Goal: Task Accomplishment & Management: Use online tool/utility

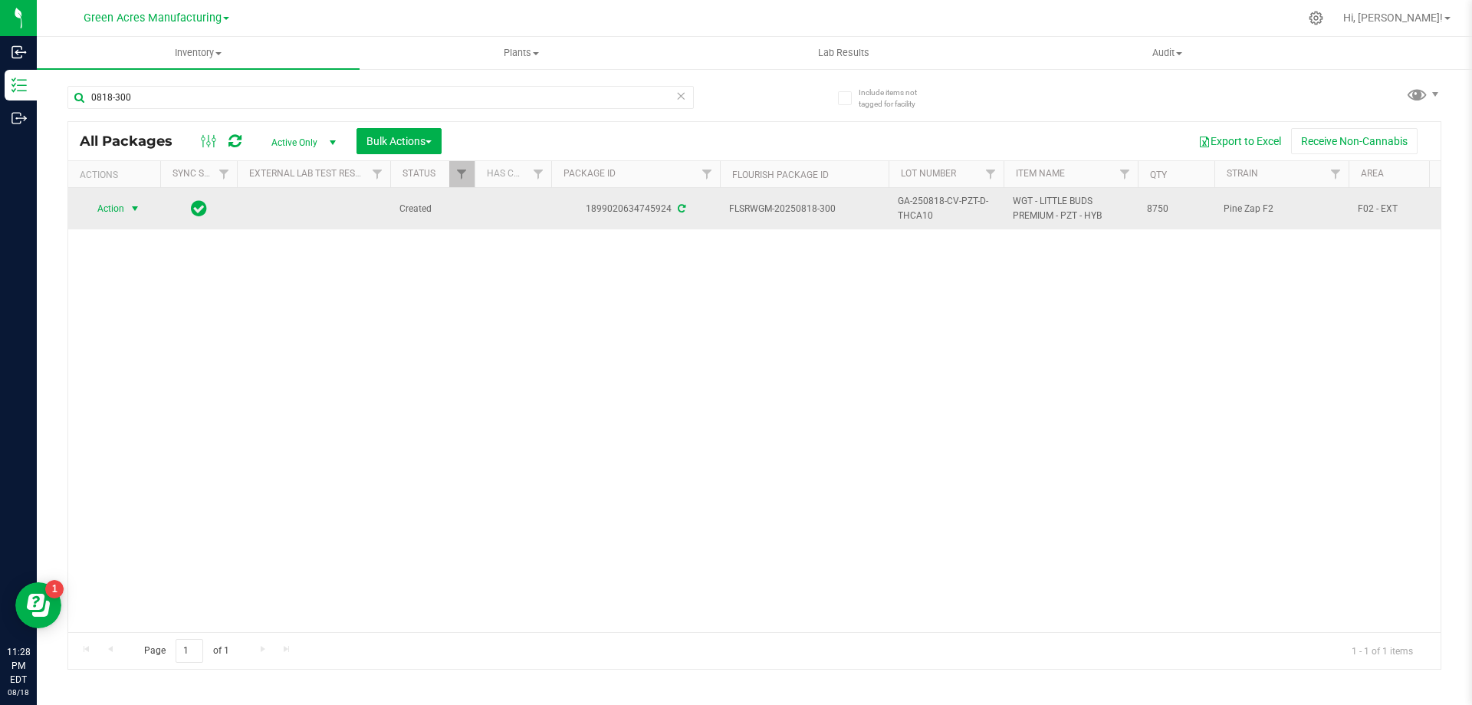
click at [137, 212] on span "select" at bounding box center [135, 208] width 12 height 12
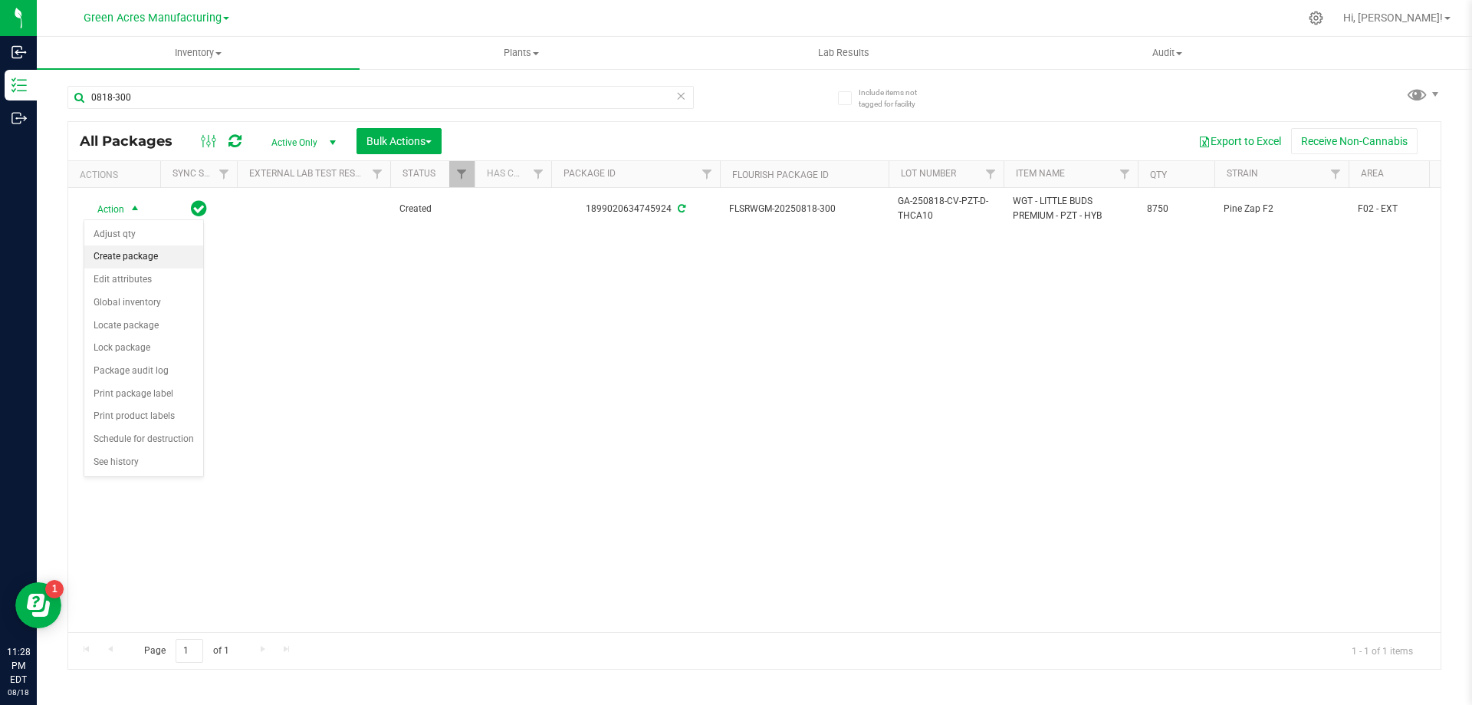
click at [143, 264] on li "Create package" at bounding box center [143, 256] width 119 height 23
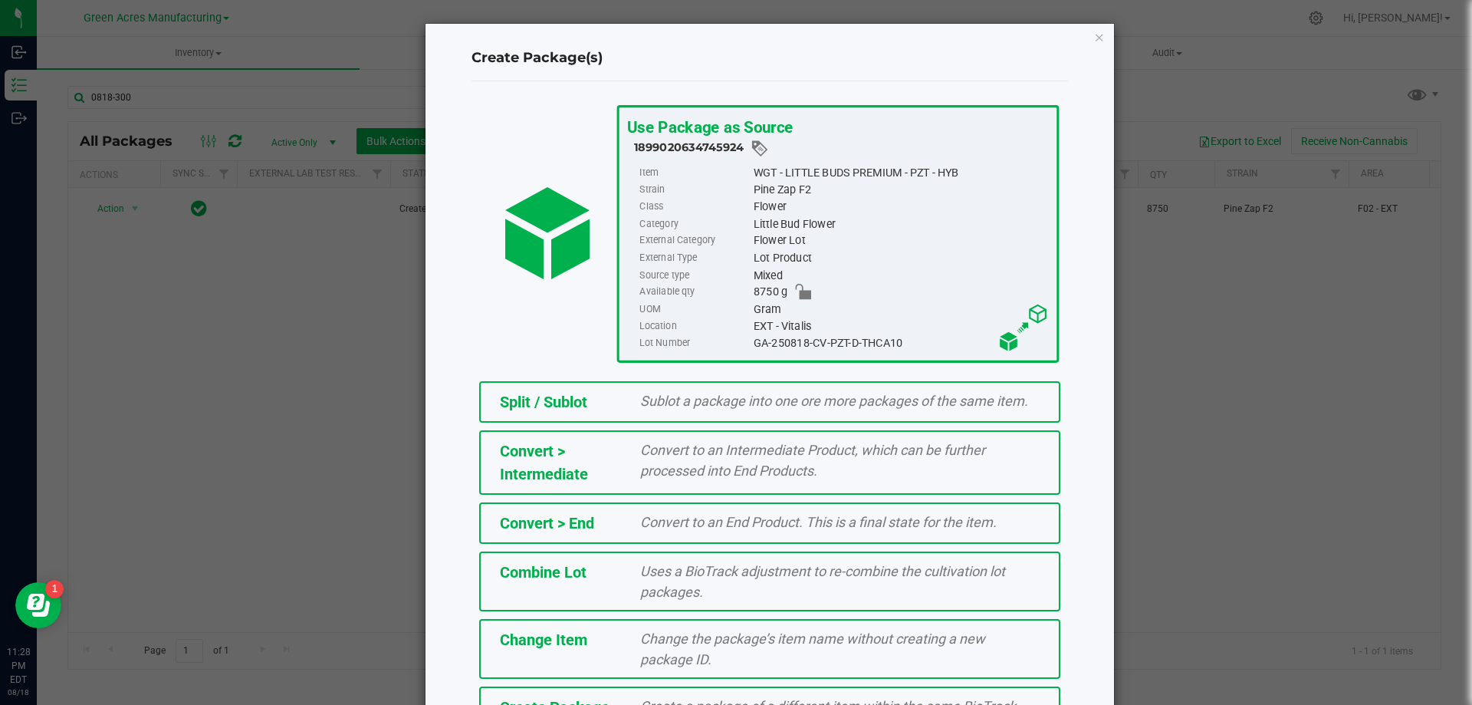
scroll to position [34, 0]
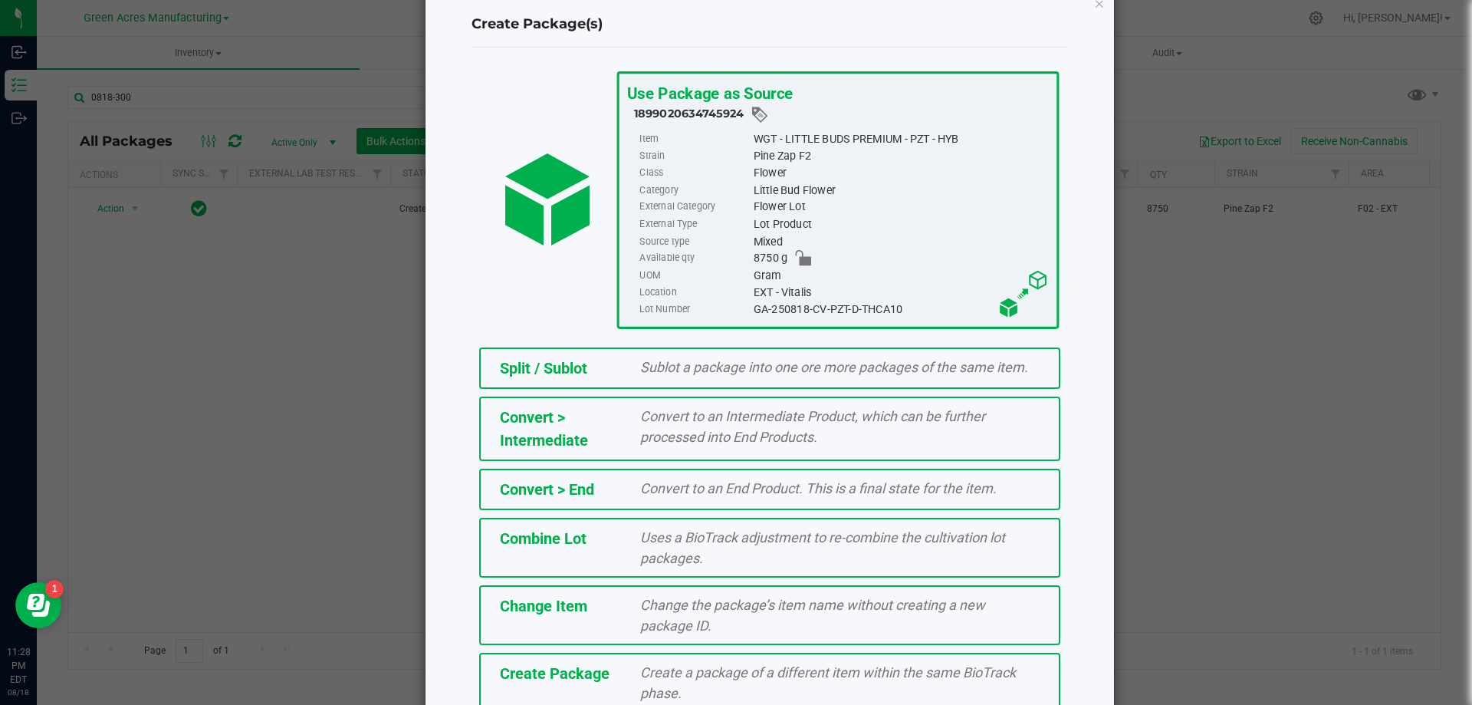
click at [732, 663] on div "Create a package of a different item within the same BioTrack phase." at bounding box center [840, 682] width 423 height 41
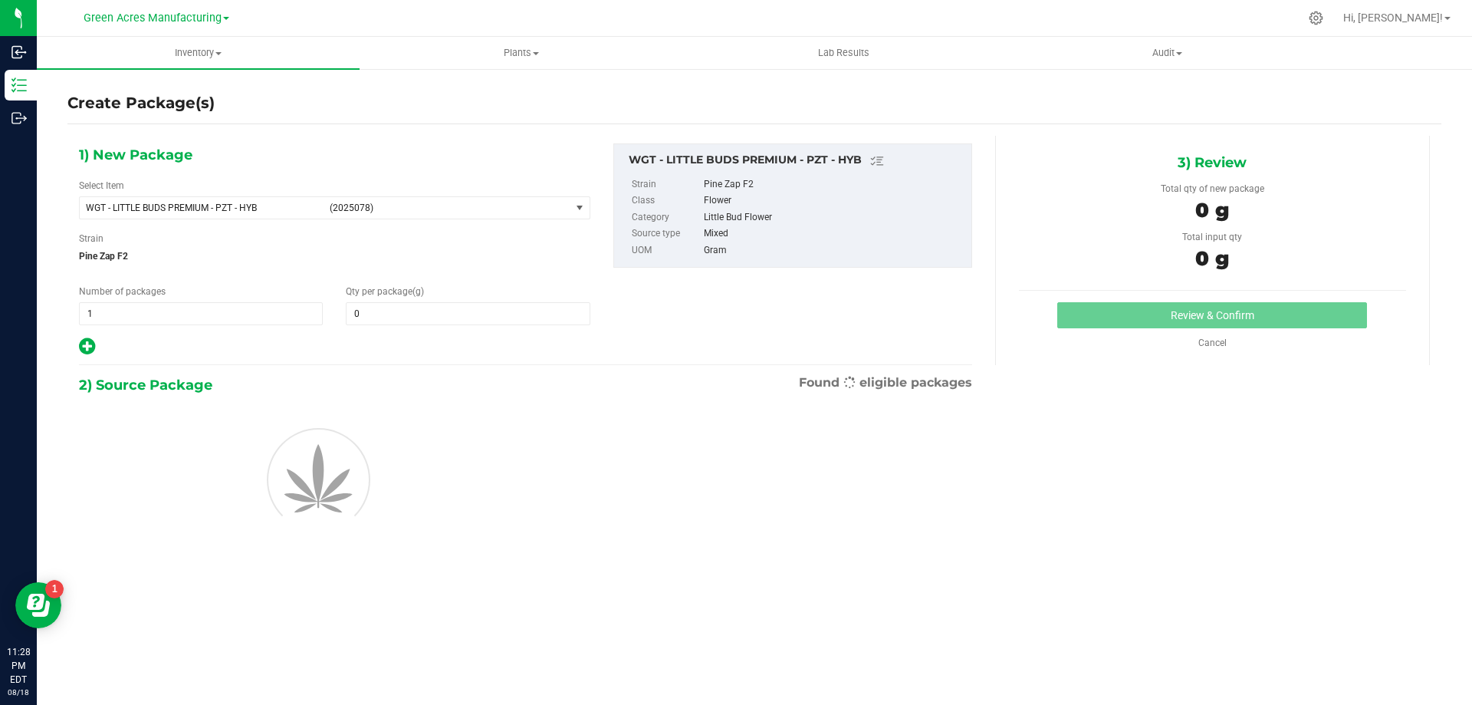
type input "0.0000"
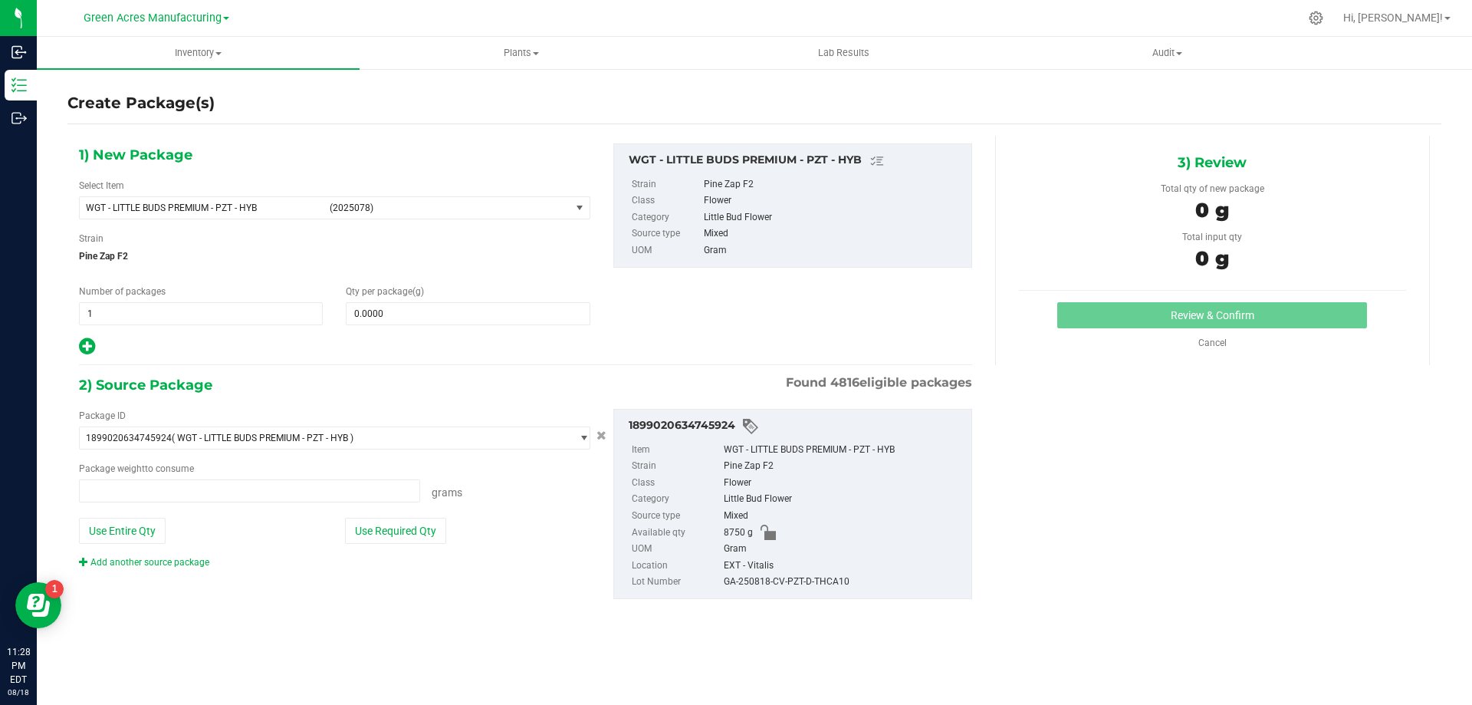
type input "0.0000 g"
click at [571, 210] on span "select" at bounding box center [580, 207] width 19 height 21
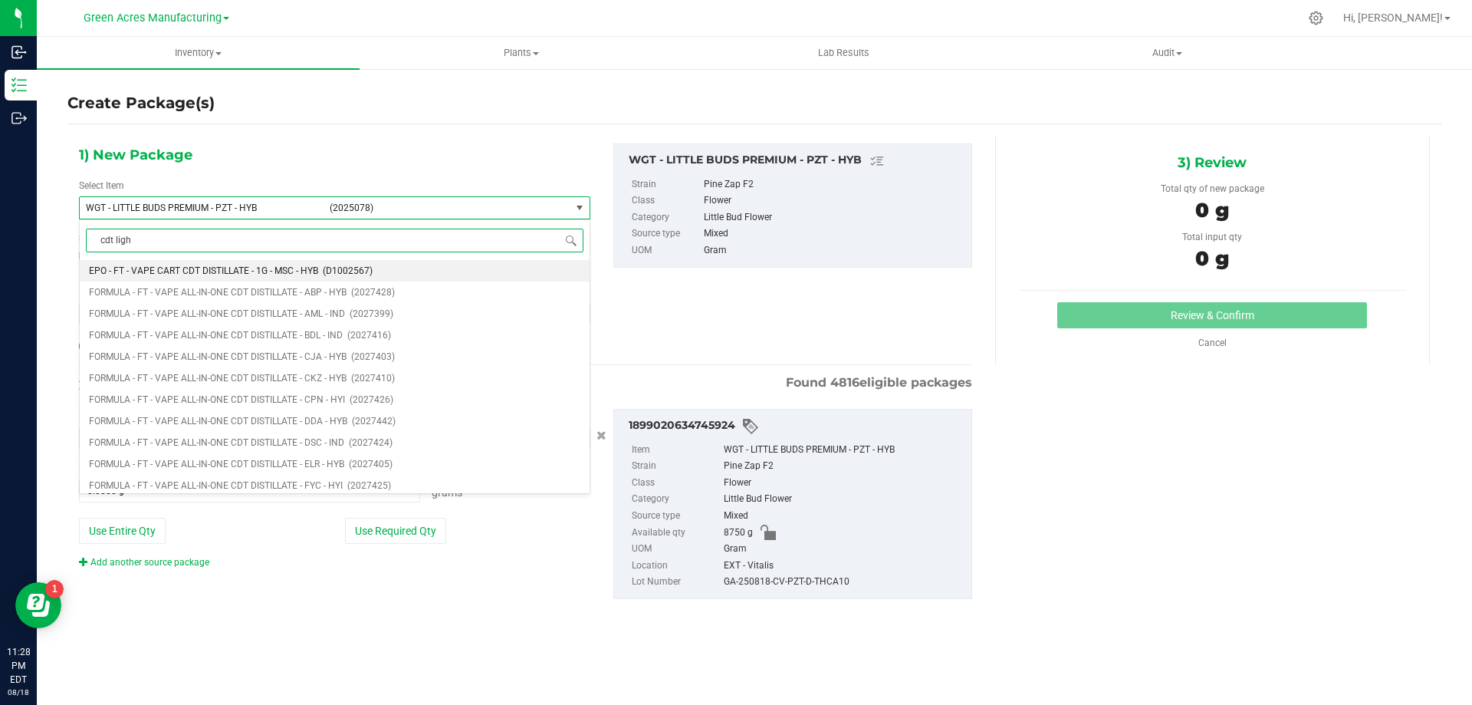
type input "cdt light"
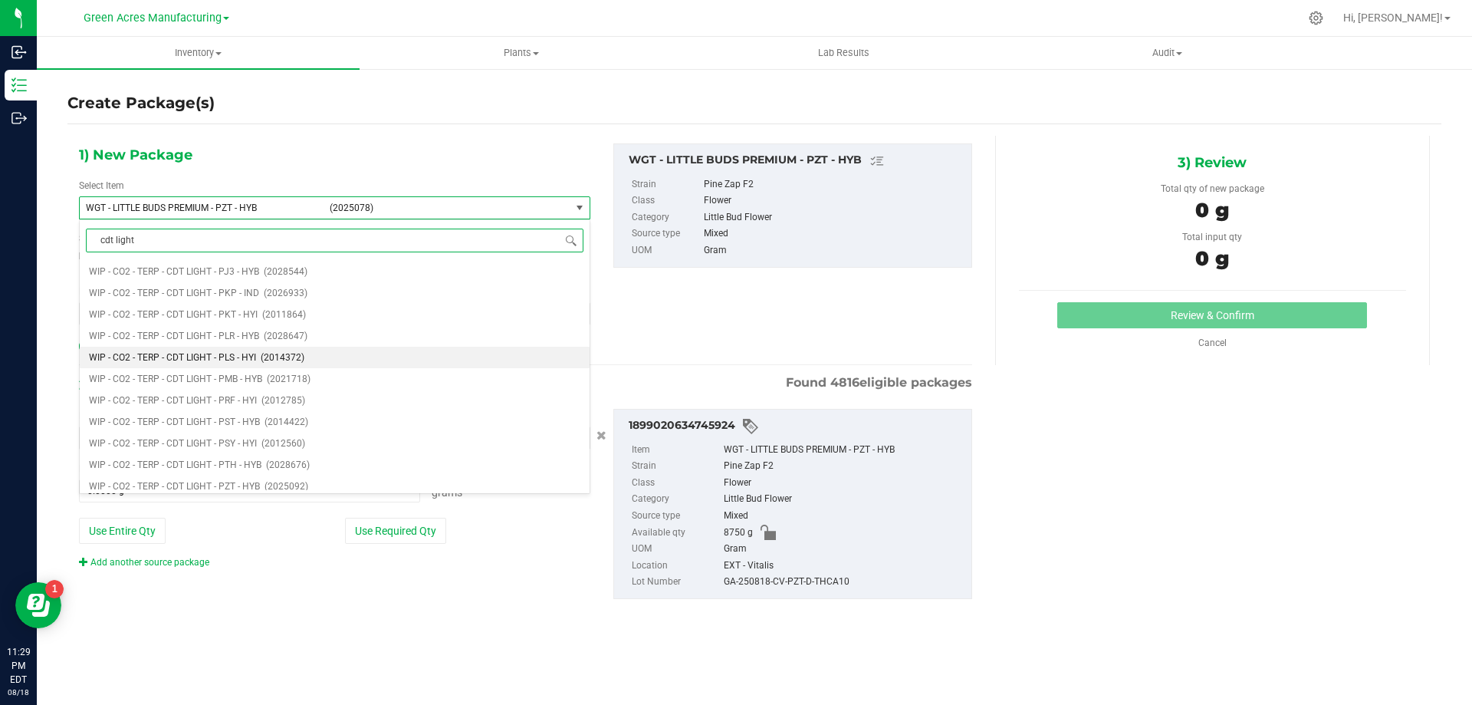
scroll to position [8206, 0]
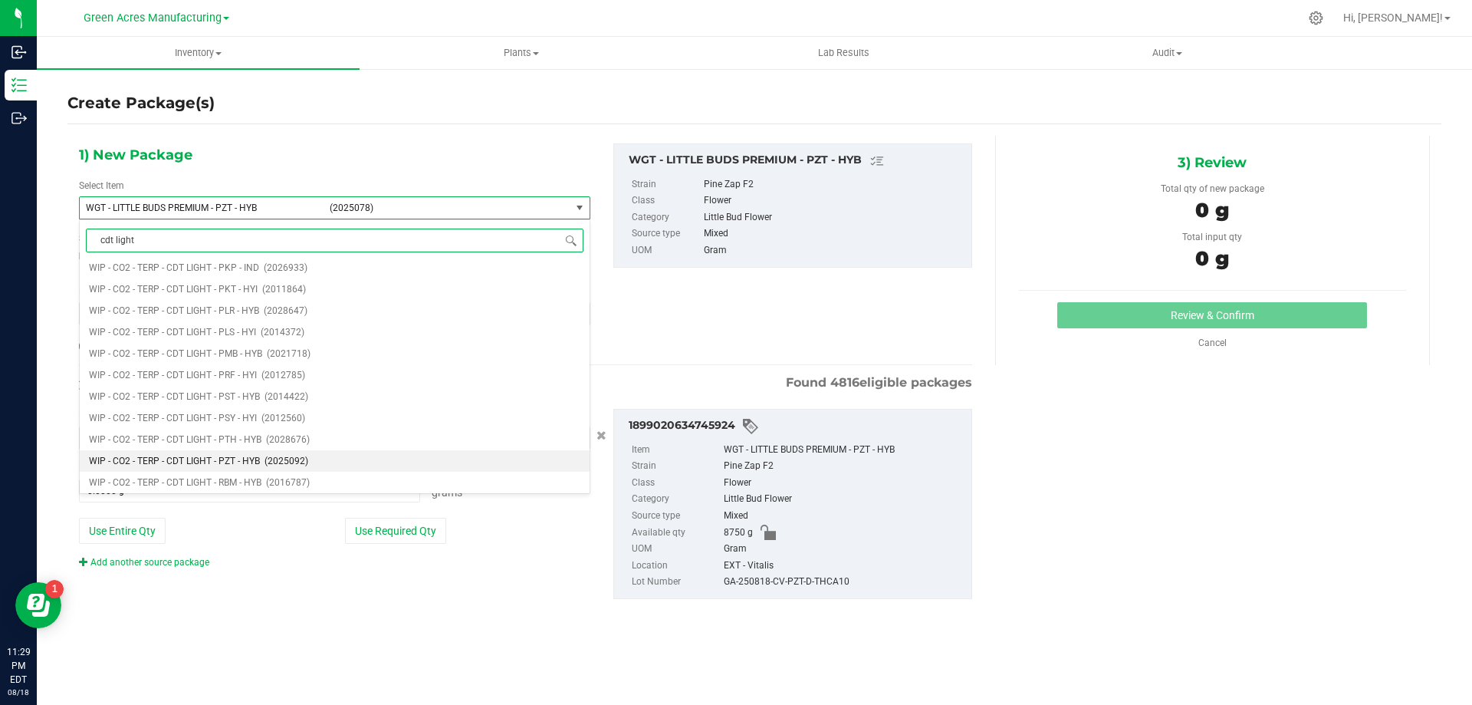
click at [177, 464] on span "WIP - CO2 - TERP - CDT LIGHT - PZT - HYB" at bounding box center [174, 461] width 171 height 11
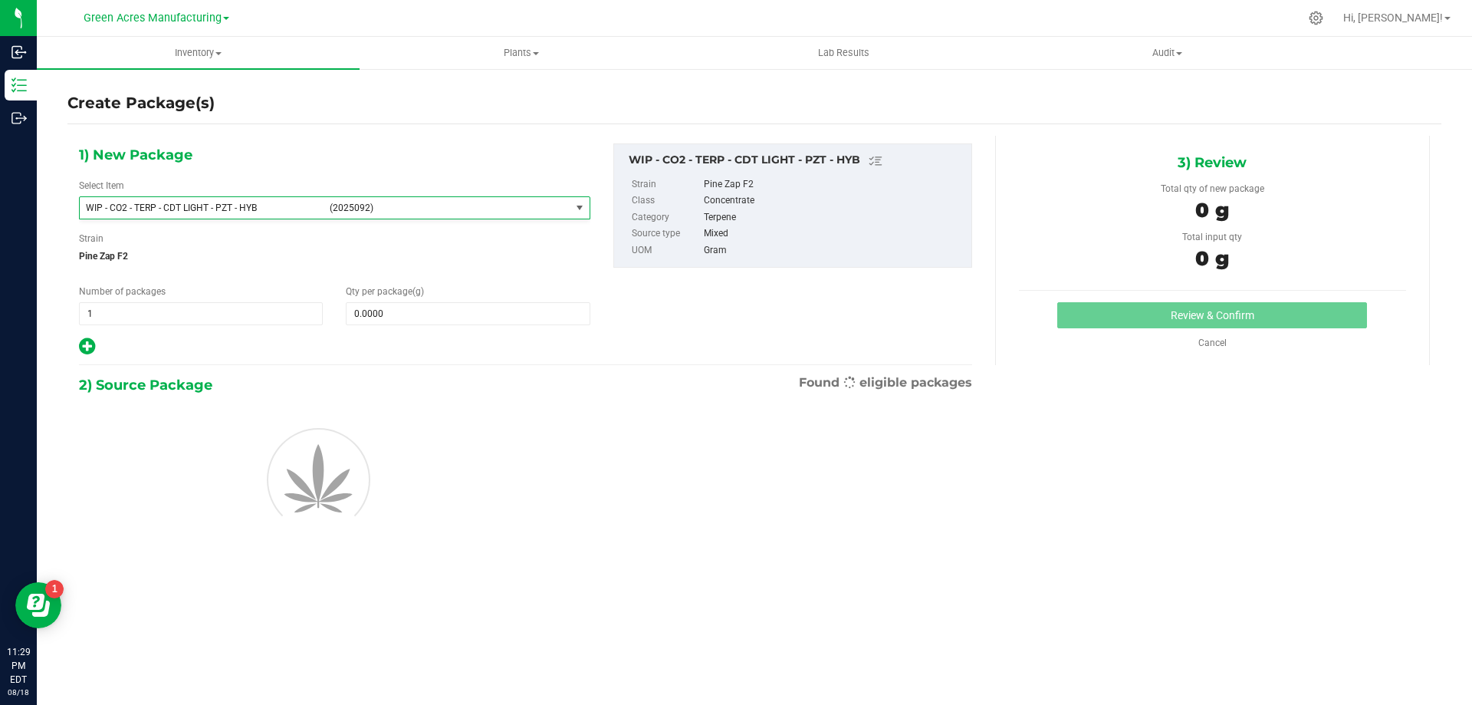
type input "0.0000"
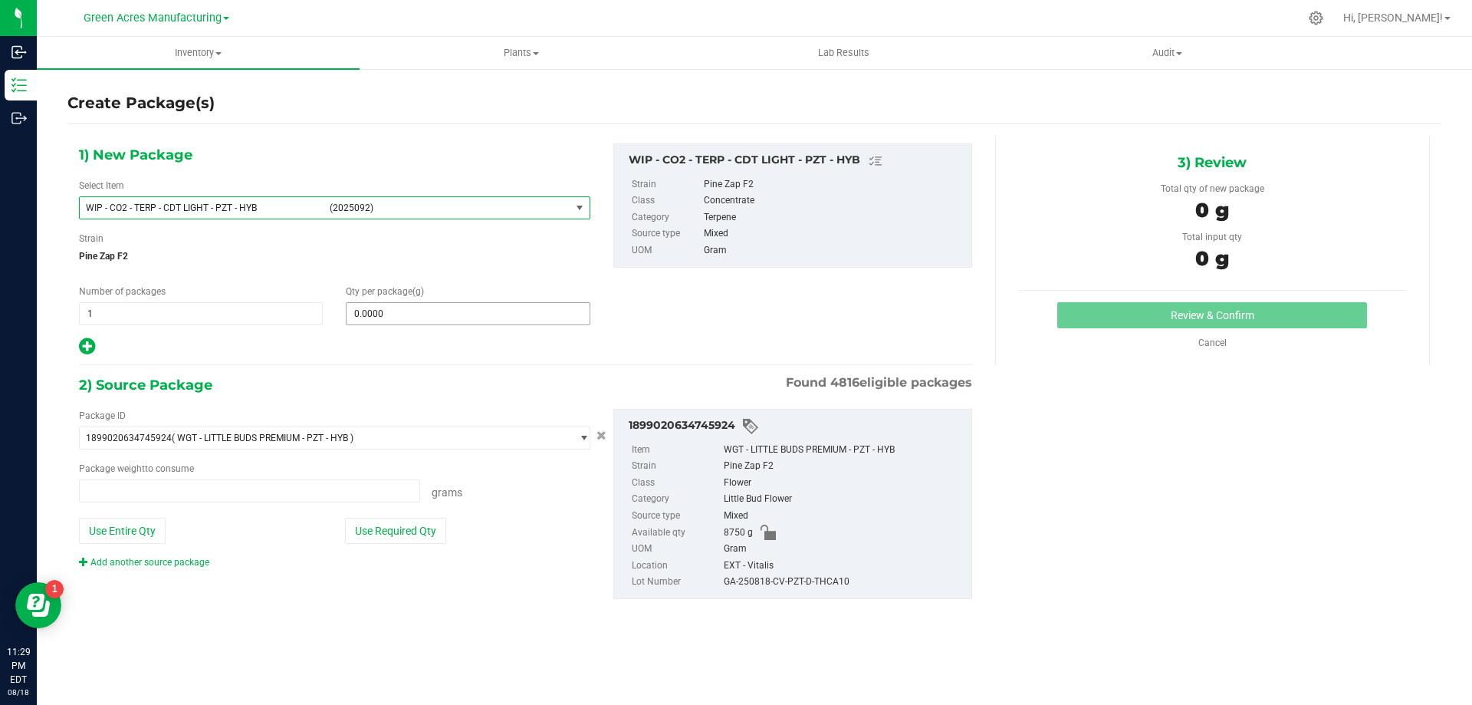
type input "0.0000 g"
click at [456, 317] on span at bounding box center [468, 313] width 244 height 23
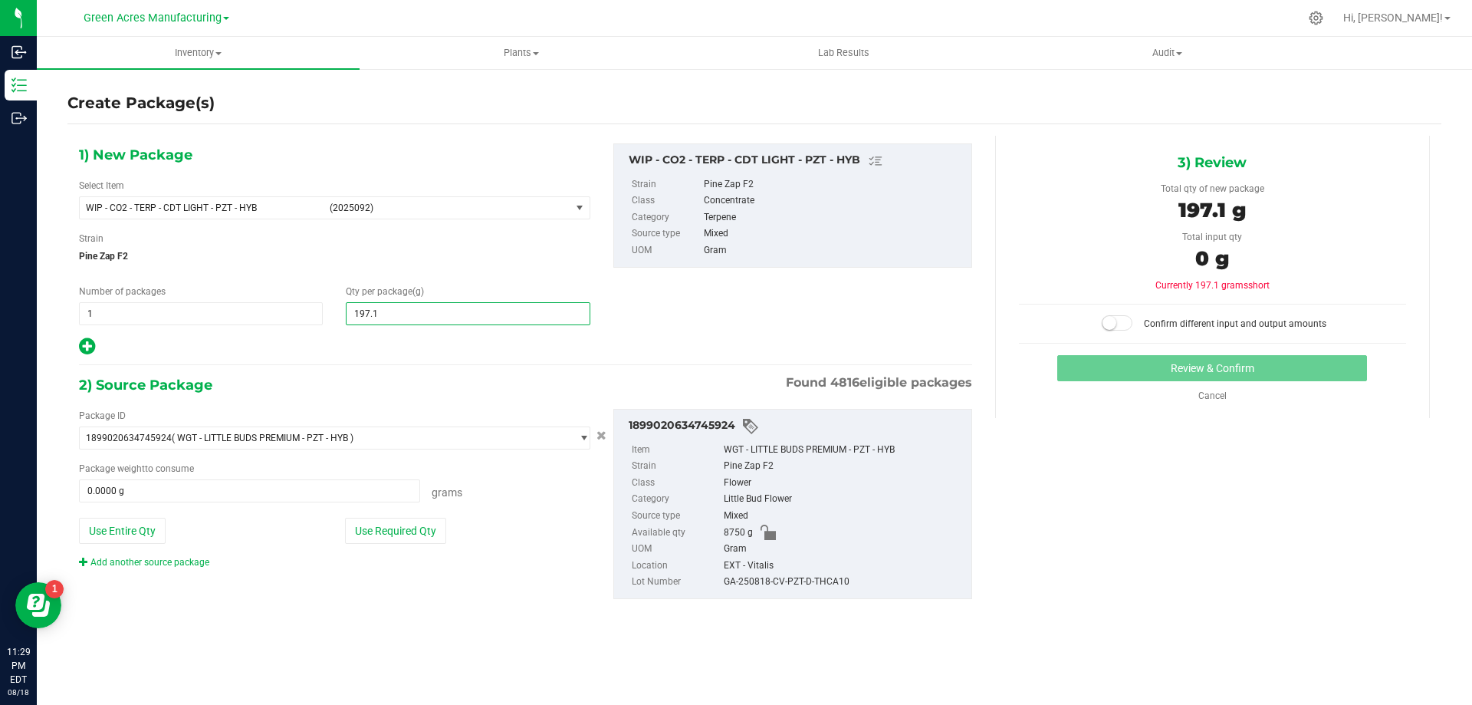
type input "197.10"
type input "197.1000"
click at [405, 537] on button "Use Required Qty" at bounding box center [395, 531] width 101 height 26
type input "197.1000 g"
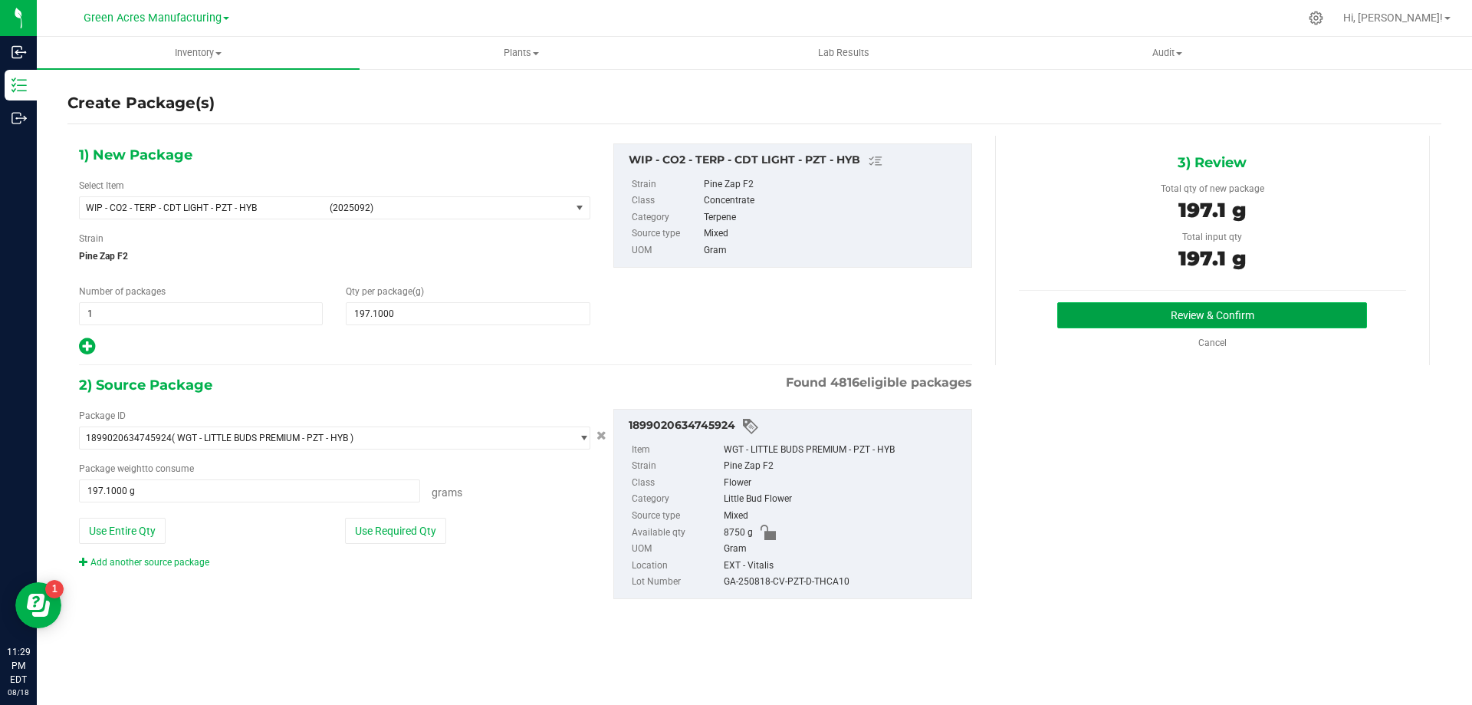
click at [1168, 310] on button "Review & Confirm" at bounding box center [1213, 315] width 310 height 26
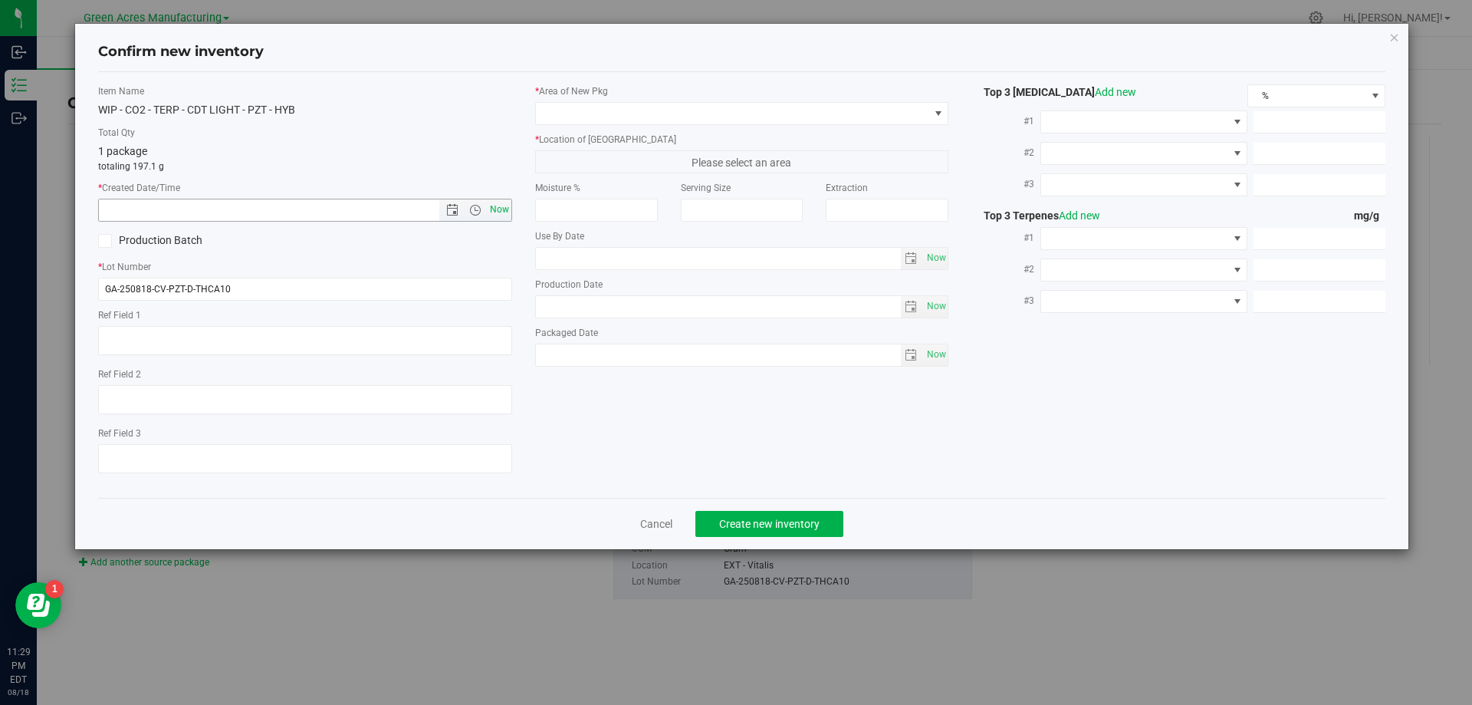
click at [510, 218] on span "Now" at bounding box center [499, 210] width 26 height 22
type input "[DATE] 11:29 PM"
click at [315, 294] on input "GA-250818-CV-PZT-D-THCA10" at bounding box center [305, 289] width 414 height 23
drag, startPoint x: 253, startPoint y: 289, endPoint x: 79, endPoint y: 291, distance: 174.1
click at [79, 291] on div "Confirm new inventory Item Name WIP - CO2 - TERP - CDT LIGHT - PZT - HYB Total …" at bounding box center [742, 286] width 1334 height 525
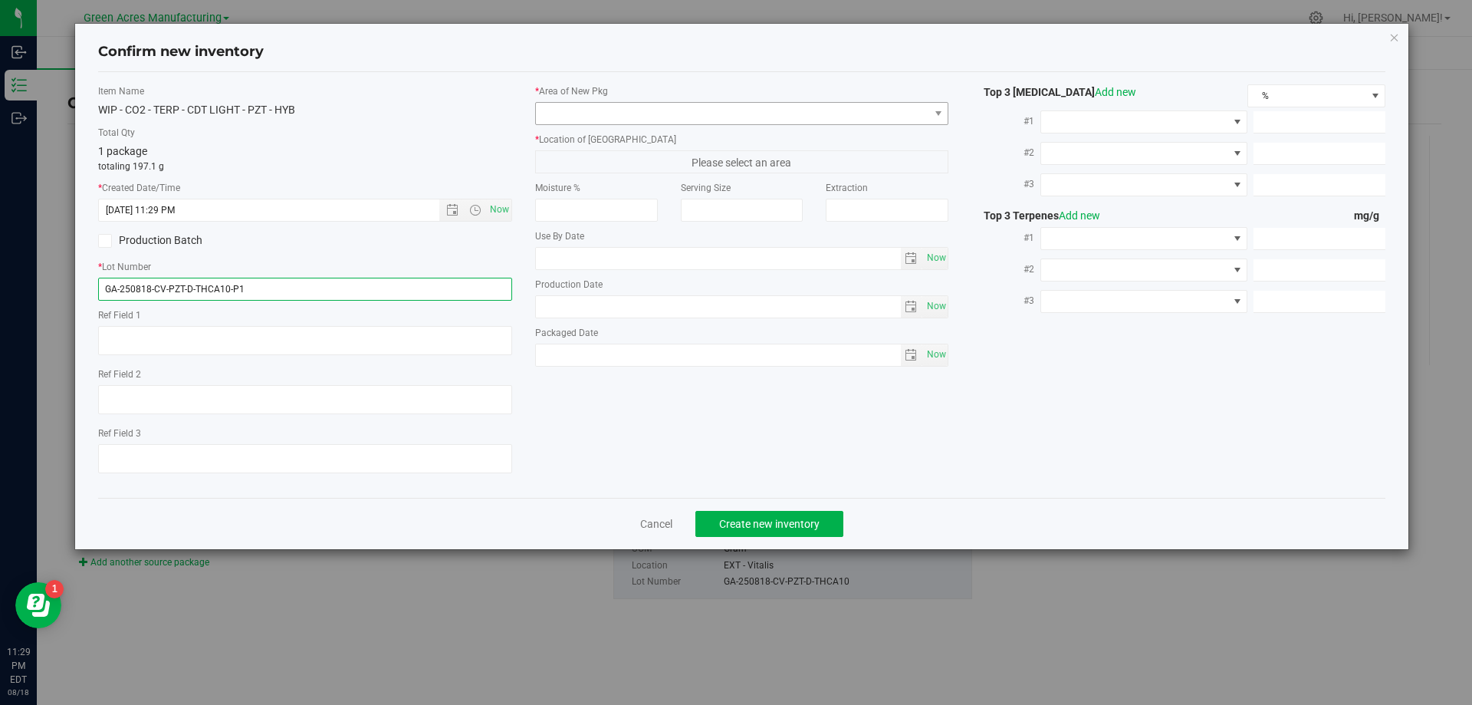
type input "GA-250818-CV-PZT-D-THCA10-P1"
click at [910, 115] on span at bounding box center [732, 113] width 393 height 21
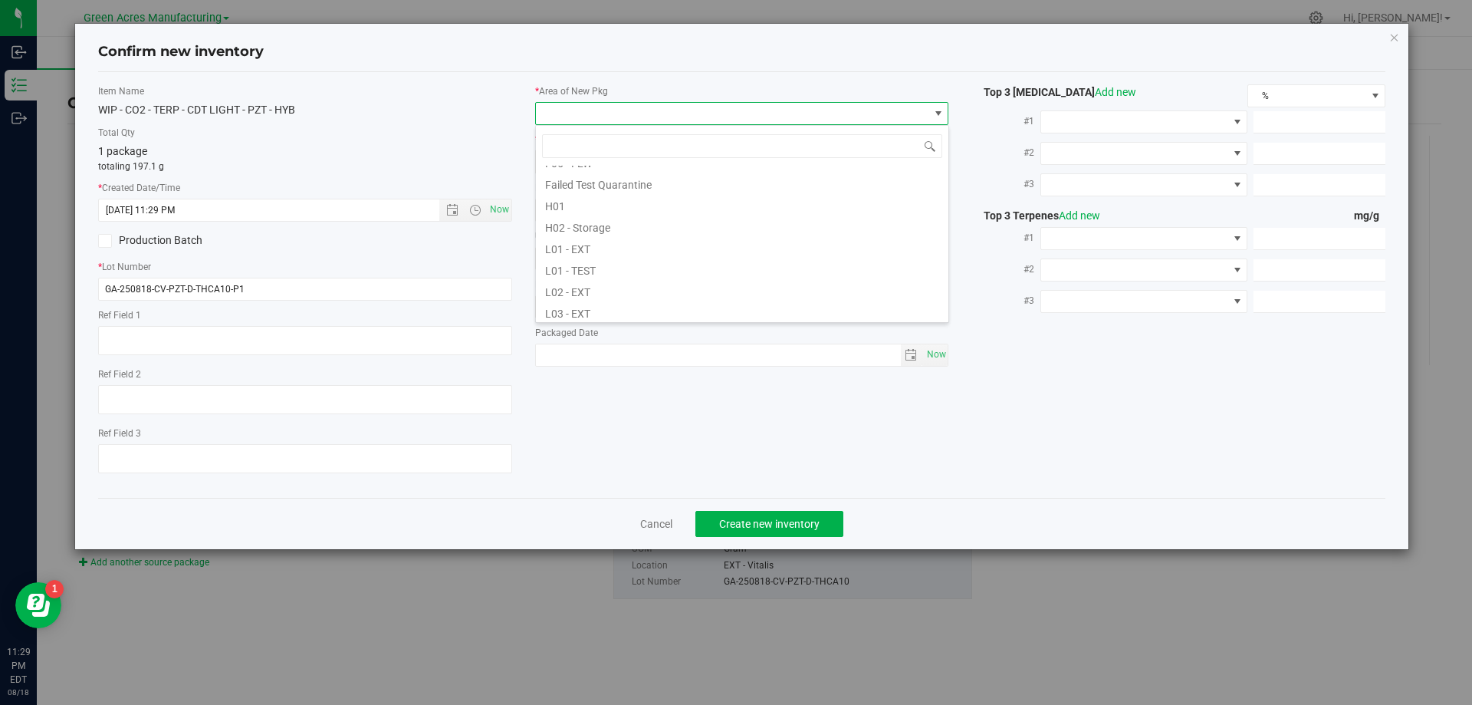
scroll to position [230, 0]
click at [575, 291] on li "L03 - EXT" at bounding box center [742, 289] width 413 height 21
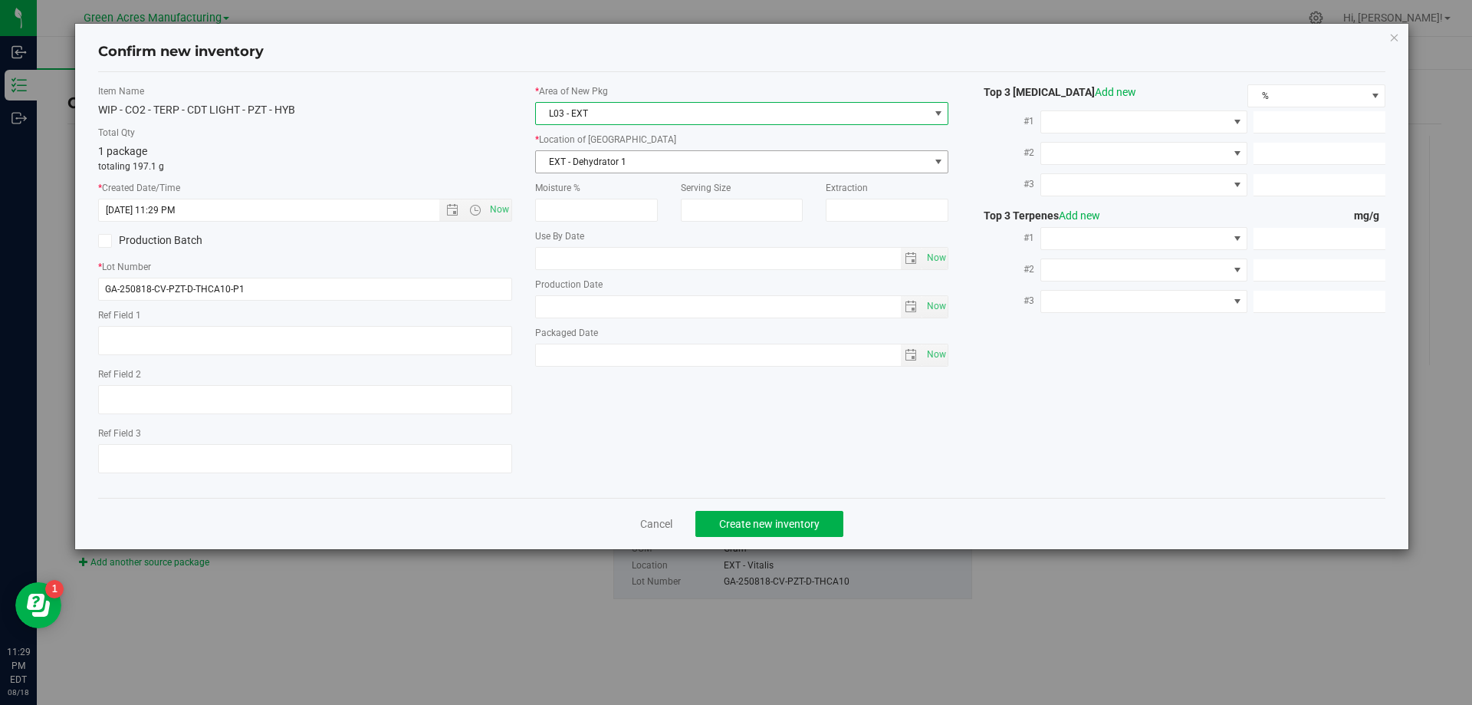
click at [619, 171] on span "EXT - Dehydrator 1" at bounding box center [732, 161] width 393 height 21
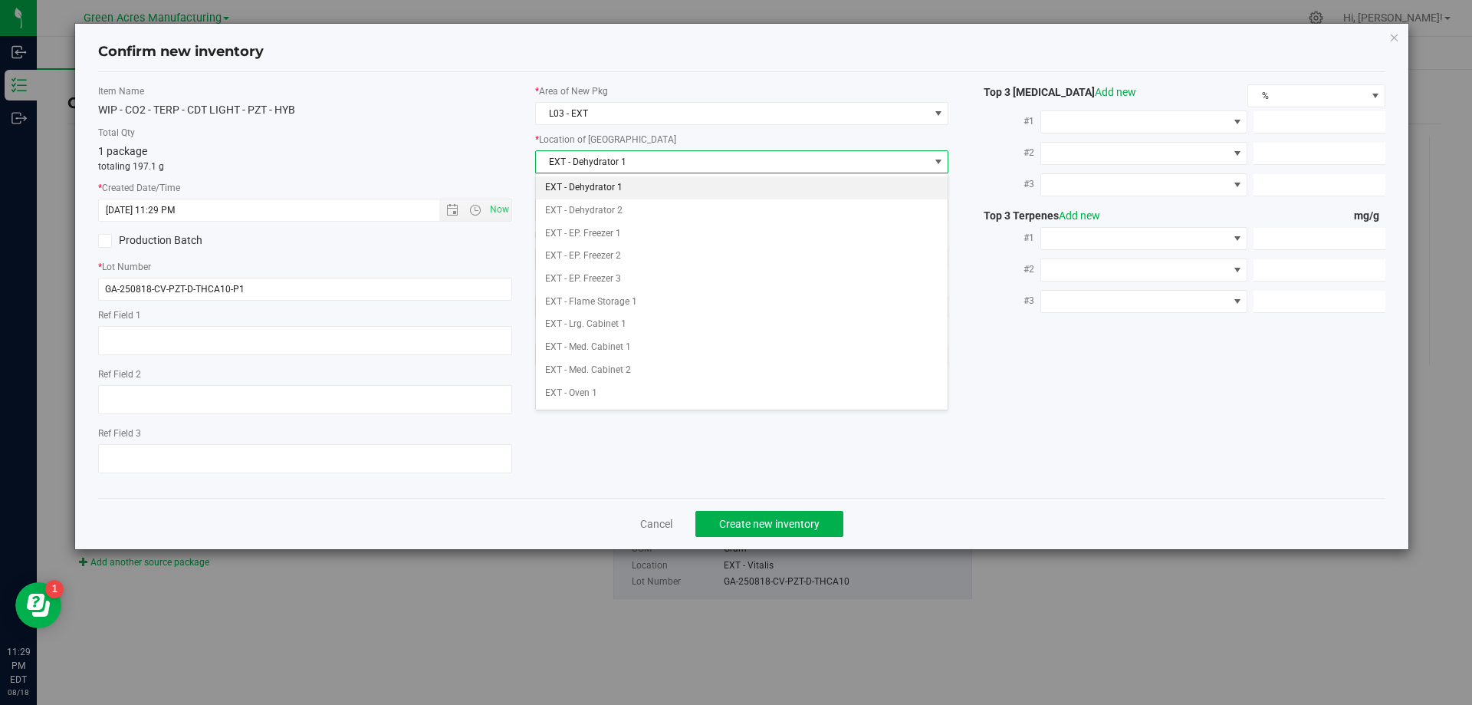
click at [608, 192] on li "EXT - Dehydrator 1" at bounding box center [742, 187] width 413 height 23
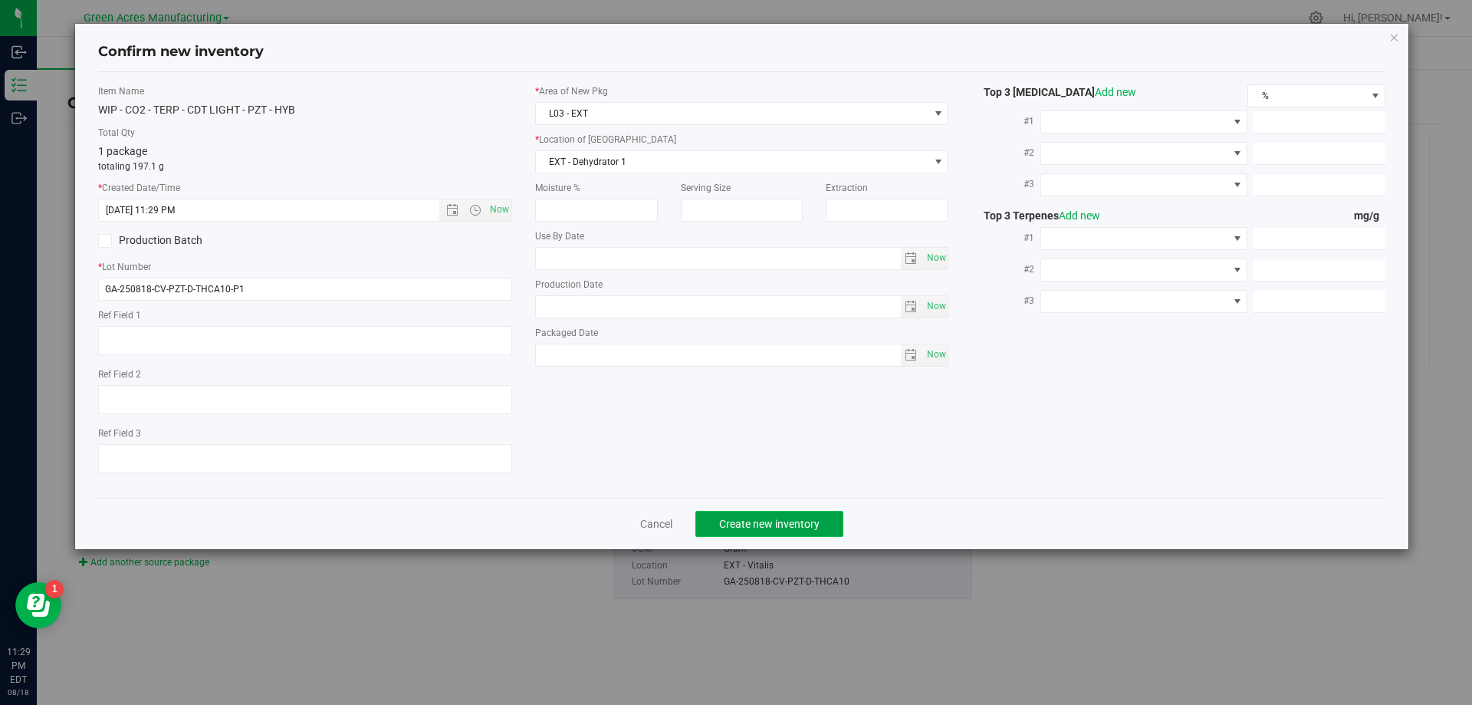
click at [785, 518] on span "Create new inventory" at bounding box center [769, 524] width 100 height 12
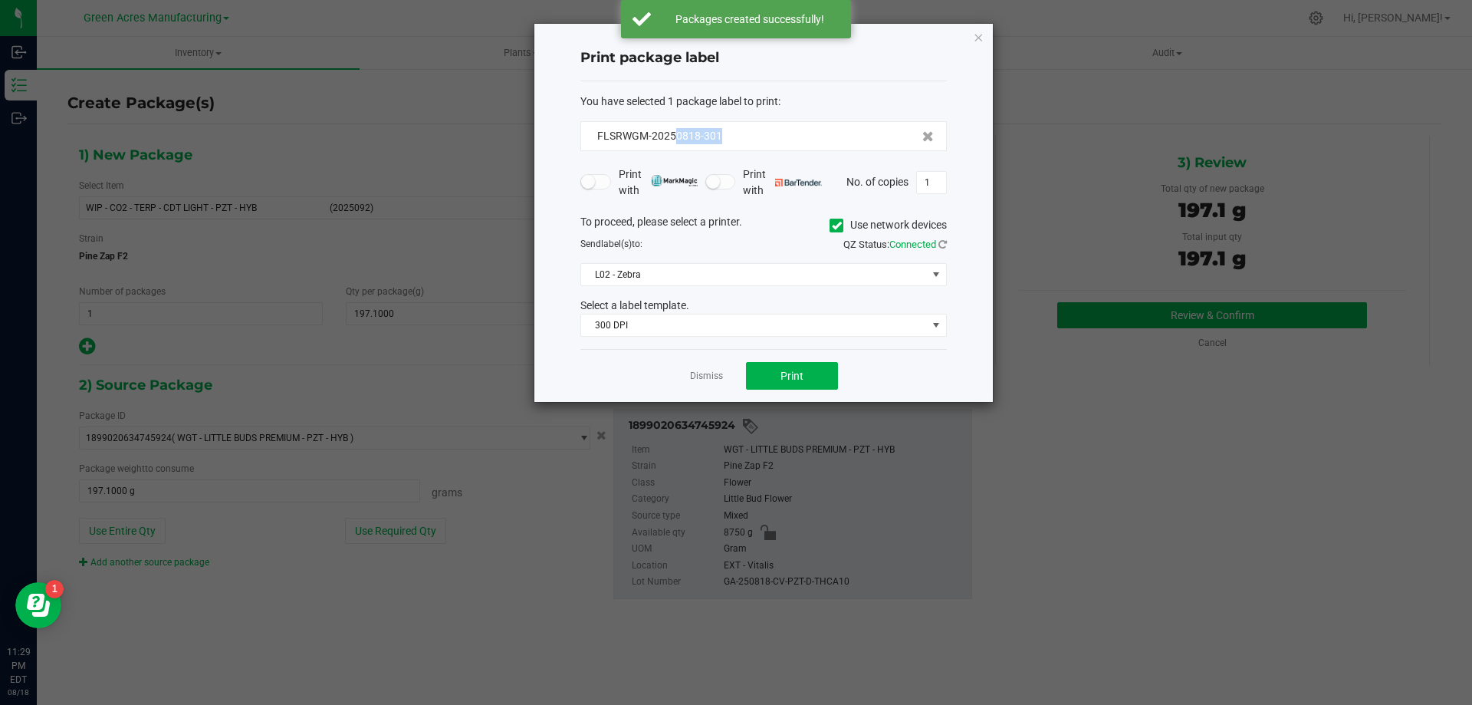
drag, startPoint x: 739, startPoint y: 141, endPoint x: 674, endPoint y: 150, distance: 65.7
click at [674, 150] on div "FLSRWGM-20250818-301" at bounding box center [764, 136] width 367 height 30
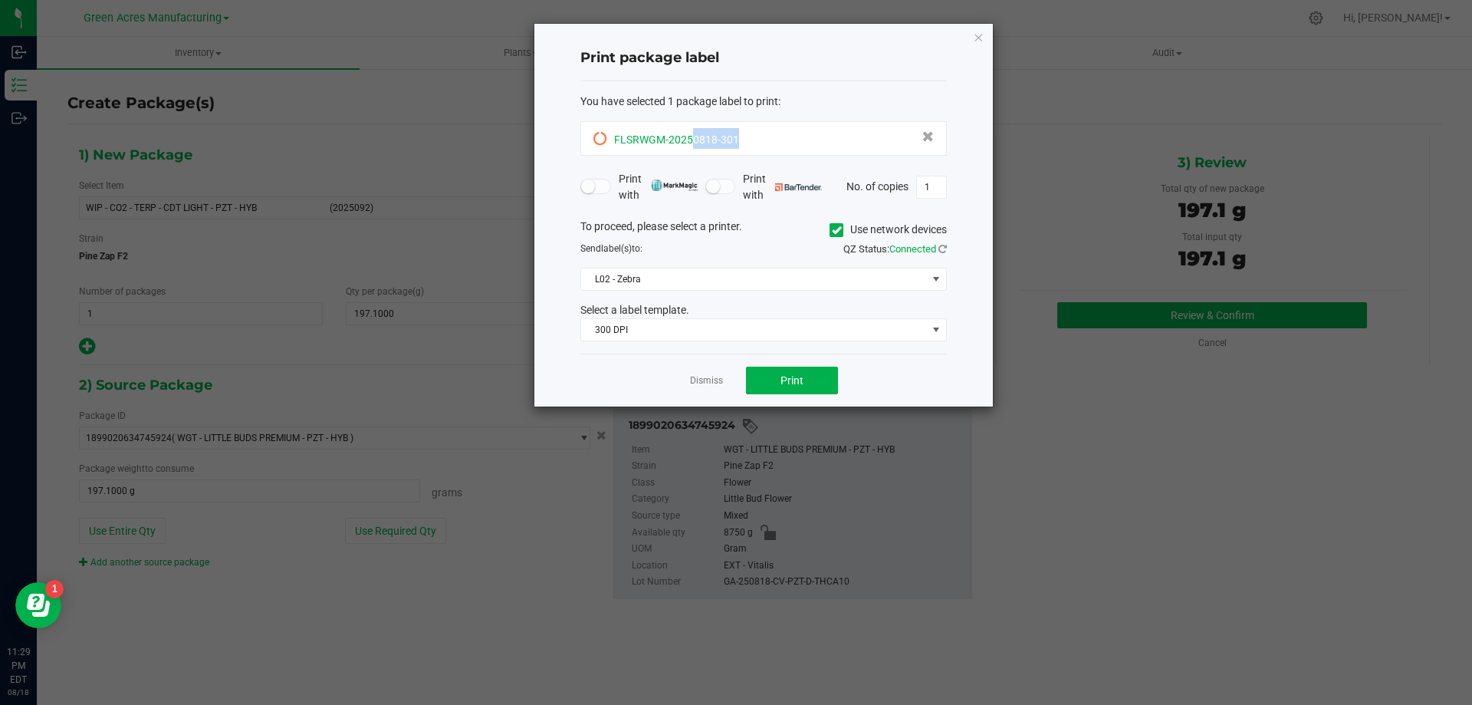
drag, startPoint x: 752, startPoint y: 139, endPoint x: 692, endPoint y: 146, distance: 60.3
click at [692, 146] on div "FLSRWGM-20250818-301" at bounding box center [764, 138] width 340 height 21
copy span "0818-301"
click at [820, 379] on button "Print" at bounding box center [792, 381] width 92 height 28
click at [820, 379] on div at bounding box center [764, 215] width 459 height 383
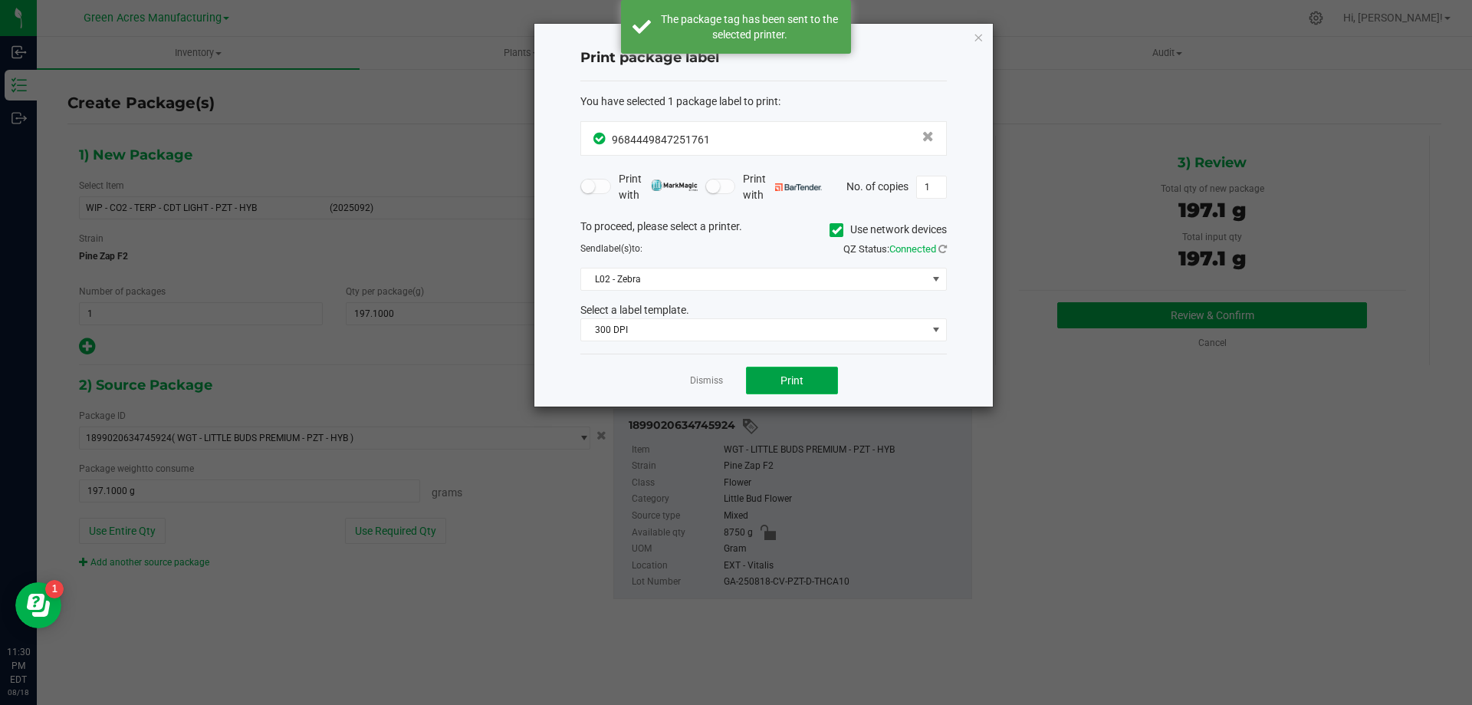
click at [820, 379] on button "Print" at bounding box center [792, 381] width 92 height 28
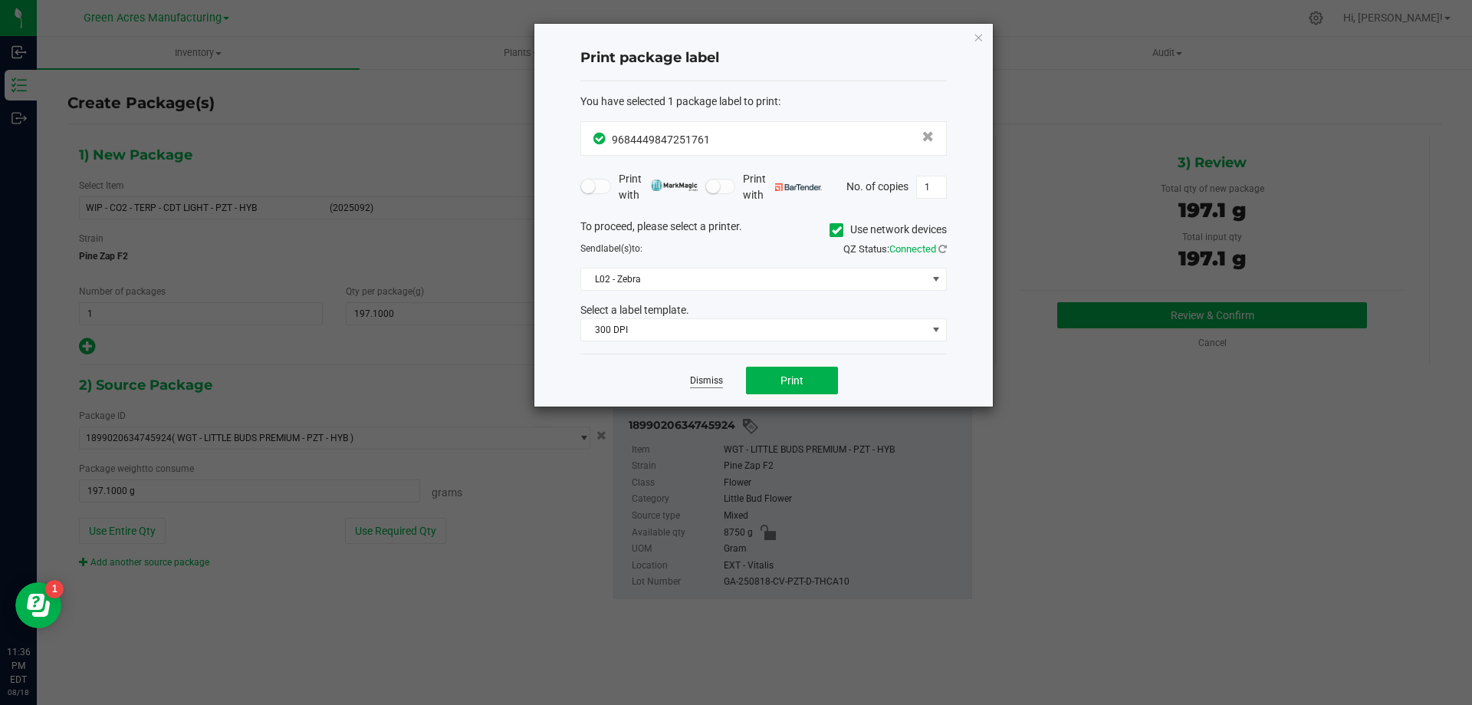
click at [717, 379] on link "Dismiss" at bounding box center [706, 380] width 33 height 13
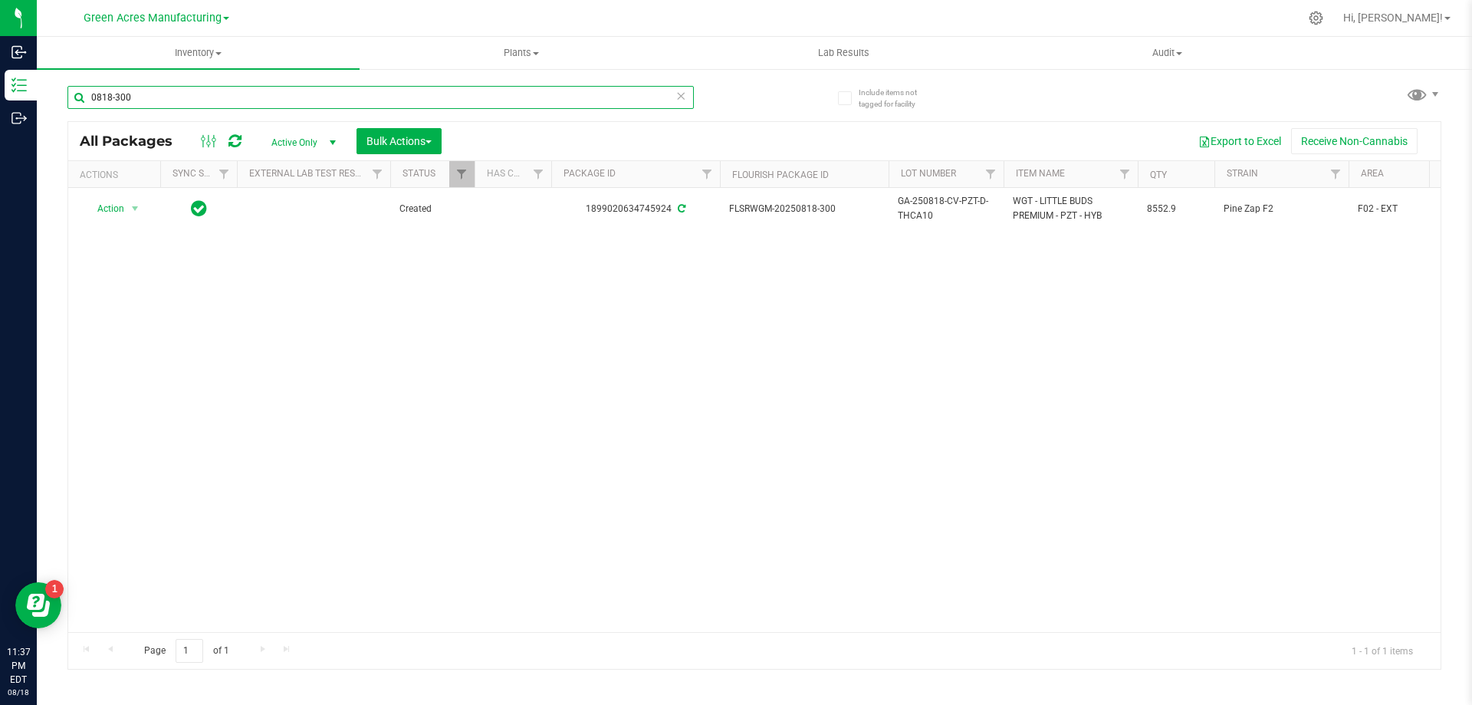
click at [140, 102] on input "0818-300" at bounding box center [380, 97] width 627 height 23
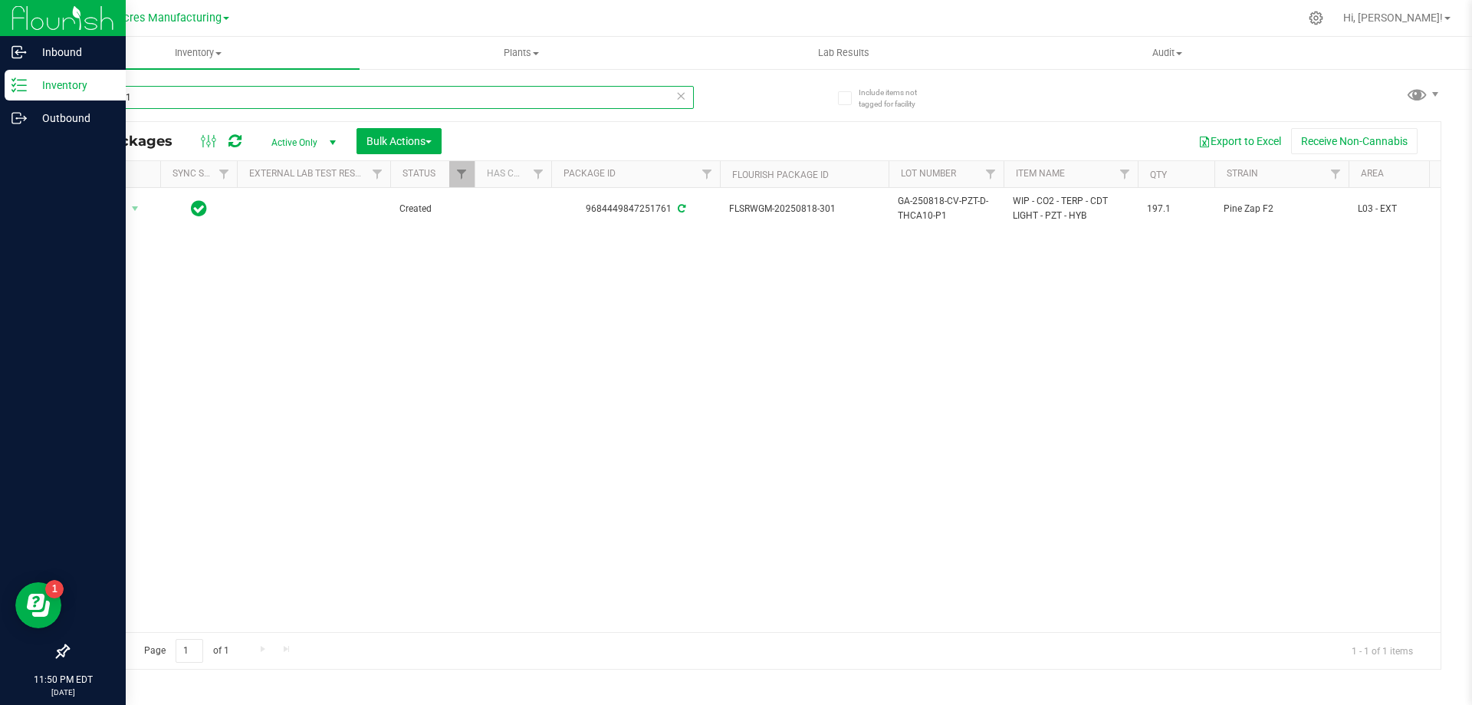
drag, startPoint x: 153, startPoint y: 94, endPoint x: 1, endPoint y: 94, distance: 151.8
click at [1, 94] on div "Inbound Inventory Outbound 11:50 PM EDT [DATE] 08/18 Green Acres Manufacturing …" at bounding box center [736, 352] width 1472 height 705
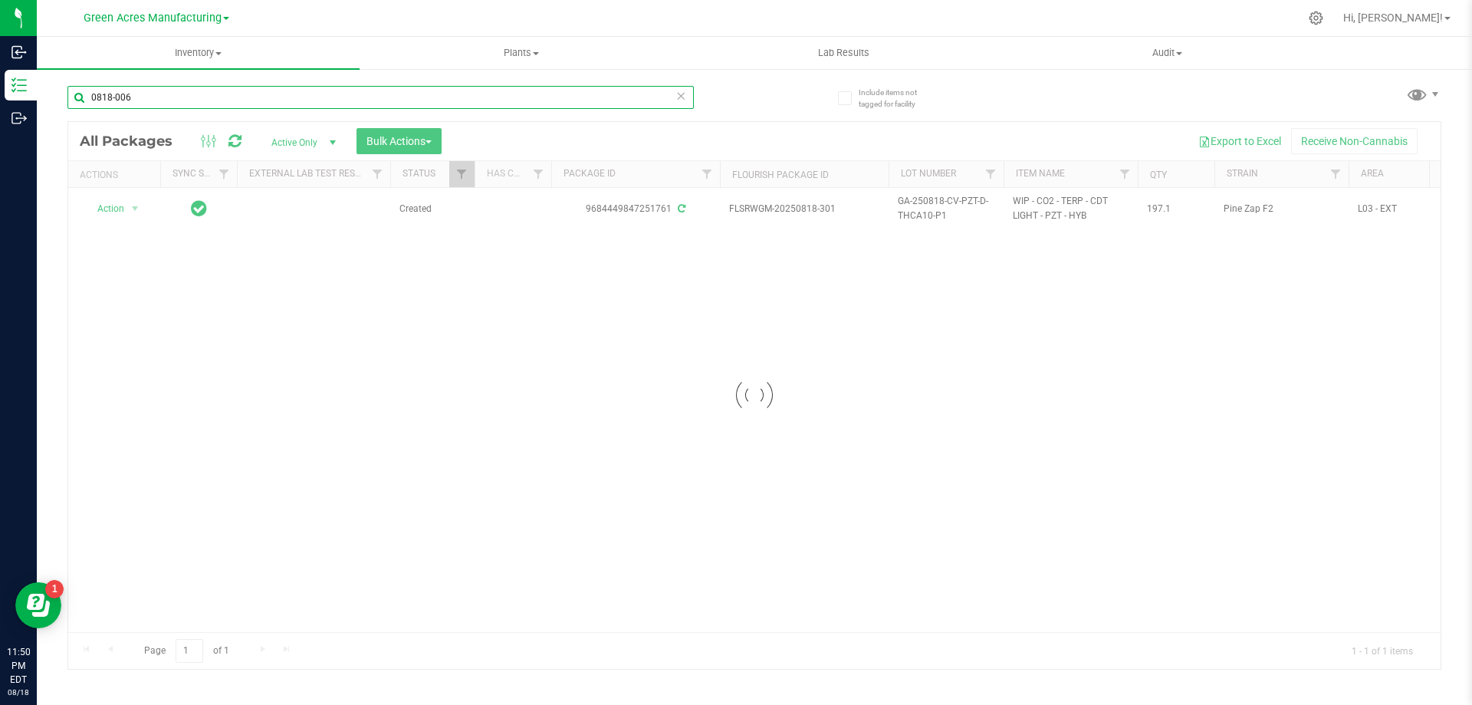
type input "0818-006"
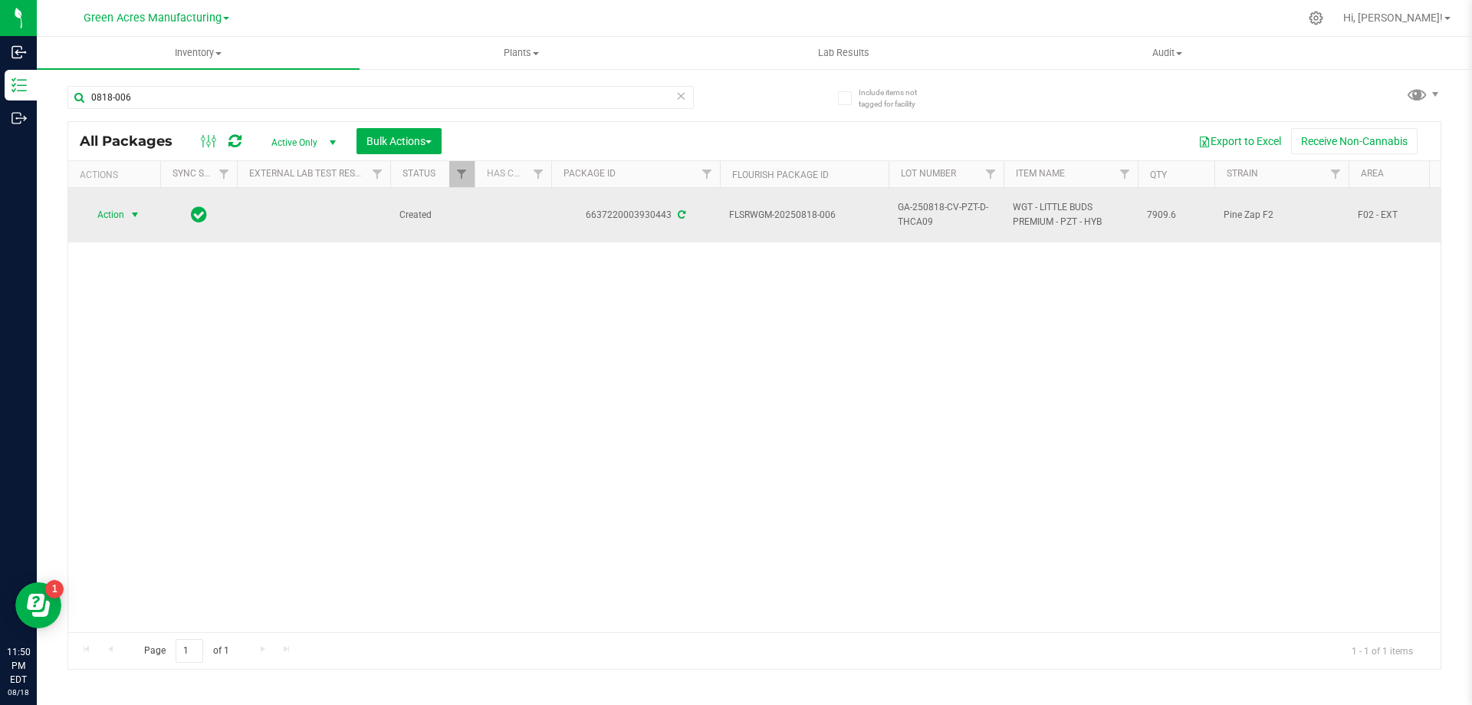
click at [138, 223] on span "select" at bounding box center [135, 214] width 19 height 21
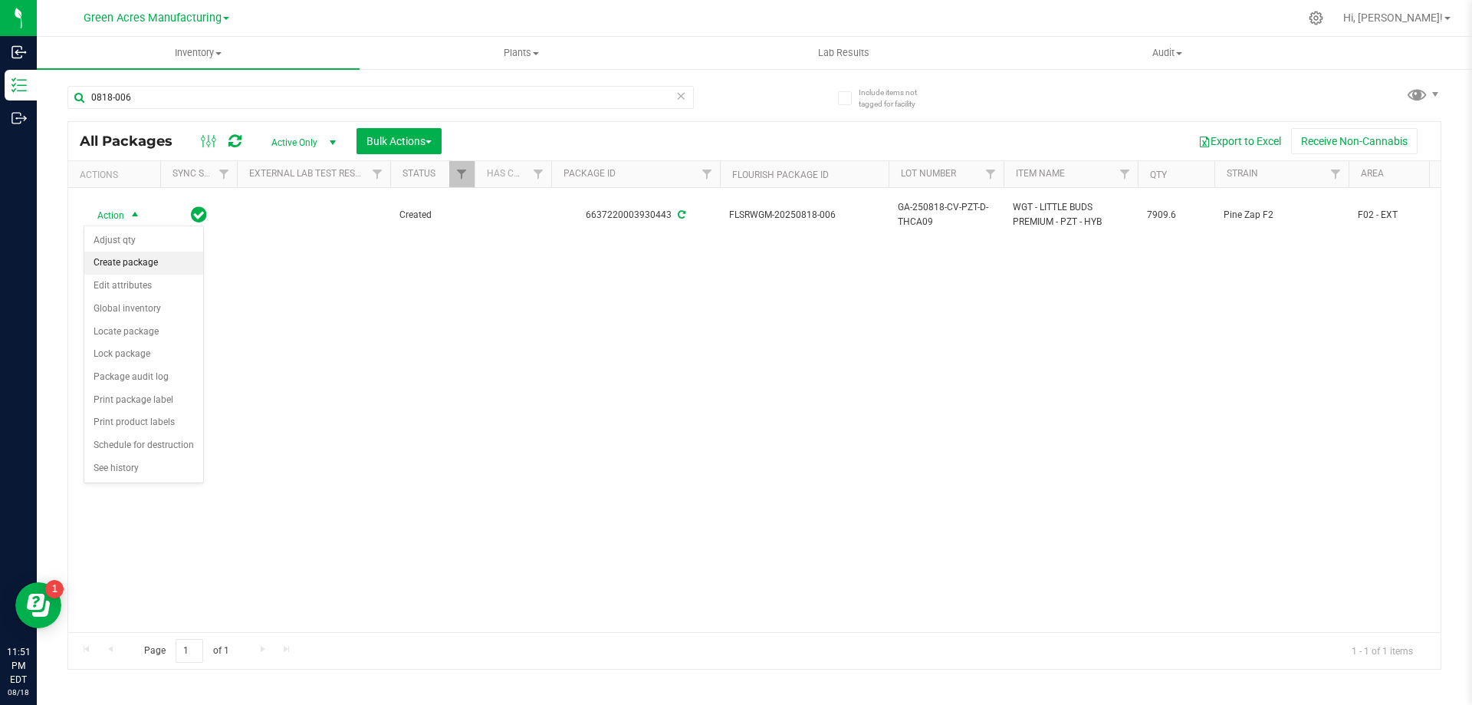
click at [153, 265] on li "Create package" at bounding box center [143, 263] width 119 height 23
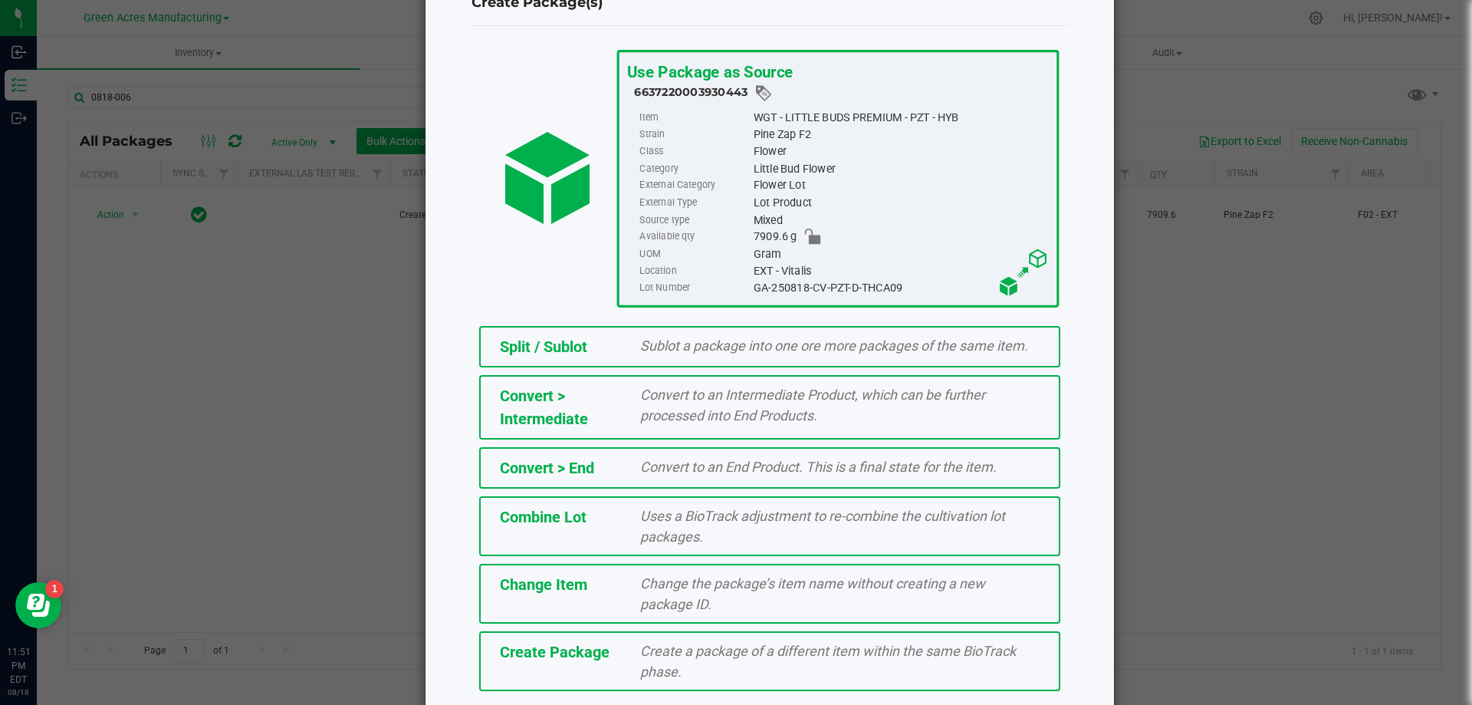
scroll to position [110, 0]
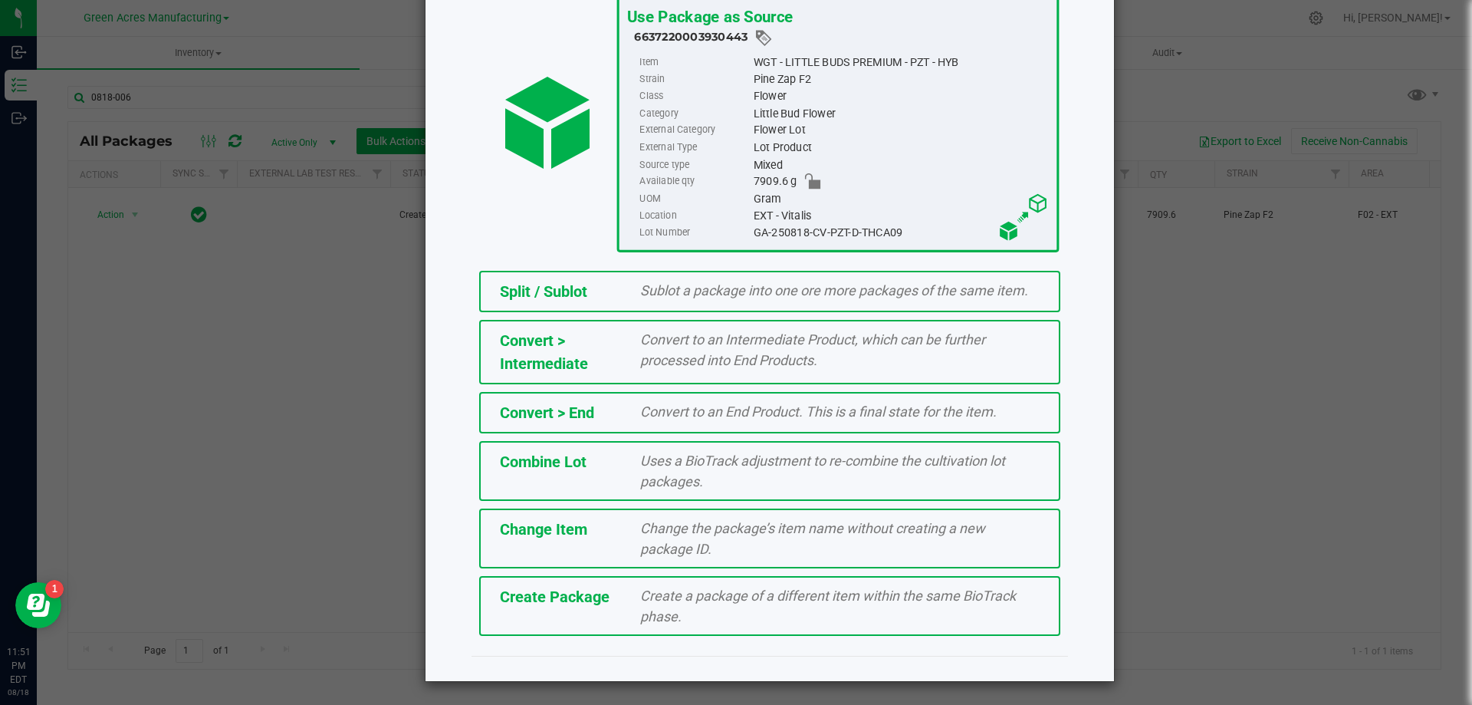
click at [669, 617] on span "Create a package of a different item within the same BioTrack phase." at bounding box center [828, 605] width 376 height 37
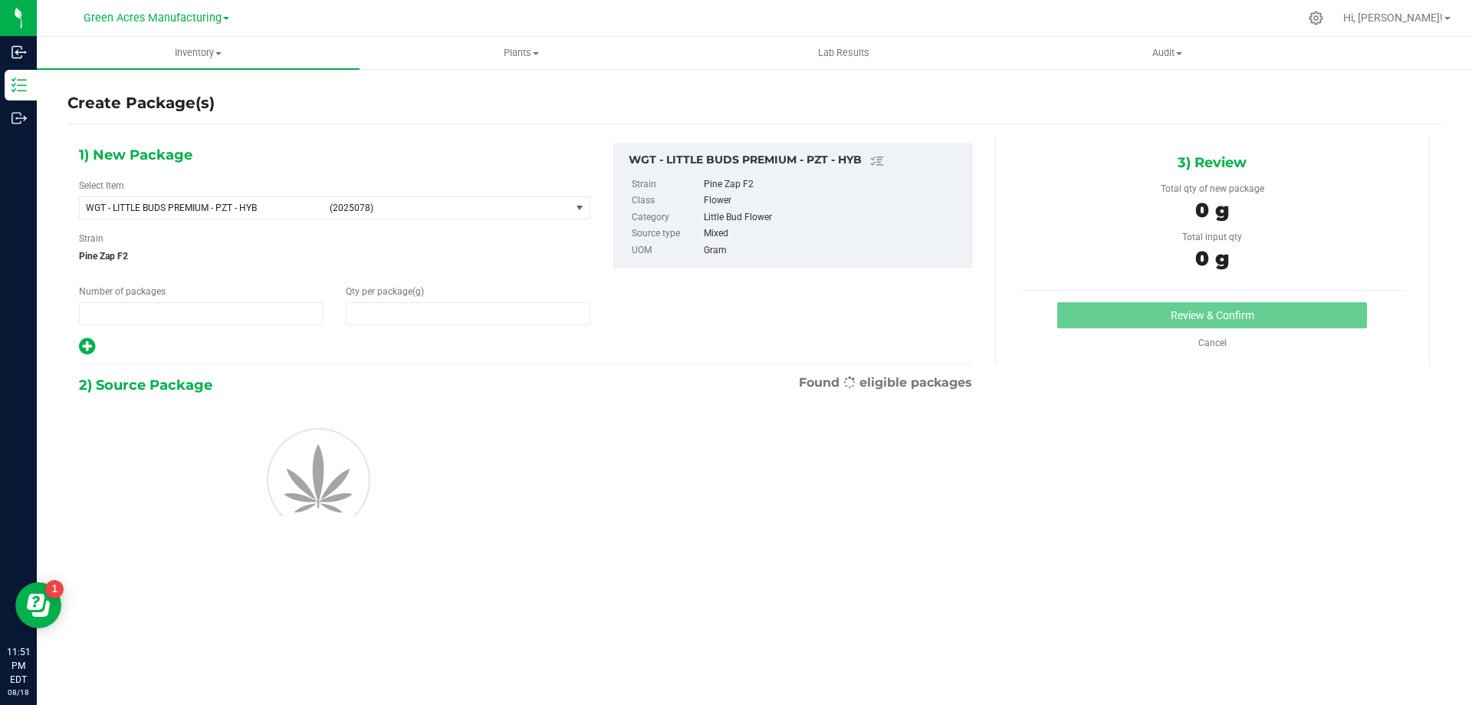
type input "1"
type input "0.0000"
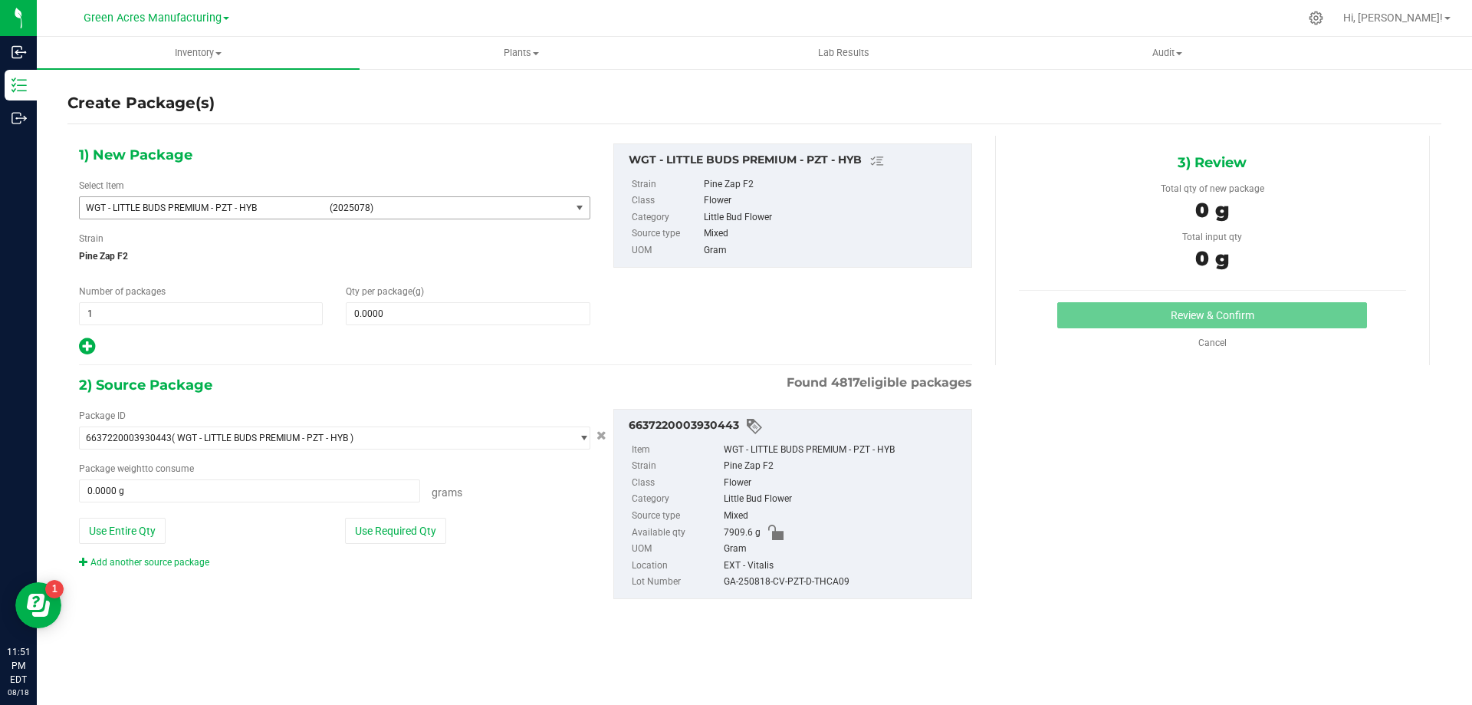
click at [574, 217] on span "select" at bounding box center [580, 207] width 19 height 21
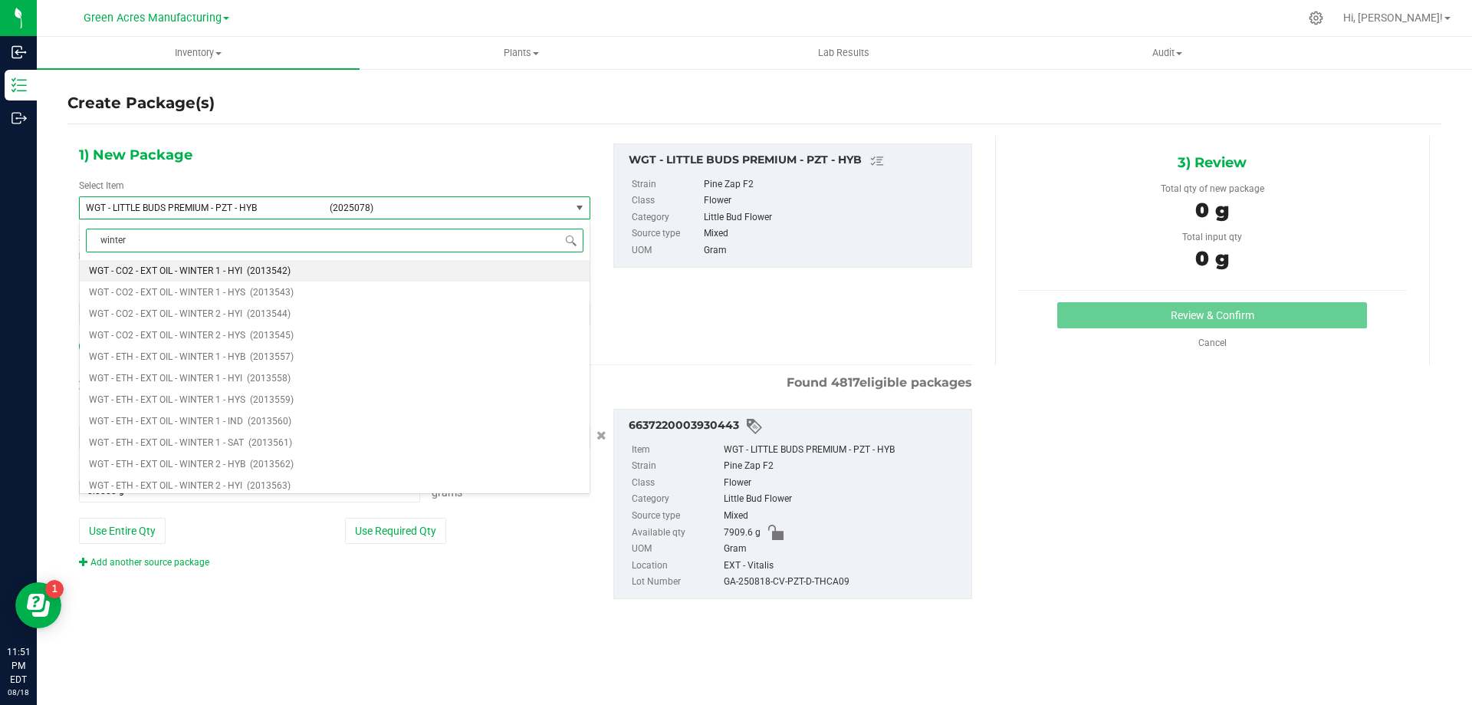
type input "winter 1"
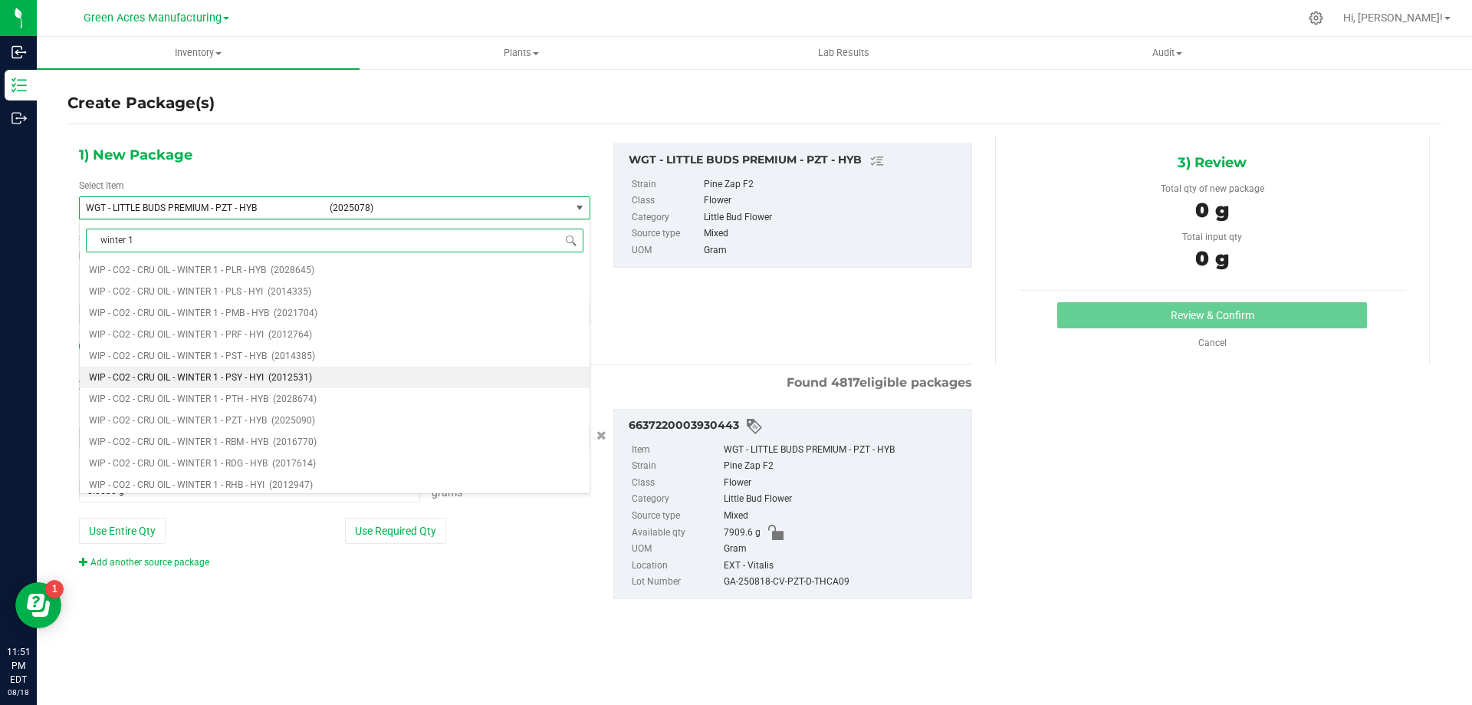
scroll to position [3528, 0]
click at [189, 391] on span "WIP - CO2 - CRU OIL - WINTER 1 - PZT - HYB" at bounding box center [178, 393] width 178 height 11
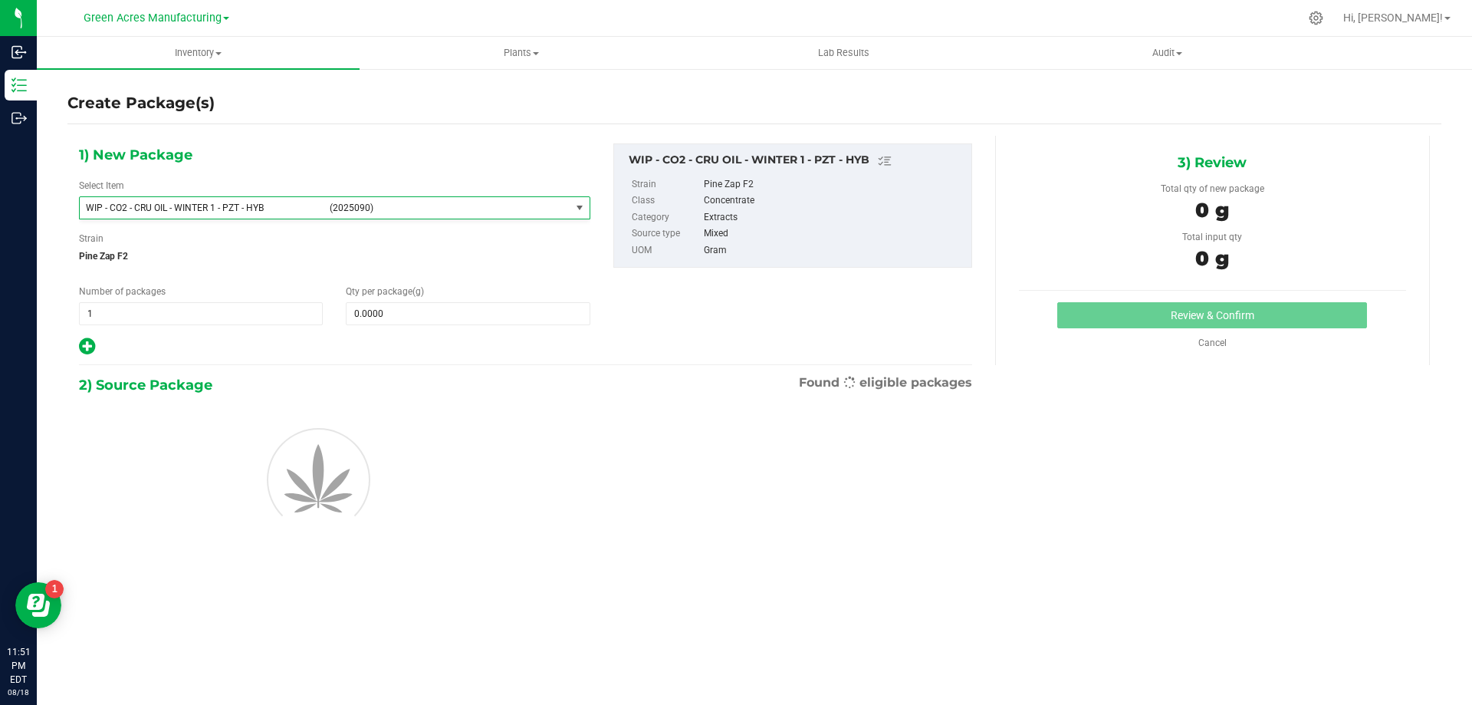
type input "0.0000"
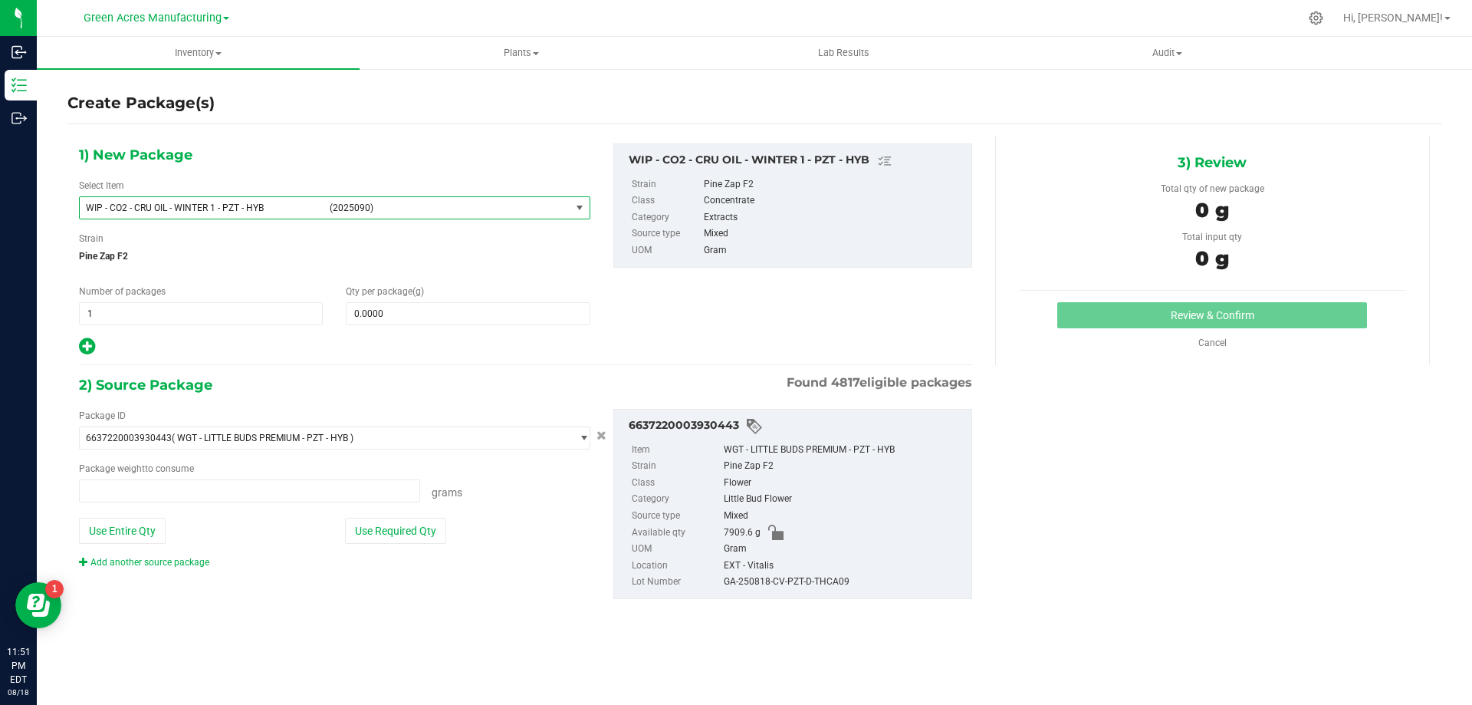
type input "0.0000 g"
click at [397, 323] on span at bounding box center [468, 313] width 244 height 23
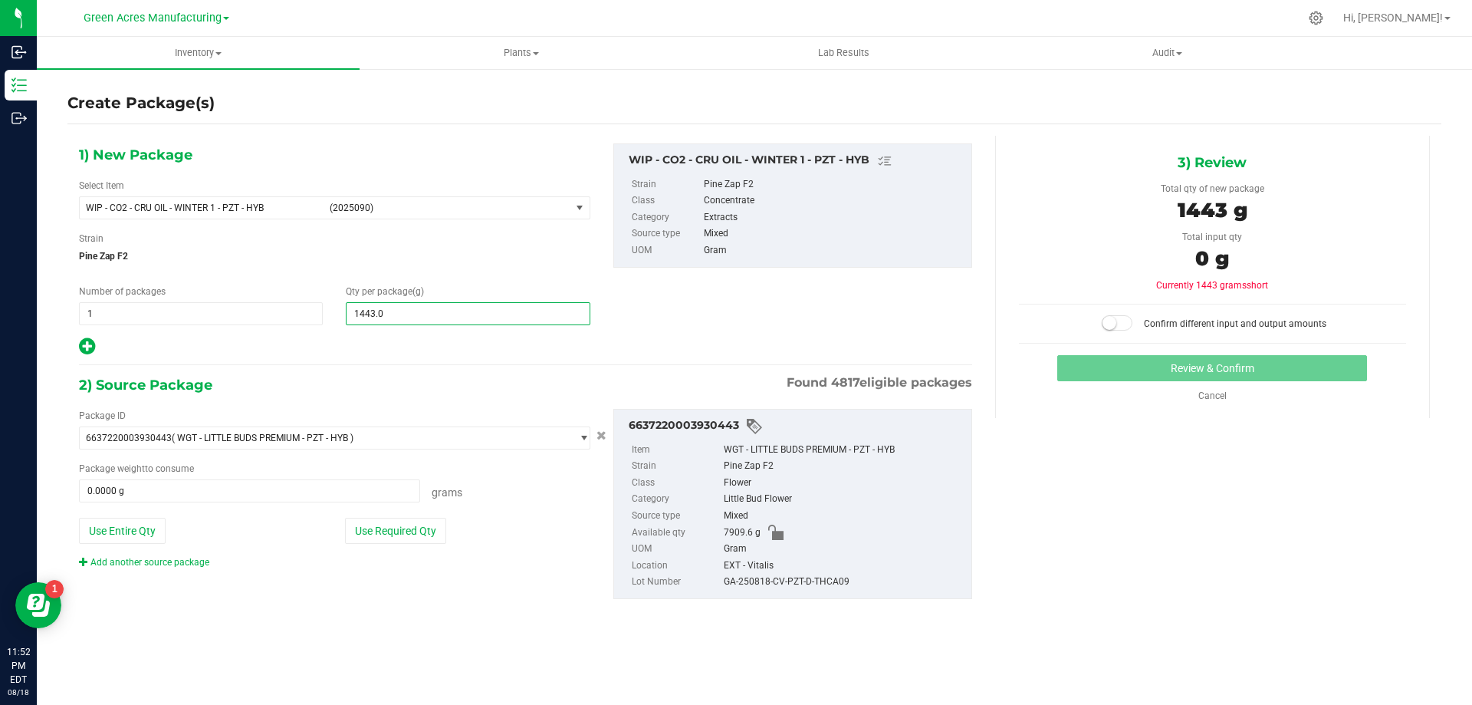
type input "1443.00"
type input "1,443.0000"
click at [130, 531] on button "Use Entire Qty" at bounding box center [122, 531] width 87 height 26
type input "7909.6000 g"
click at [1120, 324] on span at bounding box center [1117, 322] width 31 height 15
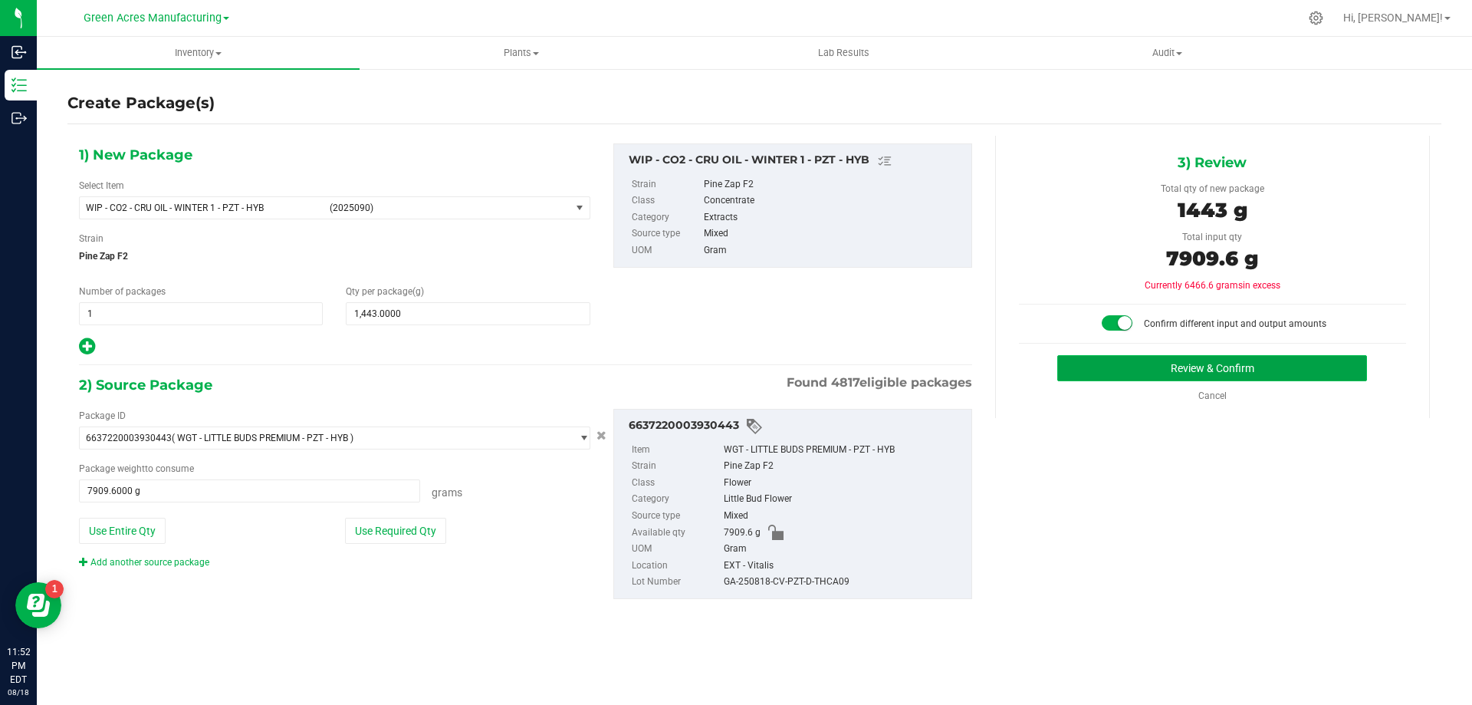
click at [1168, 360] on button "Review & Confirm" at bounding box center [1213, 368] width 310 height 26
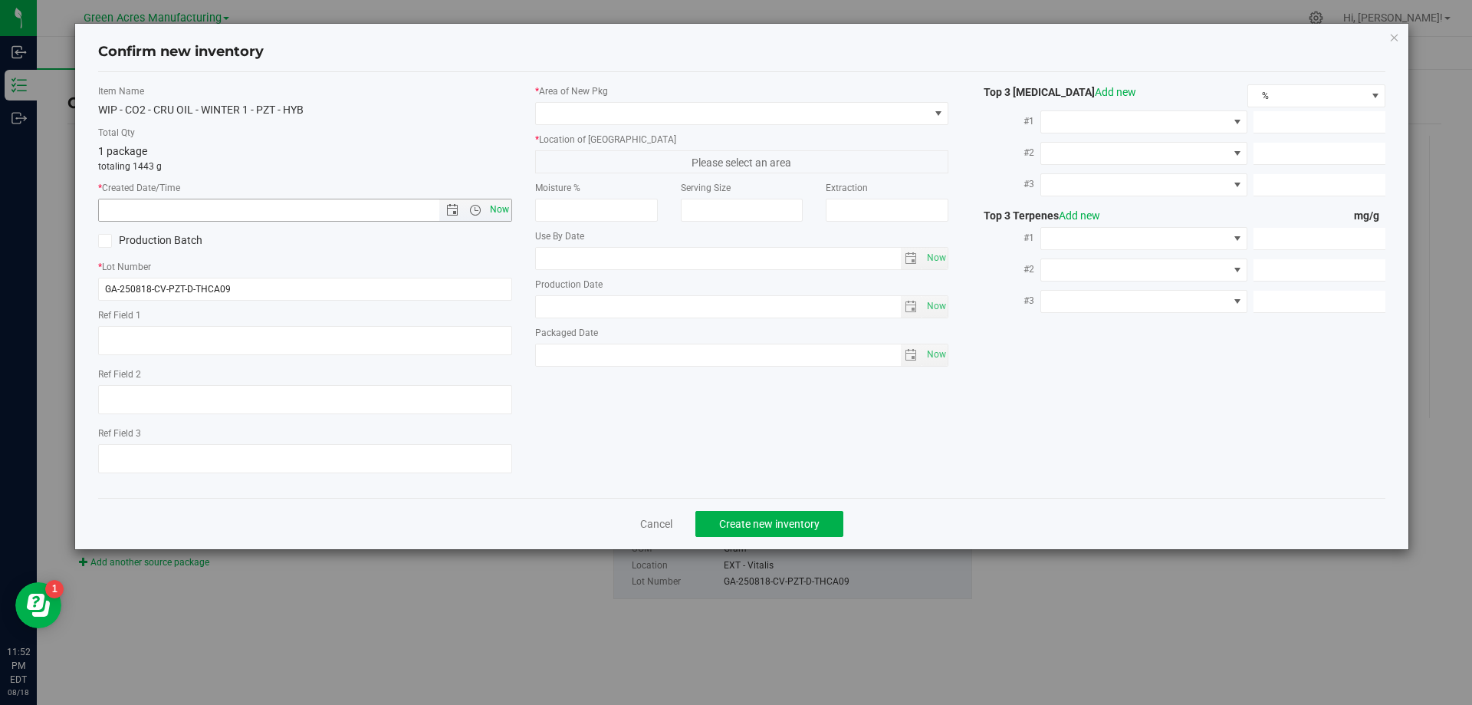
click at [499, 216] on span "Now" at bounding box center [499, 210] width 26 height 22
type input "[DATE] 11:52 PM"
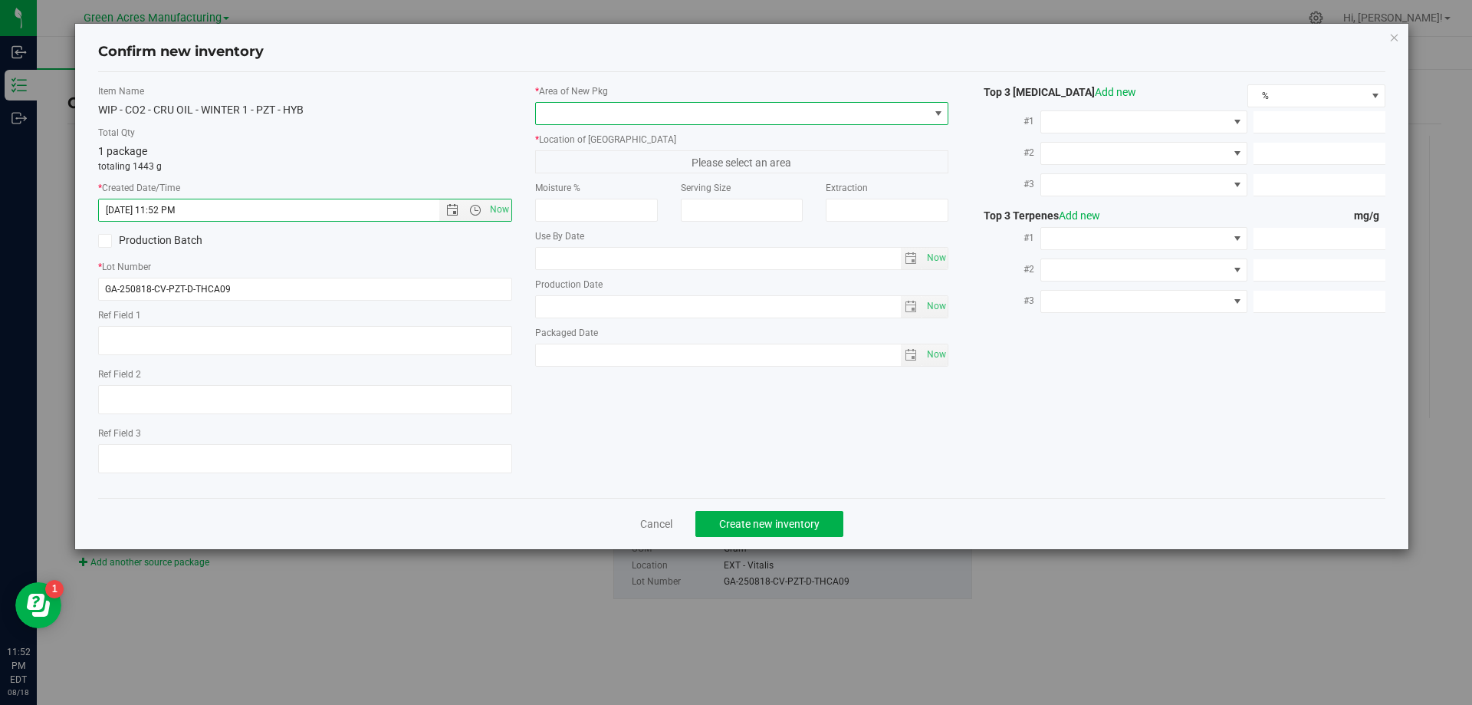
click at [936, 111] on span at bounding box center [939, 113] width 12 height 12
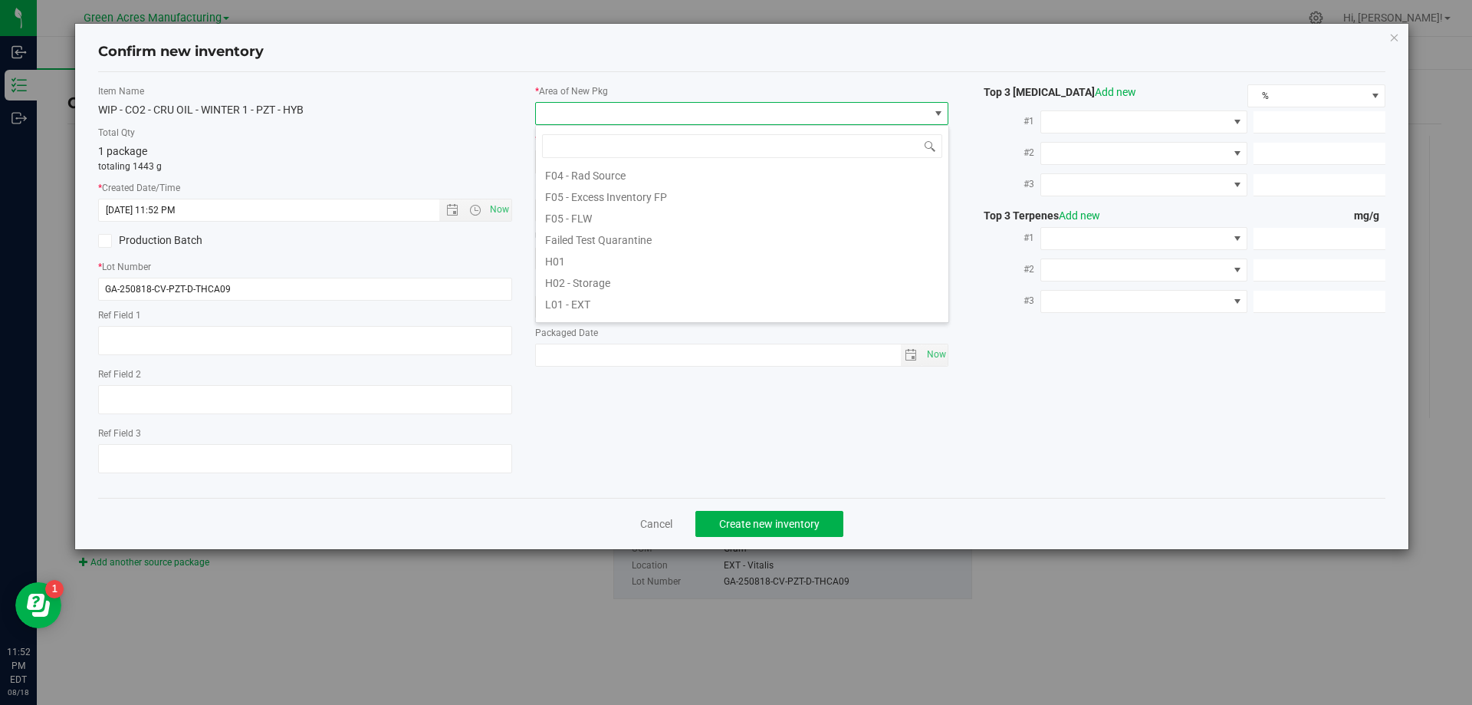
scroll to position [230, 0]
click at [567, 293] on li "L03 - EXT" at bounding box center [742, 289] width 413 height 21
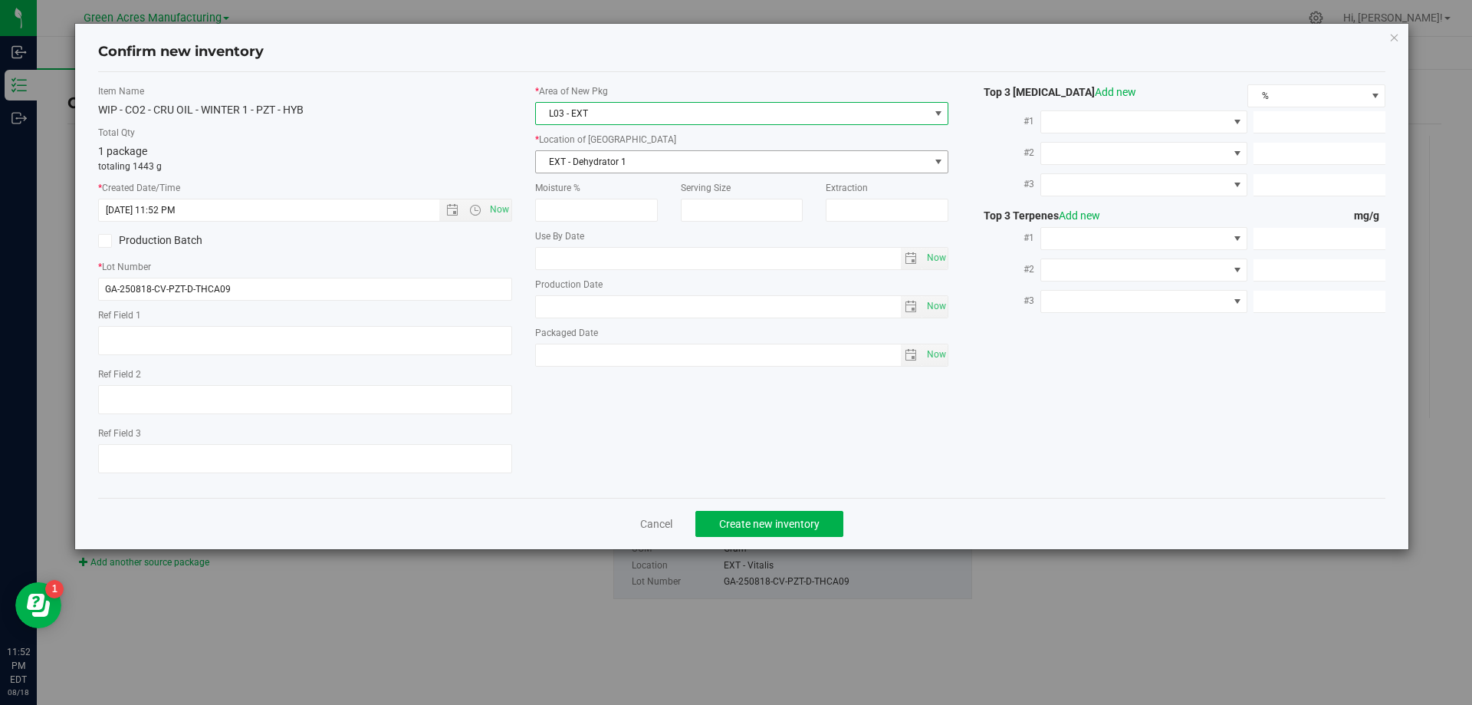
click at [674, 157] on span "EXT - Dehydrator 1" at bounding box center [732, 161] width 393 height 21
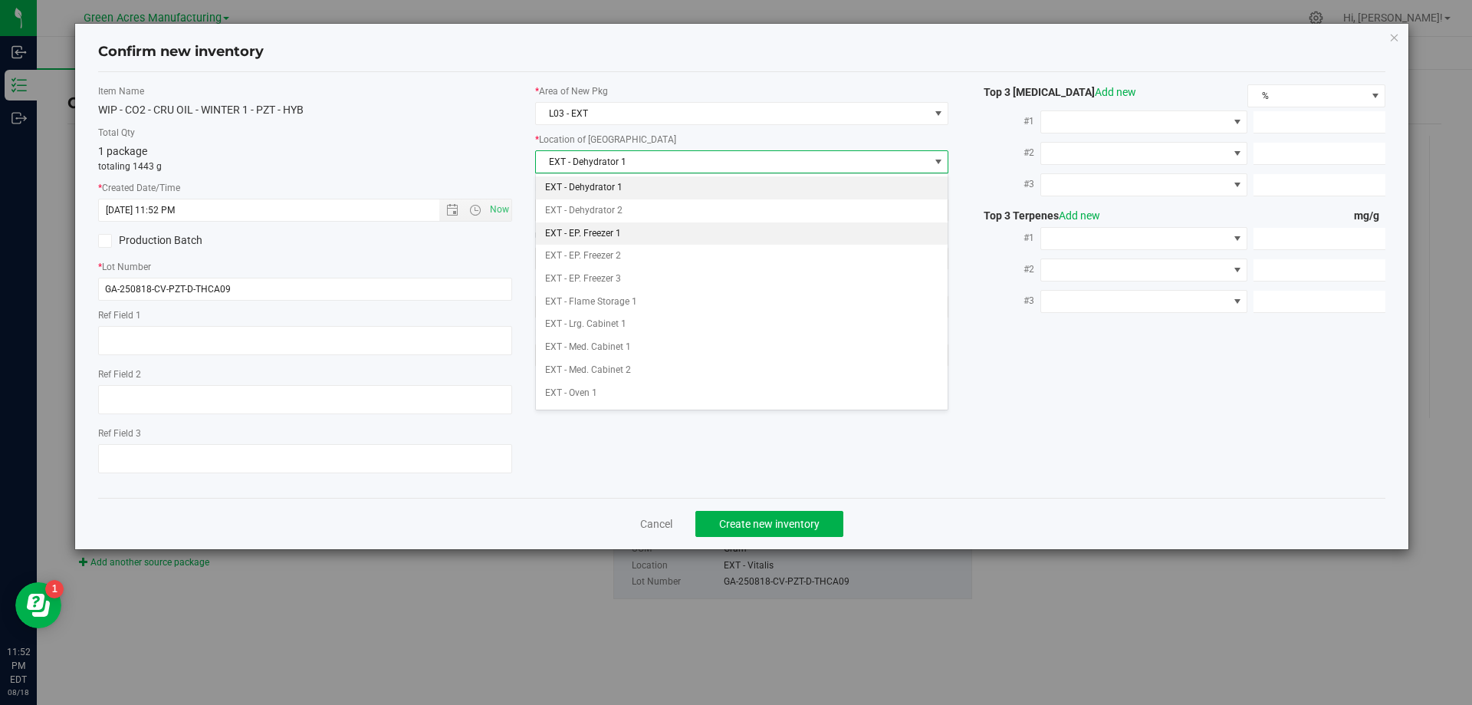
click at [634, 232] on li "EXT - EP. Freezer 1" at bounding box center [742, 233] width 413 height 23
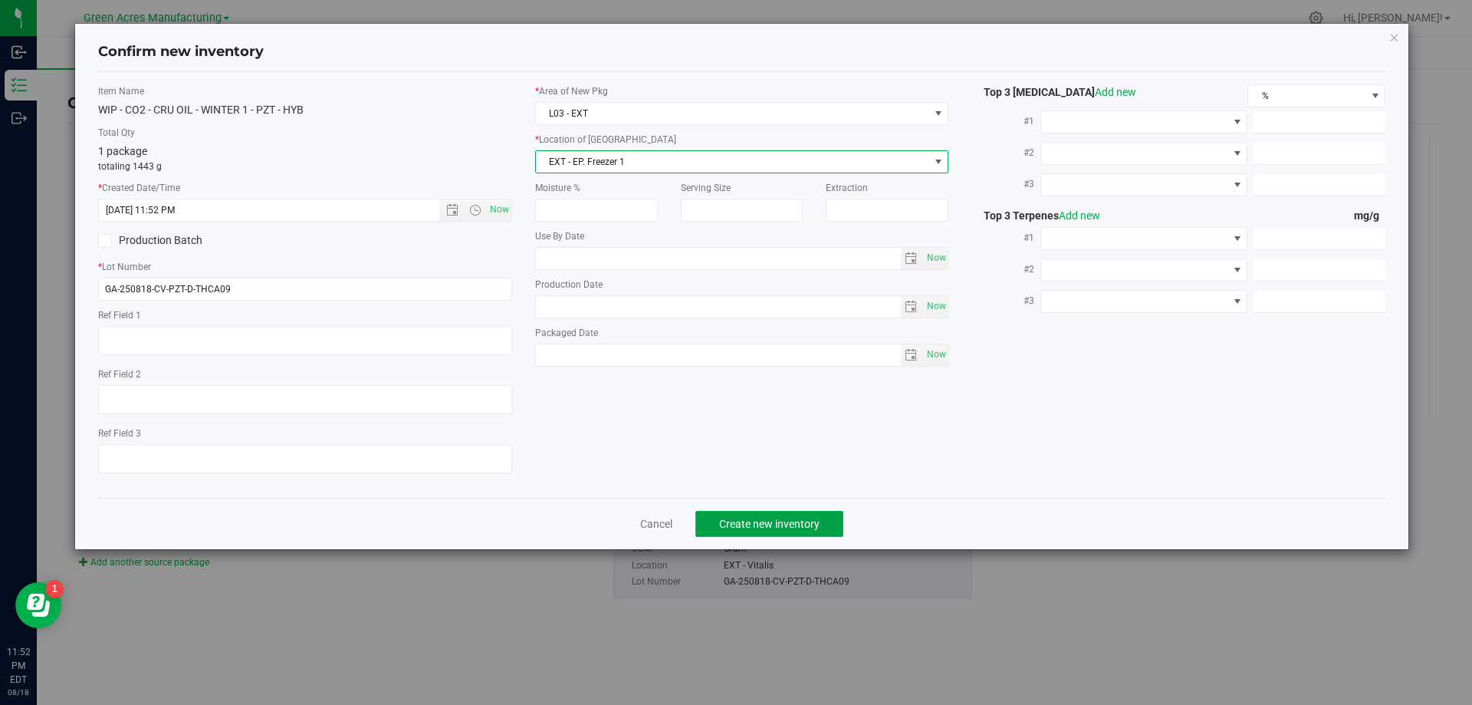
click at [804, 527] on span "Create new inventory" at bounding box center [769, 524] width 100 height 12
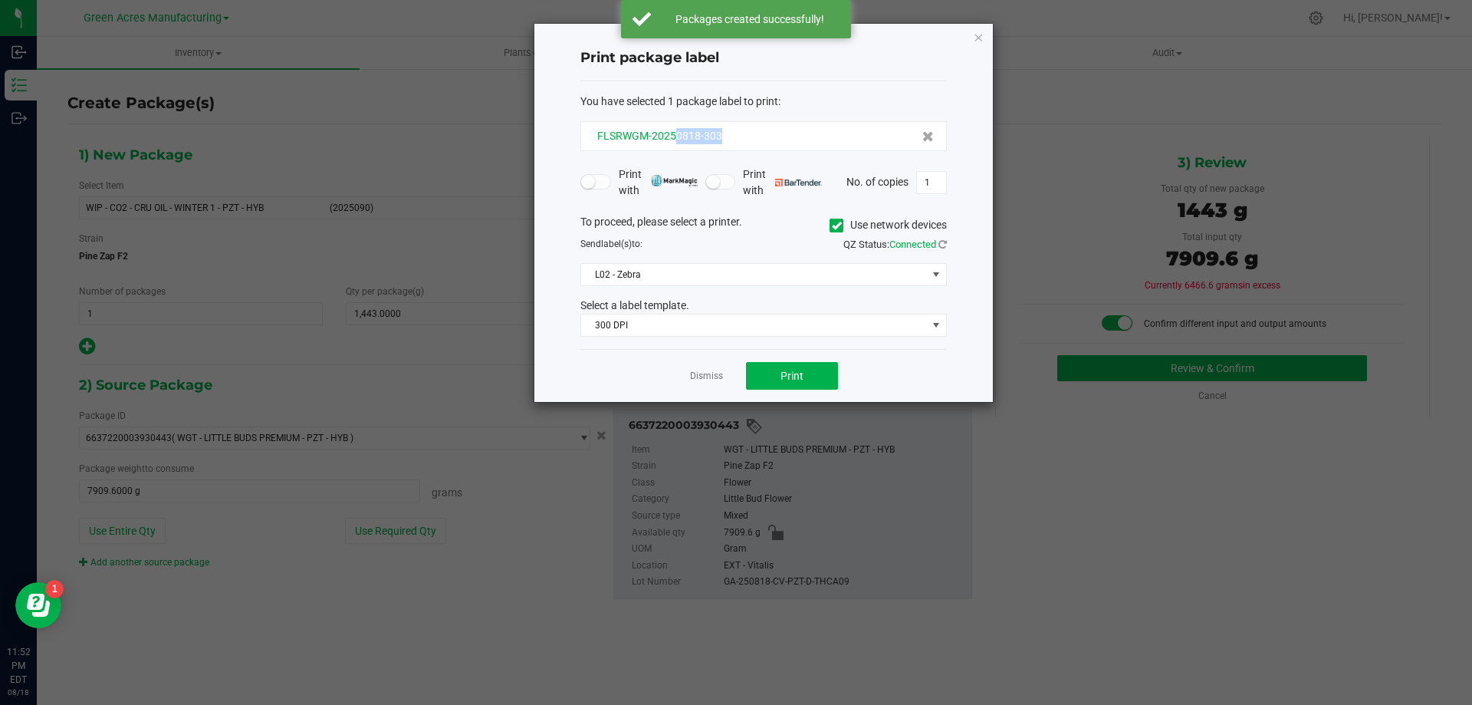
drag, startPoint x: 744, startPoint y: 139, endPoint x: 673, endPoint y: 142, distance: 71.4
click at [673, 142] on div "FLSRWGM-20250818-303" at bounding box center [764, 136] width 340 height 16
copy span "0818-303"
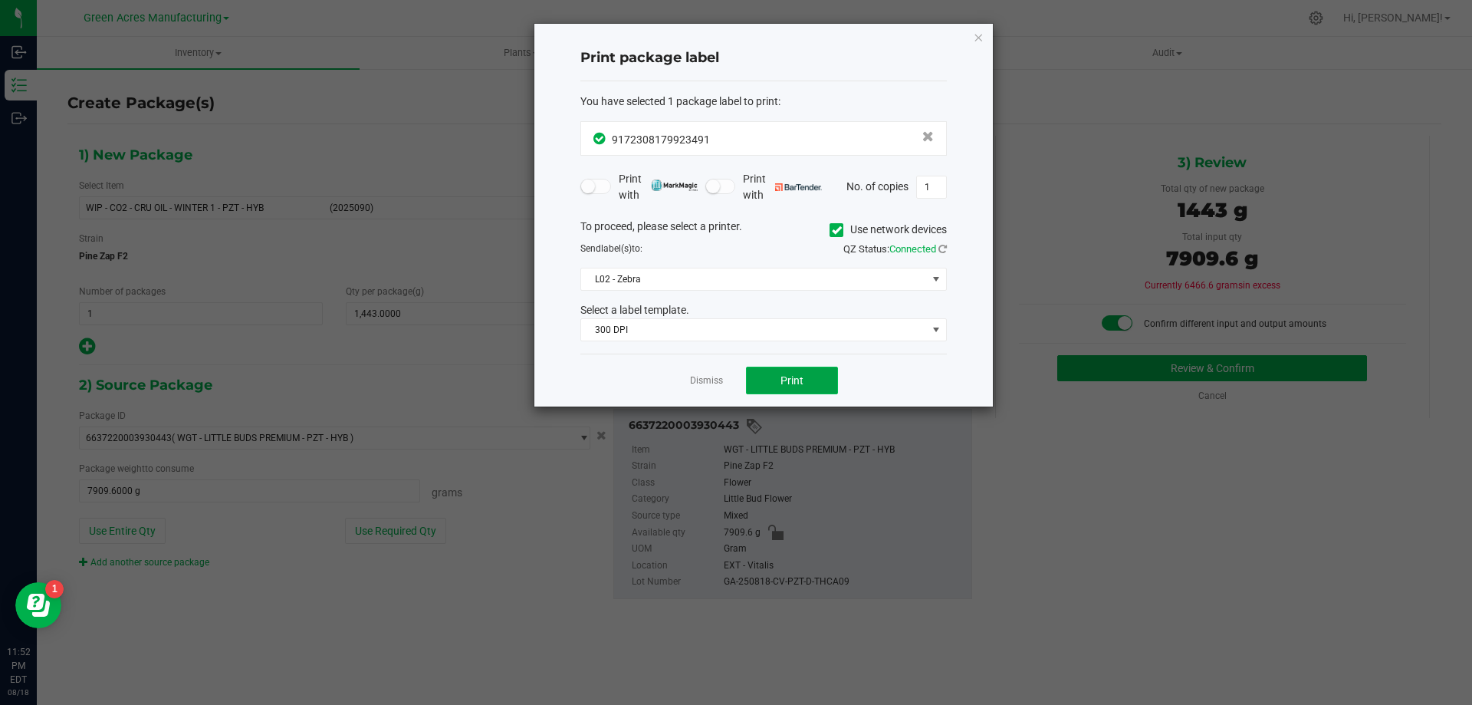
click at [801, 380] on span "Print" at bounding box center [792, 380] width 23 height 12
click at [802, 384] on span "Print" at bounding box center [792, 380] width 23 height 12
click at [710, 380] on link "Dismiss" at bounding box center [706, 380] width 33 height 13
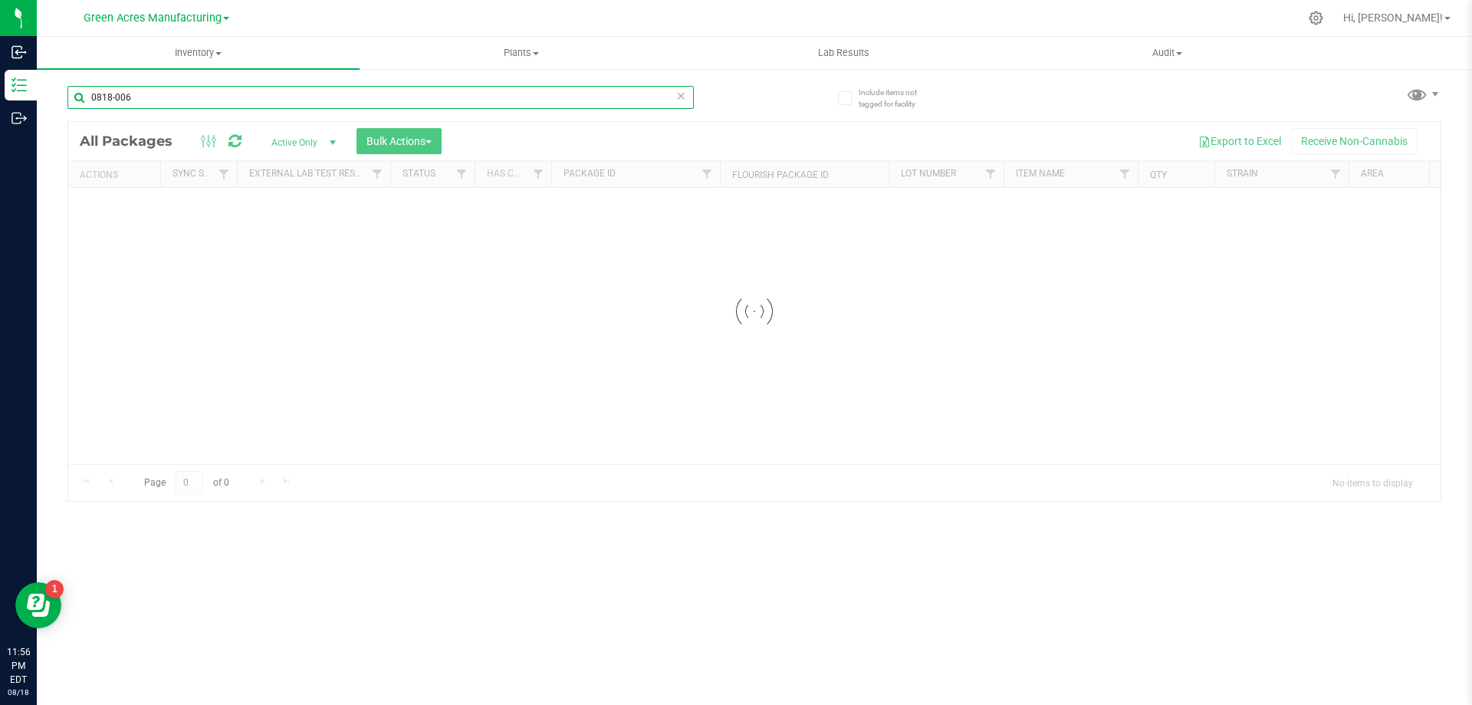
drag, startPoint x: 186, startPoint y: 103, endPoint x: 64, endPoint y: 100, distance: 122.0
click at [64, 100] on div "Include items not tagged for facility 0818-006 Loading... All Packages Active O…" at bounding box center [755, 301] width 1436 height 468
click at [348, 372] on div at bounding box center [754, 311] width 1373 height 379
drag, startPoint x: 168, startPoint y: 94, endPoint x: 52, endPoint y: 104, distance: 116.2
click at [52, 104] on div "Include items not tagged for facility 0818-006 Loading... All Packages Active O…" at bounding box center [755, 301] width 1436 height 468
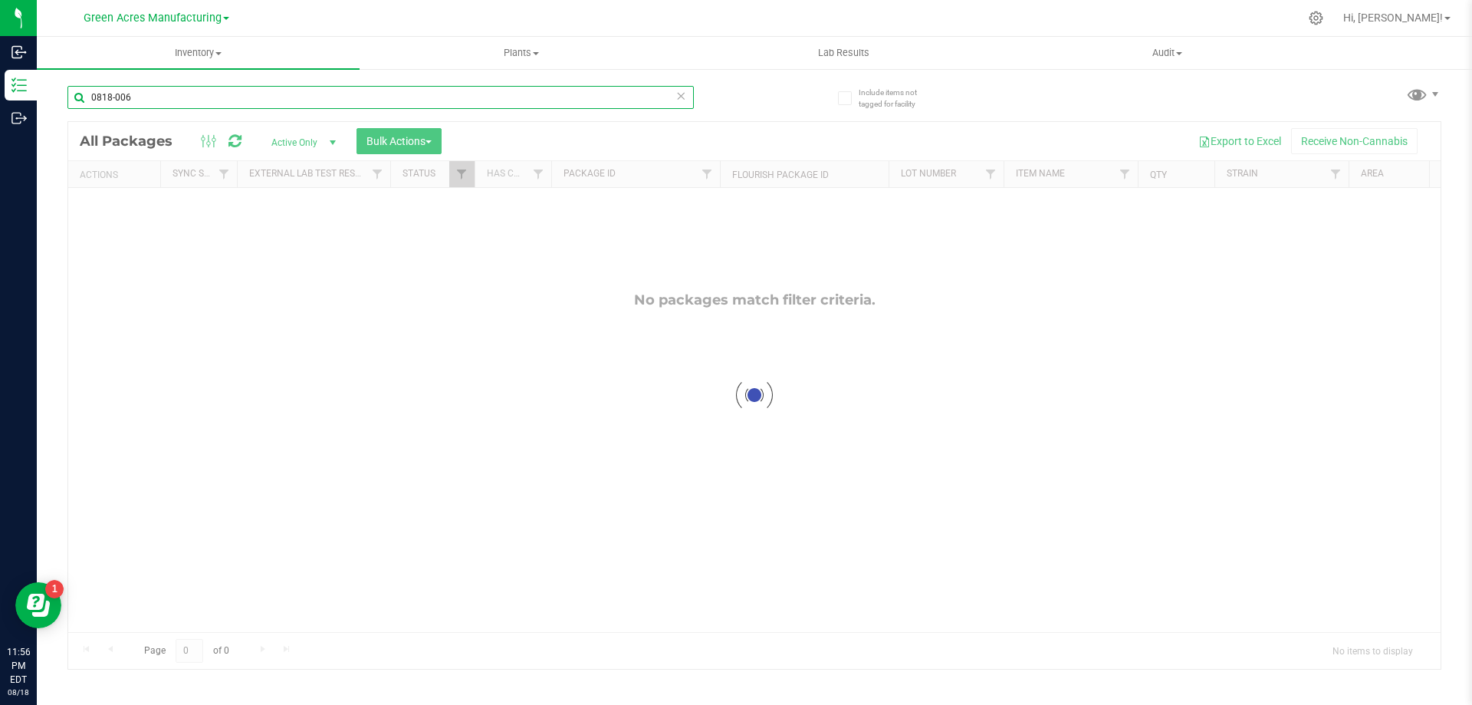
click at [153, 95] on input "0818-006" at bounding box center [380, 97] width 627 height 23
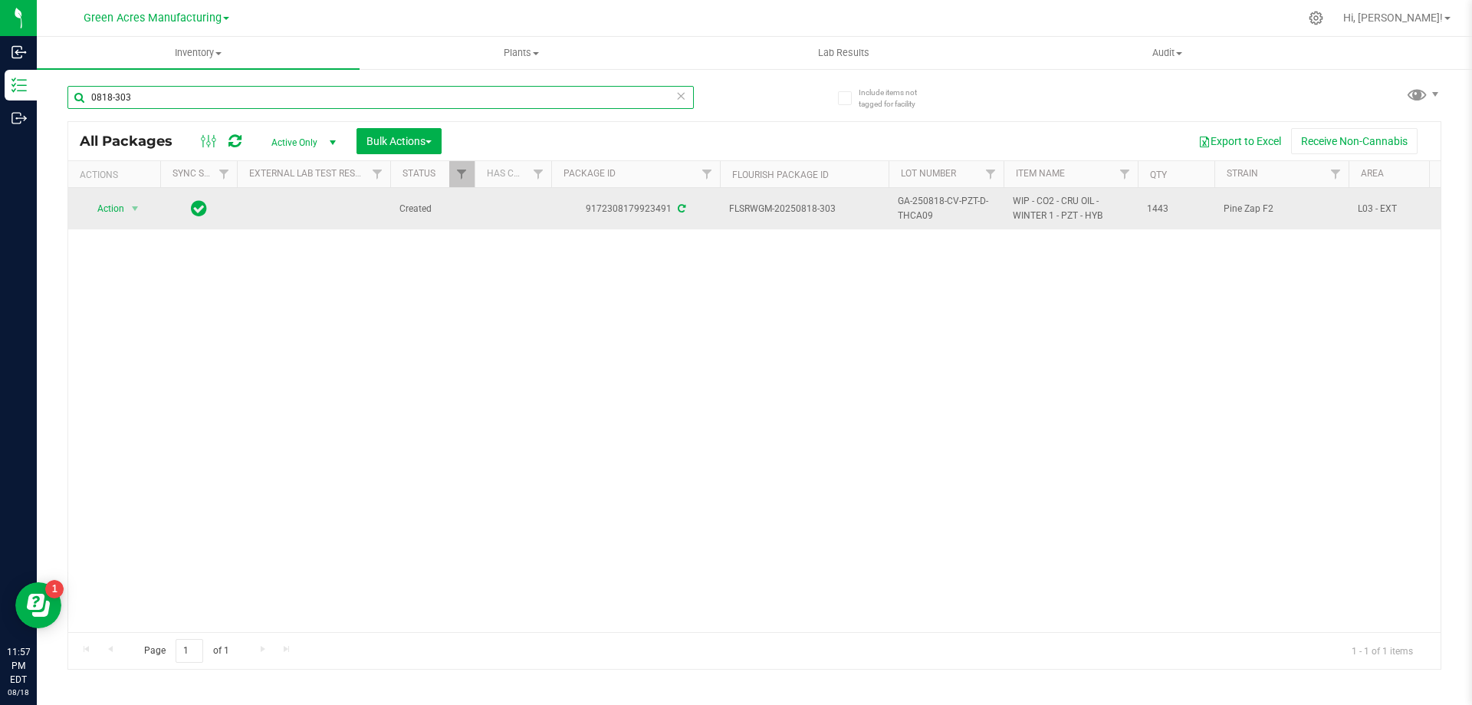
type input "0818-303"
drag, startPoint x: 943, startPoint y: 222, endPoint x: 886, endPoint y: 208, distance: 59.1
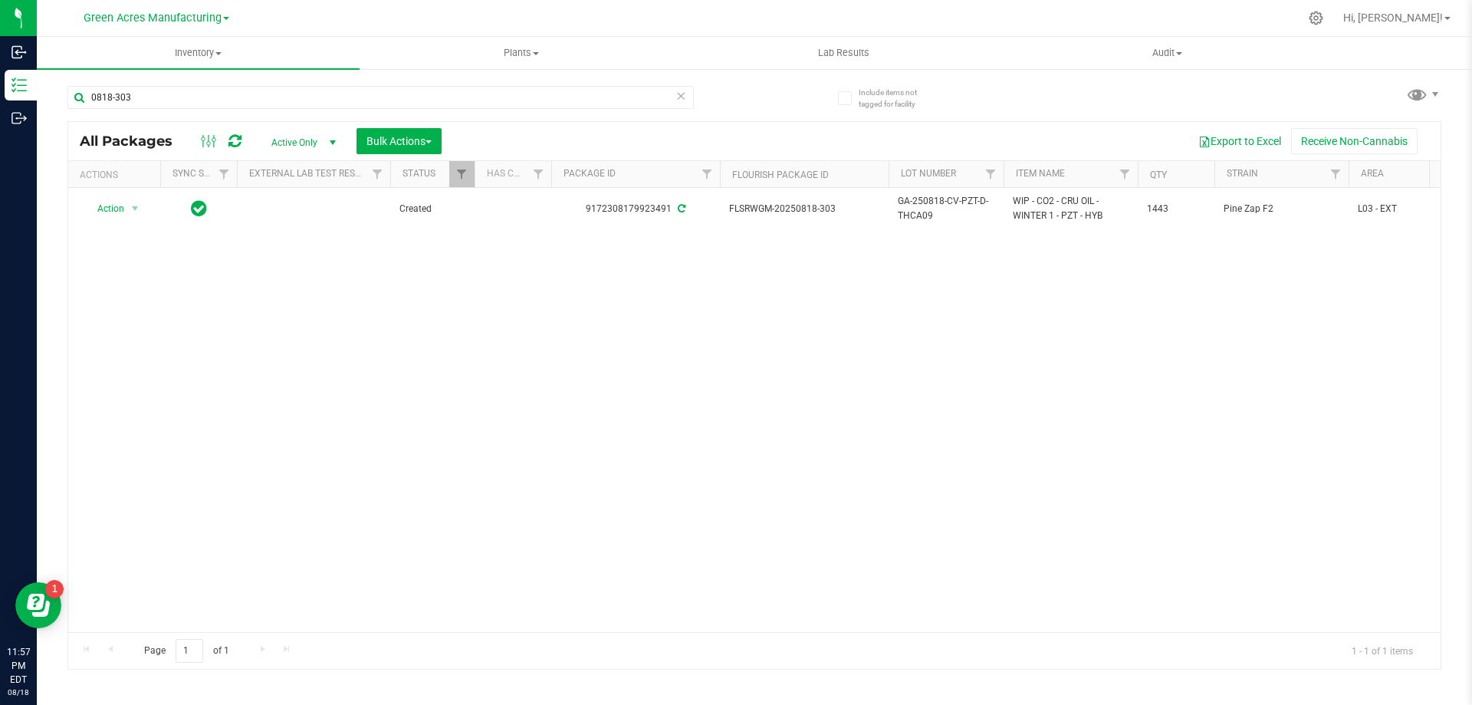
copy tr "GA-250818-CV-PZT-D-THCA09"
click at [880, 360] on div "Action Action Adjust qty Create package Edit attributes Global inventory Locate…" at bounding box center [754, 410] width 1373 height 444
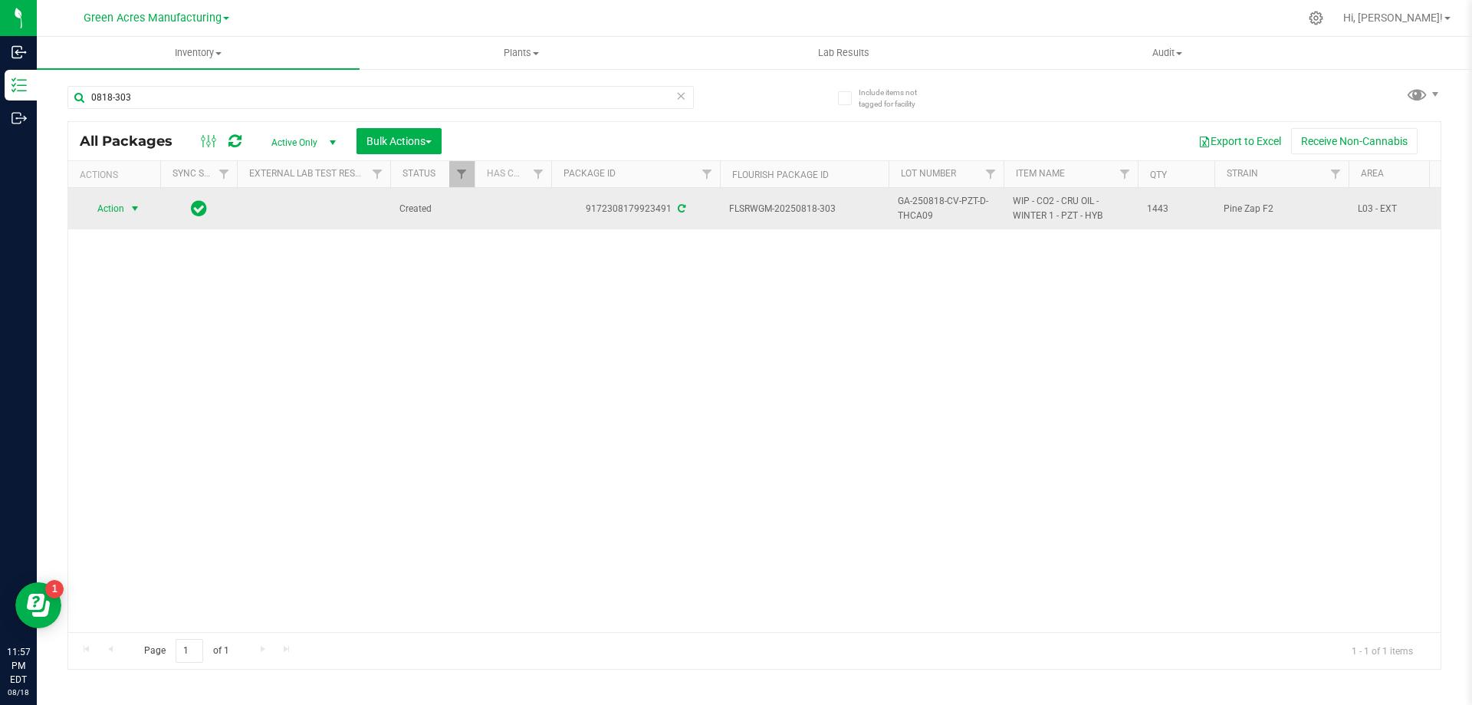
click at [138, 208] on span "select" at bounding box center [135, 208] width 12 height 12
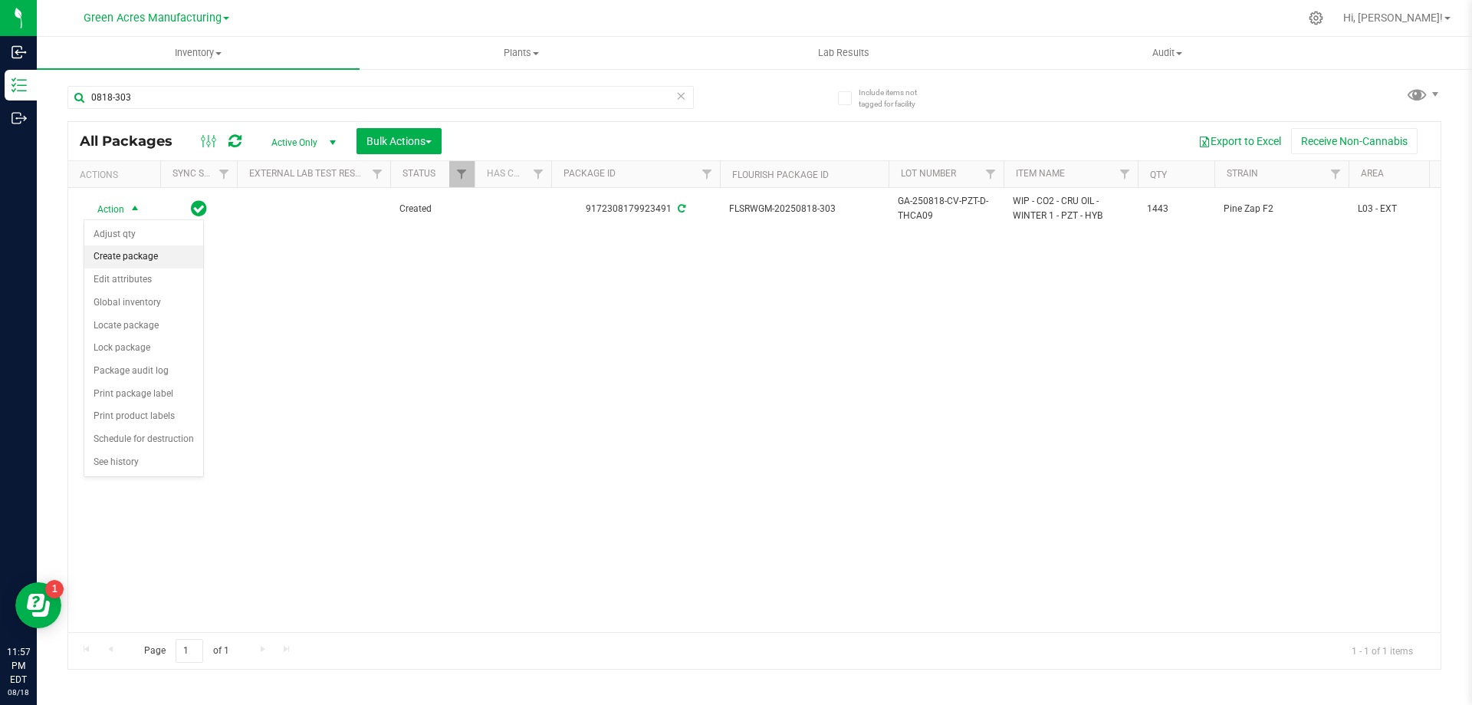
click at [140, 248] on li "Create package" at bounding box center [143, 256] width 119 height 23
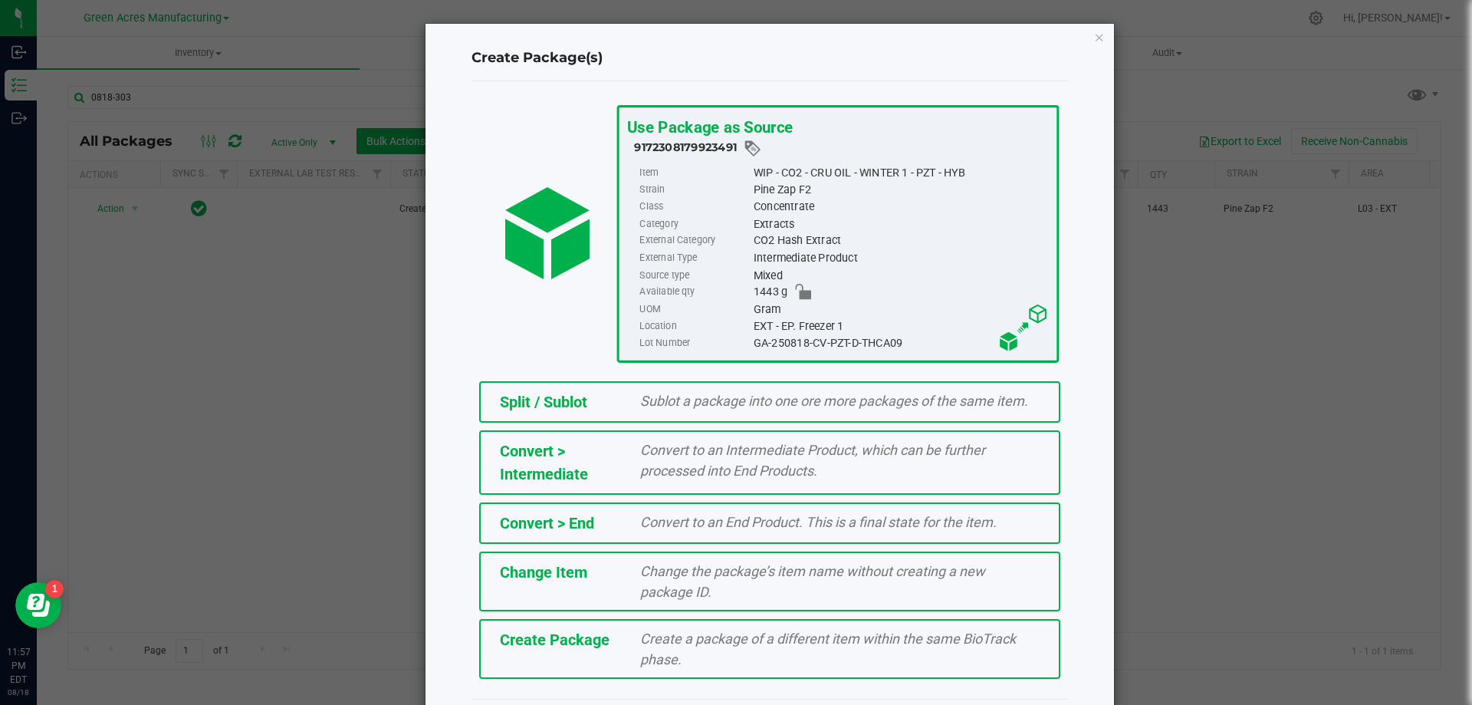
scroll to position [43, 0]
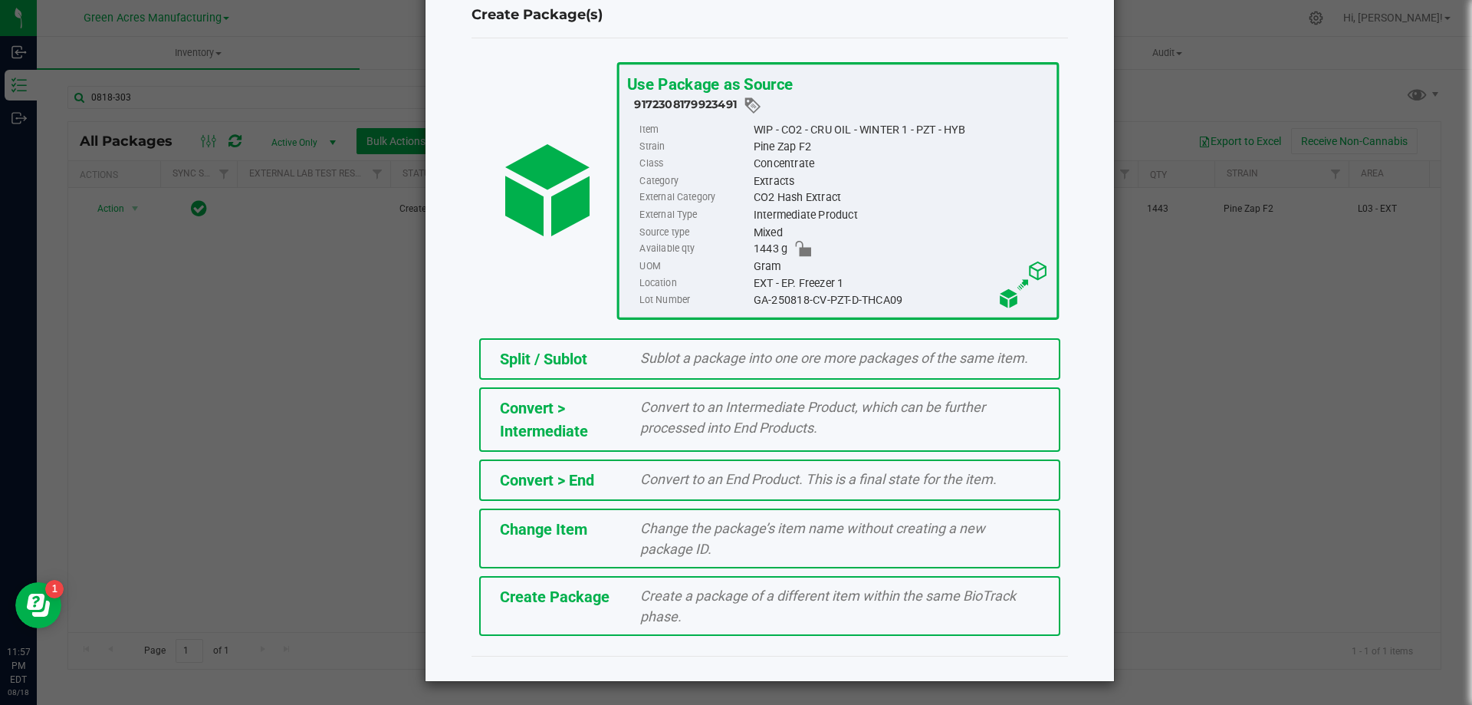
click at [640, 615] on span "Create a package of a different item within the same BioTrack phase." at bounding box center [828, 605] width 376 height 37
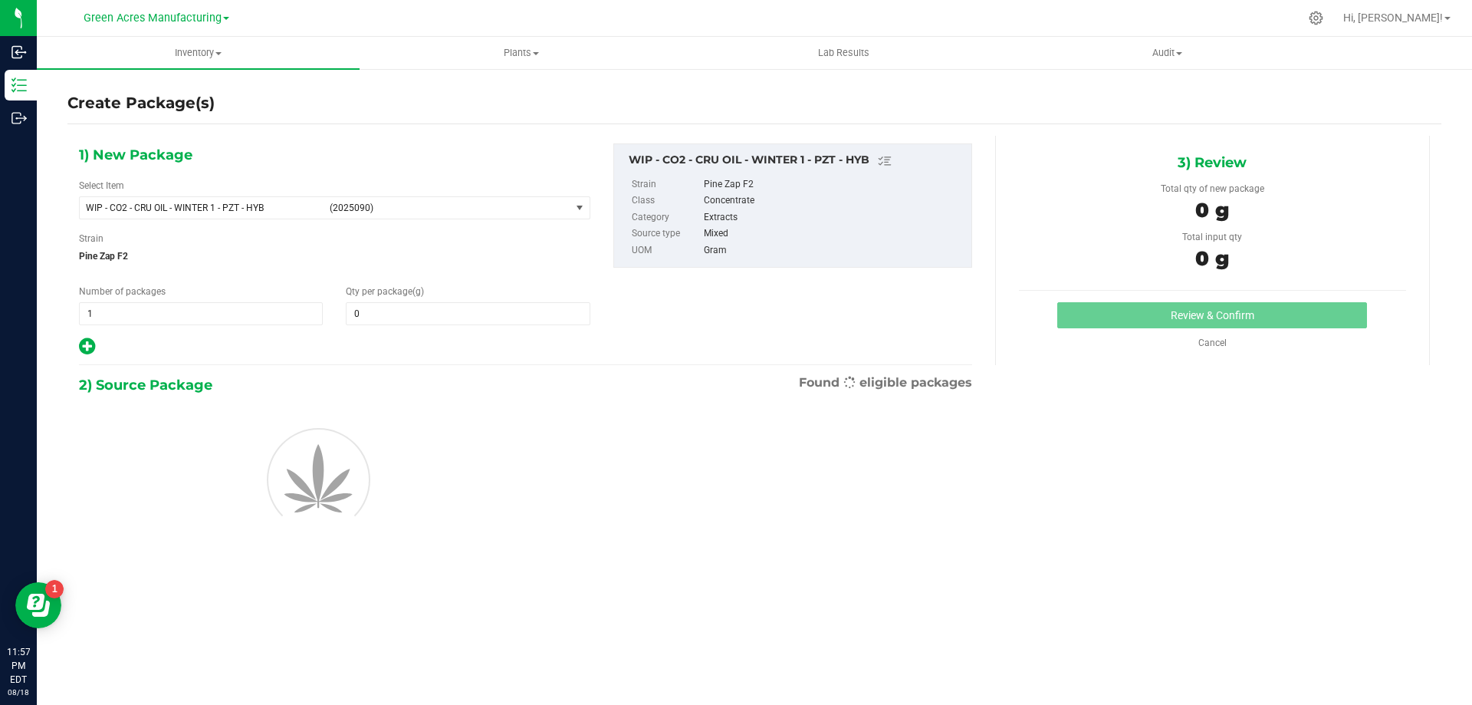
type input "0.0000"
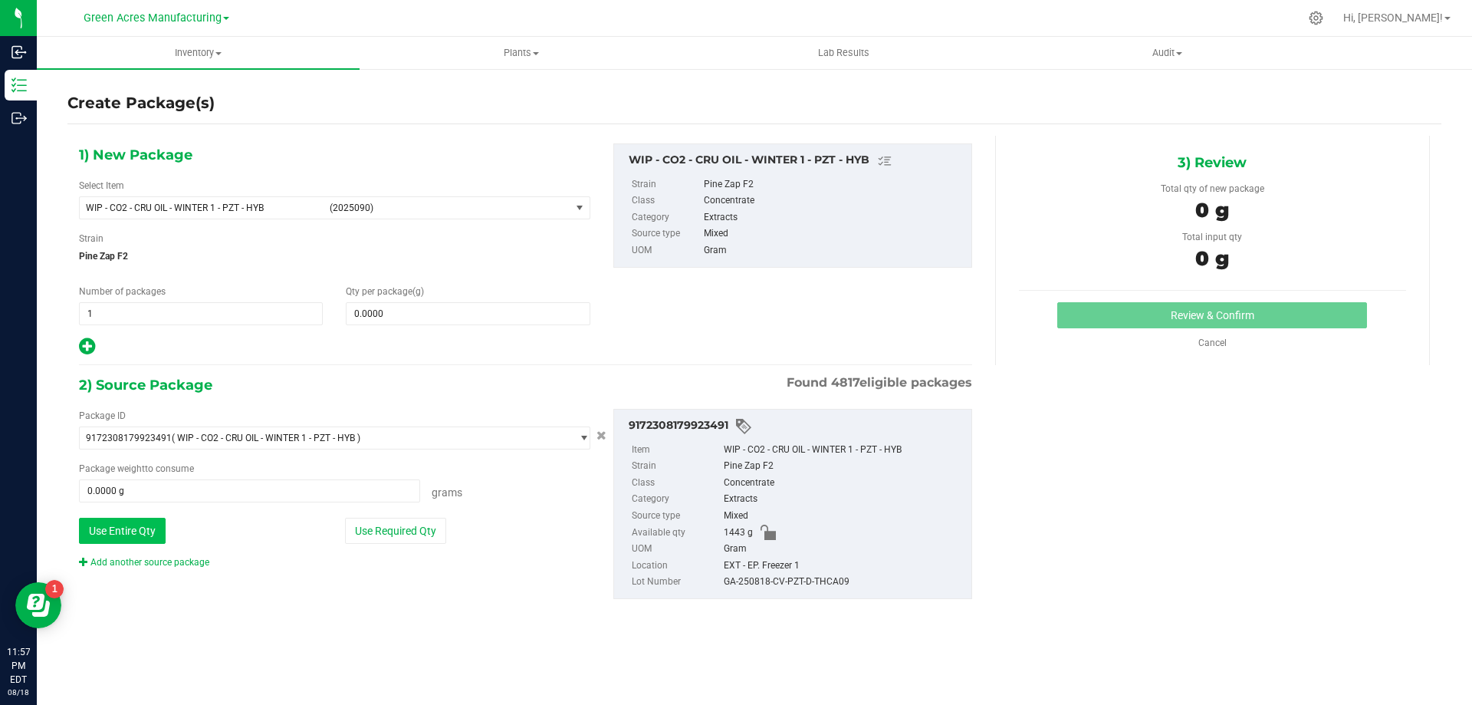
click at [142, 539] on button "Use Entire Qty" at bounding box center [122, 531] width 87 height 26
type input "1443.0000 g"
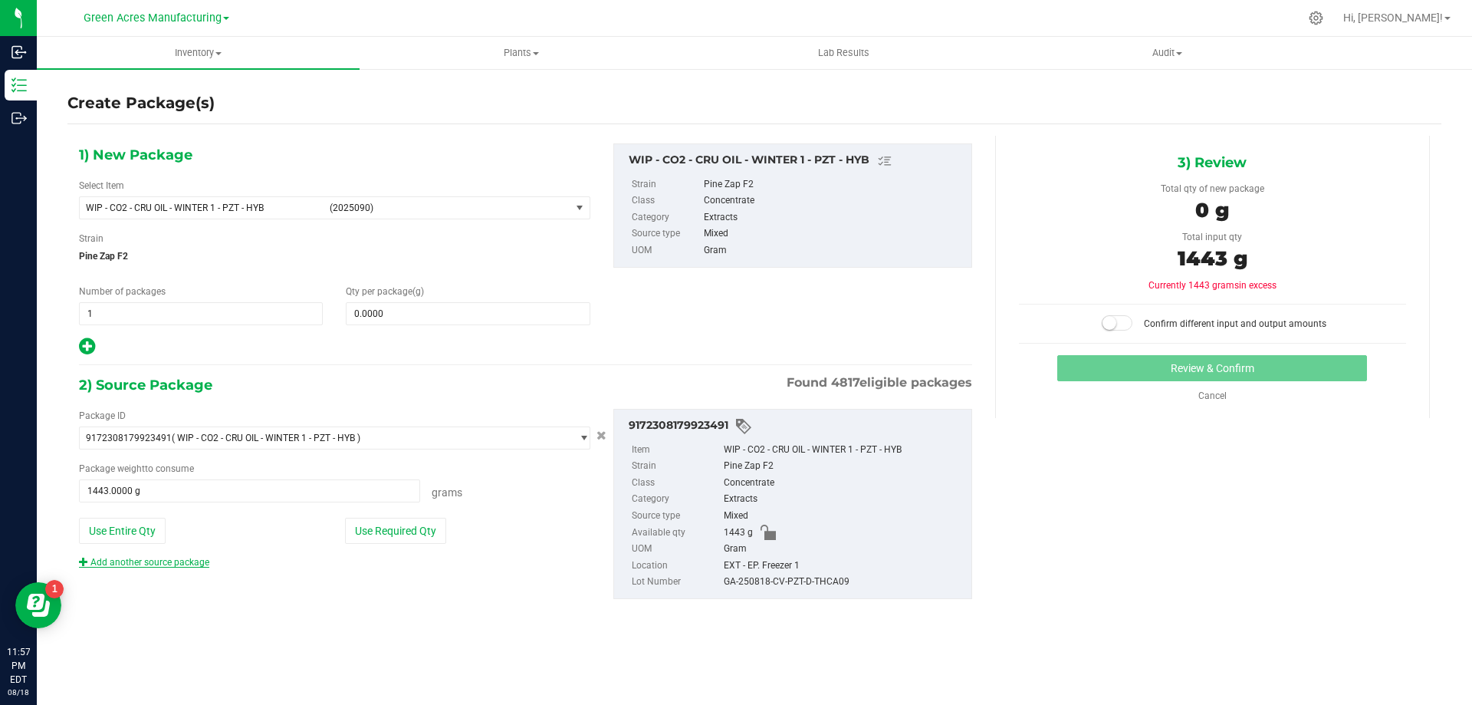
click at [166, 564] on link "Add another source package" at bounding box center [144, 562] width 130 height 11
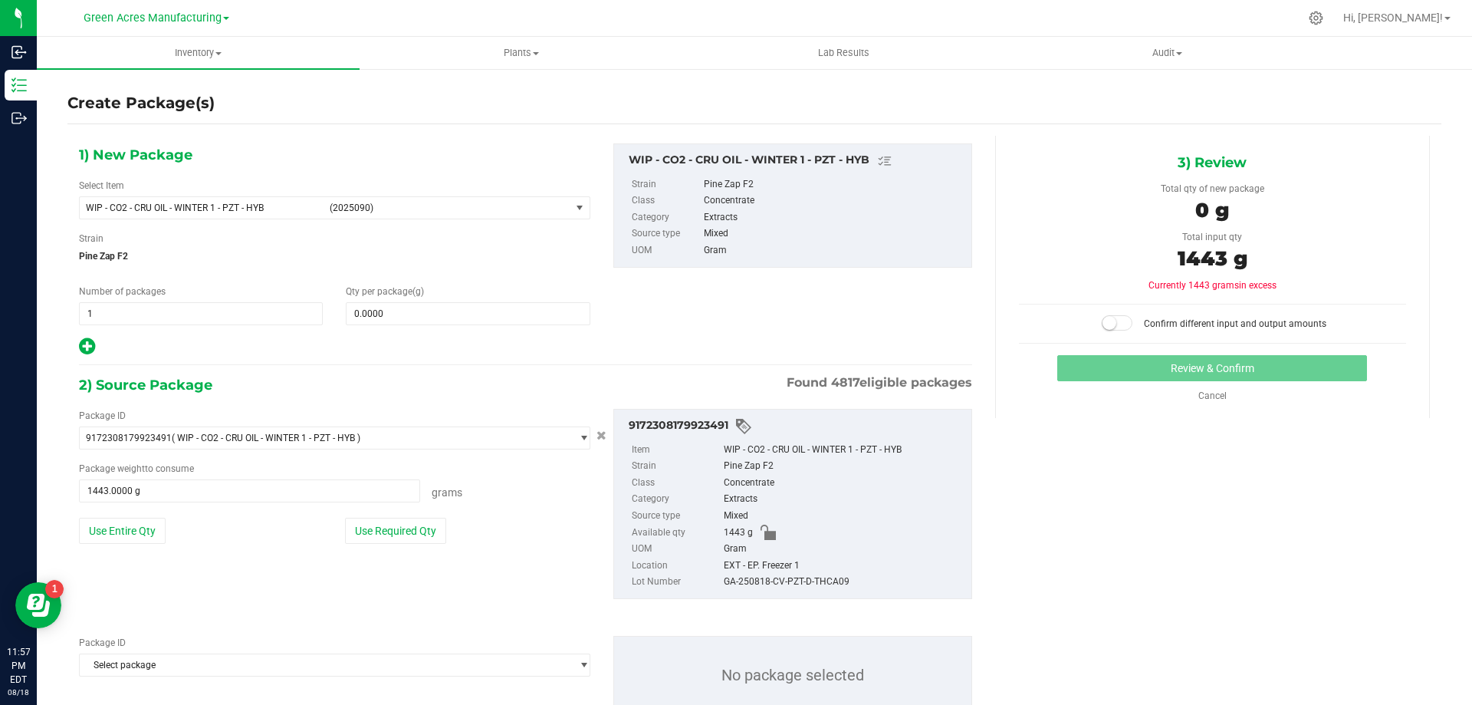
scroll to position [53, 0]
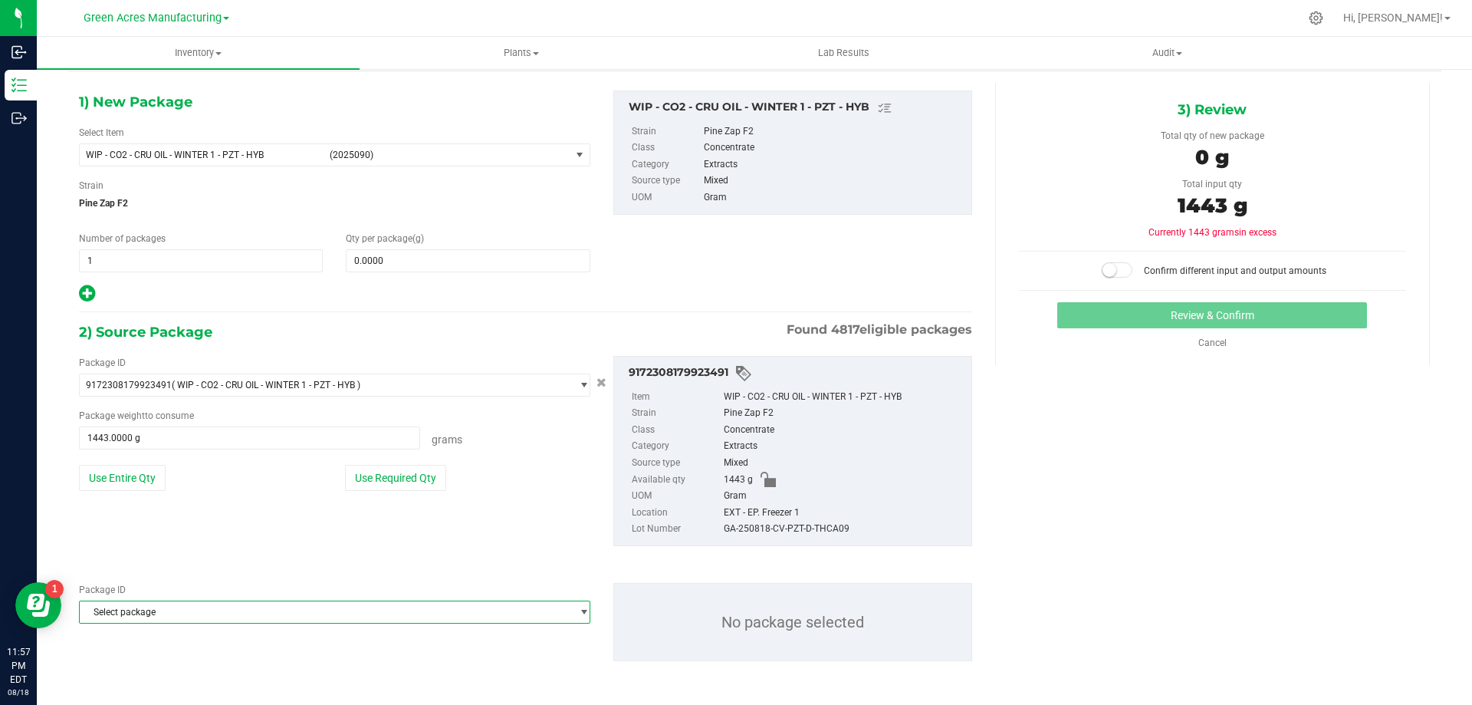
click at [223, 608] on span "Select package" at bounding box center [325, 611] width 491 height 21
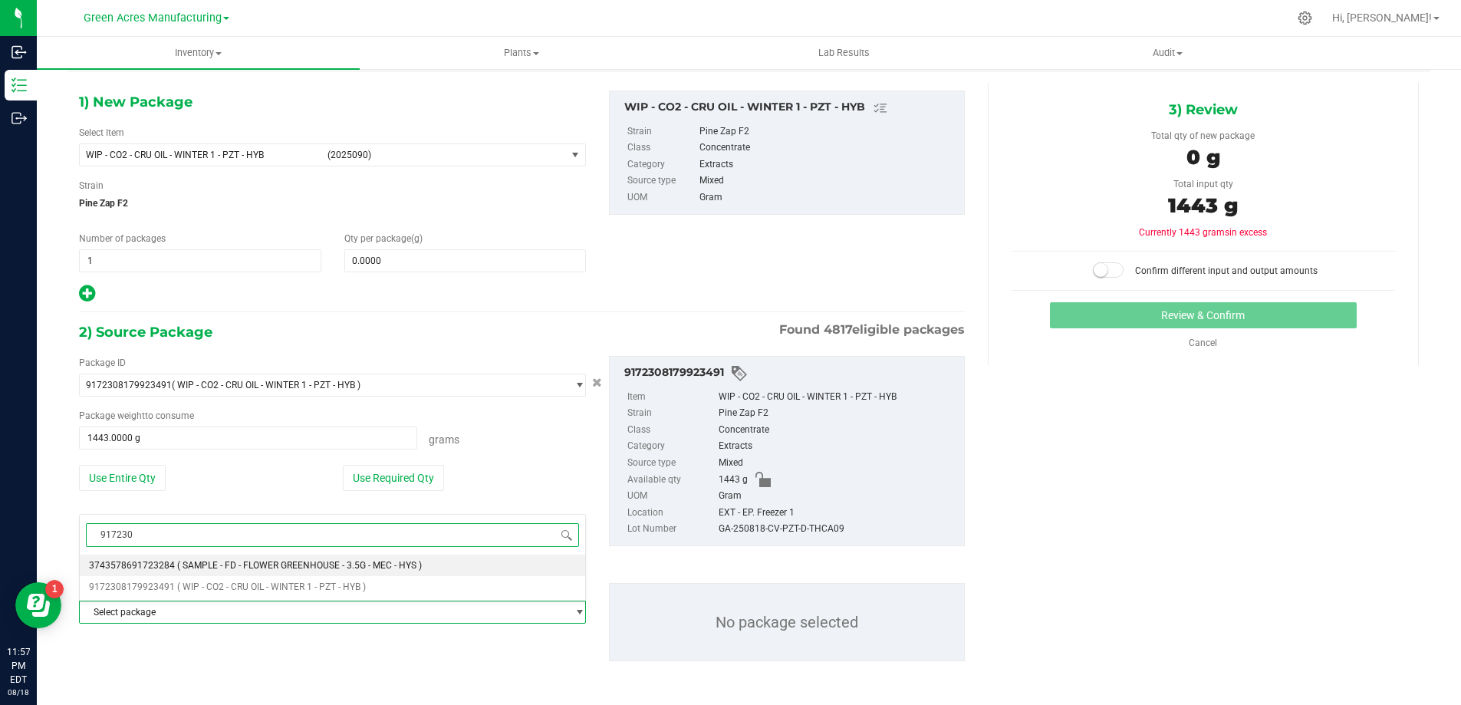
type input "9172308"
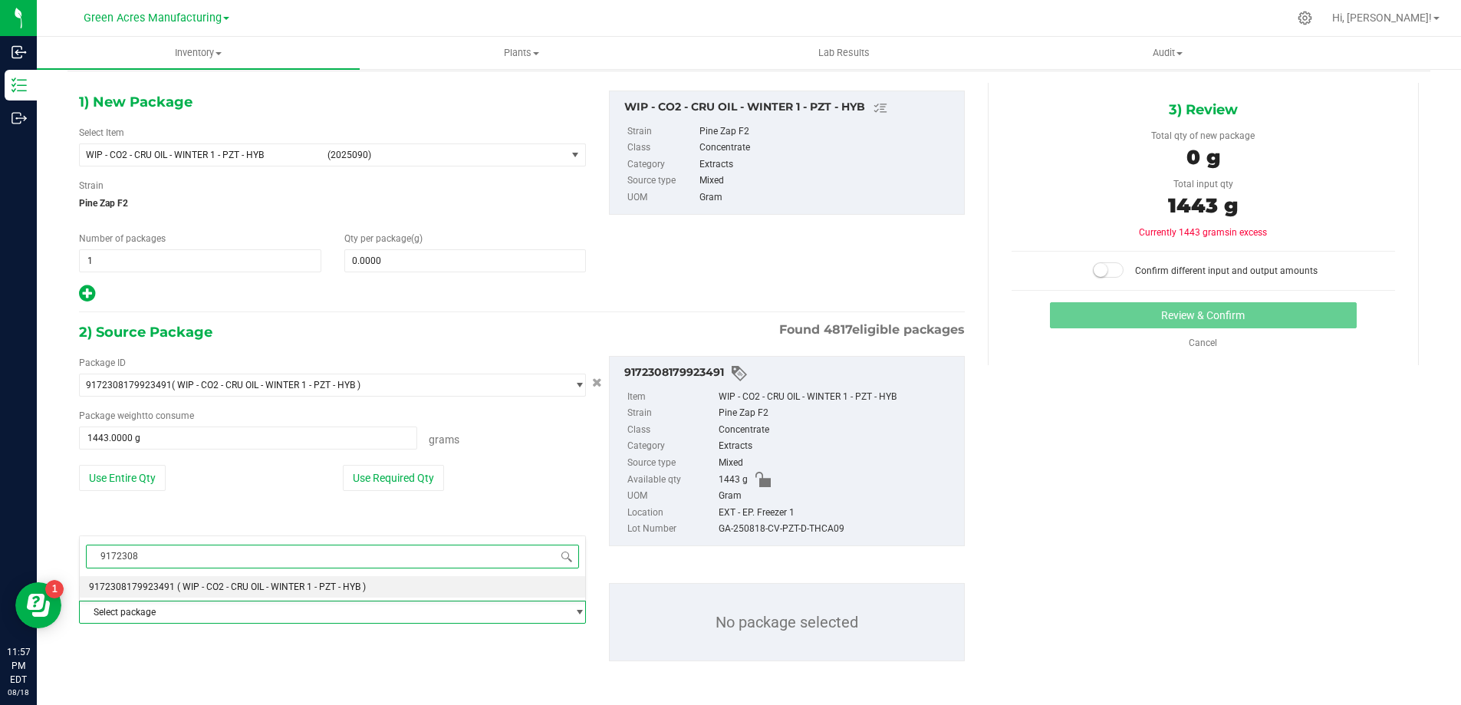
click at [258, 585] on span "( WIP - CO2 - CRU OIL - WINTER 1 - PZT - HYB )" at bounding box center [271, 586] width 189 height 11
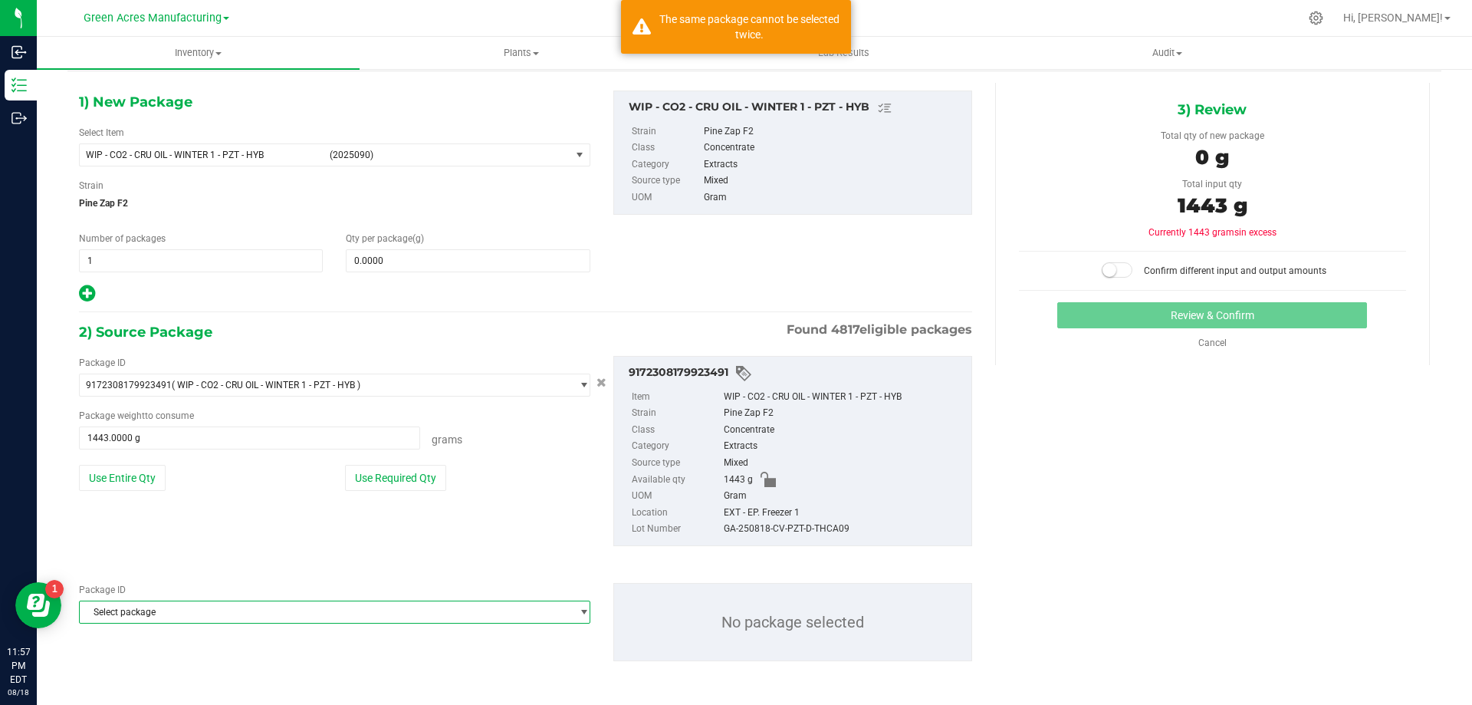
click at [235, 611] on span "Select package" at bounding box center [325, 611] width 491 height 21
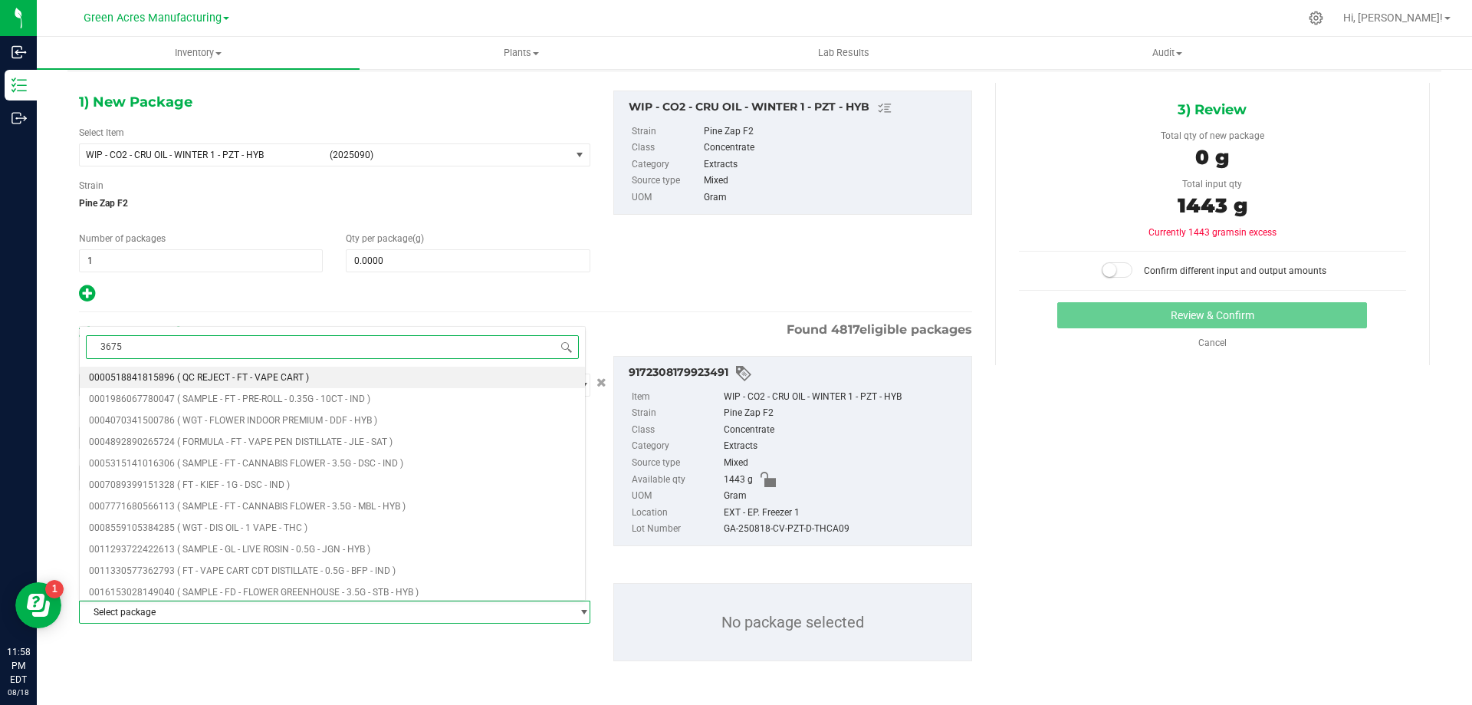
type input "36759"
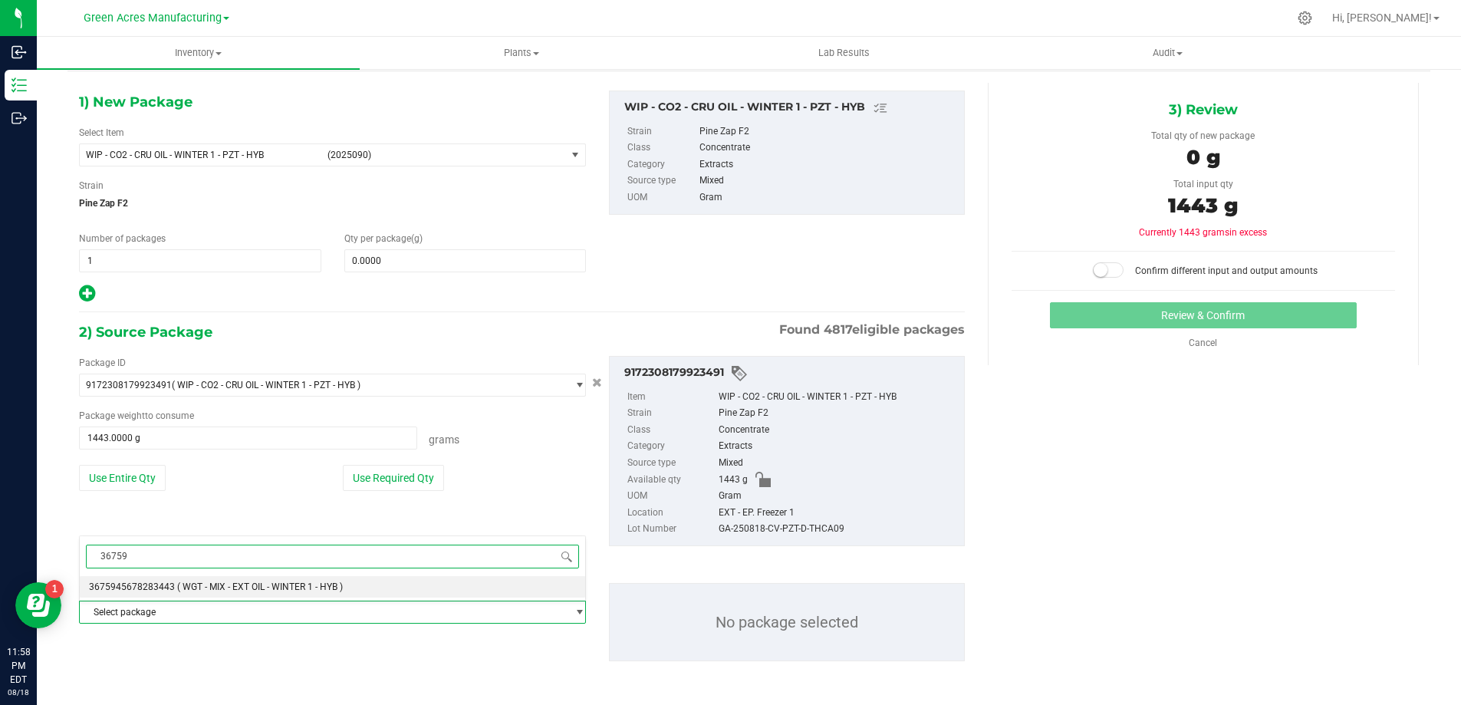
click at [200, 590] on span "( WGT - MIX - EXT OIL - WINTER 1 - HYB )" at bounding box center [260, 586] width 166 height 11
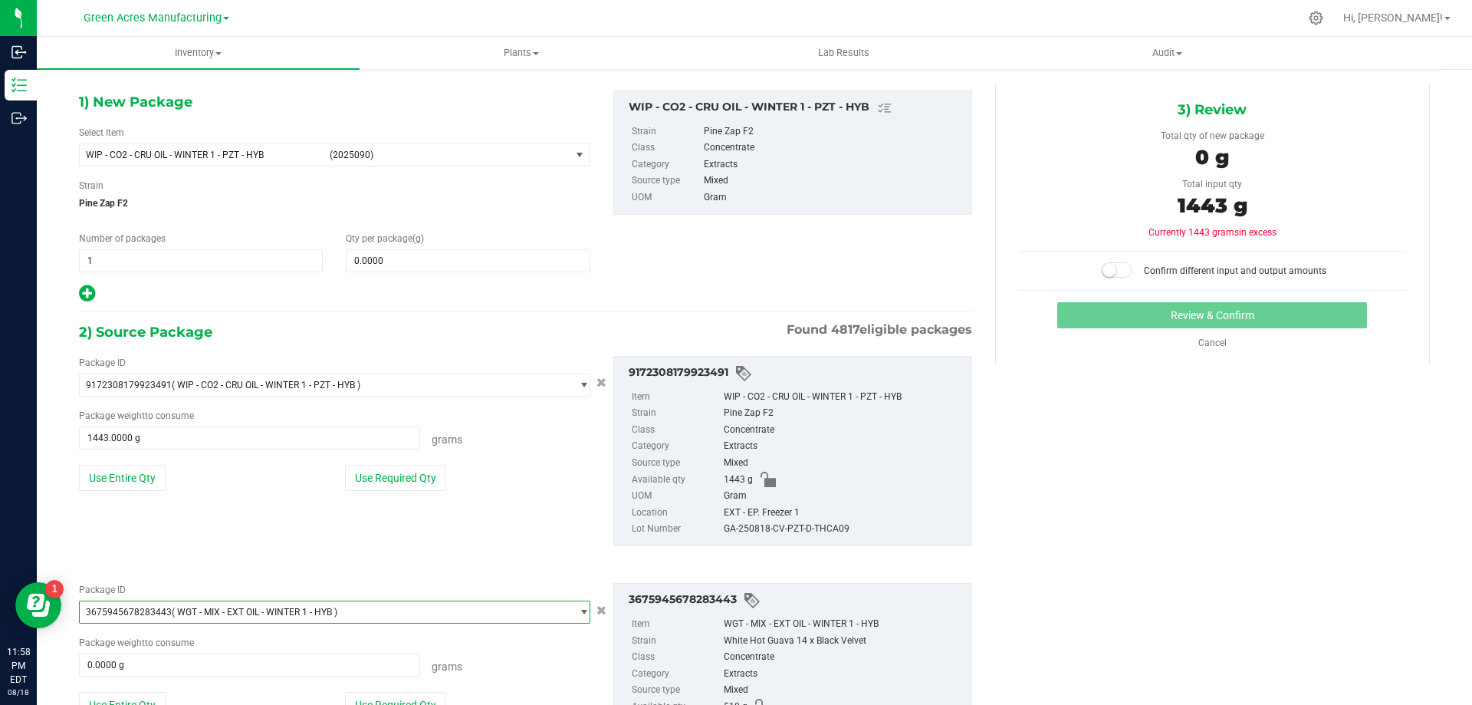
scroll to position [182, 0]
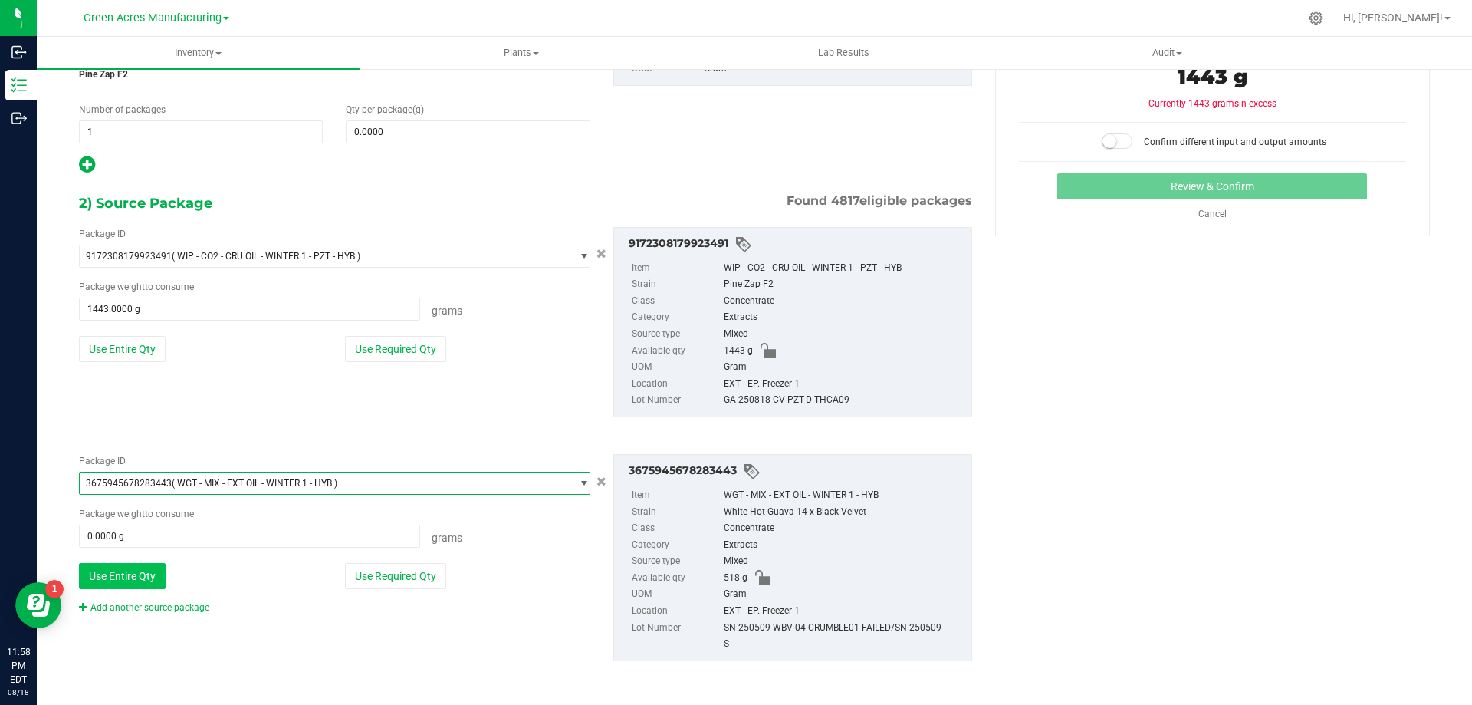
click at [134, 578] on button "Use Entire Qty" at bounding box center [122, 576] width 87 height 26
type input "518.0000 g"
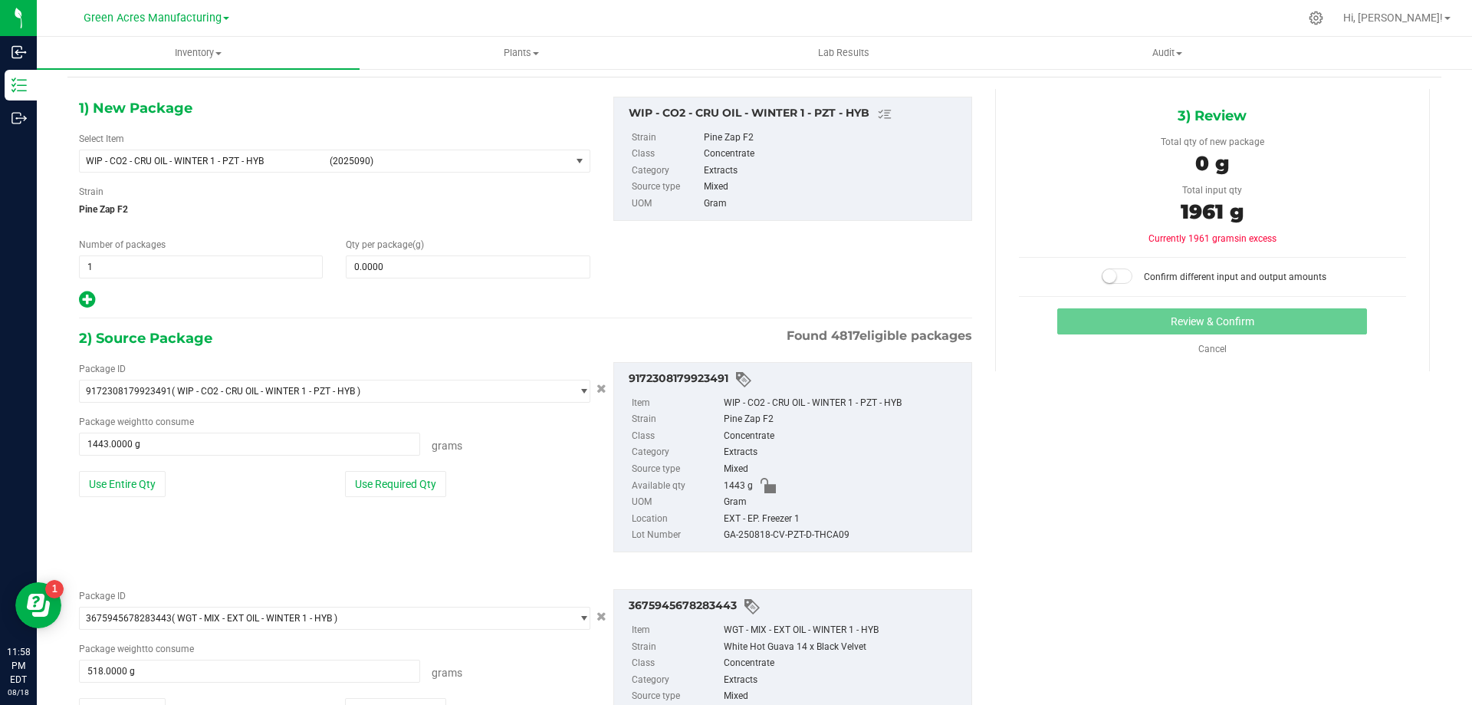
scroll to position [28, 0]
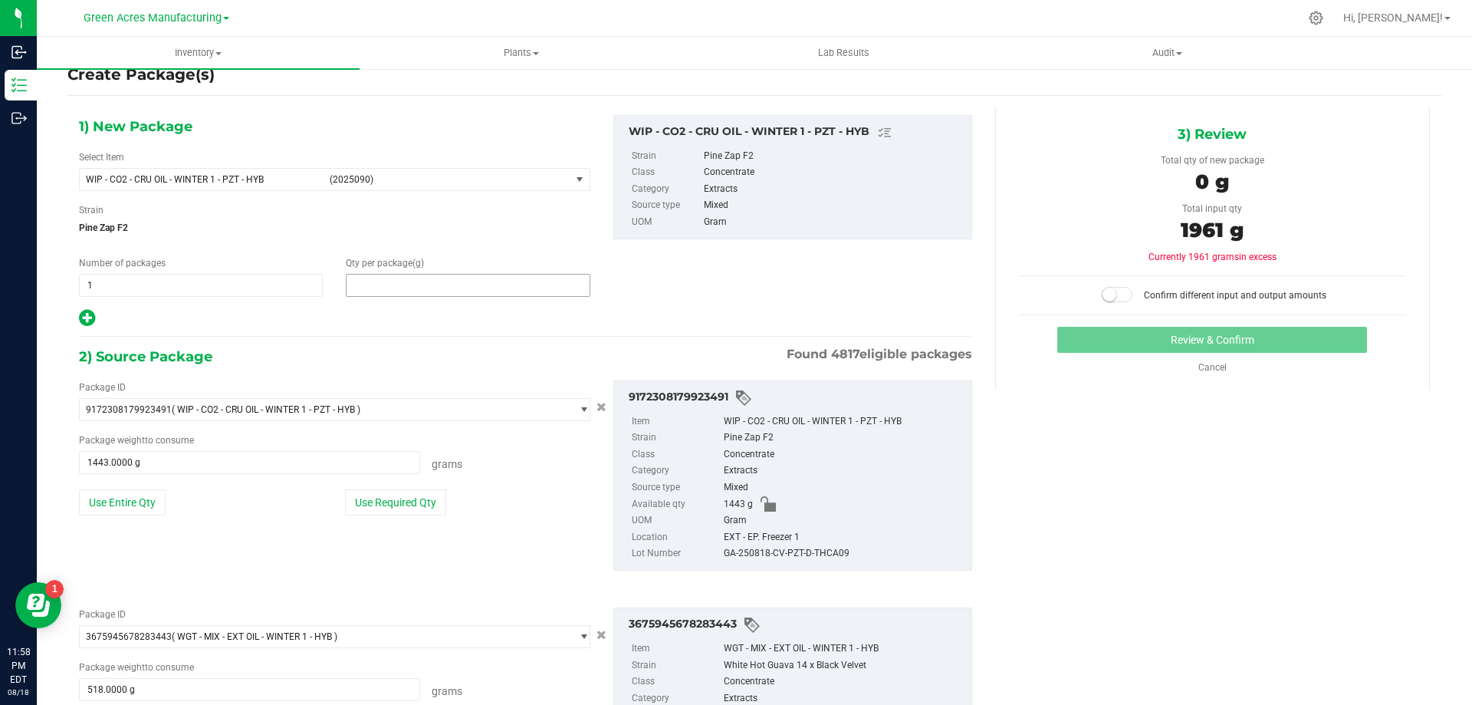
click at [392, 289] on span at bounding box center [468, 285] width 244 height 23
type input "1961"
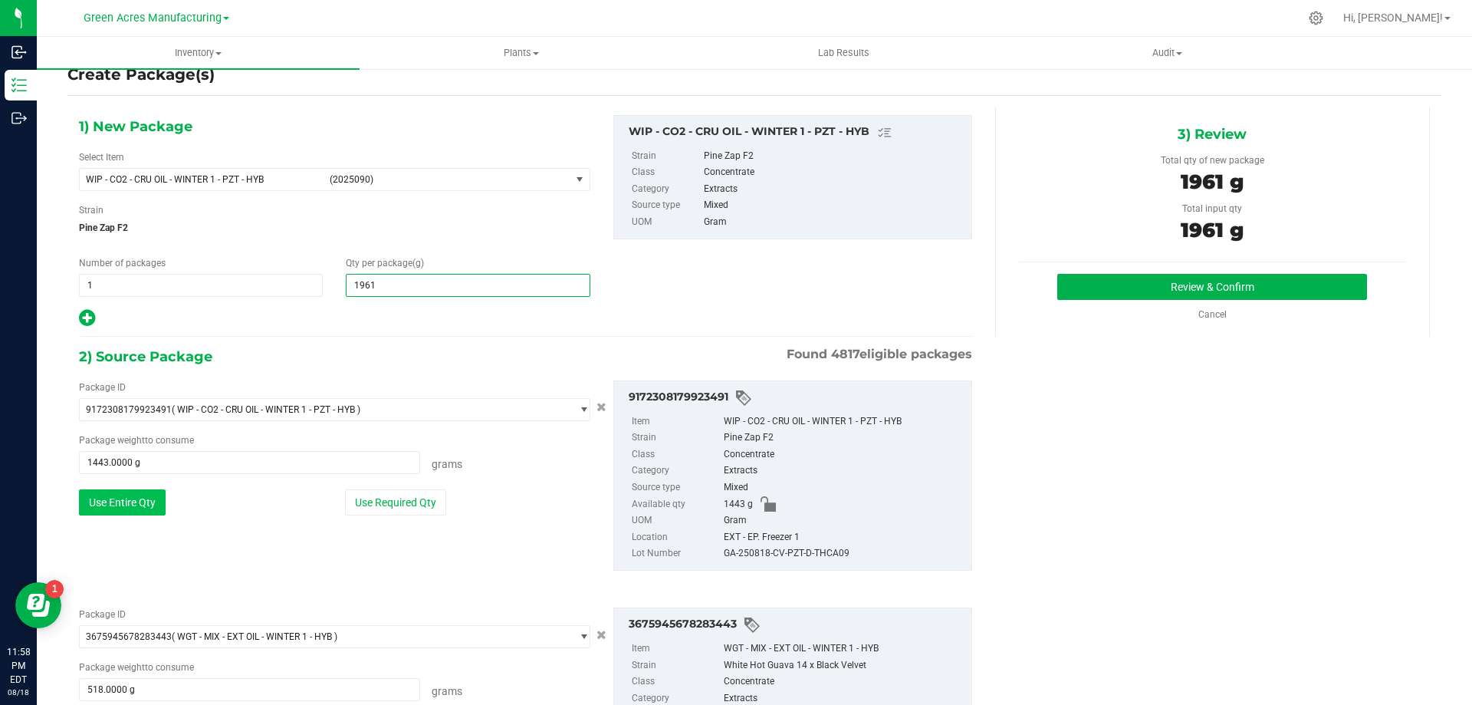
type input "1,961.0000"
click at [109, 498] on button "Use Entire Qty" at bounding box center [122, 502] width 87 height 26
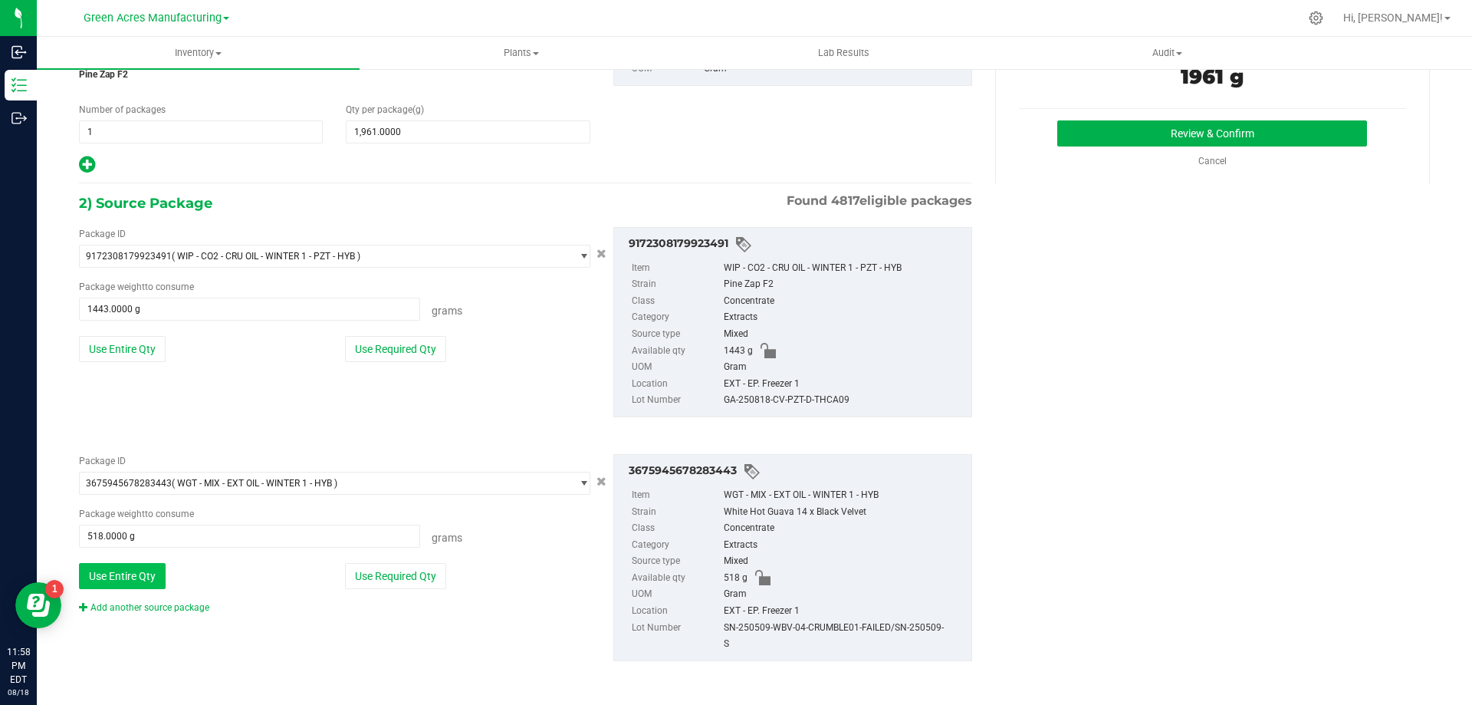
click at [136, 576] on button "Use Entire Qty" at bounding box center [122, 576] width 87 height 26
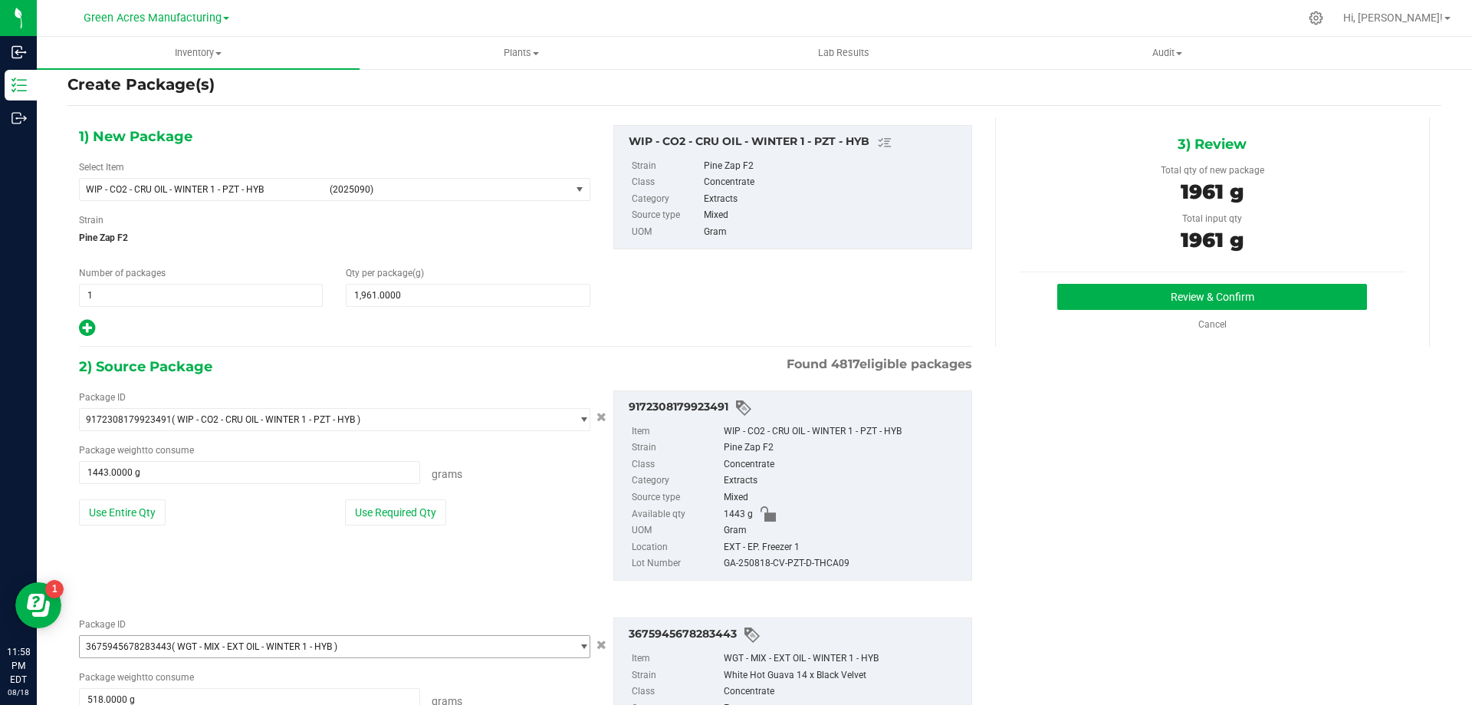
scroll to position [0, 0]
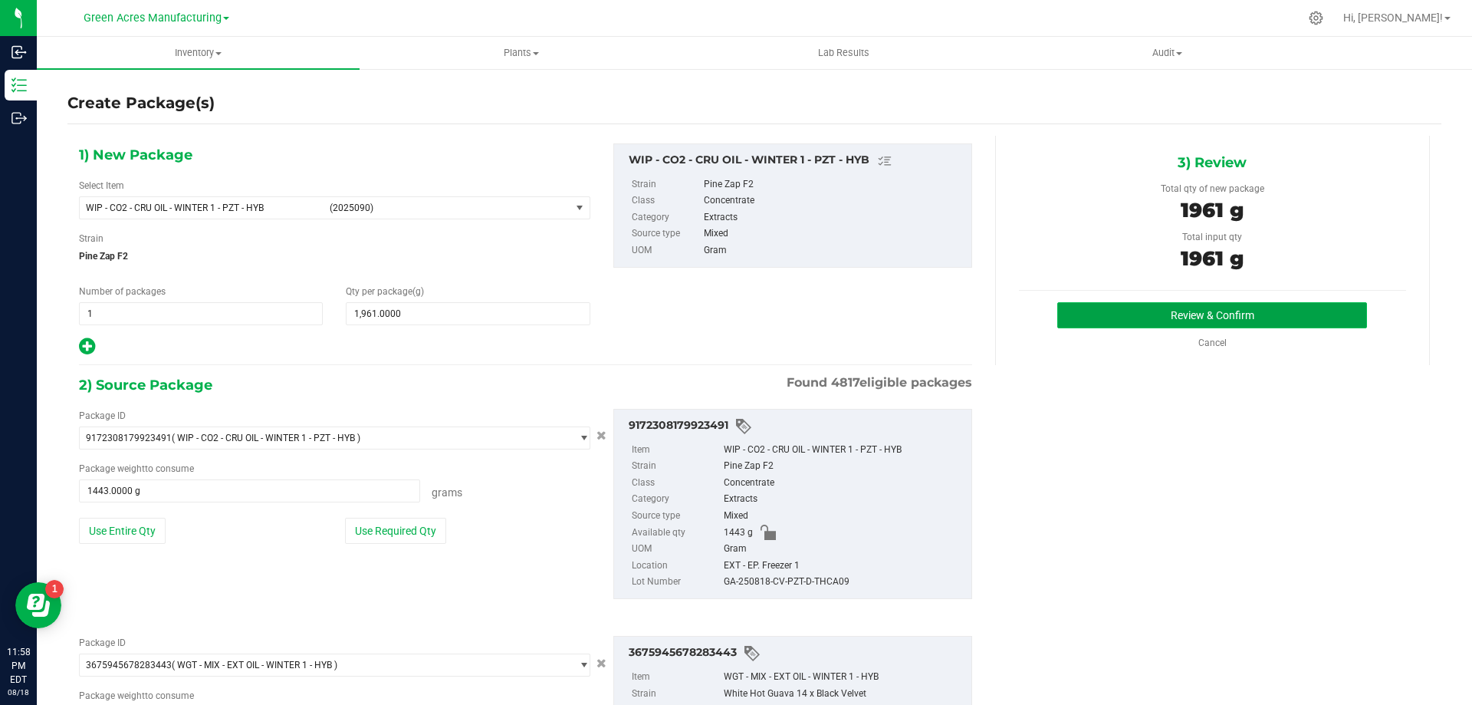
click at [1234, 308] on button "Review & Confirm" at bounding box center [1213, 315] width 310 height 26
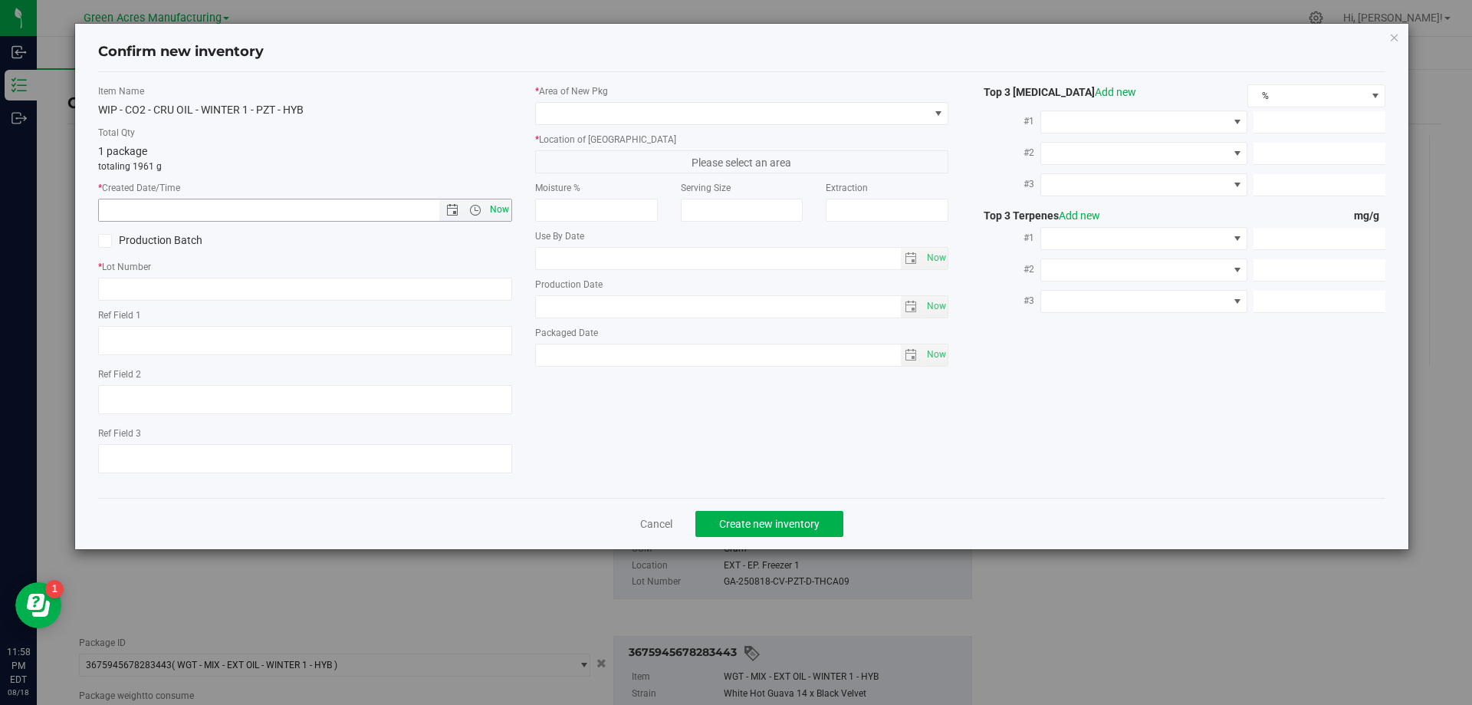
click at [503, 211] on span "Now" at bounding box center [499, 210] width 26 height 22
type input "[DATE] 11:58 PM"
click at [239, 288] on input "text" at bounding box center [305, 289] width 414 height 23
paste input "GA-250818-CV-PZT-D-THCA09"
click at [118, 284] on input "GA-250818-CV-PZT-D-THCA09" at bounding box center [305, 289] width 414 height 23
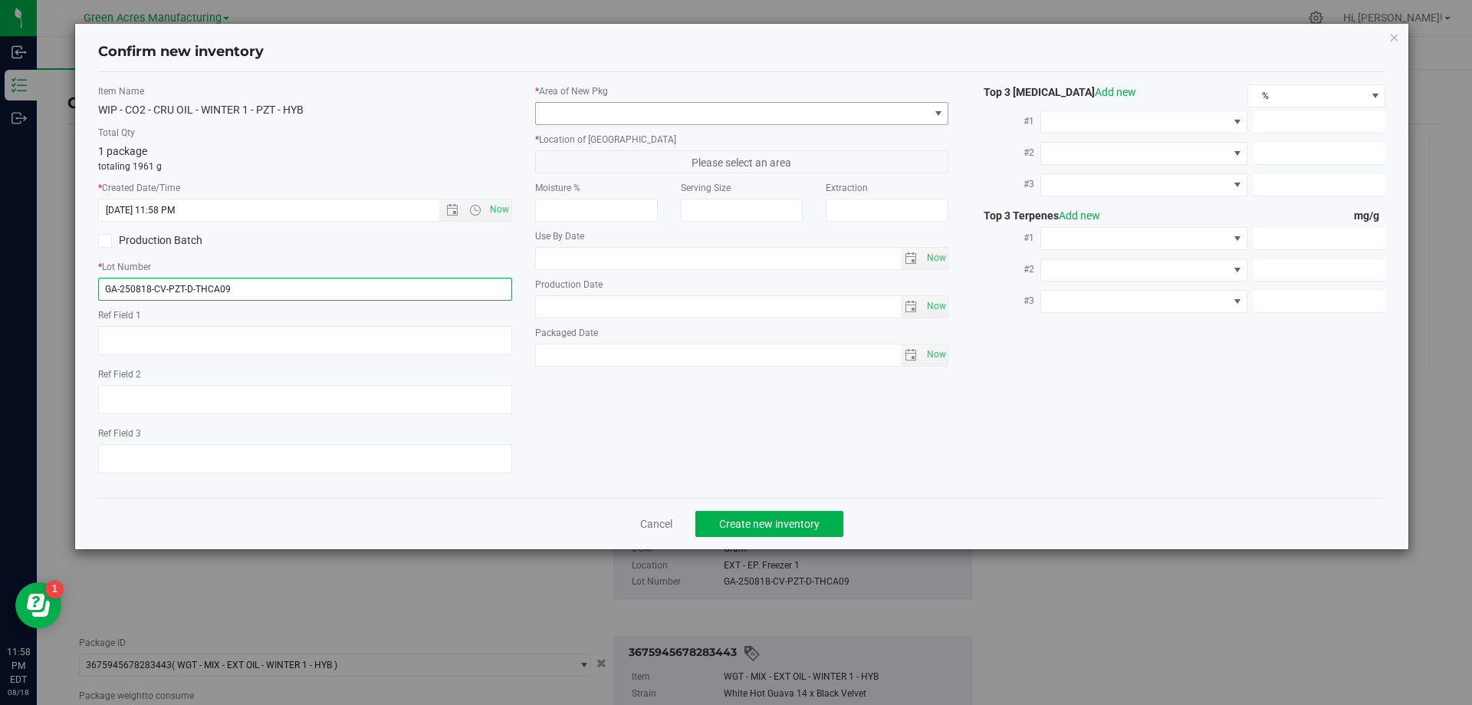
type input "GA-250818-CV-PZT-D-THCA09"
click at [936, 119] on span at bounding box center [939, 113] width 12 height 12
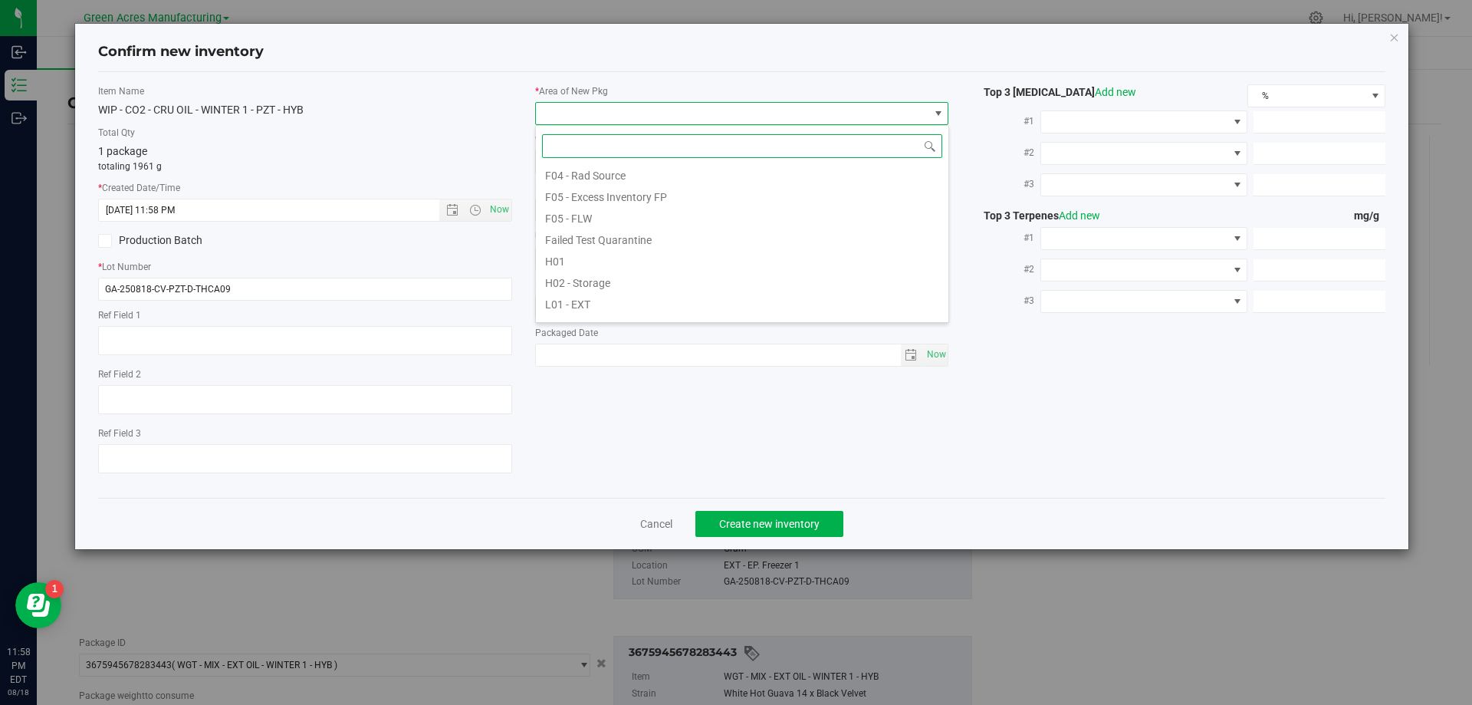
scroll to position [230, 0]
click at [601, 288] on li "L03 - EXT" at bounding box center [742, 289] width 413 height 21
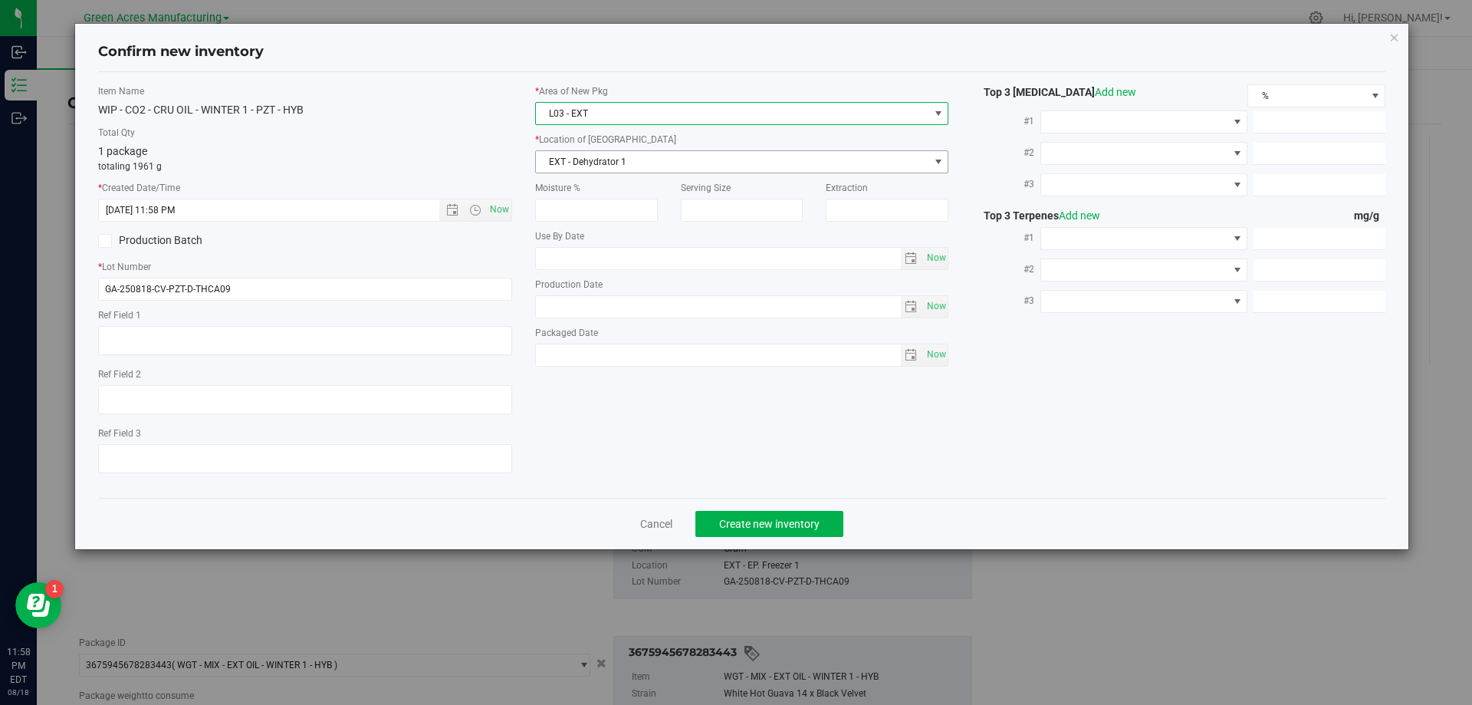
click at [692, 153] on span "EXT - Dehydrator 1" at bounding box center [732, 161] width 393 height 21
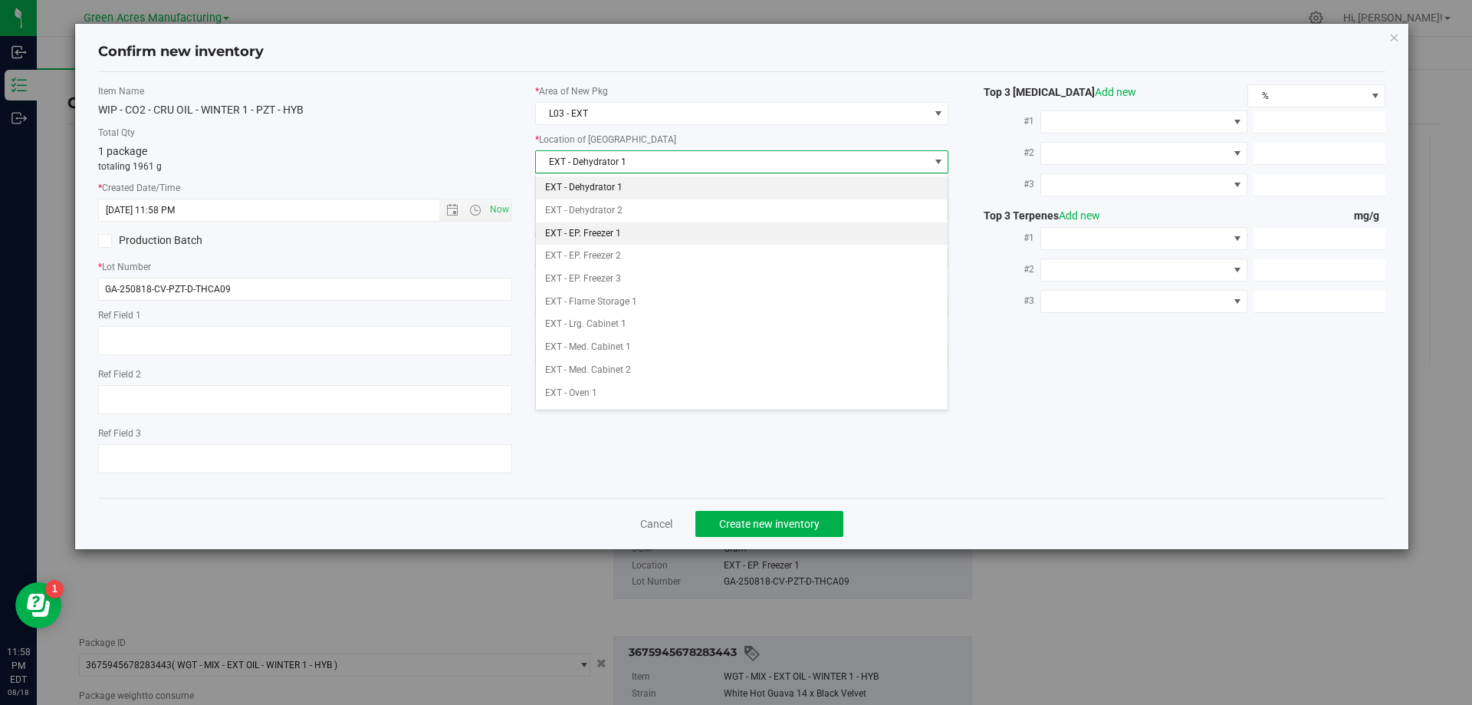
click at [645, 224] on li "EXT - EP. Freezer 1" at bounding box center [742, 233] width 413 height 23
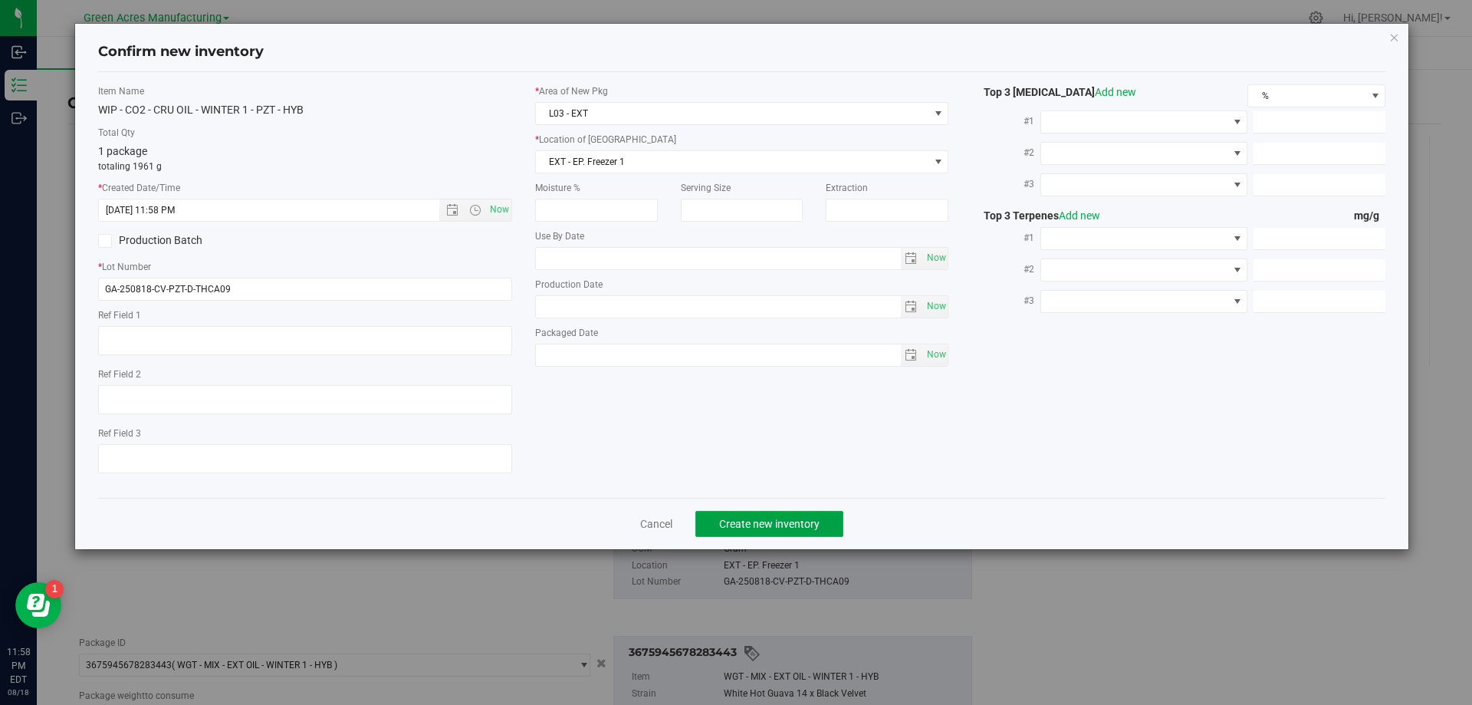
click at [794, 523] on span "Create new inventory" at bounding box center [769, 524] width 100 height 12
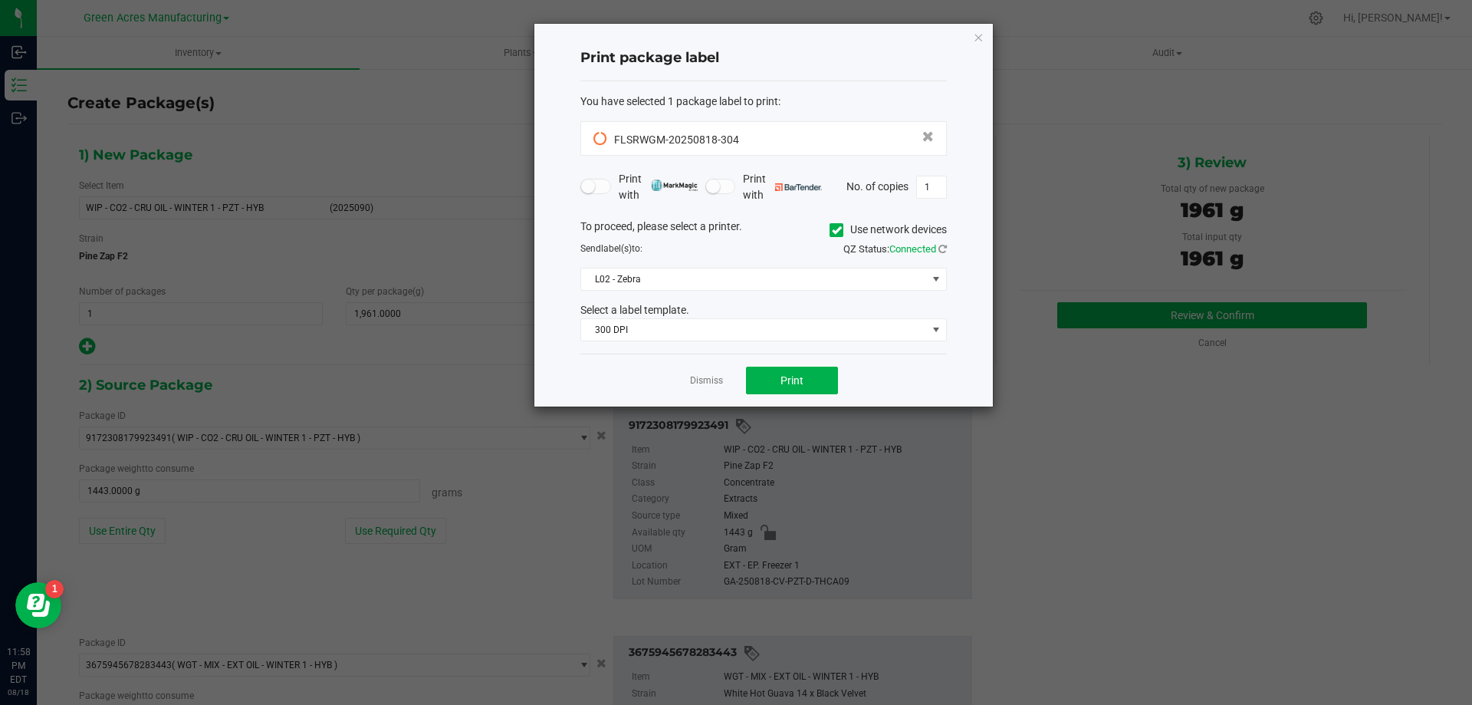
click at [742, 137] on div "FLSRWGM-20250818-304" at bounding box center [764, 138] width 340 height 21
click at [792, 384] on span "Print" at bounding box center [792, 380] width 23 height 12
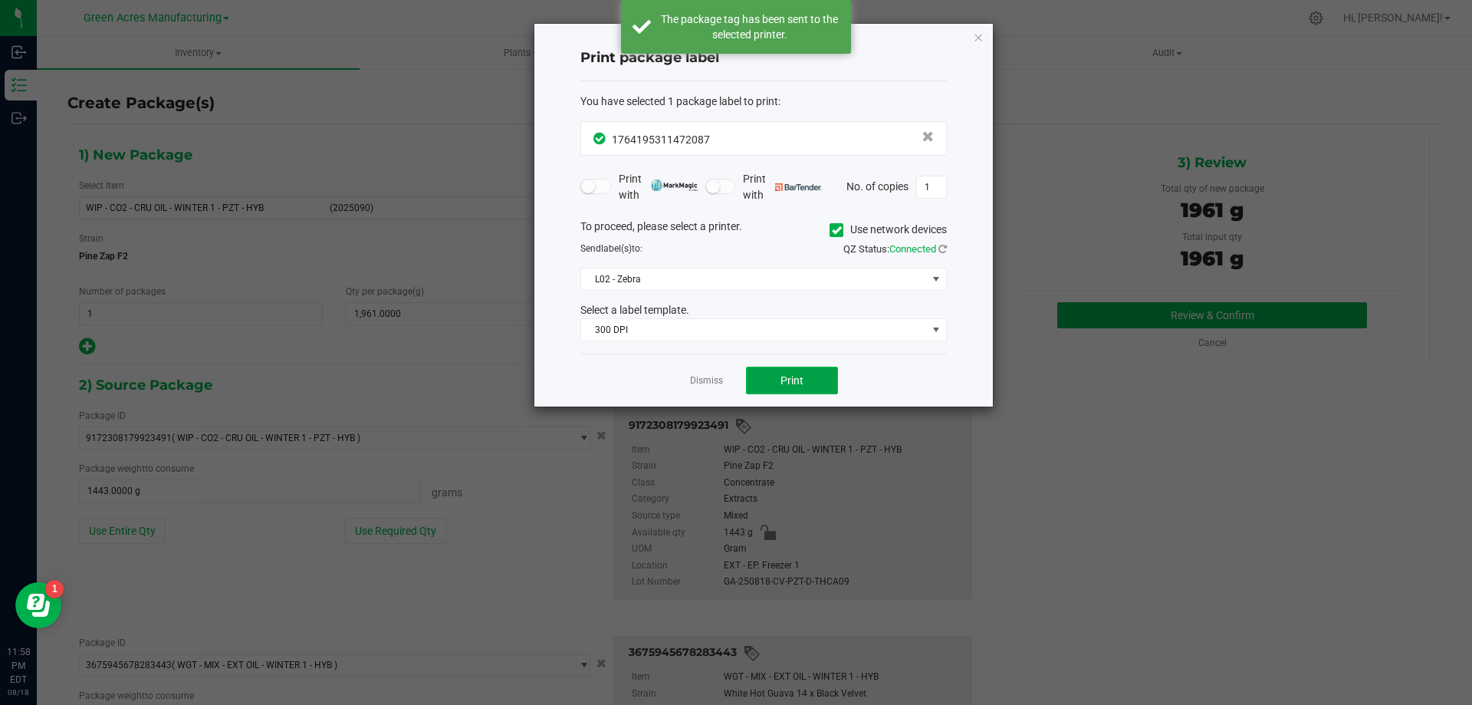
click at [792, 384] on span "Print" at bounding box center [792, 380] width 23 height 12
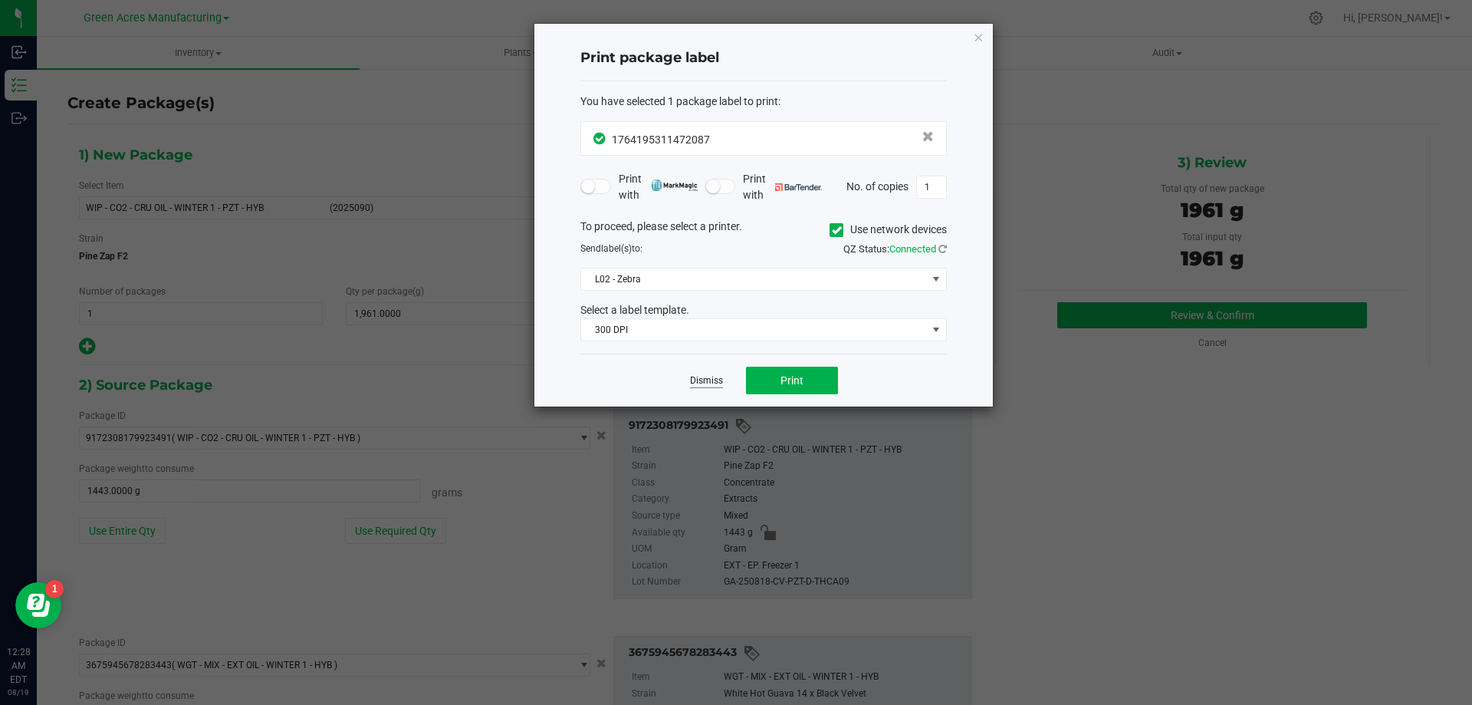
click at [706, 381] on link "Dismiss" at bounding box center [706, 380] width 33 height 13
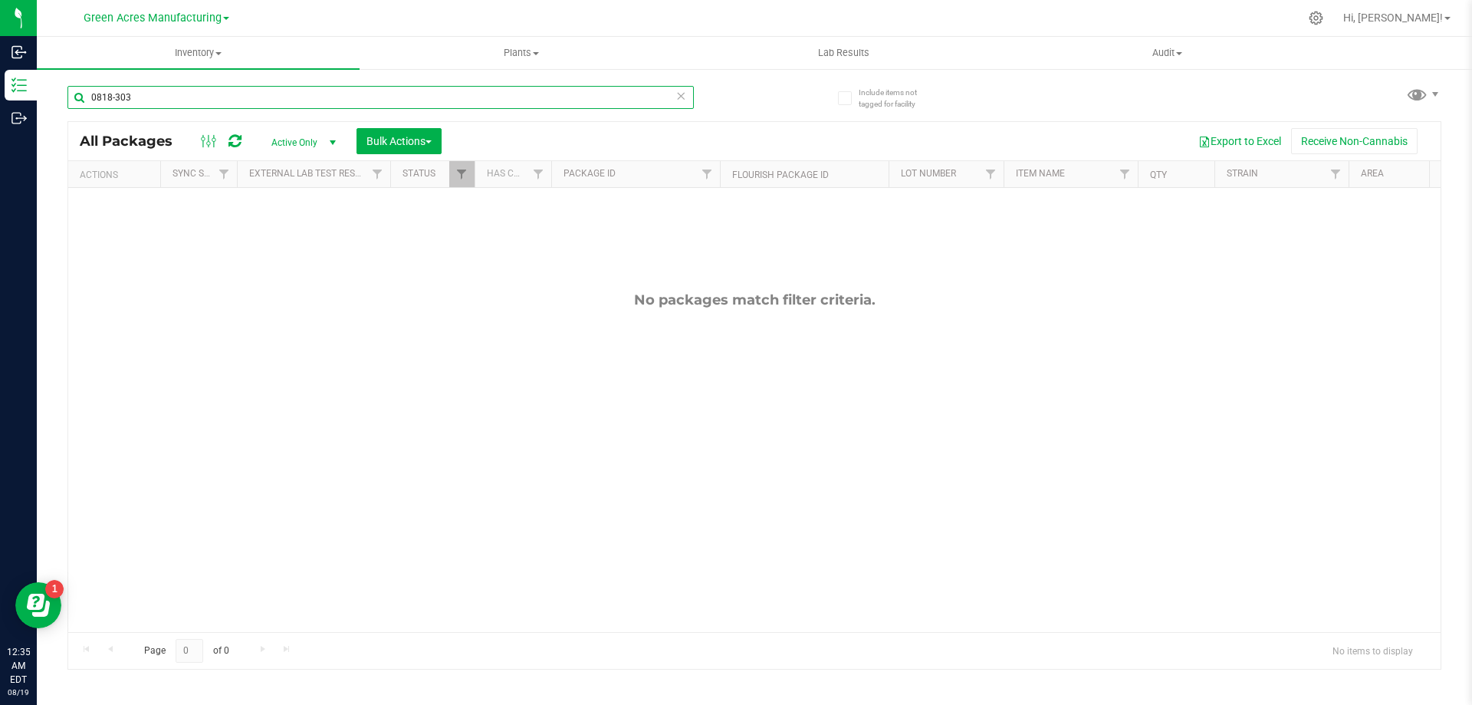
click at [186, 97] on input "0818-303" at bounding box center [380, 97] width 627 height 23
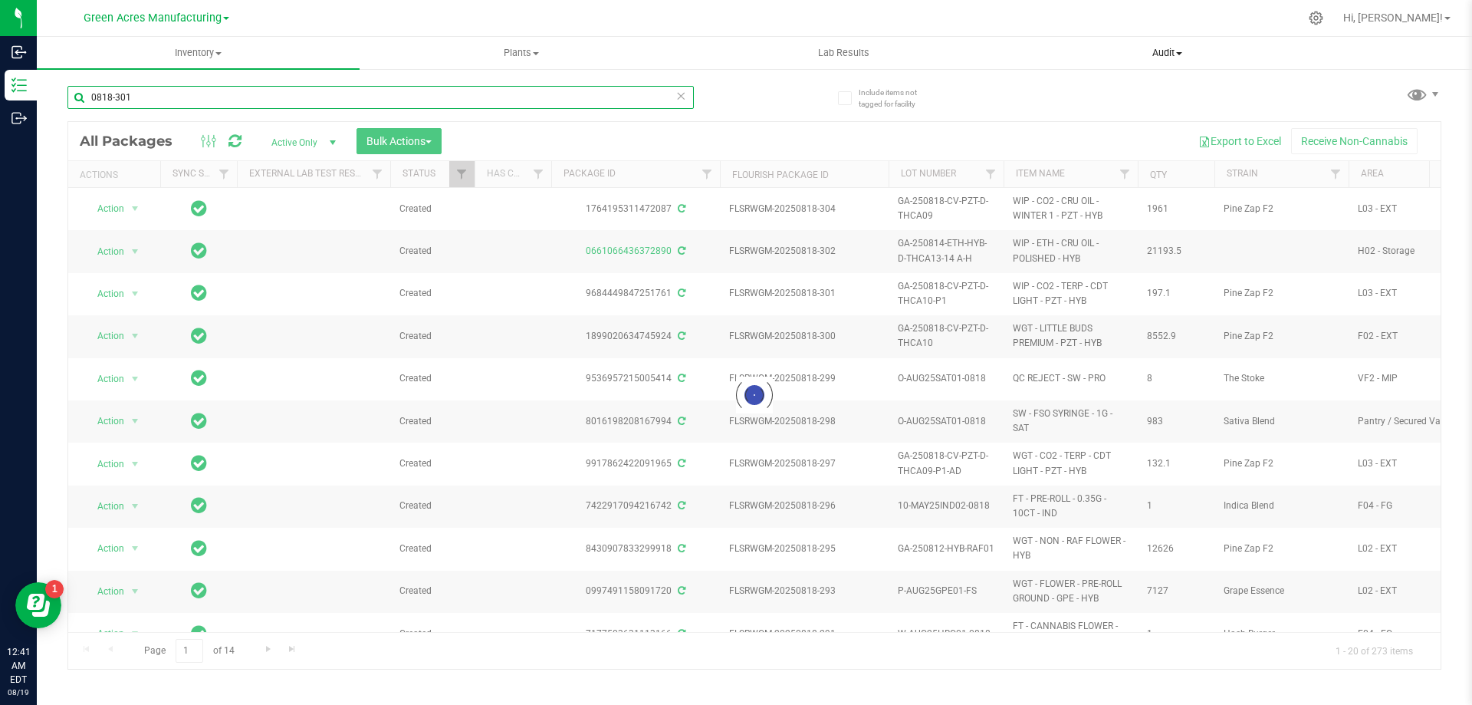
type input "0818-301"
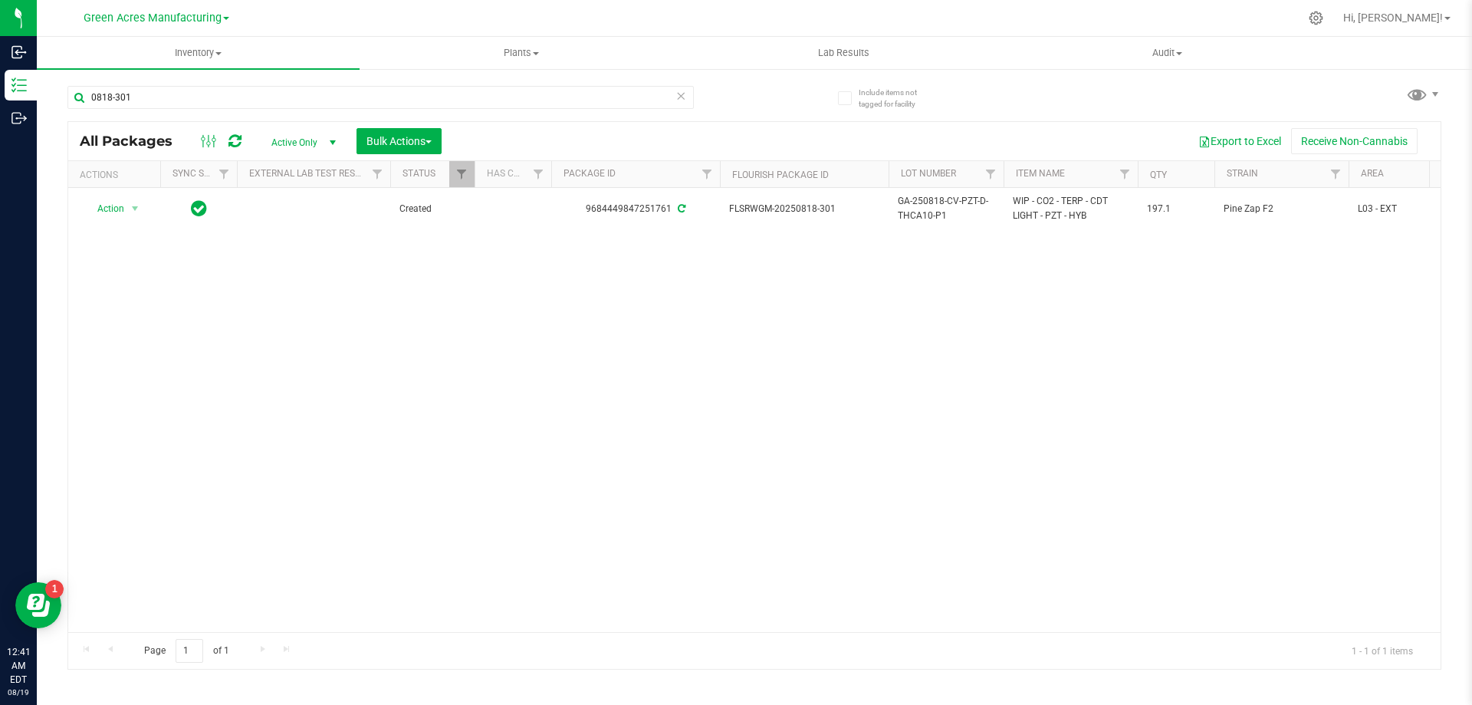
click at [279, 249] on div "Action Action Adjust qty Create package Edit attributes Global inventory Locate…" at bounding box center [754, 410] width 1373 height 444
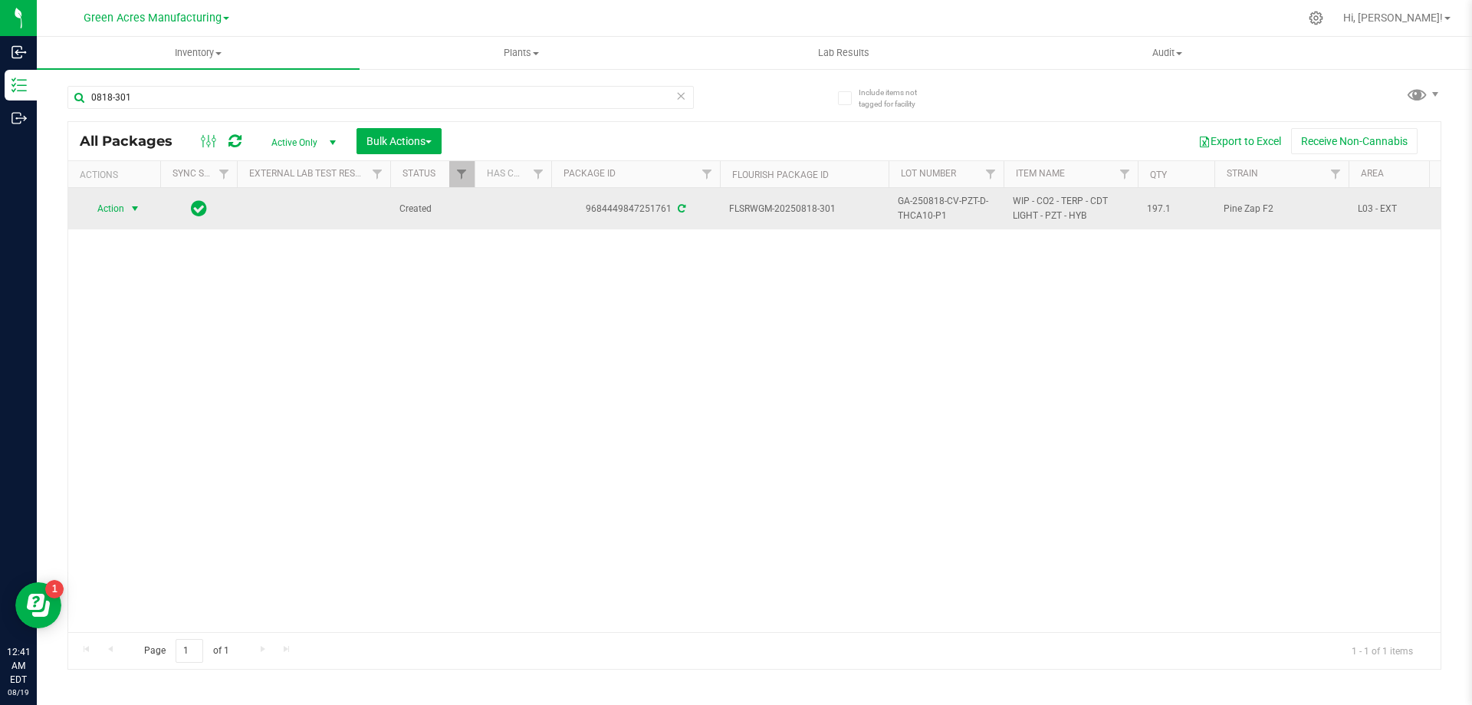
click at [140, 212] on span "select" at bounding box center [135, 208] width 12 height 12
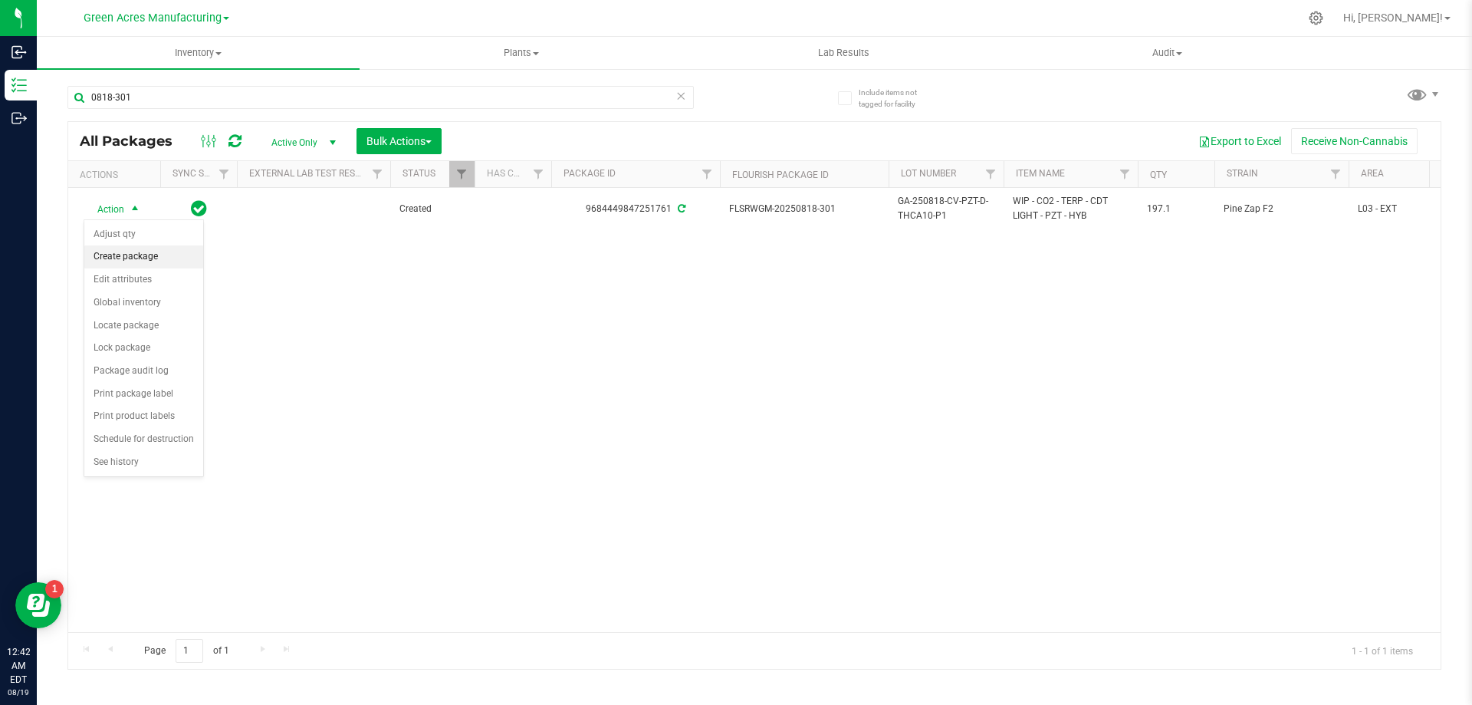
click at [154, 258] on li "Create package" at bounding box center [143, 256] width 119 height 23
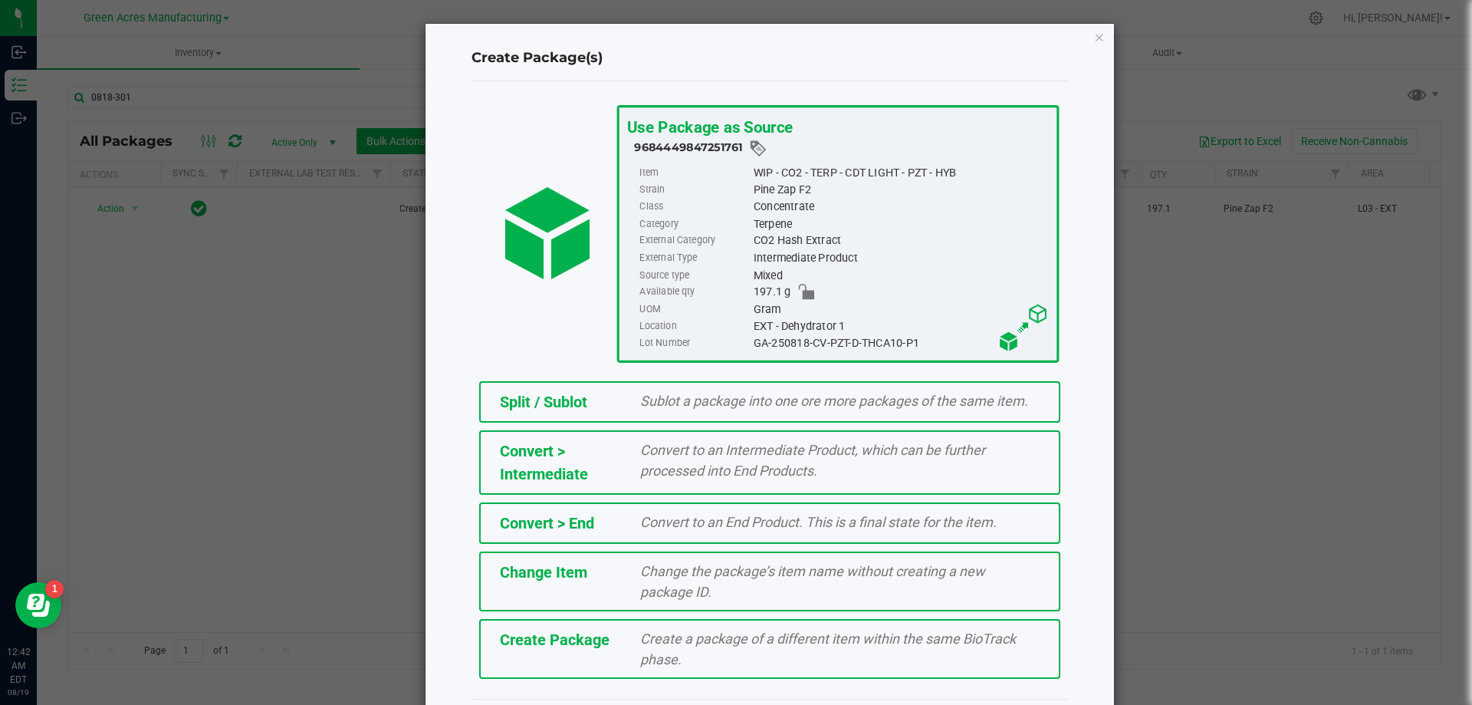
scroll to position [43, 0]
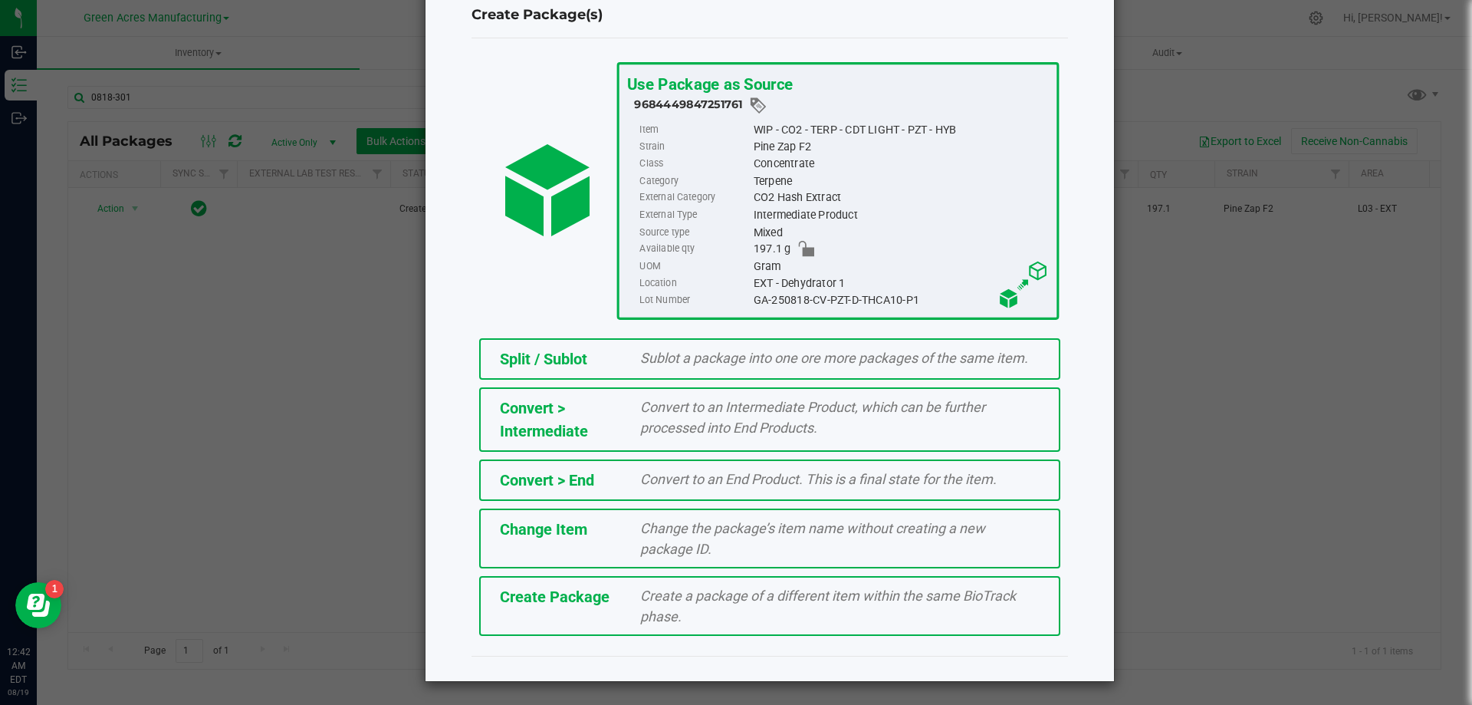
click at [584, 614] on div "Create Package Create a package of a different item within the same BioTrack ph…" at bounding box center [769, 606] width 581 height 60
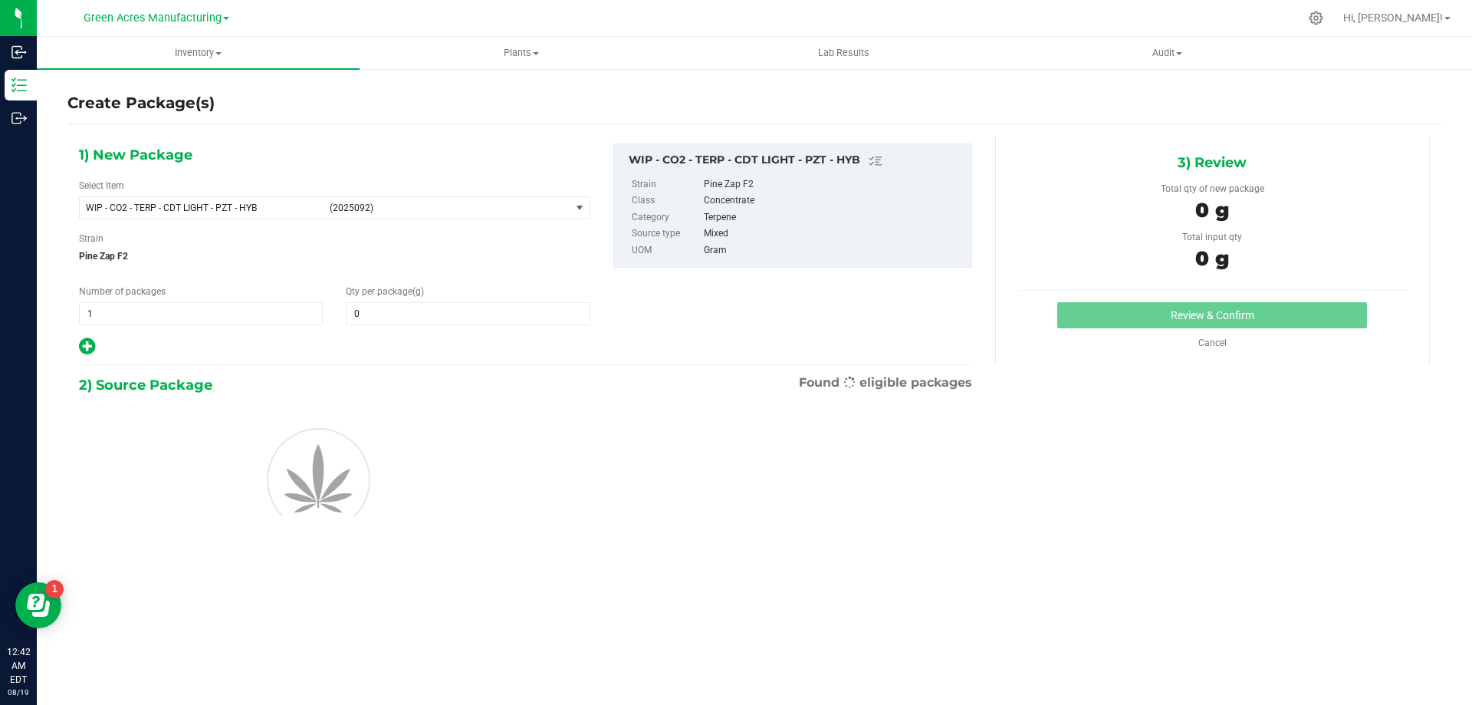
type input "0.0000"
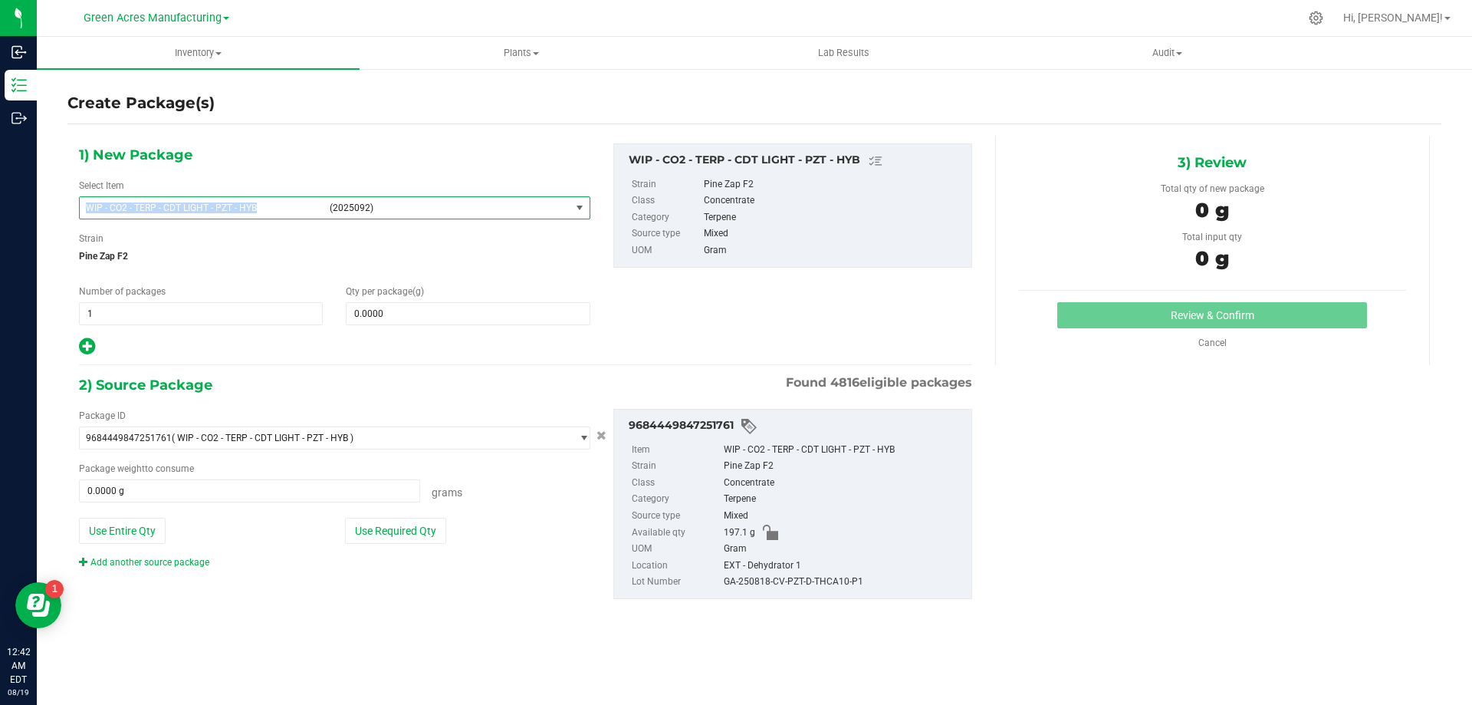
drag, startPoint x: 271, startPoint y: 209, endPoint x: 76, endPoint y: 202, distance: 195.7
click at [76, 202] on div "1) New Package Select Item WIP - CO2 - TERP - CDT LIGHT - PZT - HYB (2025092) 0…" at bounding box center [334, 249] width 535 height 213
copy span "WIP - CO2 - TERP - CDT LIGHT - PZT - HYB"
click at [582, 209] on span "select" at bounding box center [580, 208] width 12 height 12
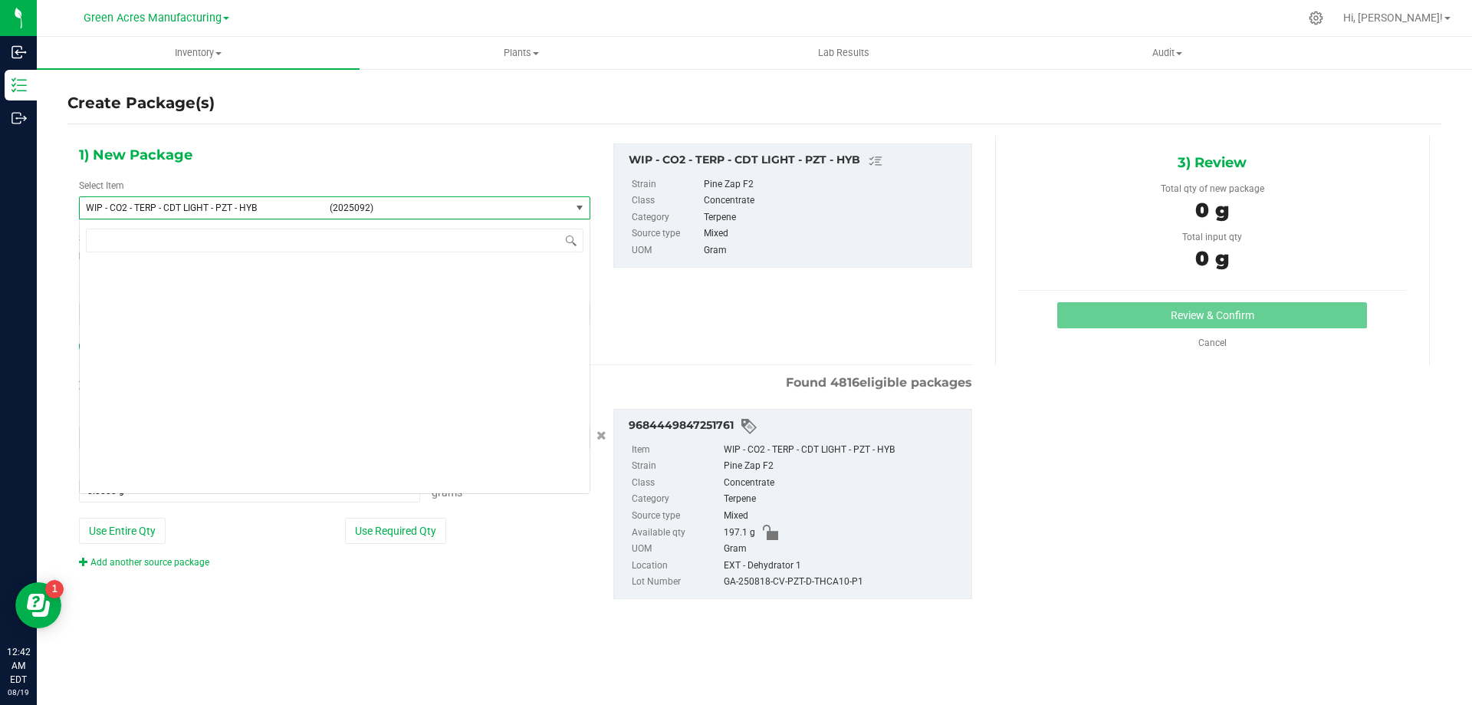
scroll to position [389639, 0]
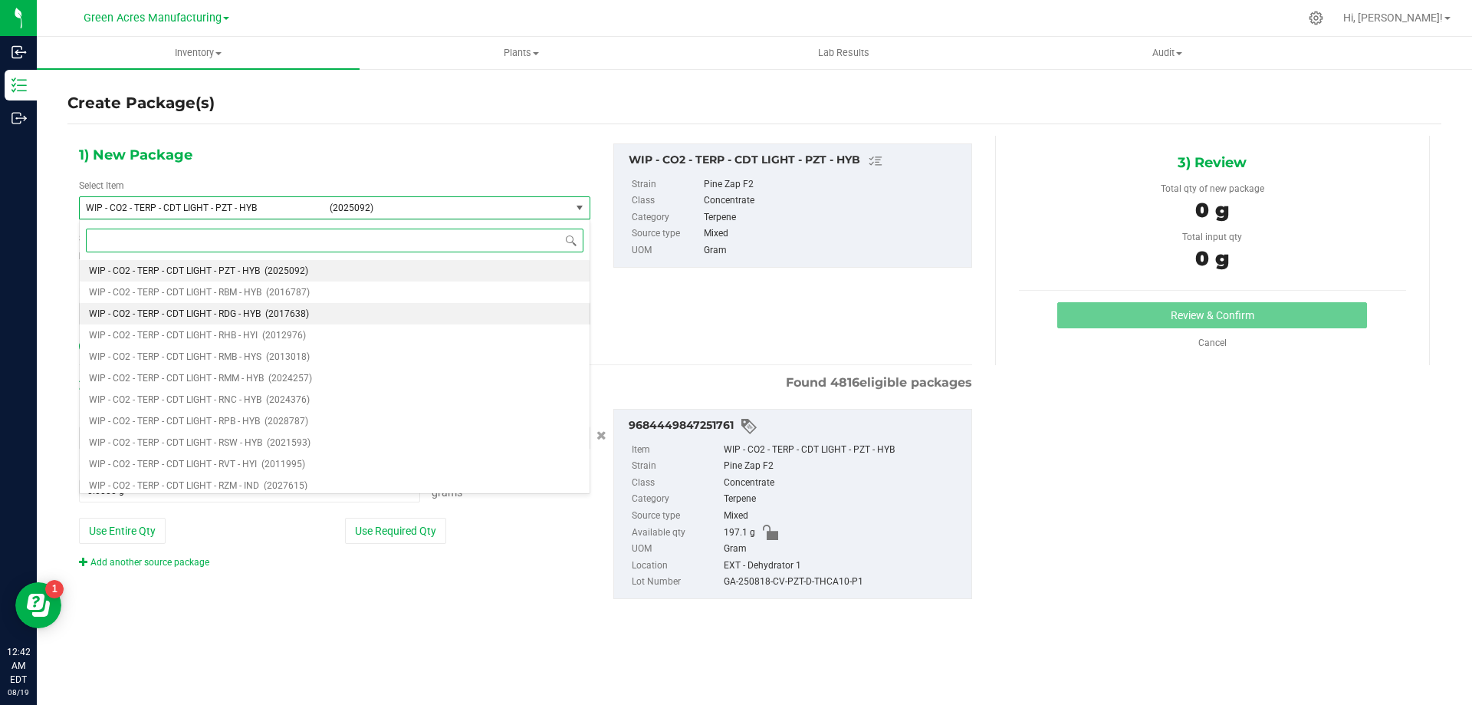
paste input "WIP - CO2 - TERP - CDT LIGHT - PZT - HYB"
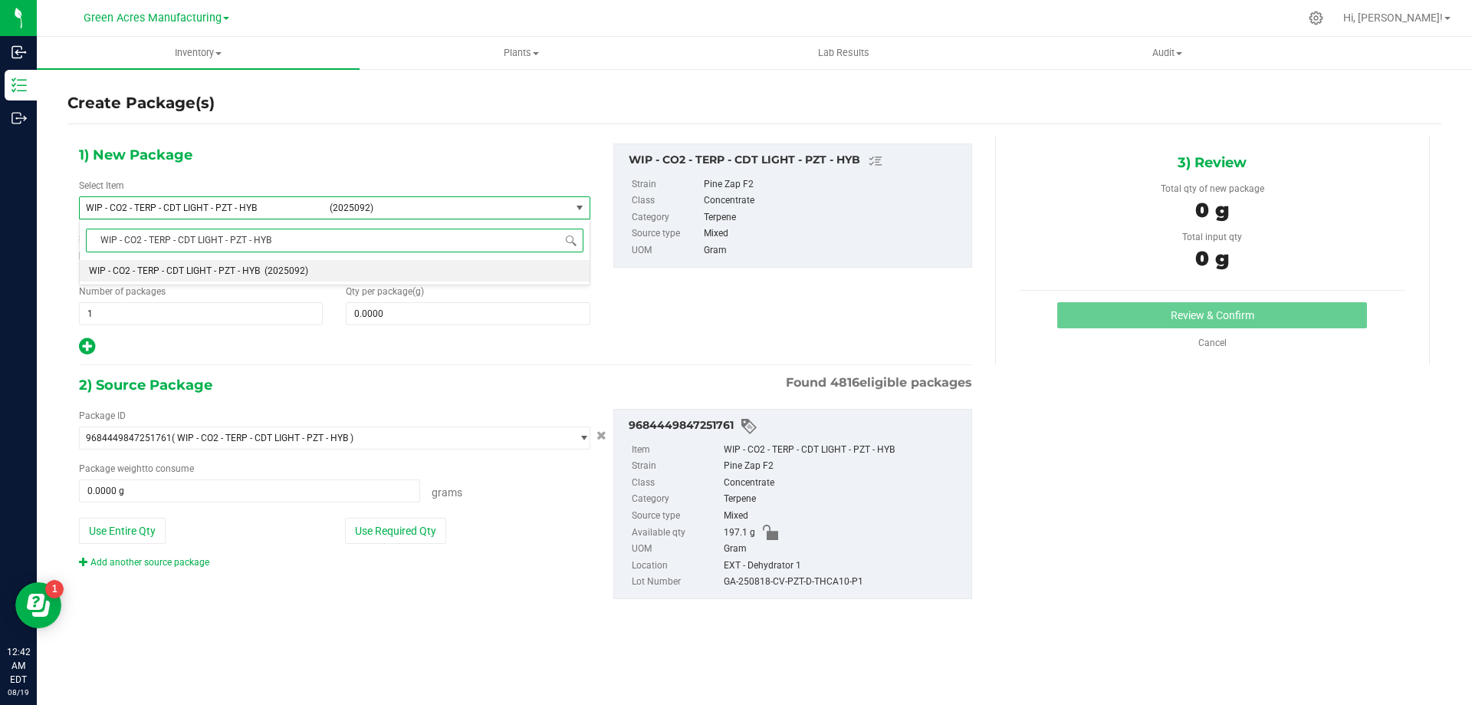
scroll to position [0, 0]
click at [100, 242] on input "WIP - CO2 - TERP - CDT LIGHT - PZT - HYB" at bounding box center [335, 241] width 498 height 24
click at [113, 240] on input "WIP - CO2 - TERP - CDT LIGHT - PZT - HYB" at bounding box center [335, 241] width 498 height 24
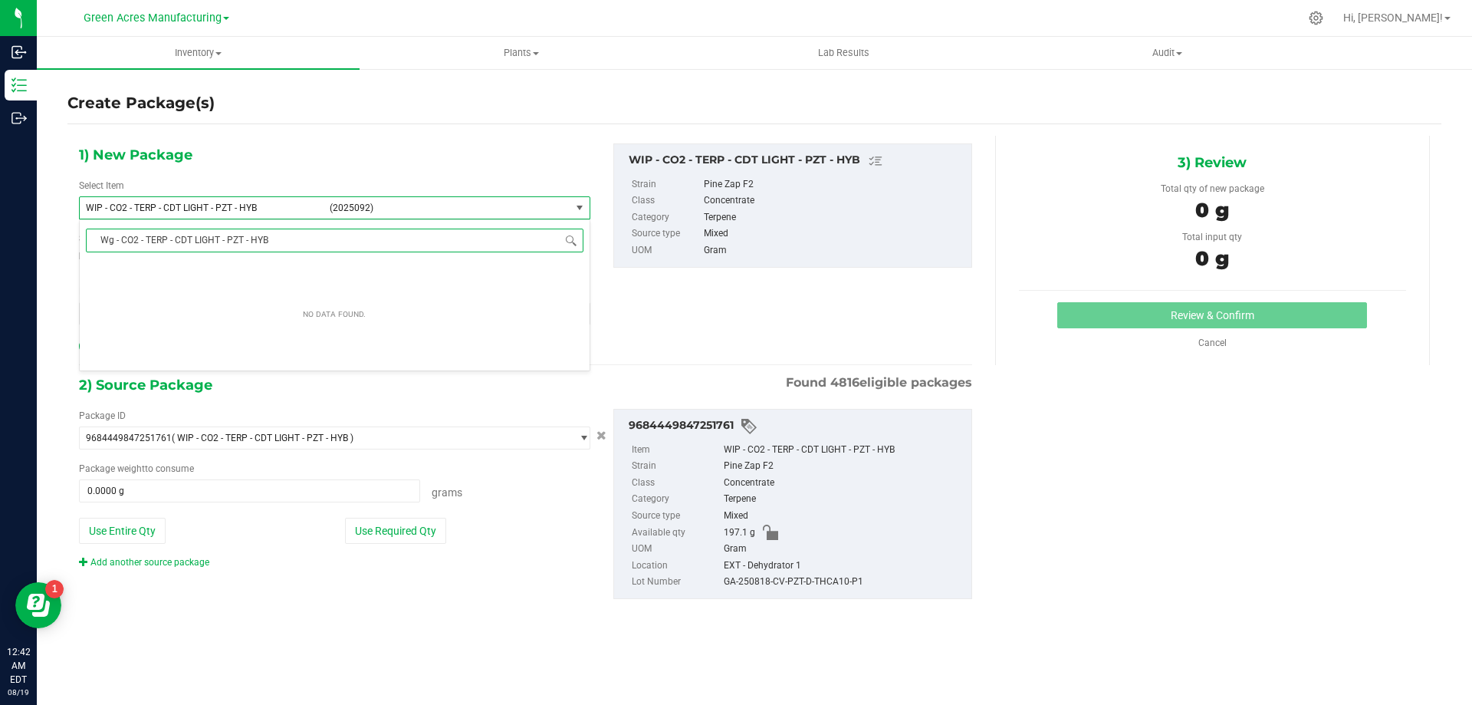
type input "Wgt - CO2 - TERP - CDT LIGHT - PZT - HYB"
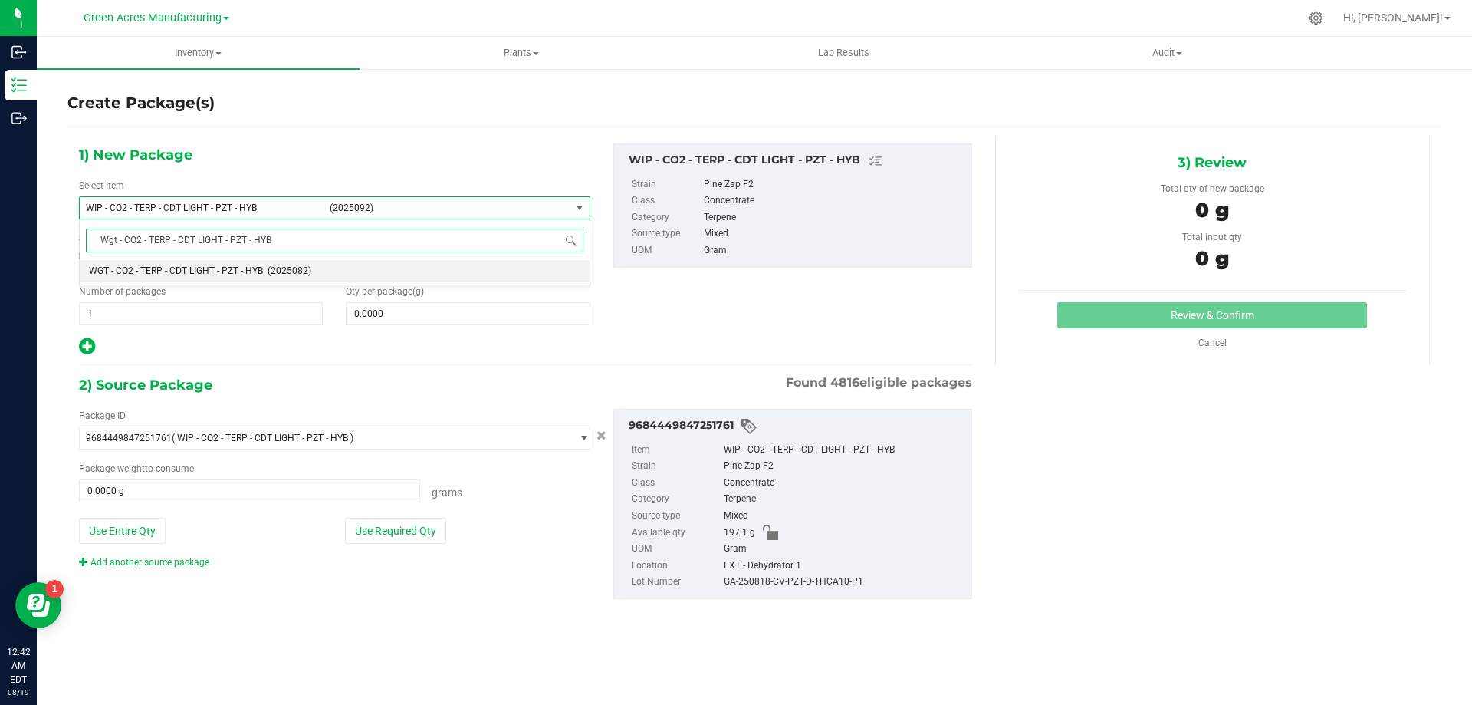
click at [141, 271] on span "WGT - CO2 - TERP - CDT LIGHT - PZT - HYB" at bounding box center [176, 270] width 174 height 11
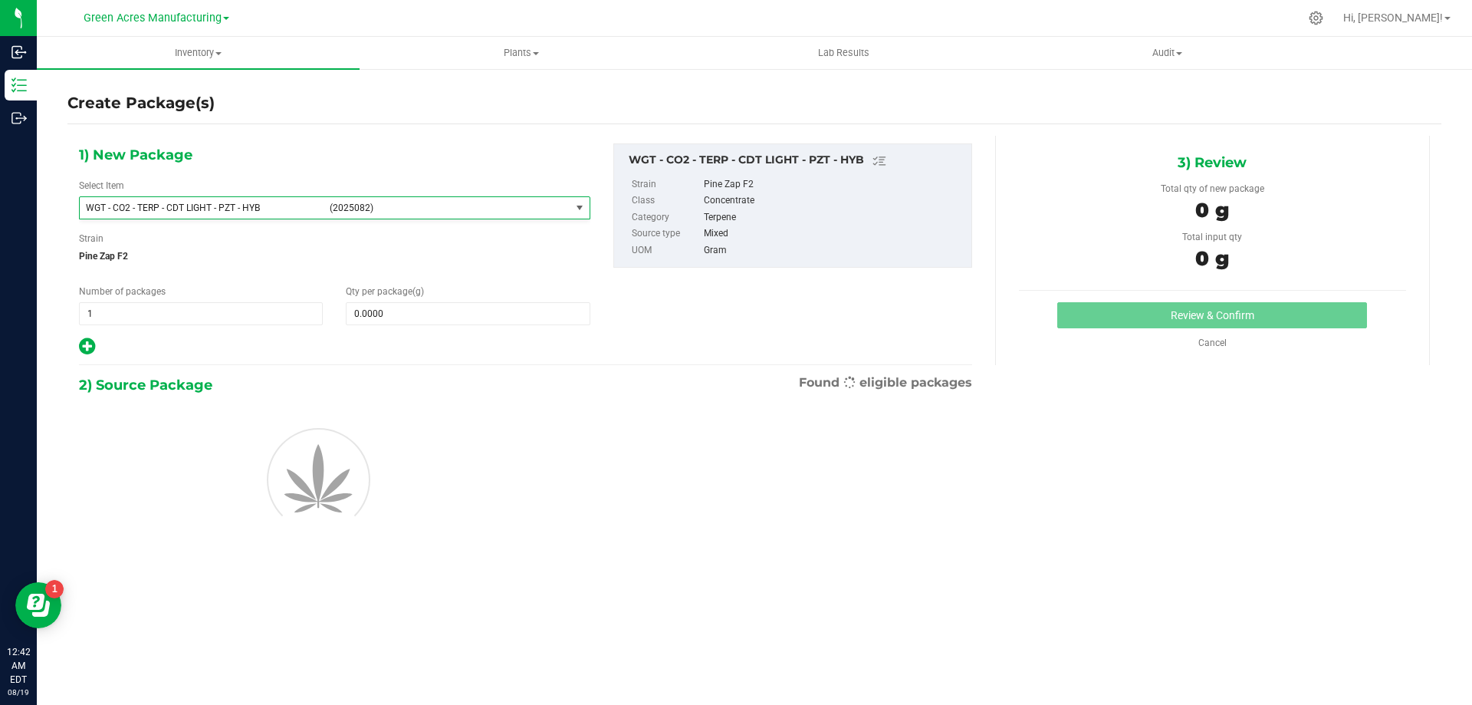
type input "0.0000"
click at [465, 313] on span at bounding box center [468, 313] width 244 height 23
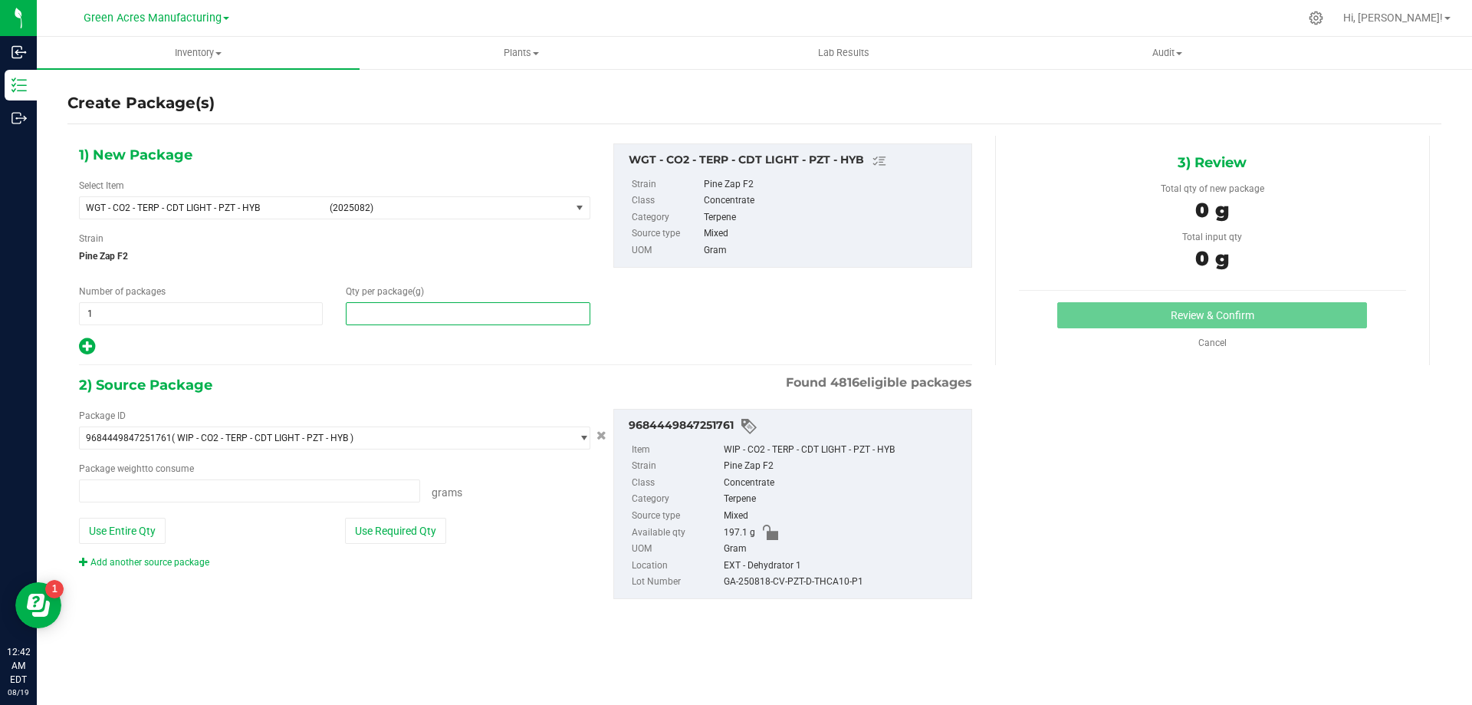
type input "0.0000 g"
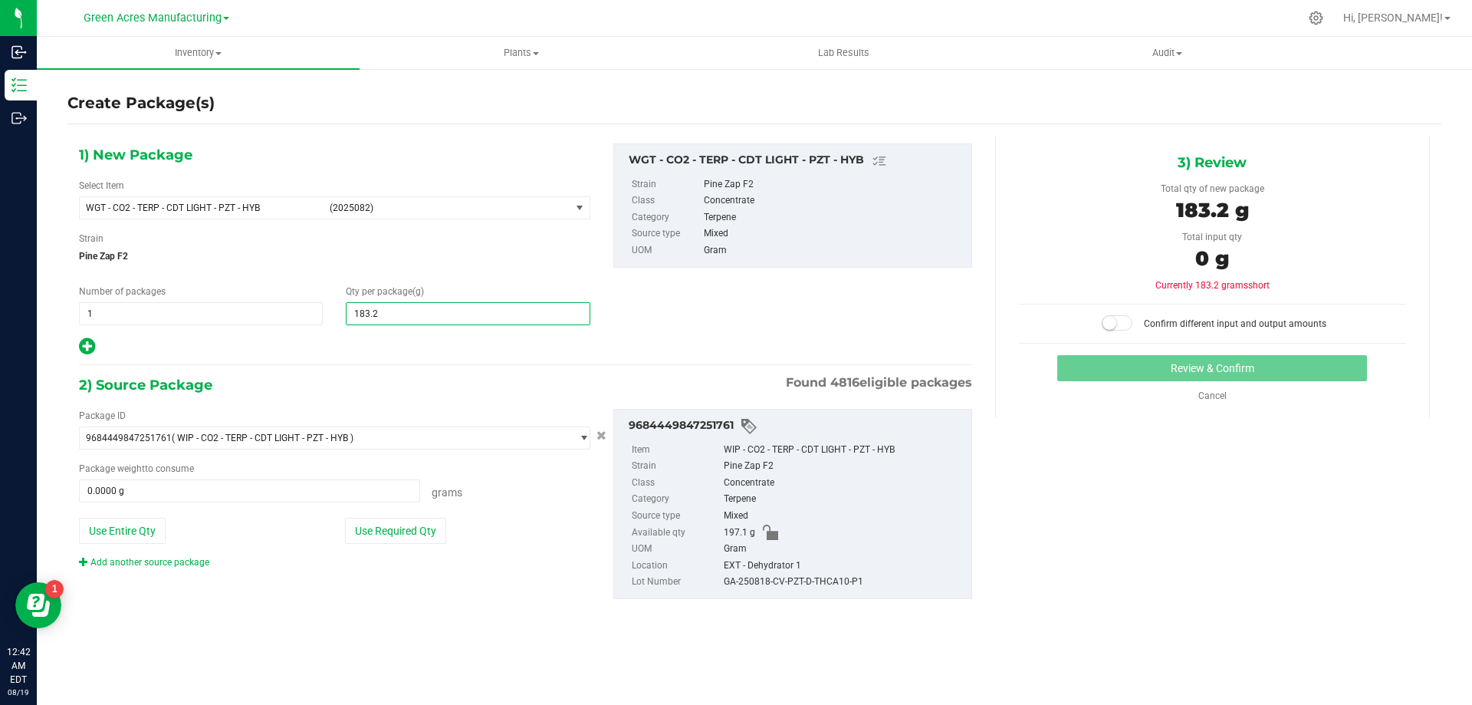
type input "183.20"
type input "183.2000"
click at [154, 536] on button "Use Entire Qty" at bounding box center [122, 531] width 87 height 26
type input "197.1000 g"
click at [1122, 321] on span at bounding box center [1117, 322] width 31 height 15
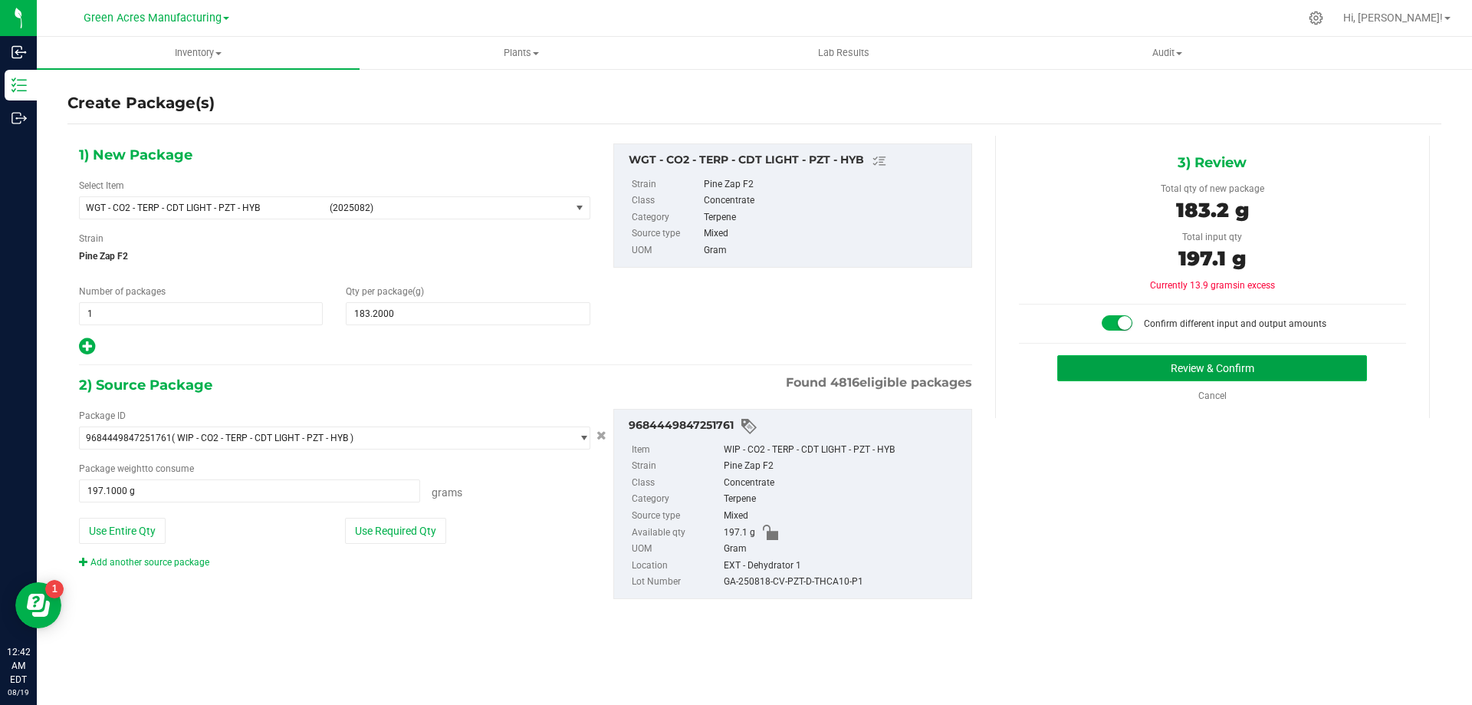
click at [1265, 363] on button "Review & Confirm" at bounding box center [1213, 368] width 310 height 26
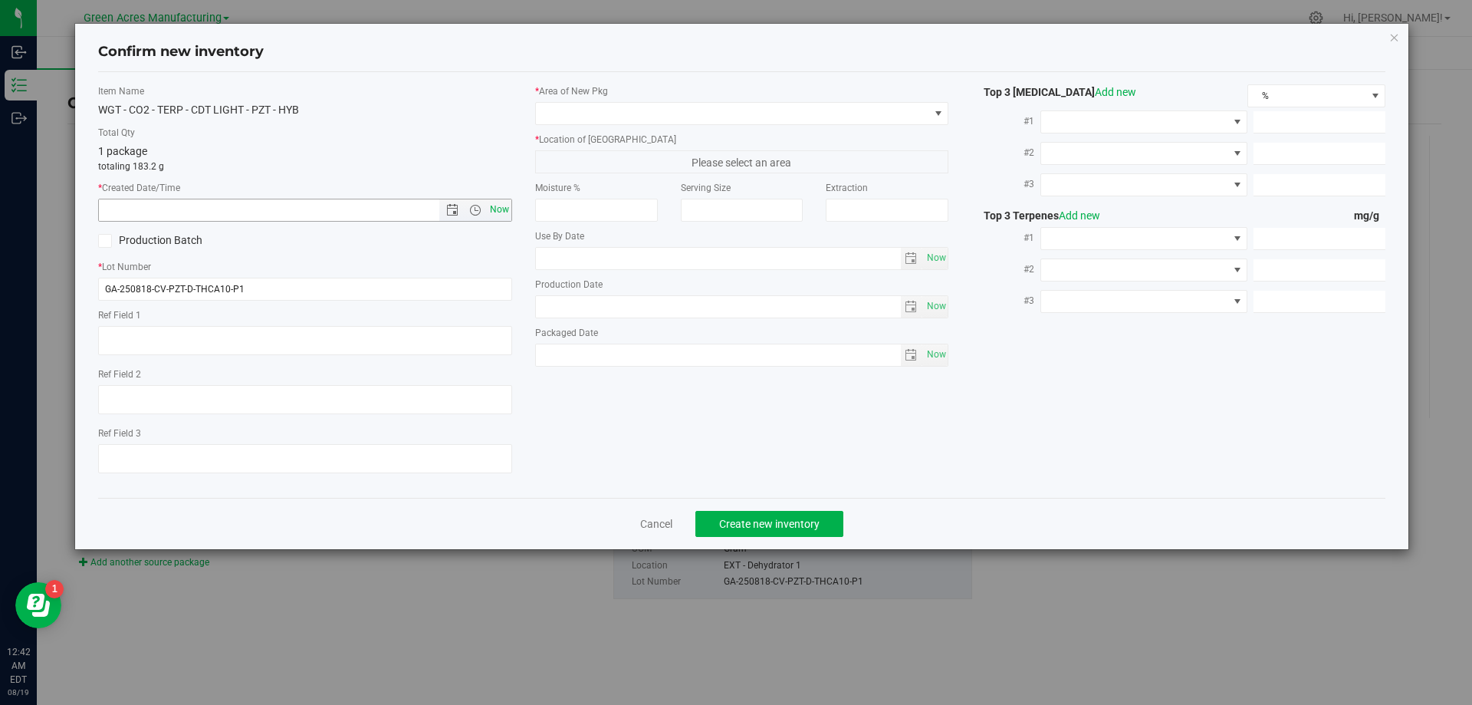
click at [494, 204] on span "Now" at bounding box center [499, 210] width 26 height 22
type input "[DATE] 12:42 AM"
click at [321, 291] on input "GA-250818-CV-PZT-D-THCA10-P1" at bounding box center [305, 289] width 414 height 23
type input "GA-250818-CV-PZT-D-THCA10-P1-AD"
click at [588, 109] on span at bounding box center [732, 113] width 393 height 21
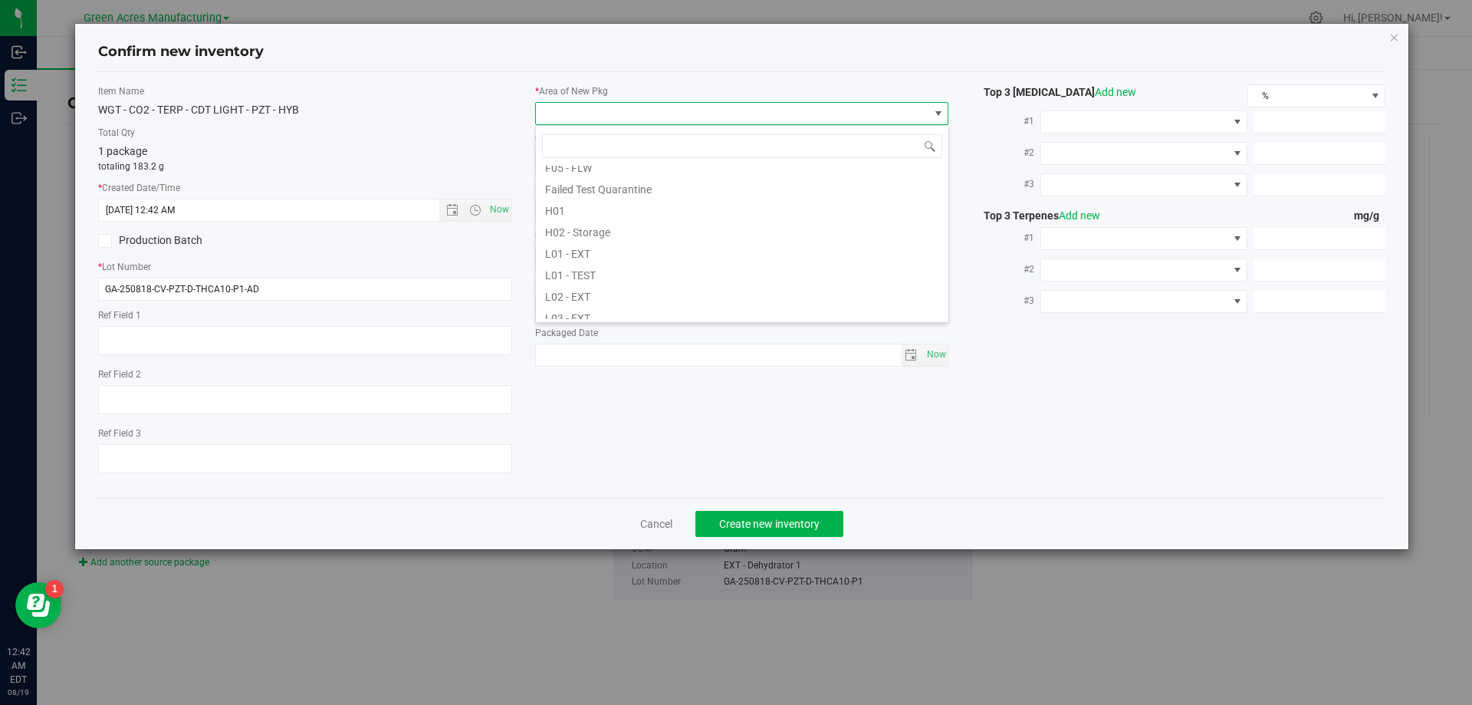
scroll to position [230, 0]
click at [594, 285] on li "L03 - EXT" at bounding box center [742, 289] width 413 height 21
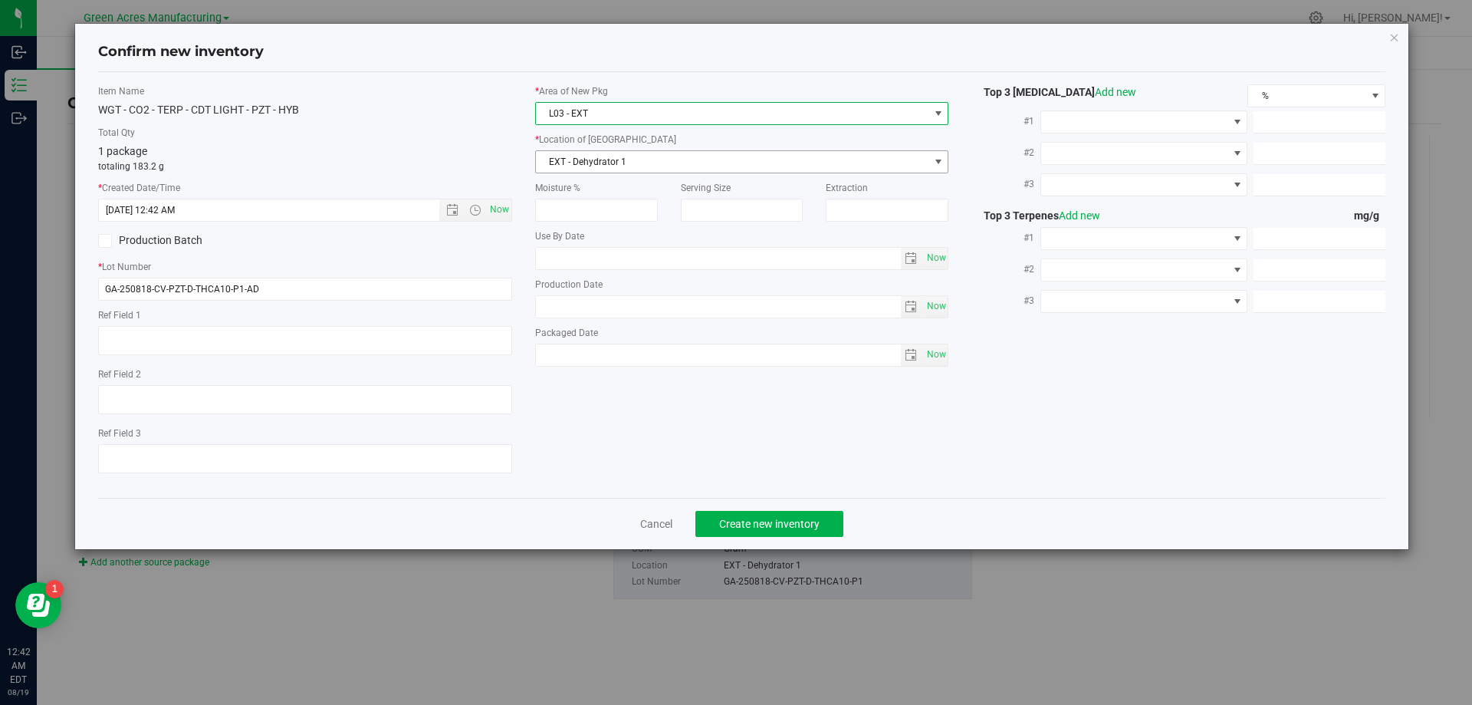
click at [676, 163] on span "EXT - Dehydrator 1" at bounding box center [732, 161] width 393 height 21
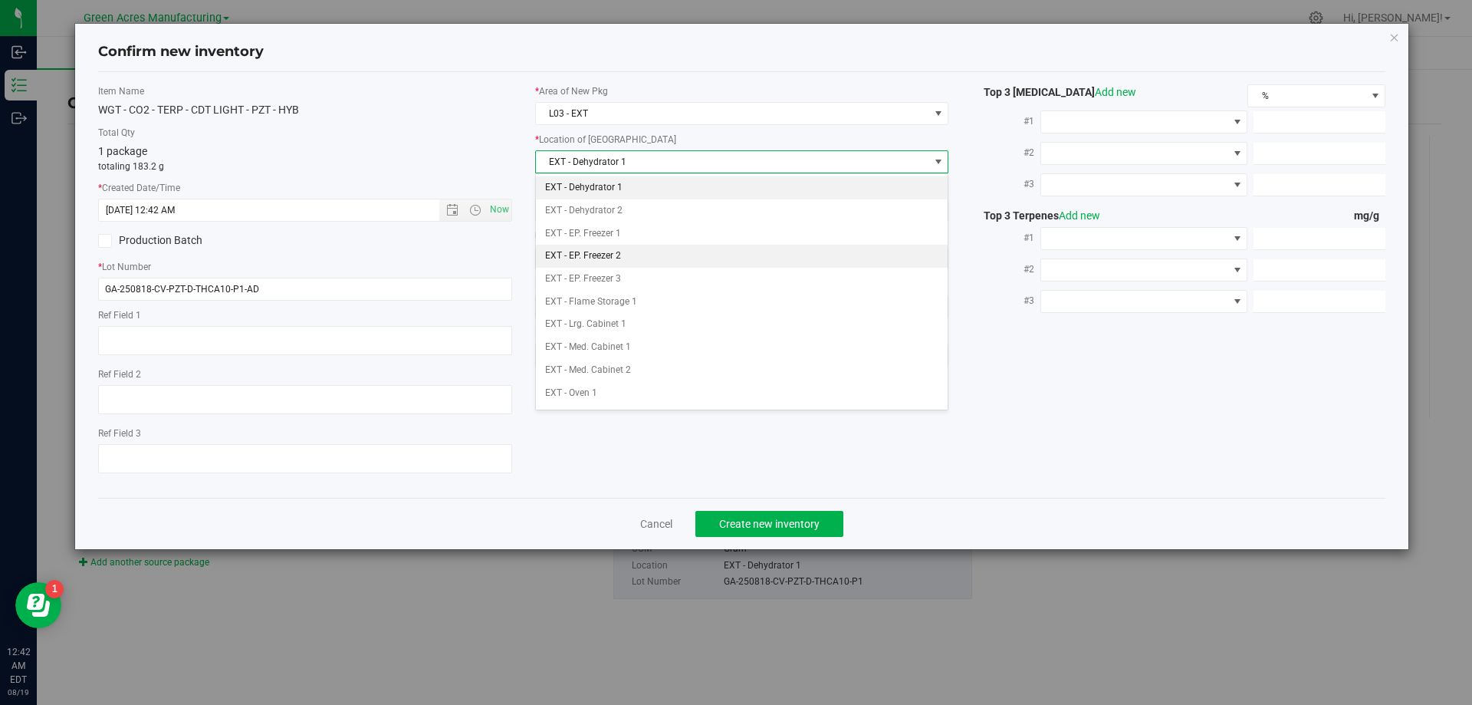
click at [669, 250] on li "EXT - EP. Freezer 2" at bounding box center [742, 256] width 413 height 23
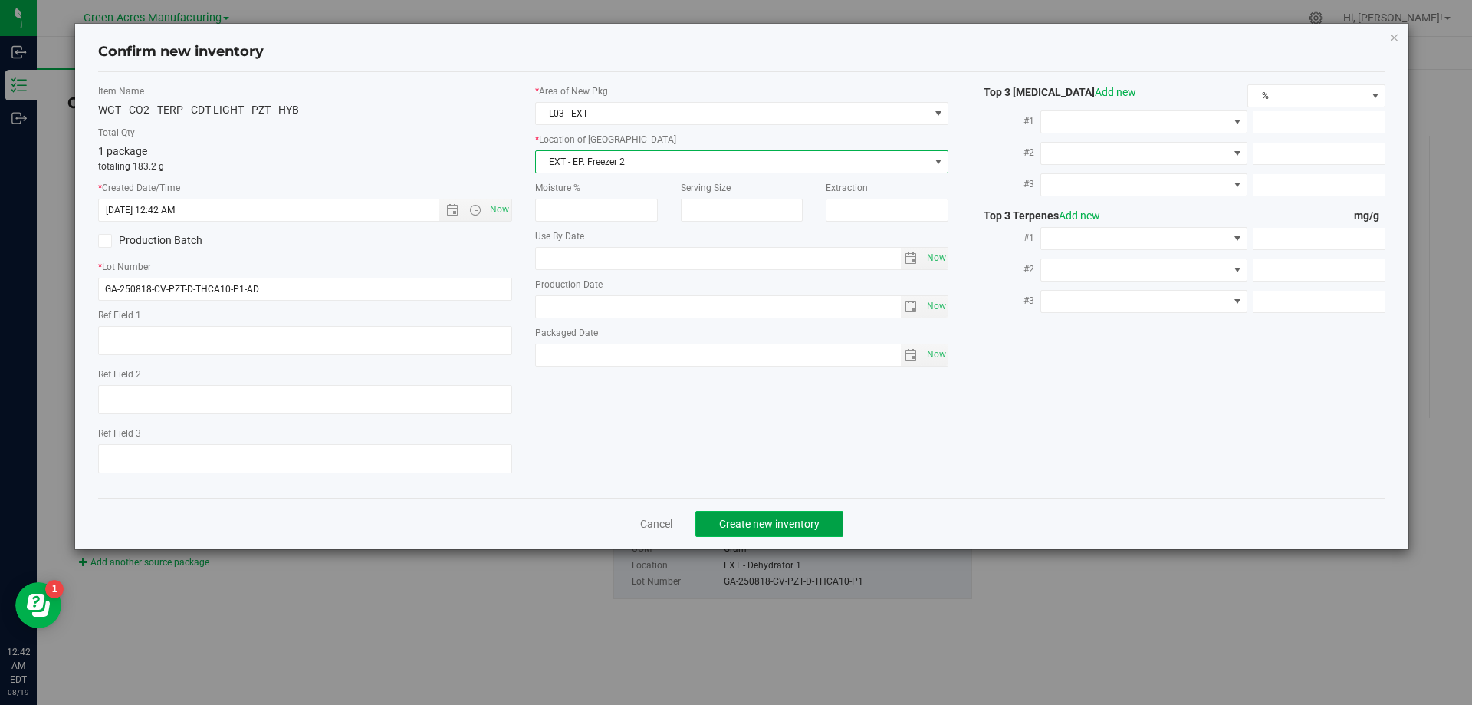
click at [778, 521] on span "Create new inventory" at bounding box center [769, 524] width 100 height 12
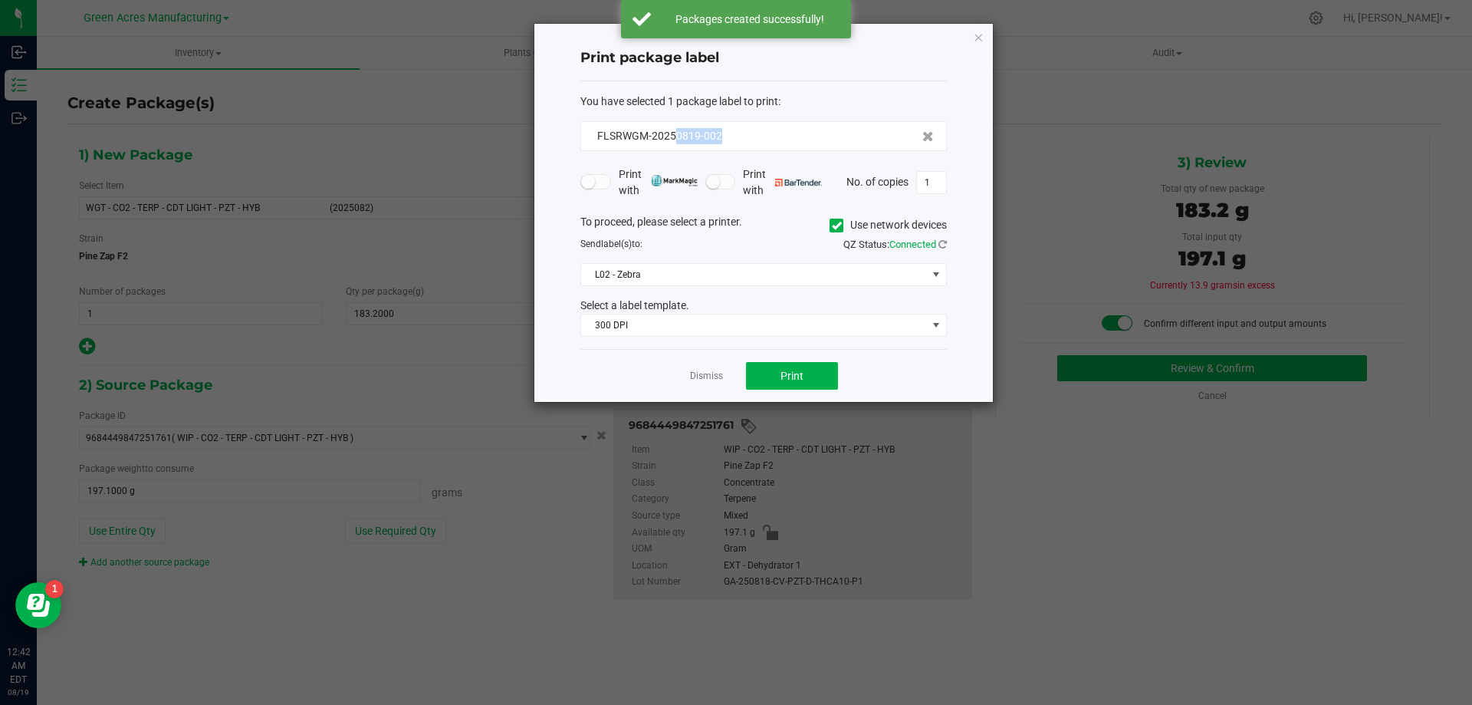
drag, startPoint x: 741, startPoint y: 136, endPoint x: 673, endPoint y: 147, distance: 68.5
click at [673, 147] on div "FLSRWGM-20250819-002" at bounding box center [764, 136] width 367 height 30
copy span "0819-002"
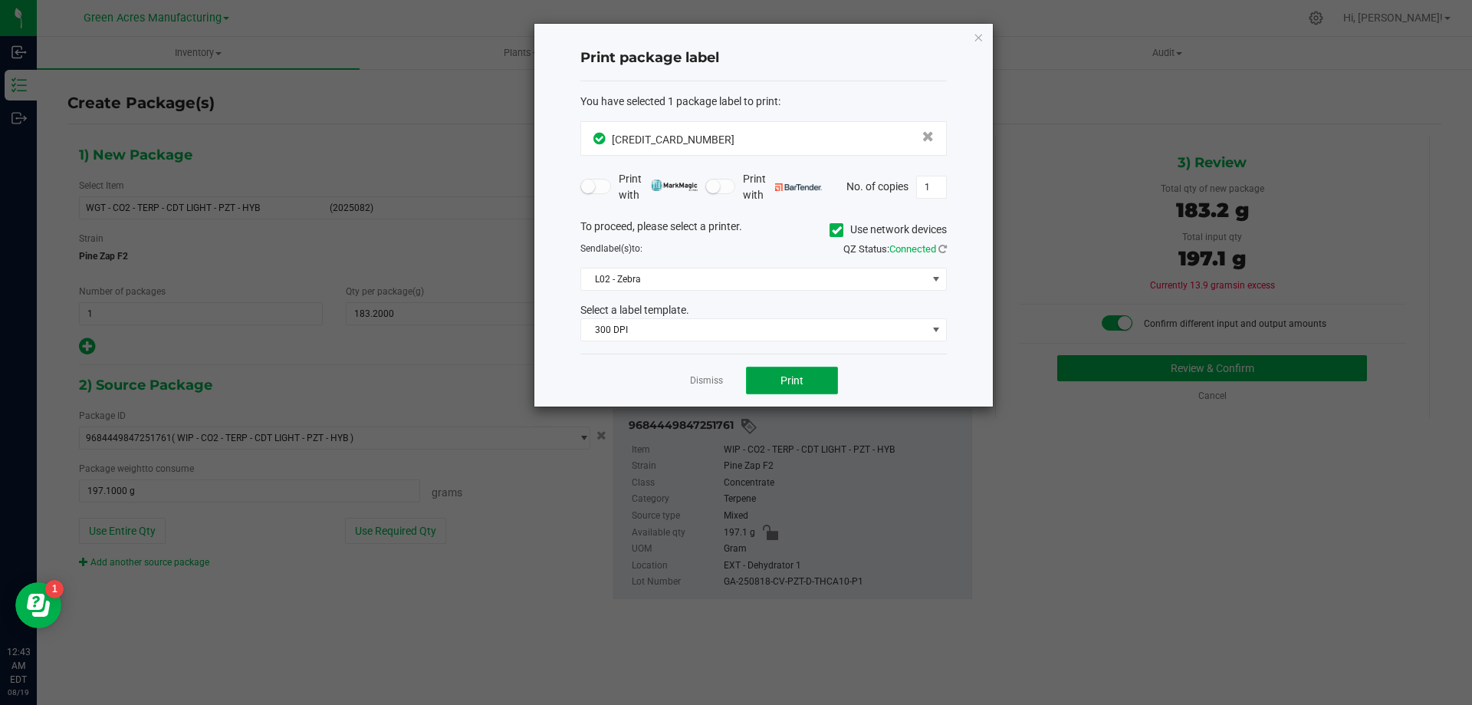
click at [815, 391] on button "Print" at bounding box center [792, 381] width 92 height 28
click at [701, 377] on link "Dismiss" at bounding box center [706, 380] width 33 height 13
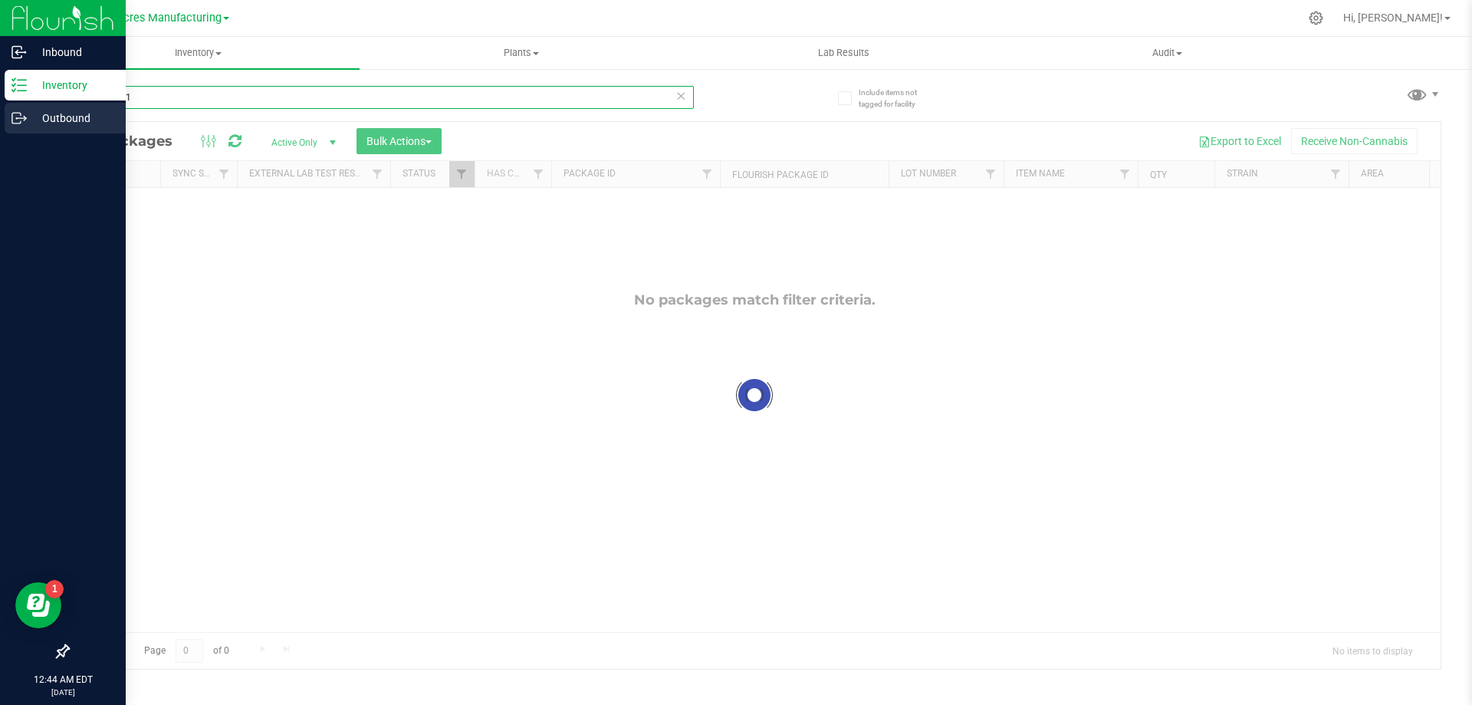
drag, startPoint x: 153, startPoint y: 93, endPoint x: 16, endPoint y: 105, distance: 137.8
click at [16, 105] on div "Inbound Inventory Outbound 12:44 AM EDT [DATE] 08/19 Green Acres Manufacturing …" at bounding box center [736, 352] width 1472 height 705
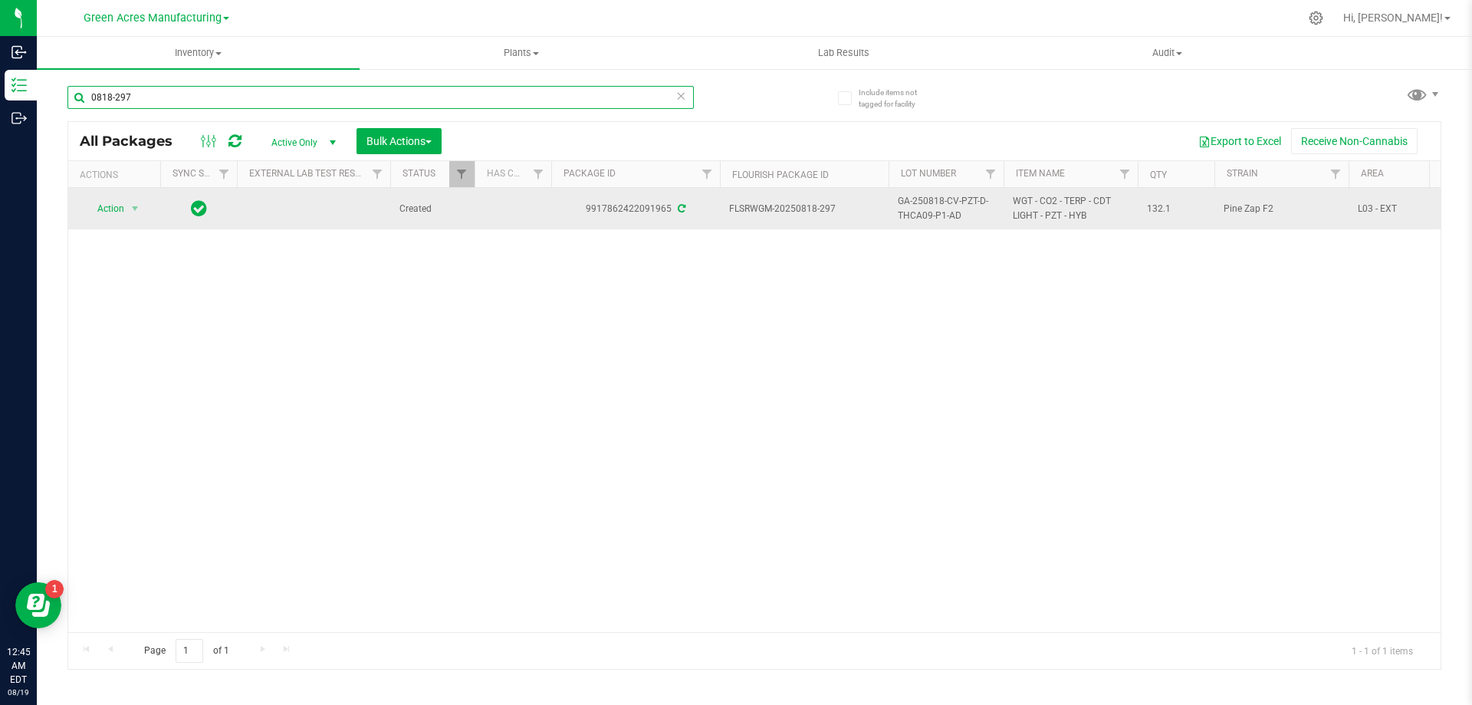
type input "0818-297"
drag, startPoint x: 966, startPoint y: 223, endPoint x: 875, endPoint y: 202, distance: 93.6
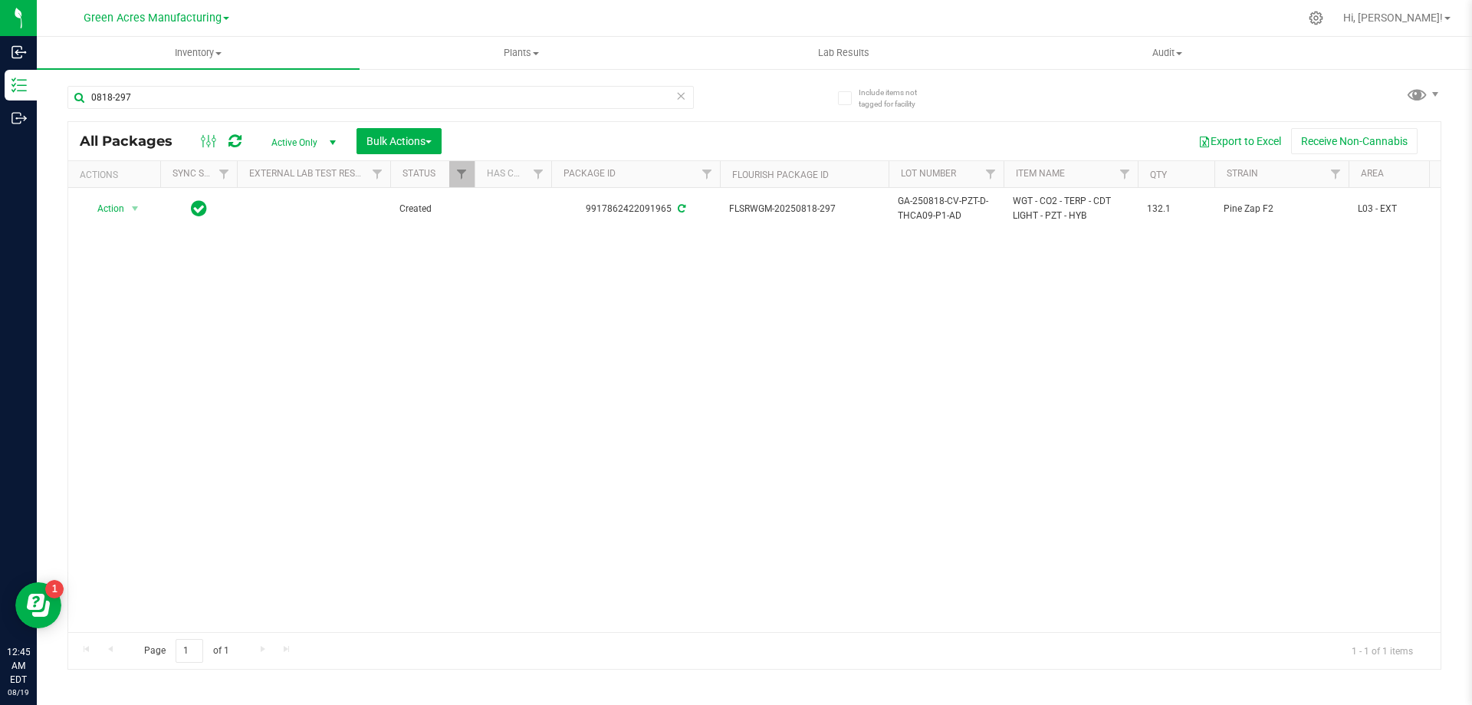
copy tr "GA-250818-CV-PZT-D-THCA09-P1-AD"
drag, startPoint x: 360, startPoint y: 325, endPoint x: 253, endPoint y: 311, distance: 108.2
click at [360, 324] on div "Action Action Adjust qty Create package Edit attributes Global inventory Locate…" at bounding box center [754, 410] width 1373 height 444
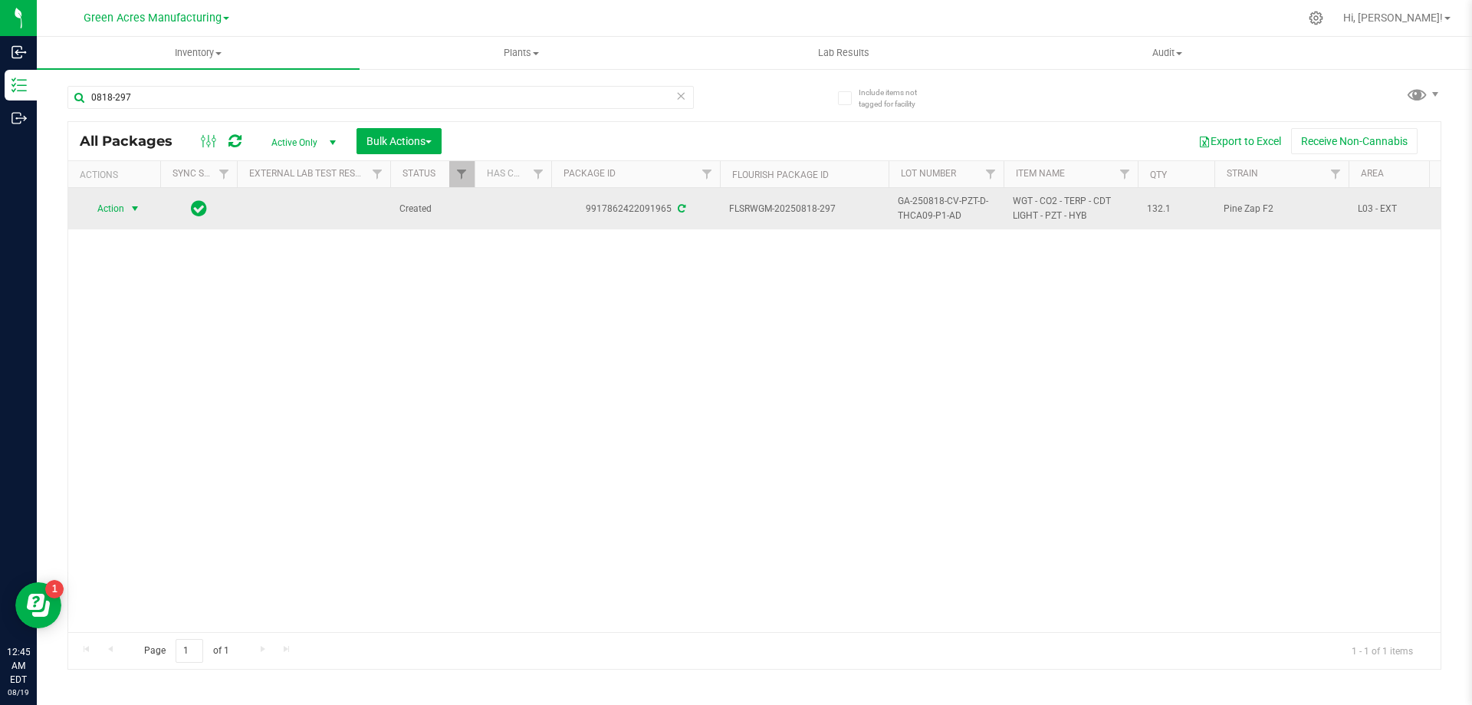
click at [132, 203] on span "select" at bounding box center [135, 208] width 12 height 12
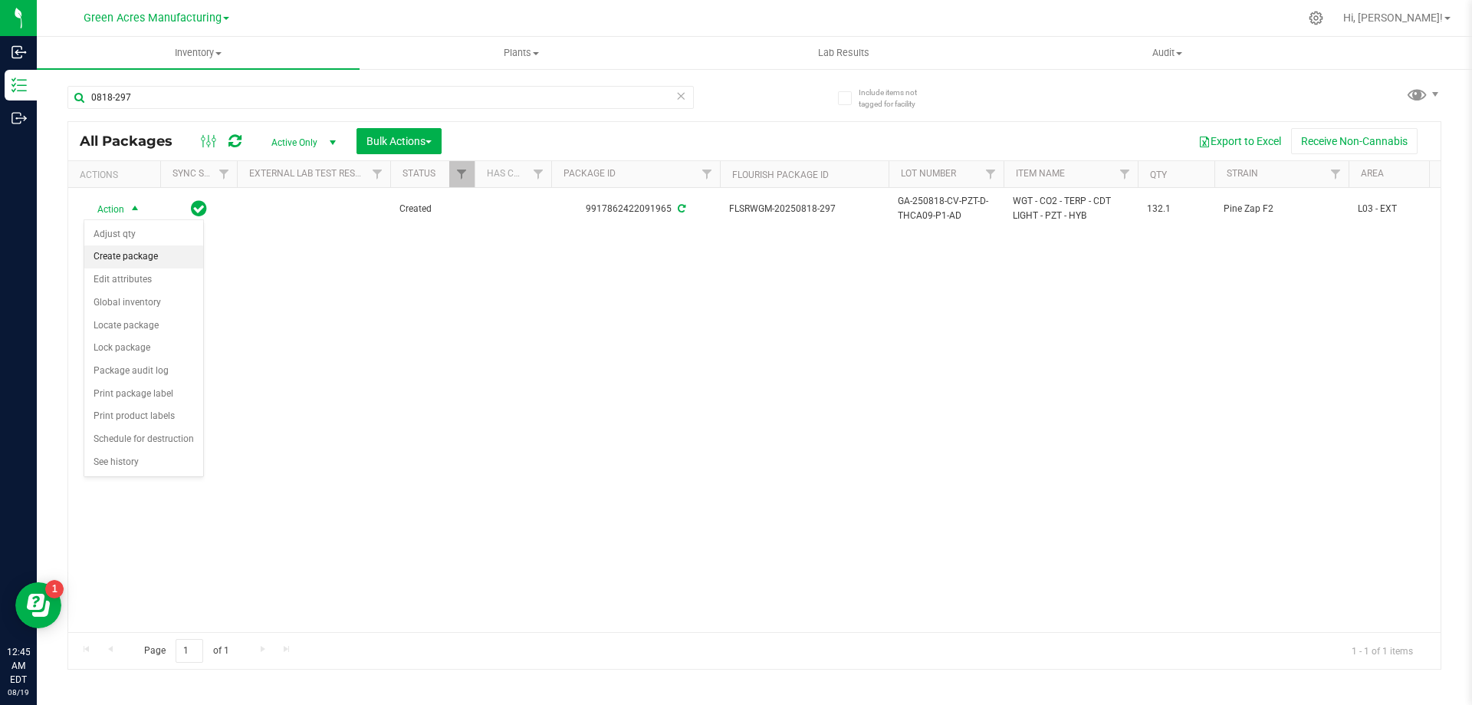
click at [161, 258] on li "Create package" at bounding box center [143, 256] width 119 height 23
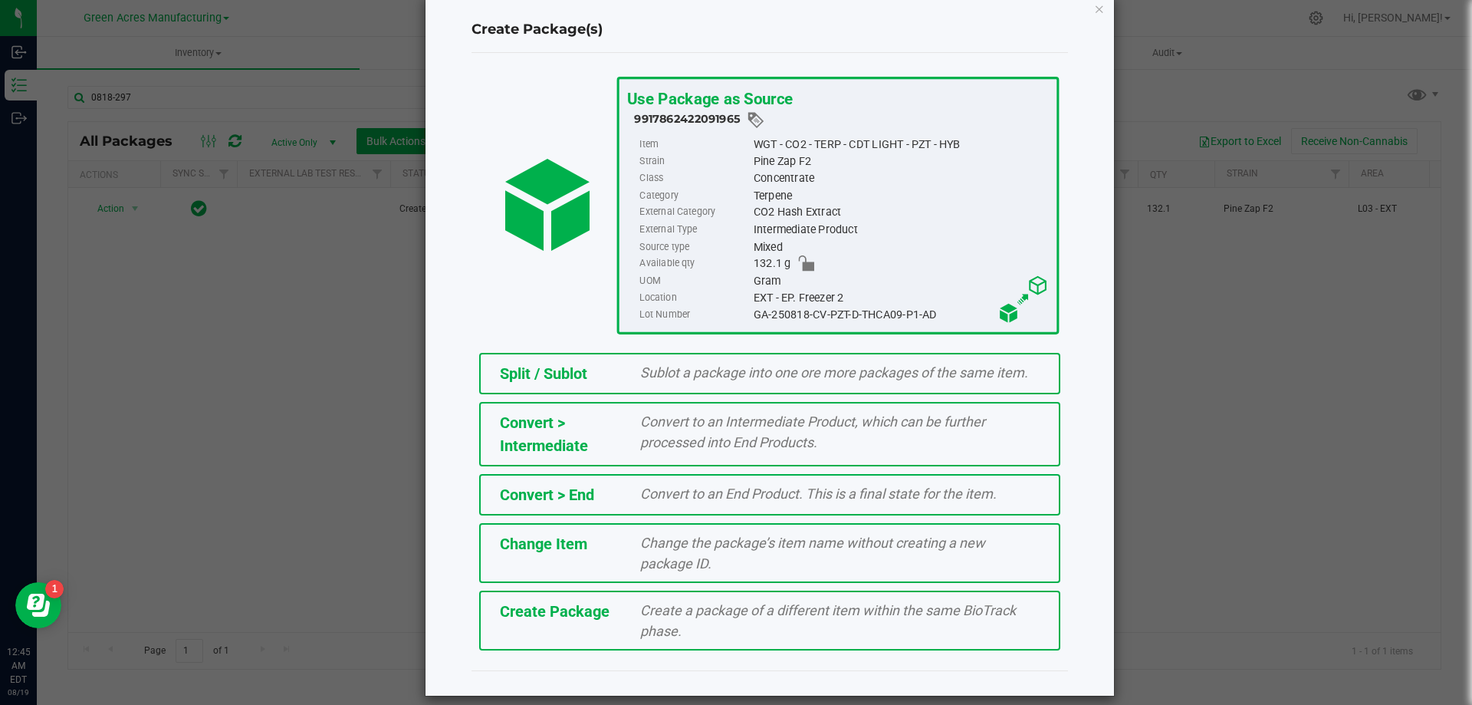
scroll to position [43, 0]
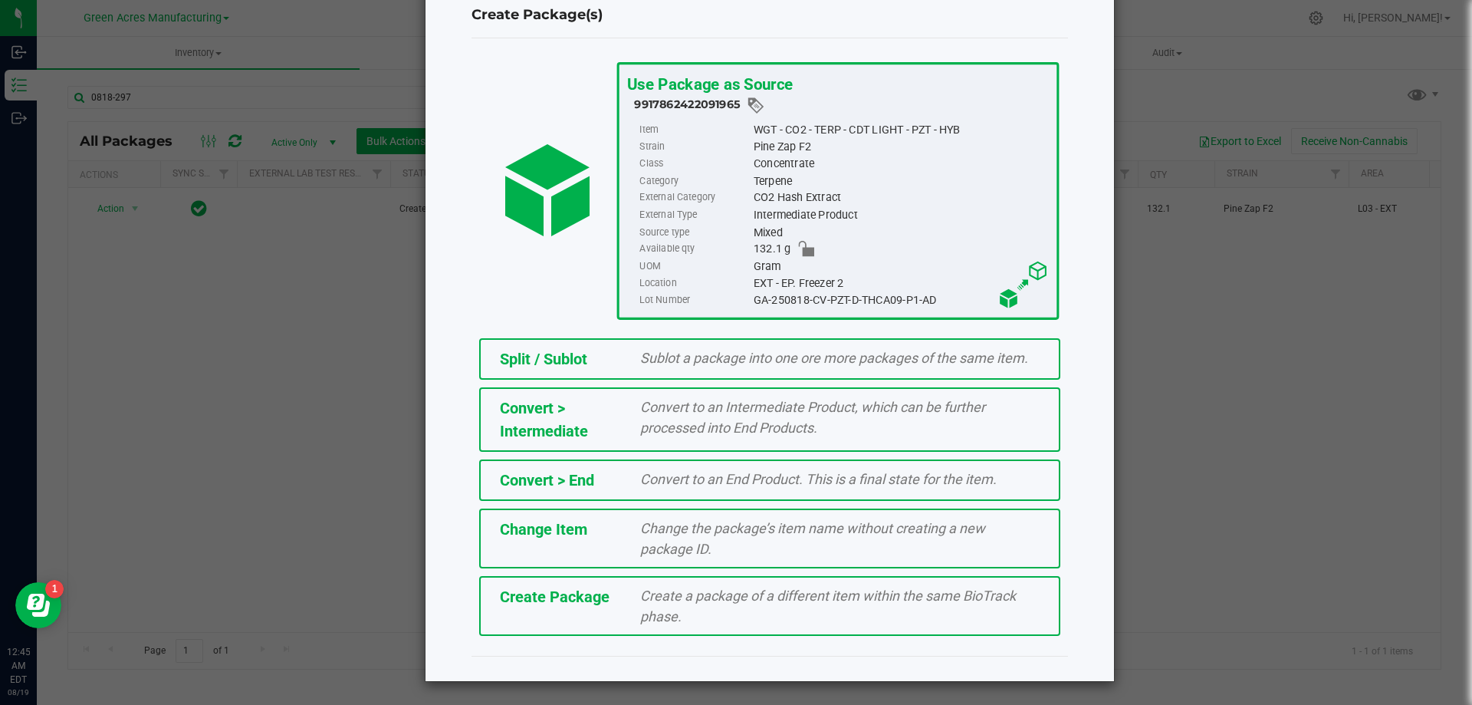
click at [668, 600] on span "Create a package of a different item within the same BioTrack phase." at bounding box center [828, 605] width 376 height 37
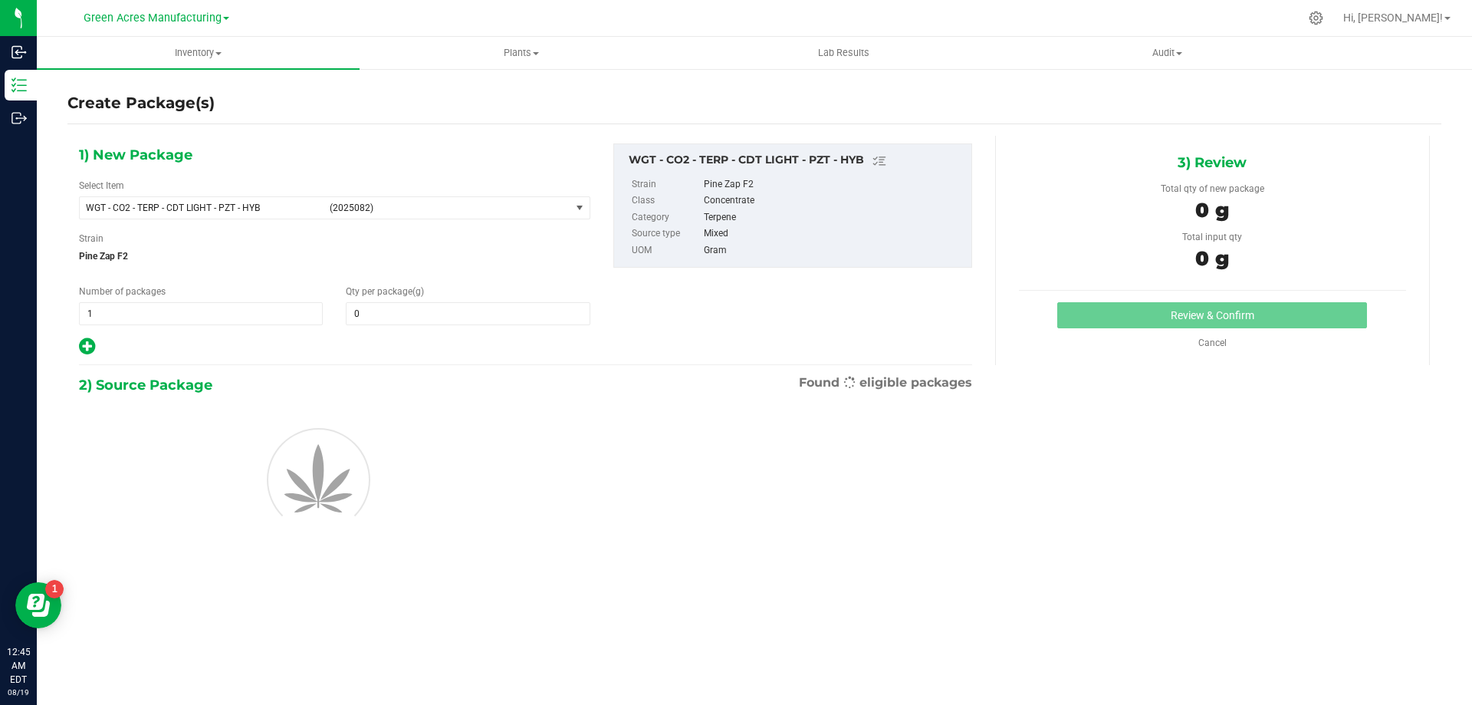
type input "0.0000"
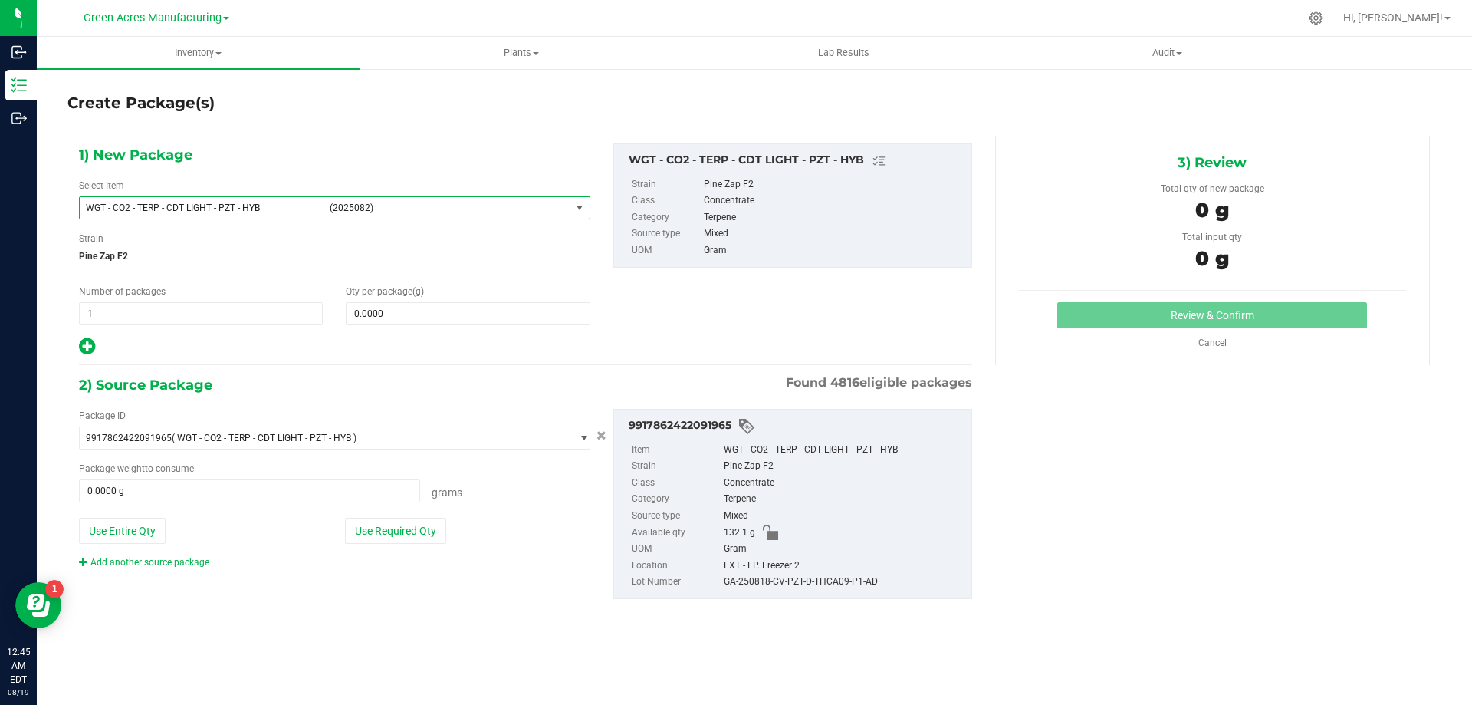
click at [584, 210] on span "select" at bounding box center [580, 208] width 12 height 12
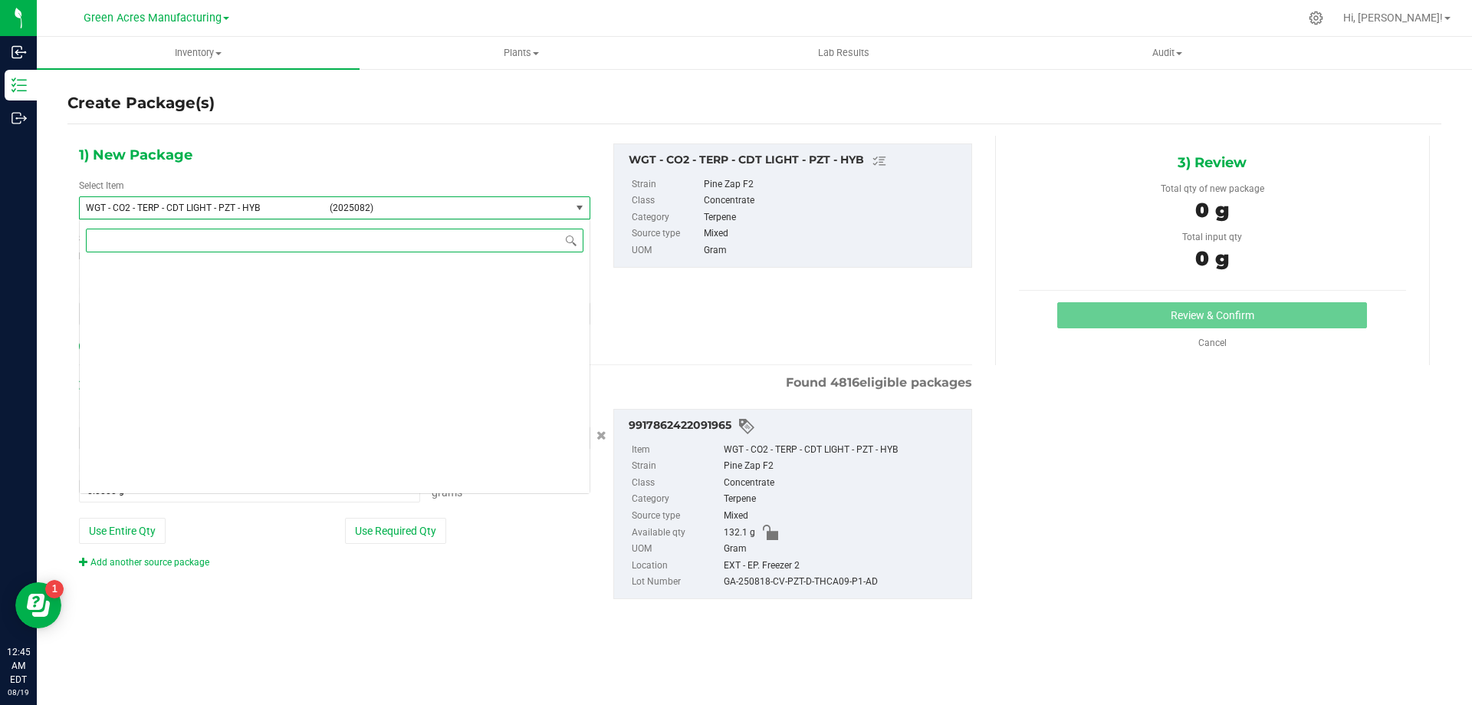
scroll to position [271240, 0]
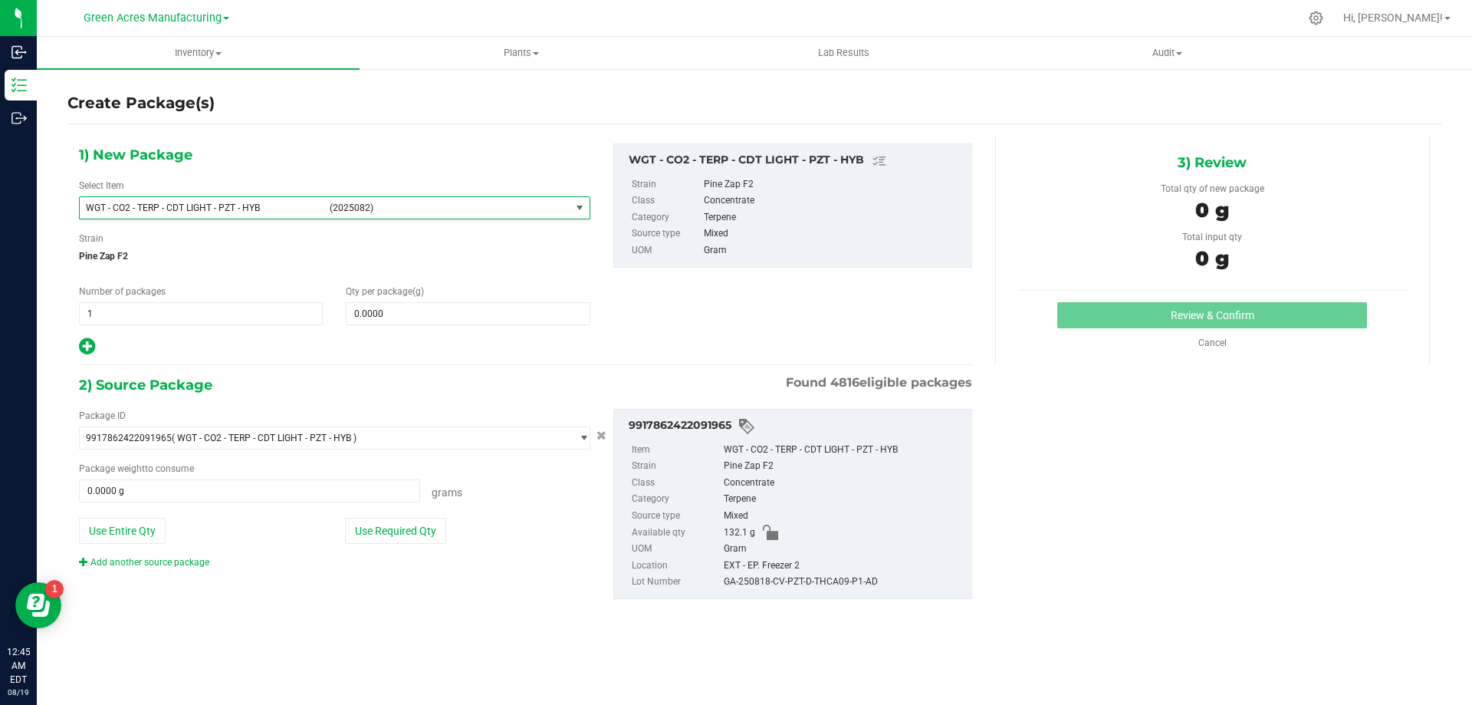
click at [714, 315] on div "1) New Package Select Item WGT - CO2 - TERP - CDT LIGHT - PZT - HYB (2025082) W…" at bounding box center [525, 249] width 916 height 213
click at [151, 528] on button "Use Entire Qty" at bounding box center [122, 531] width 87 height 26
type input "132.1000 g"
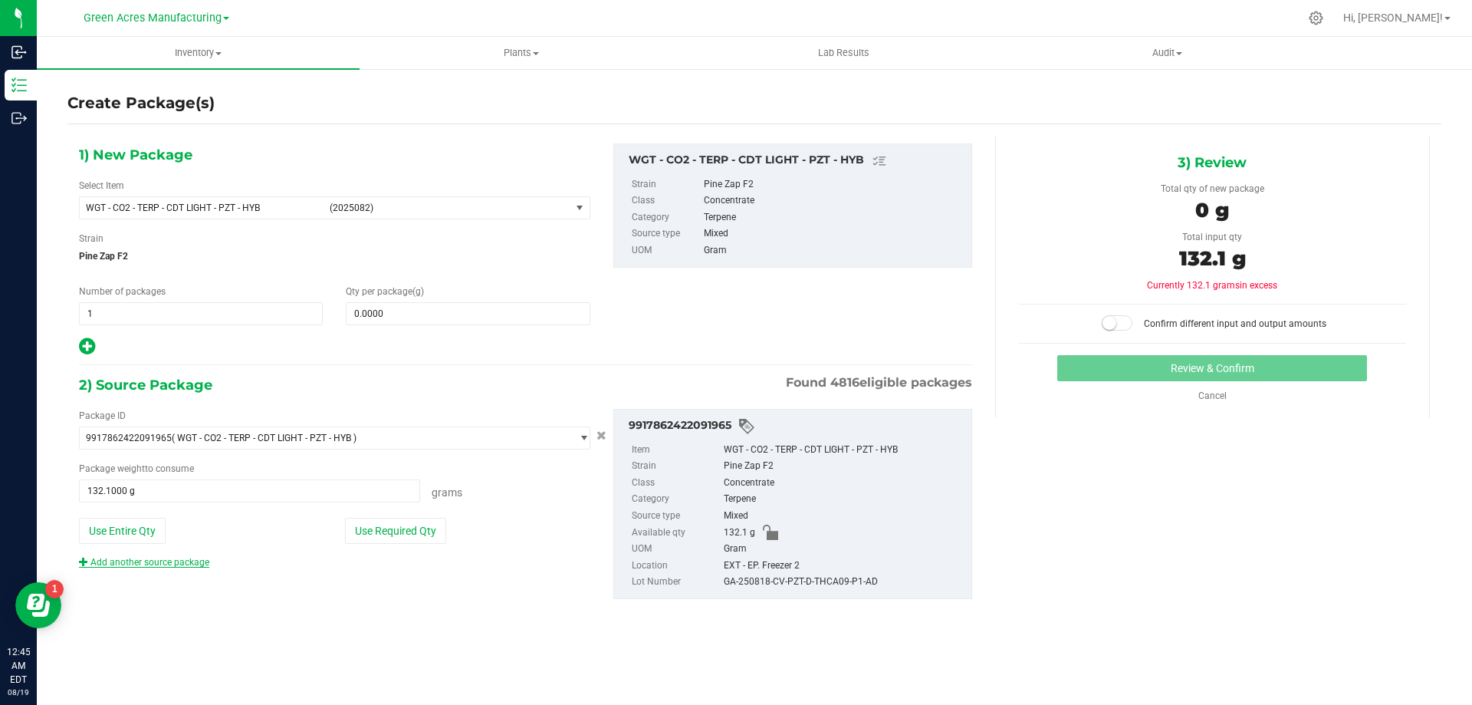
click at [173, 558] on link "Add another source package" at bounding box center [144, 562] width 130 height 11
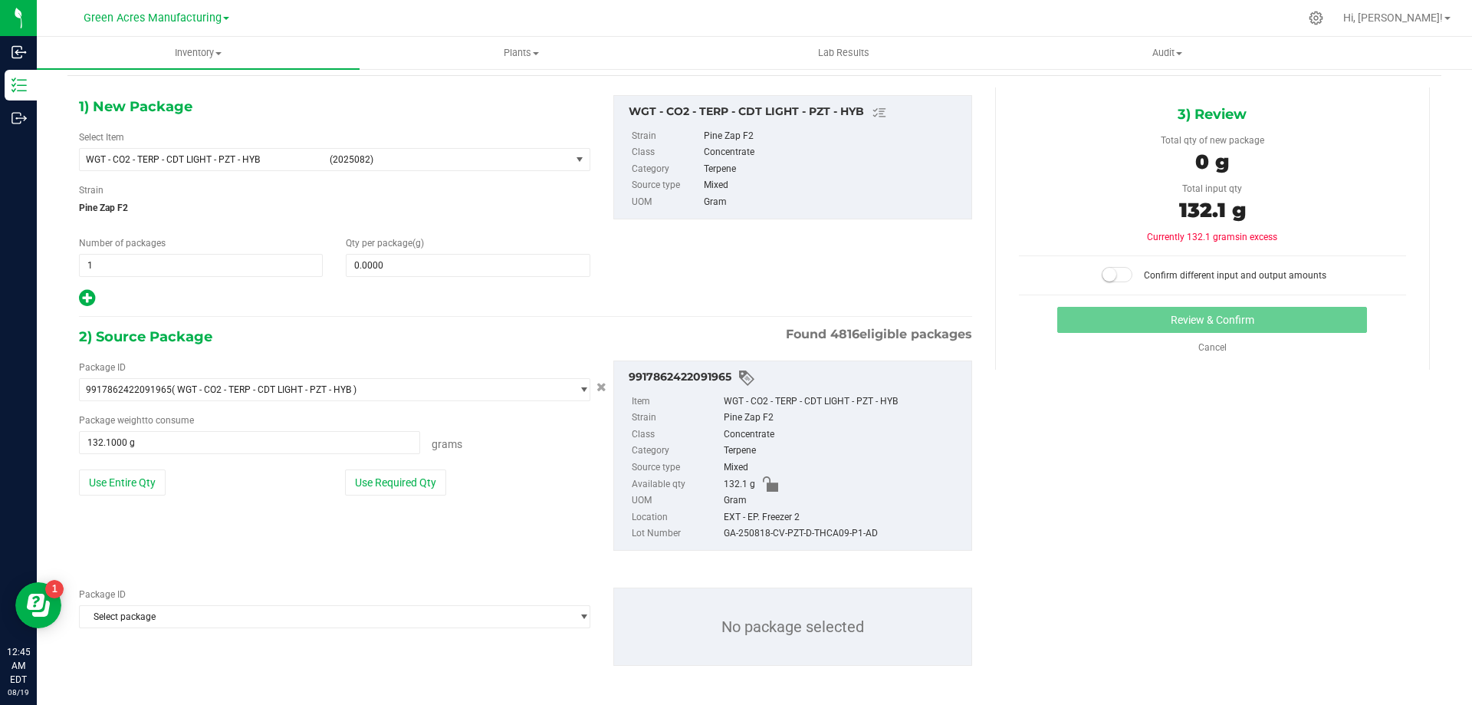
scroll to position [53, 0]
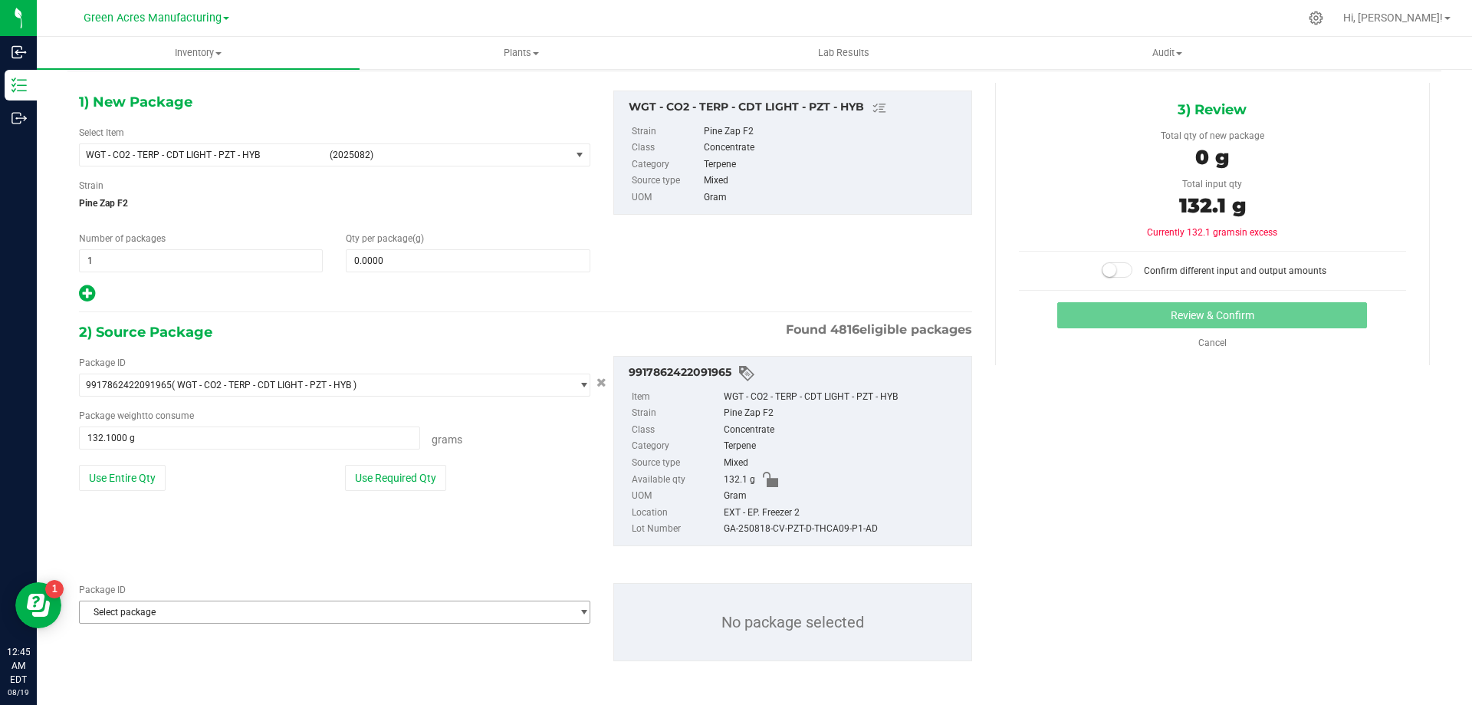
click at [245, 617] on span "Select package" at bounding box center [325, 611] width 491 height 21
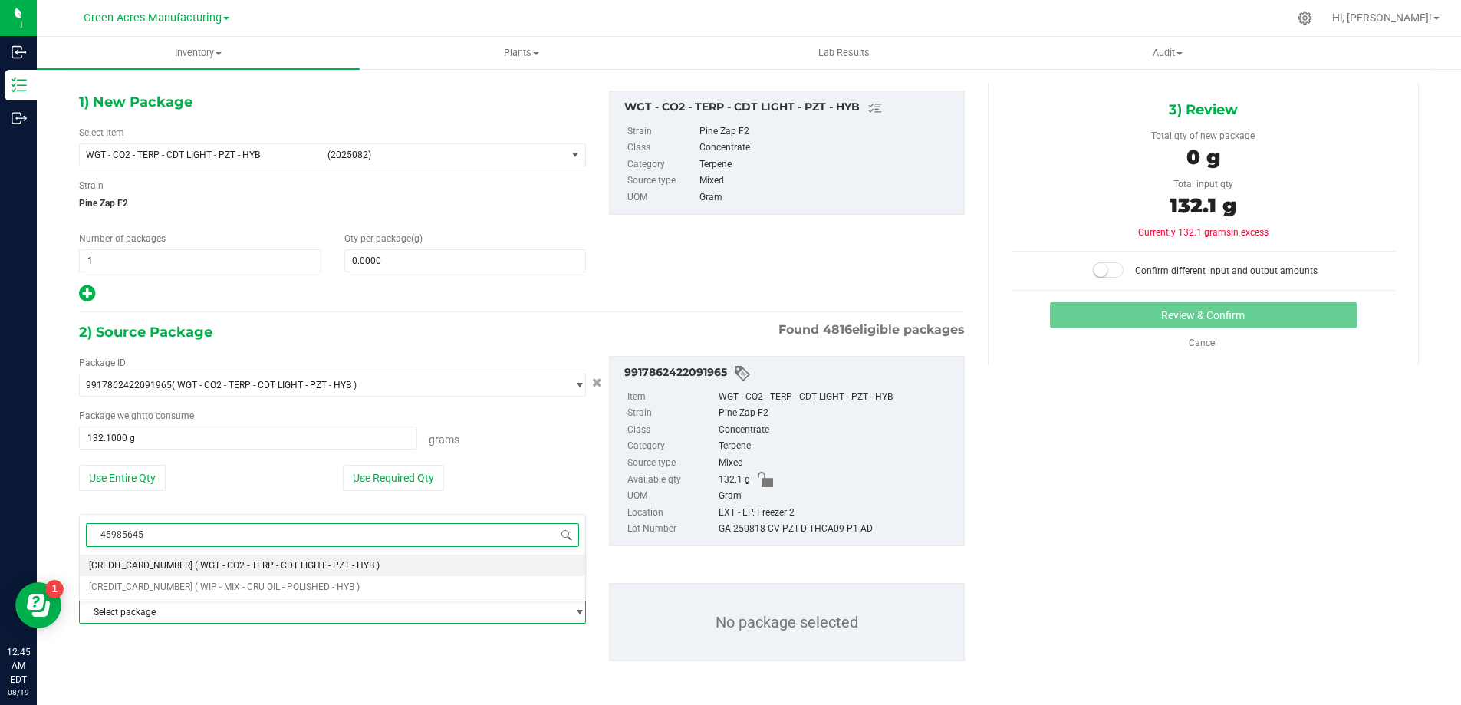
type input "459856455"
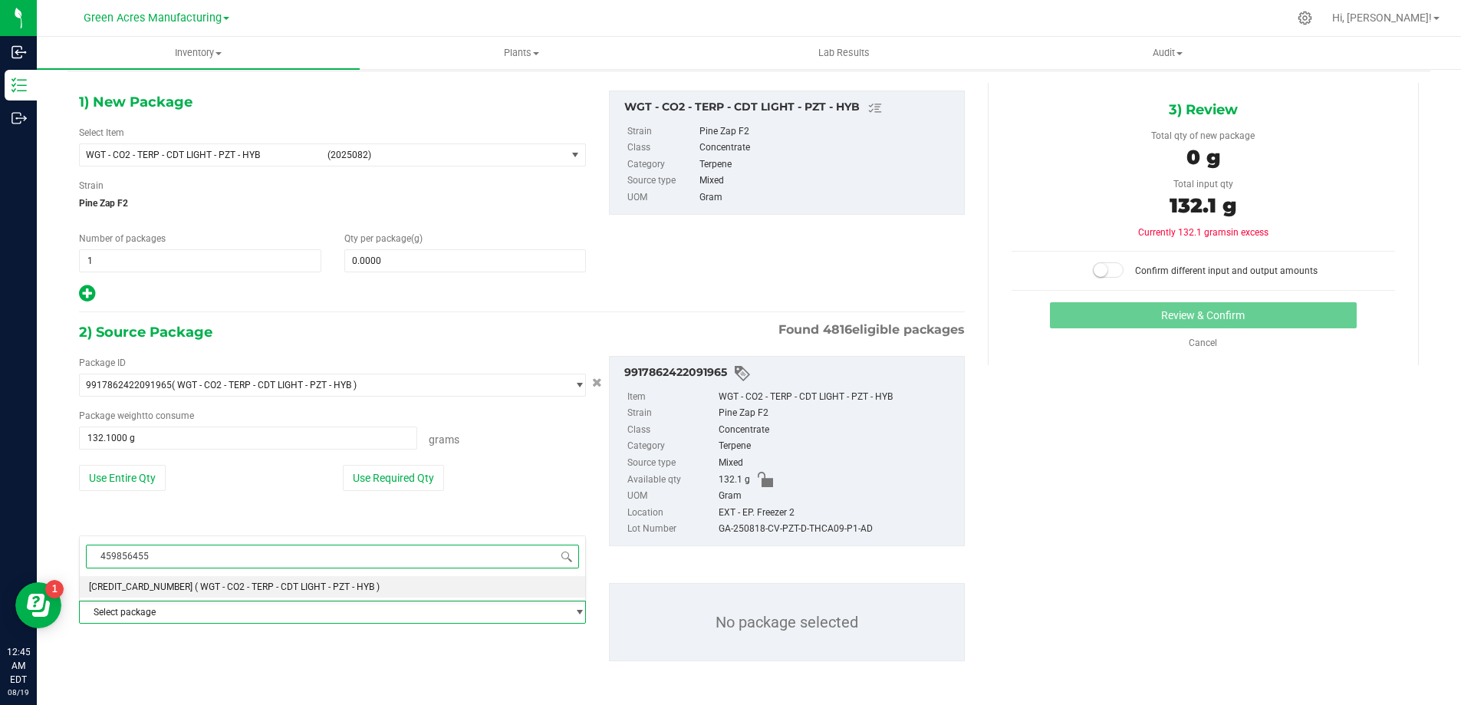
click at [279, 587] on span "( WGT - CO2 - TERP - CDT LIGHT - PZT - HYB )" at bounding box center [287, 586] width 185 height 11
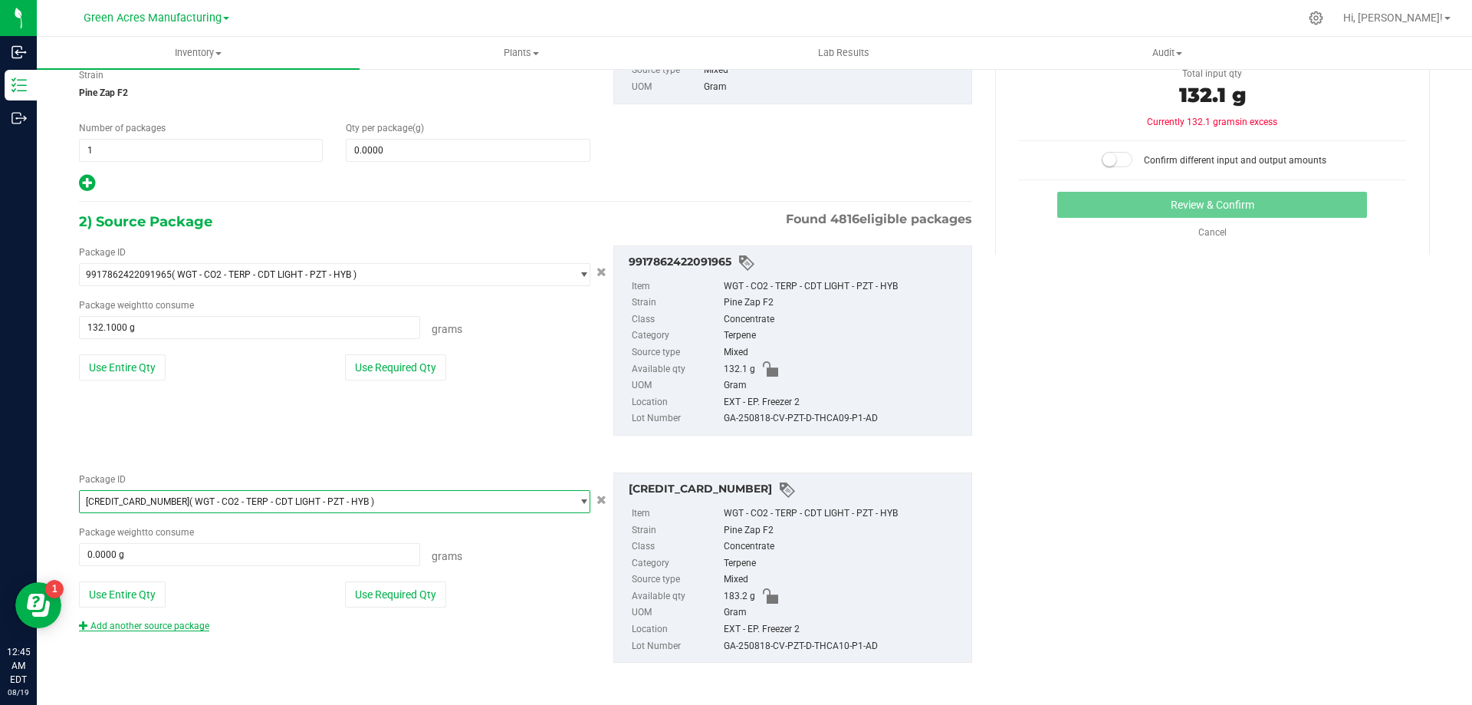
scroll to position [165, 0]
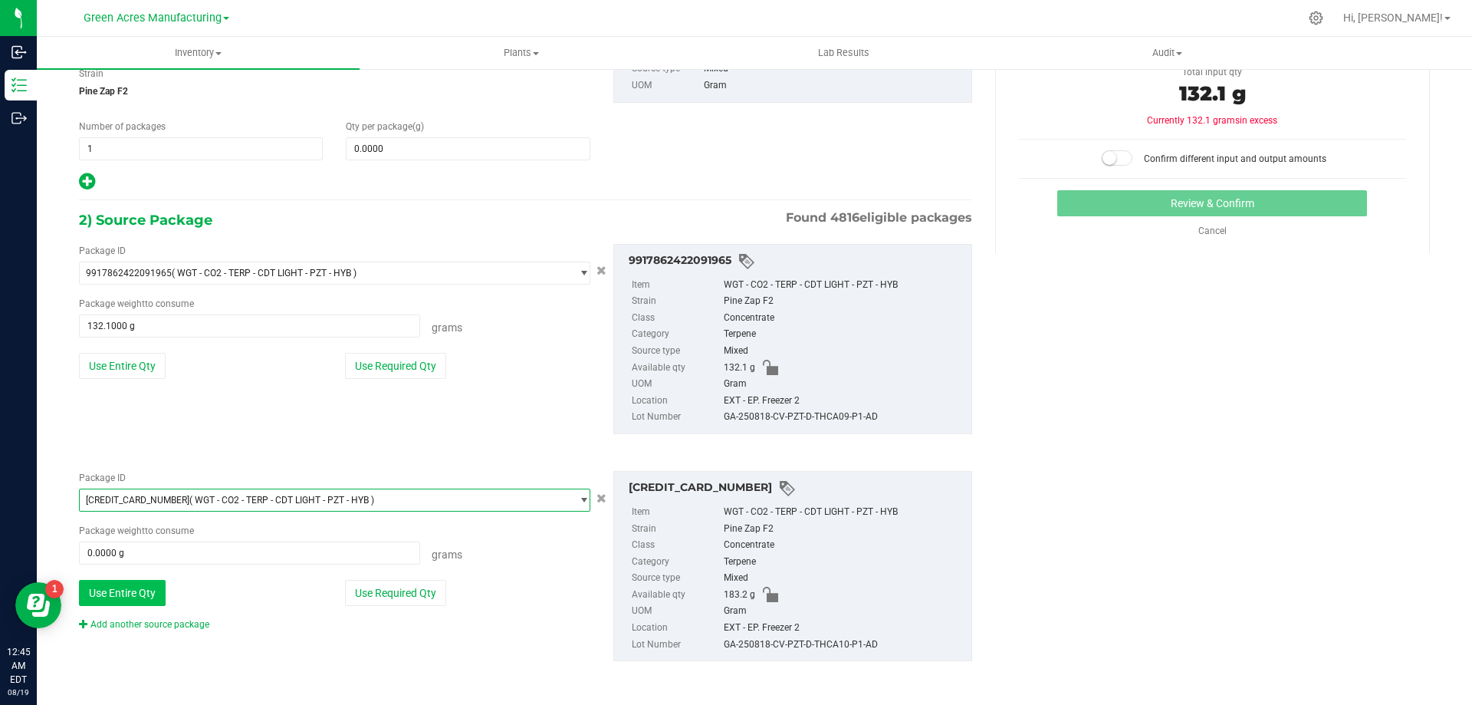
click at [137, 586] on button "Use Entire Qty" at bounding box center [122, 593] width 87 height 26
type input "183.2000 g"
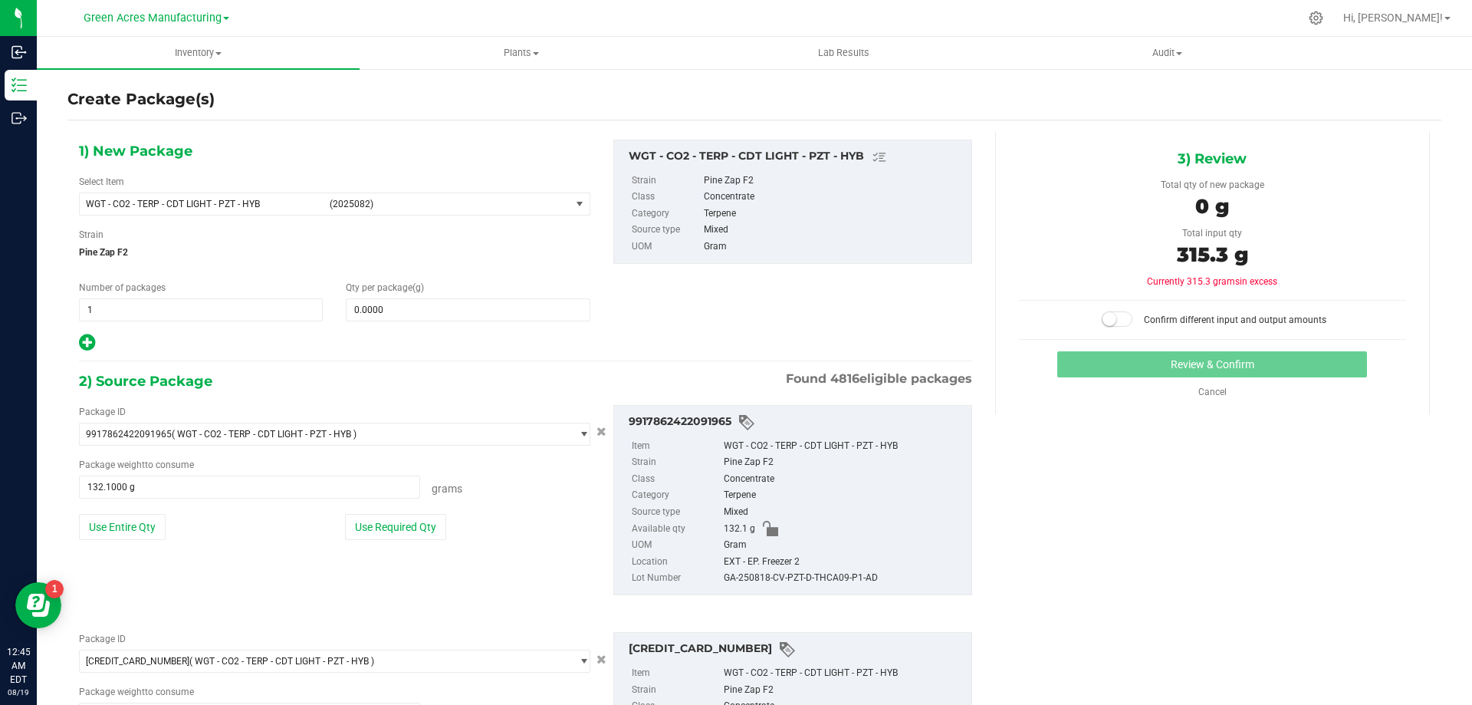
scroll to position [0, 0]
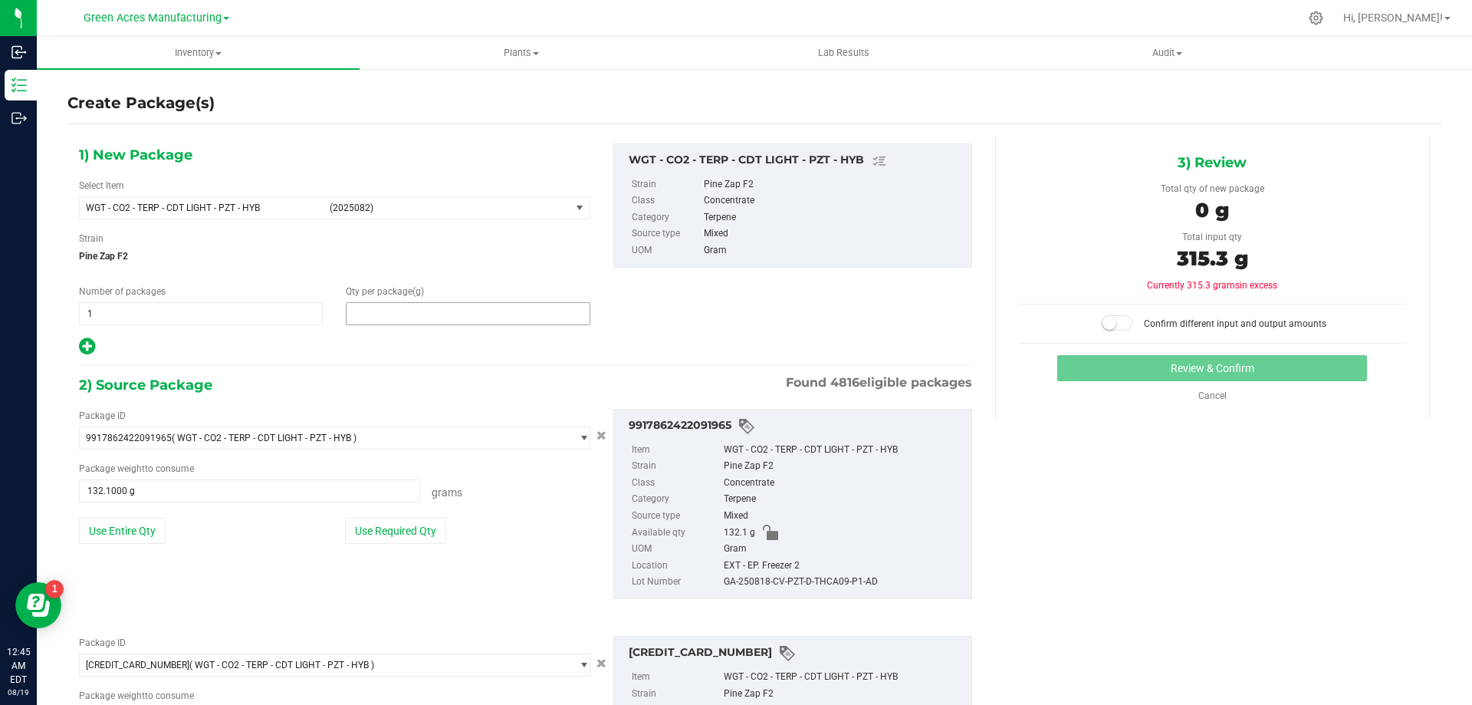
click at [517, 304] on span at bounding box center [468, 313] width 244 height 23
type input "315.3"
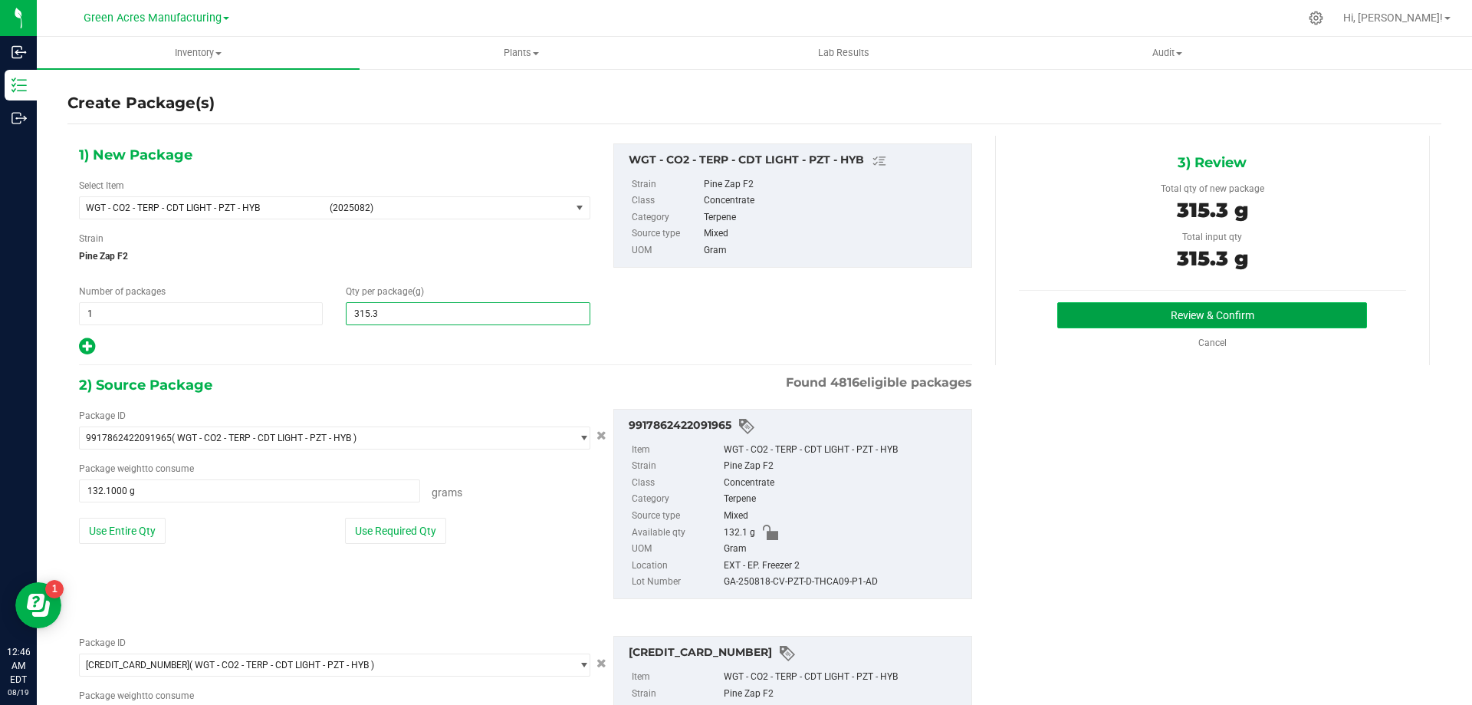
type input "315.3000"
click at [1181, 314] on button "Review & Confirm" at bounding box center [1213, 315] width 310 height 26
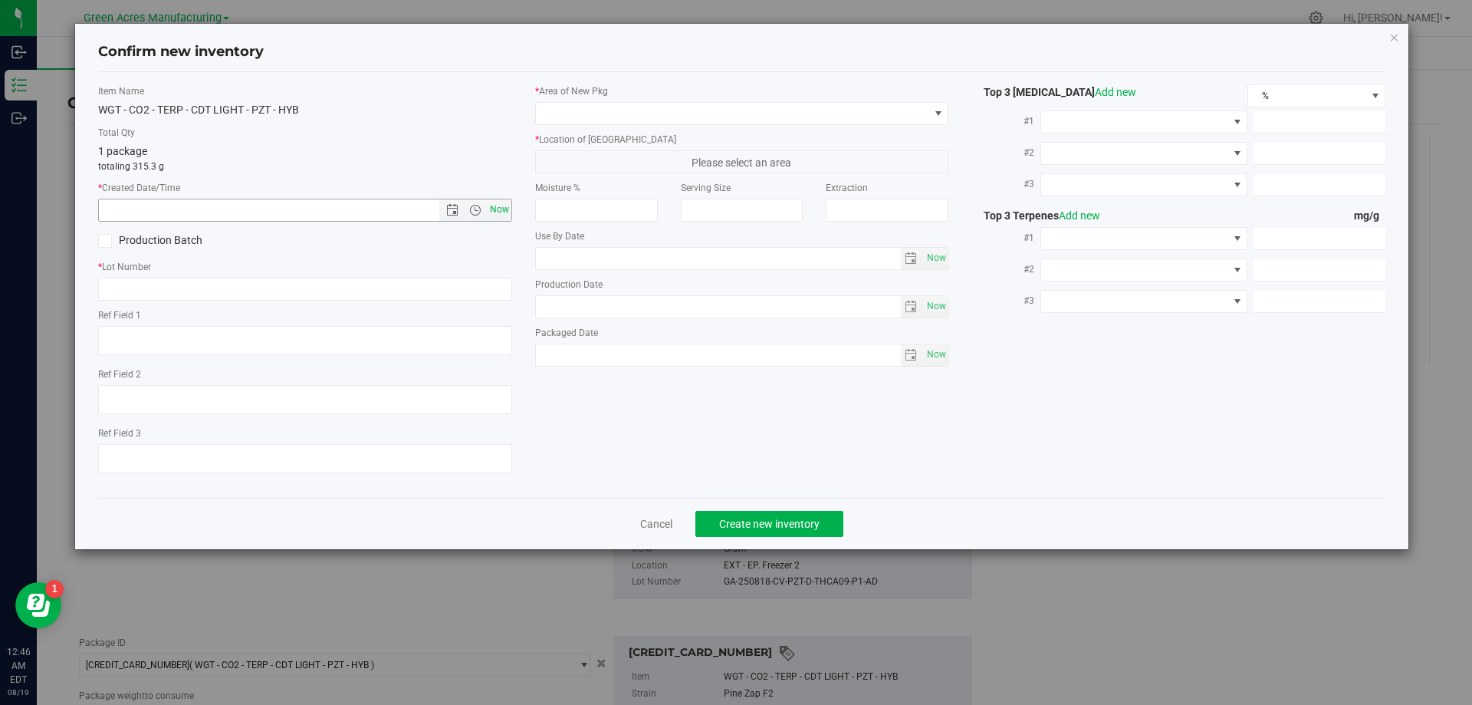
click at [498, 209] on span "Now" at bounding box center [499, 210] width 26 height 22
type input "[DATE] 12:46 AM"
click at [255, 299] on input "text" at bounding box center [305, 289] width 414 height 23
paste input "GA-250818-CV-PZT-D-THCA09-P1-AD"
click at [236, 290] on input "GA-250818-CV-PZT-D-THCA09-P1-AD" at bounding box center [305, 289] width 414 height 23
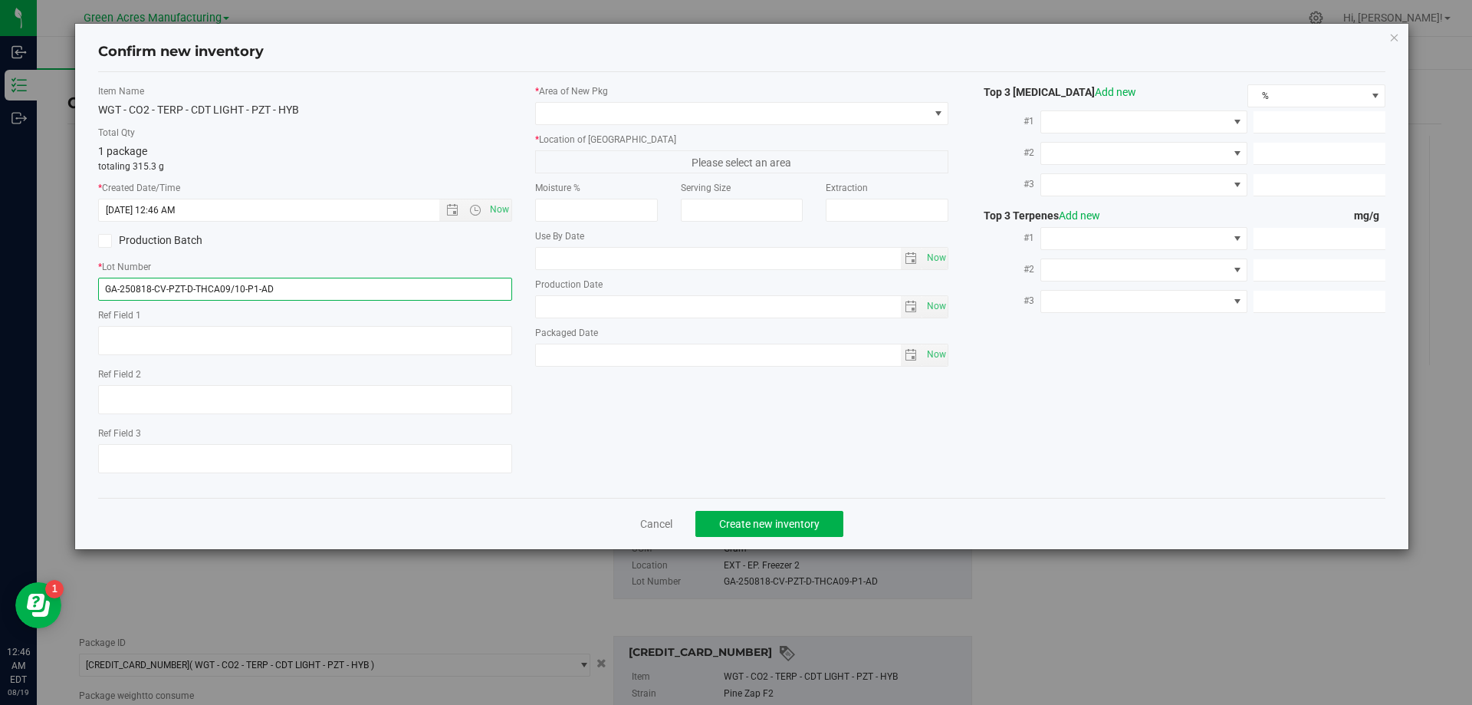
click at [326, 294] on input "GA-250818-CV-PZT-D-THCA09/10-P1-AD" at bounding box center [305, 289] width 414 height 23
type input "GA-250818-CV-PZT-D-THCA09/10-P1-AD"
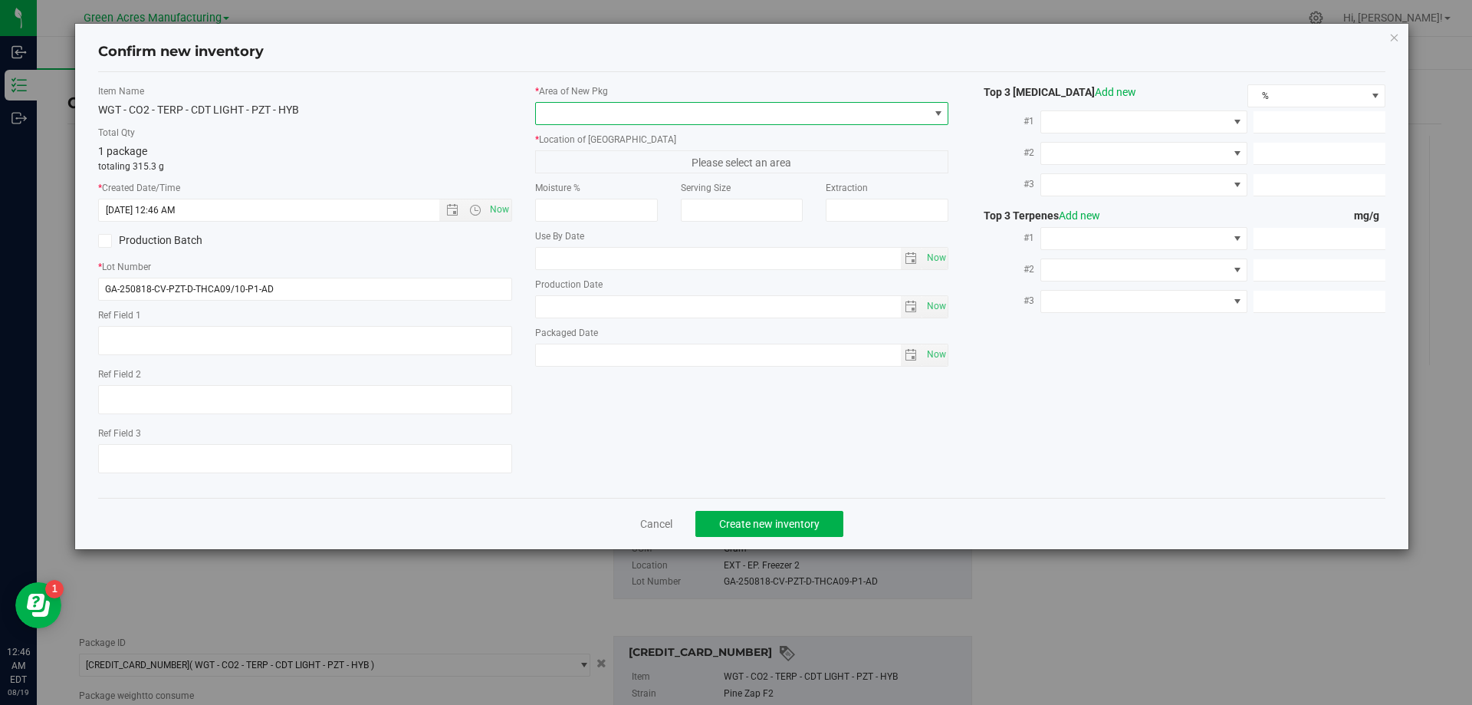
click at [874, 110] on span at bounding box center [732, 113] width 393 height 21
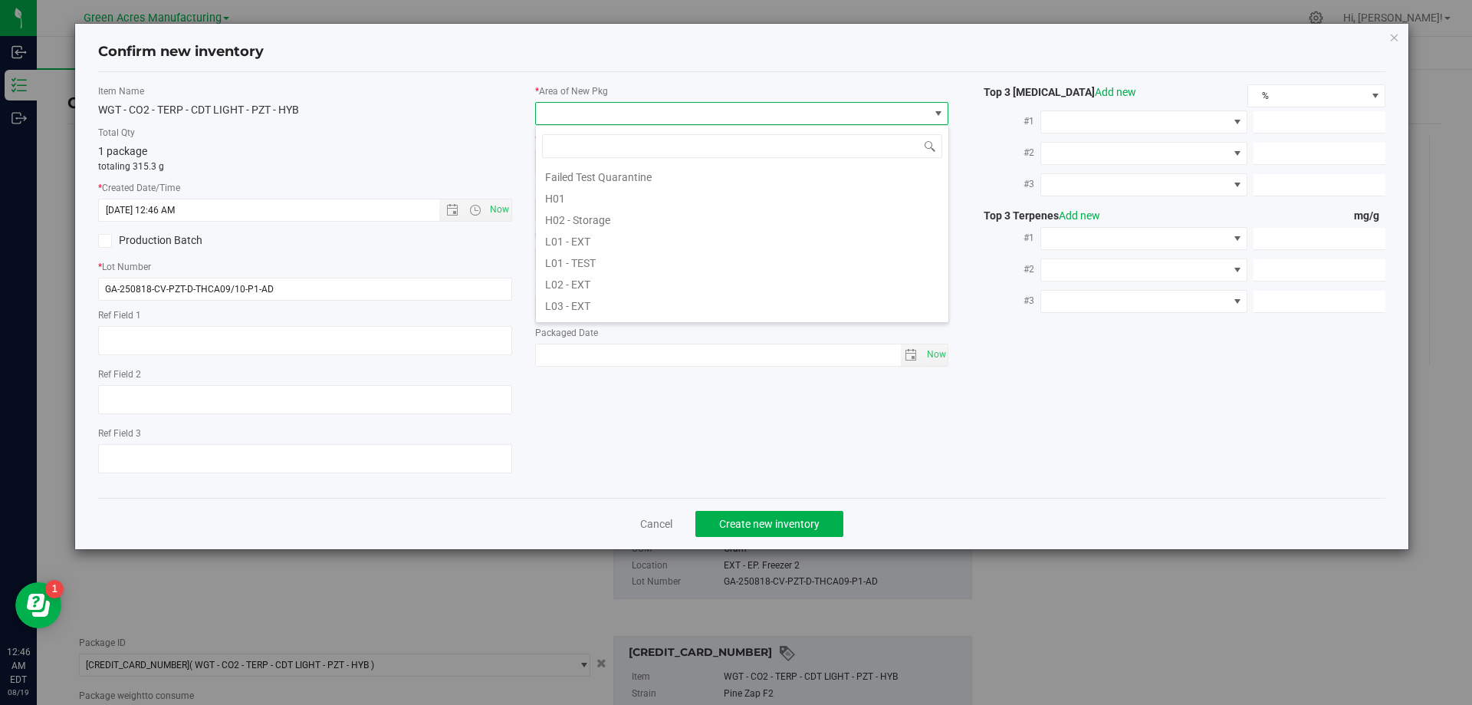
scroll to position [230, 0]
click at [608, 285] on li "L03 - EXT" at bounding box center [742, 289] width 413 height 21
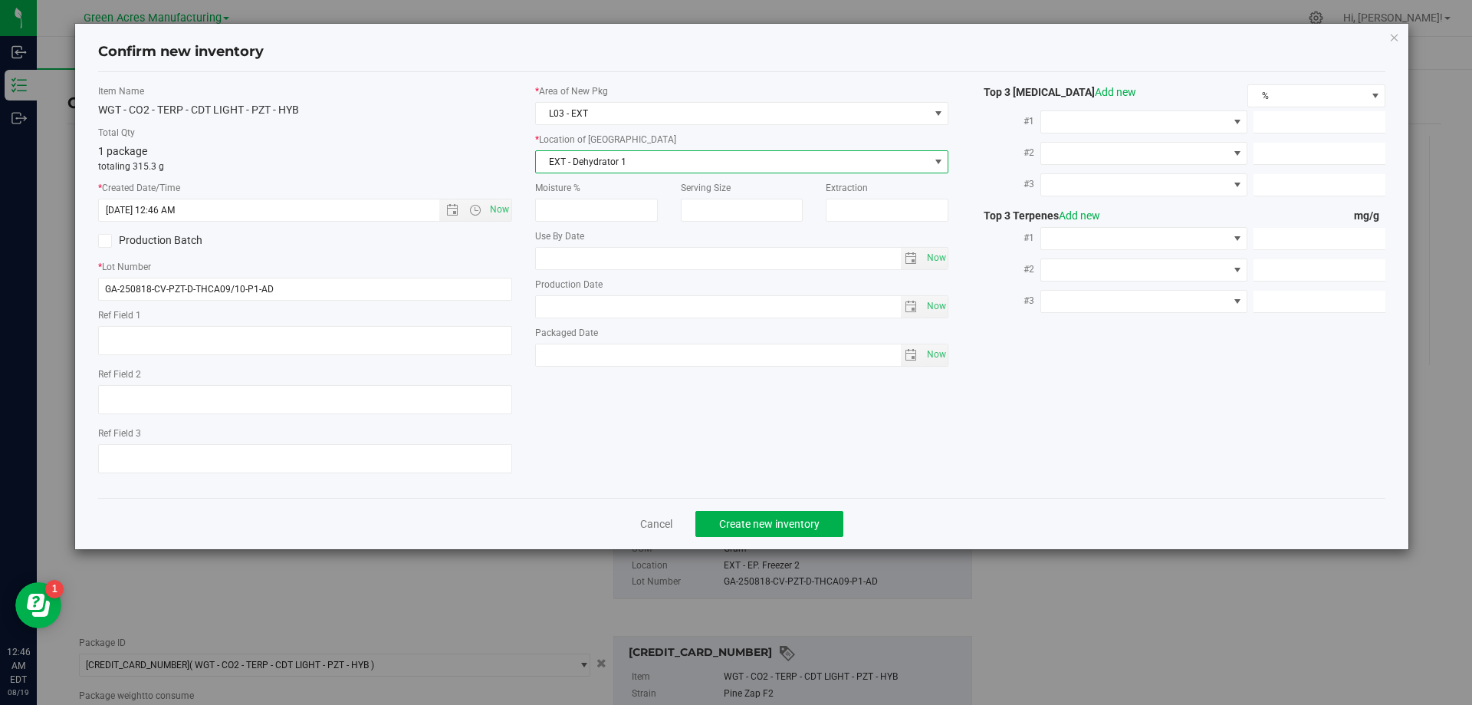
click at [653, 167] on span "EXT - Dehydrator 1" at bounding box center [732, 161] width 393 height 21
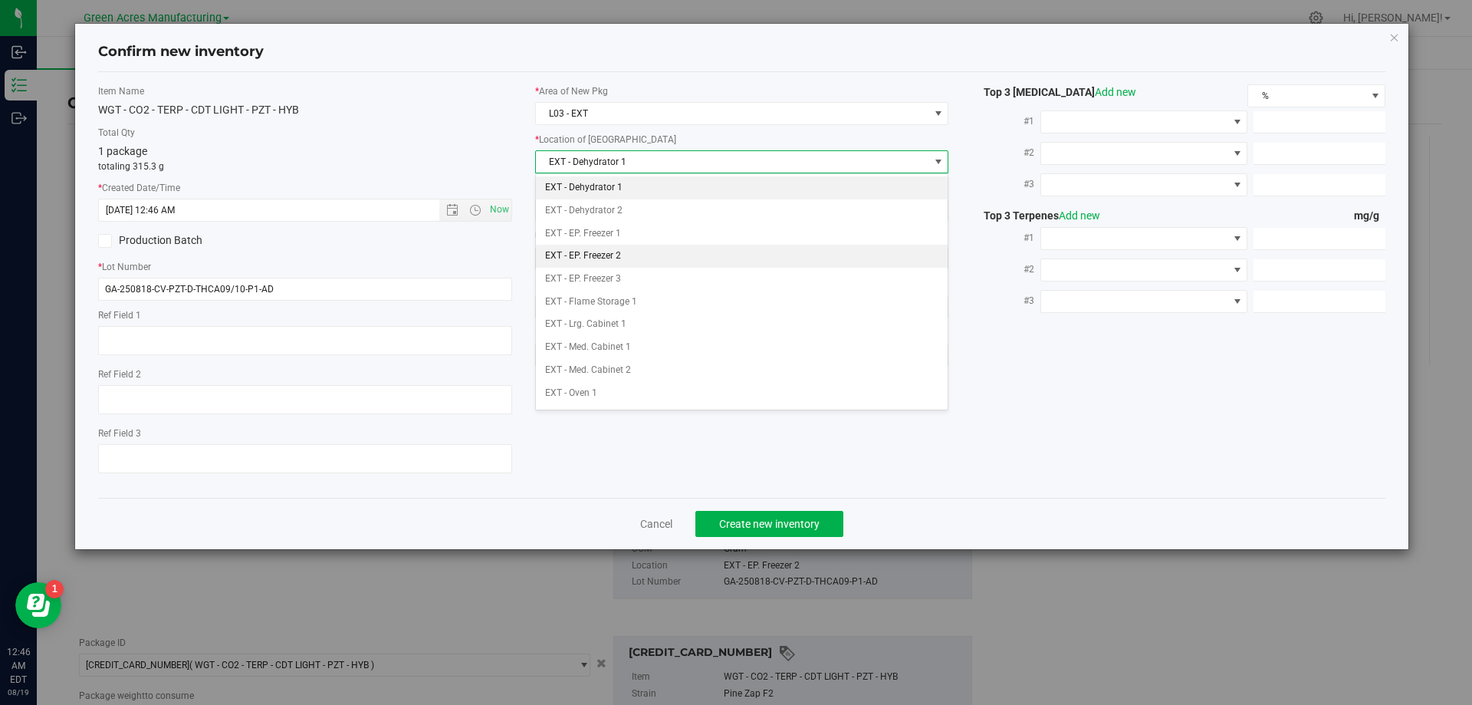
click at [651, 248] on li "EXT - EP. Freezer 2" at bounding box center [742, 256] width 413 height 23
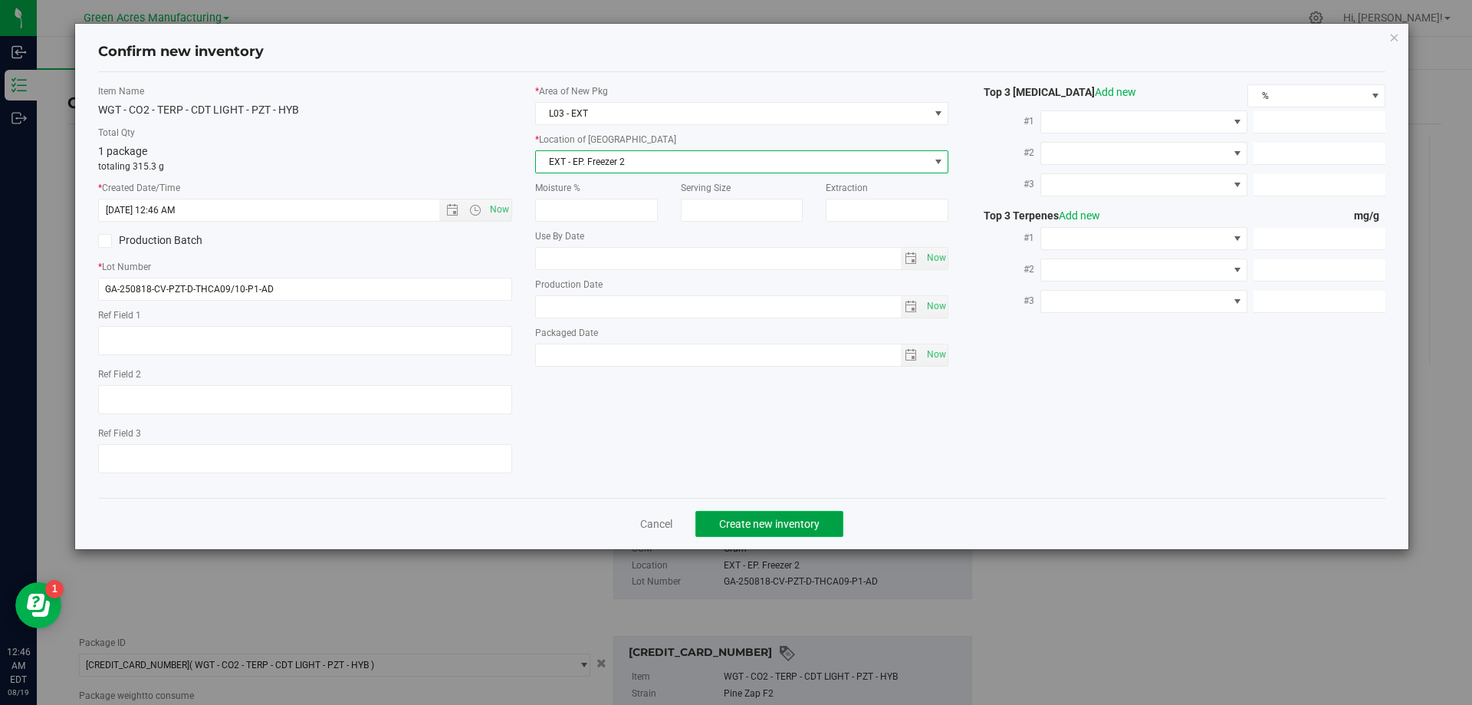
click at [788, 527] on span "Create new inventory" at bounding box center [769, 524] width 100 height 12
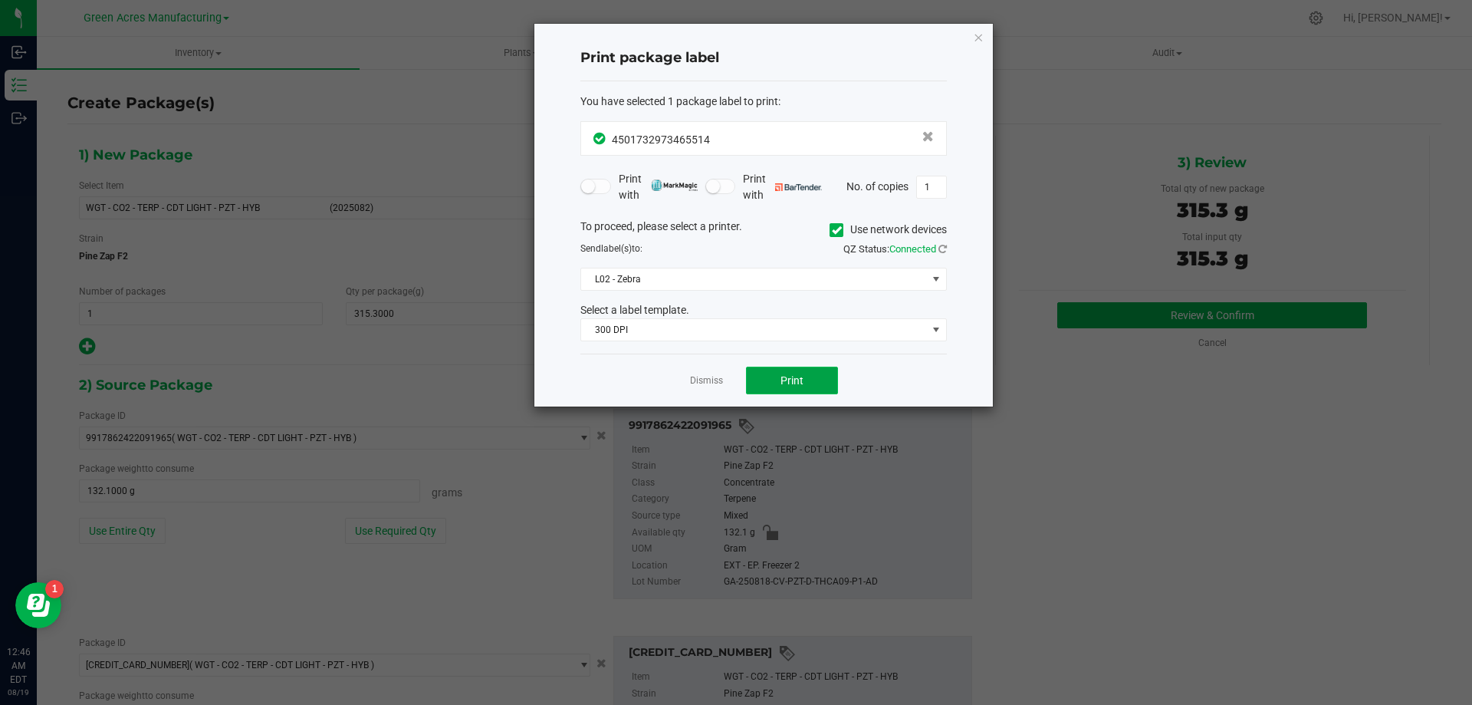
click at [792, 377] on span "Print" at bounding box center [792, 380] width 23 height 12
click at [703, 383] on link "Dismiss" at bounding box center [706, 380] width 33 height 13
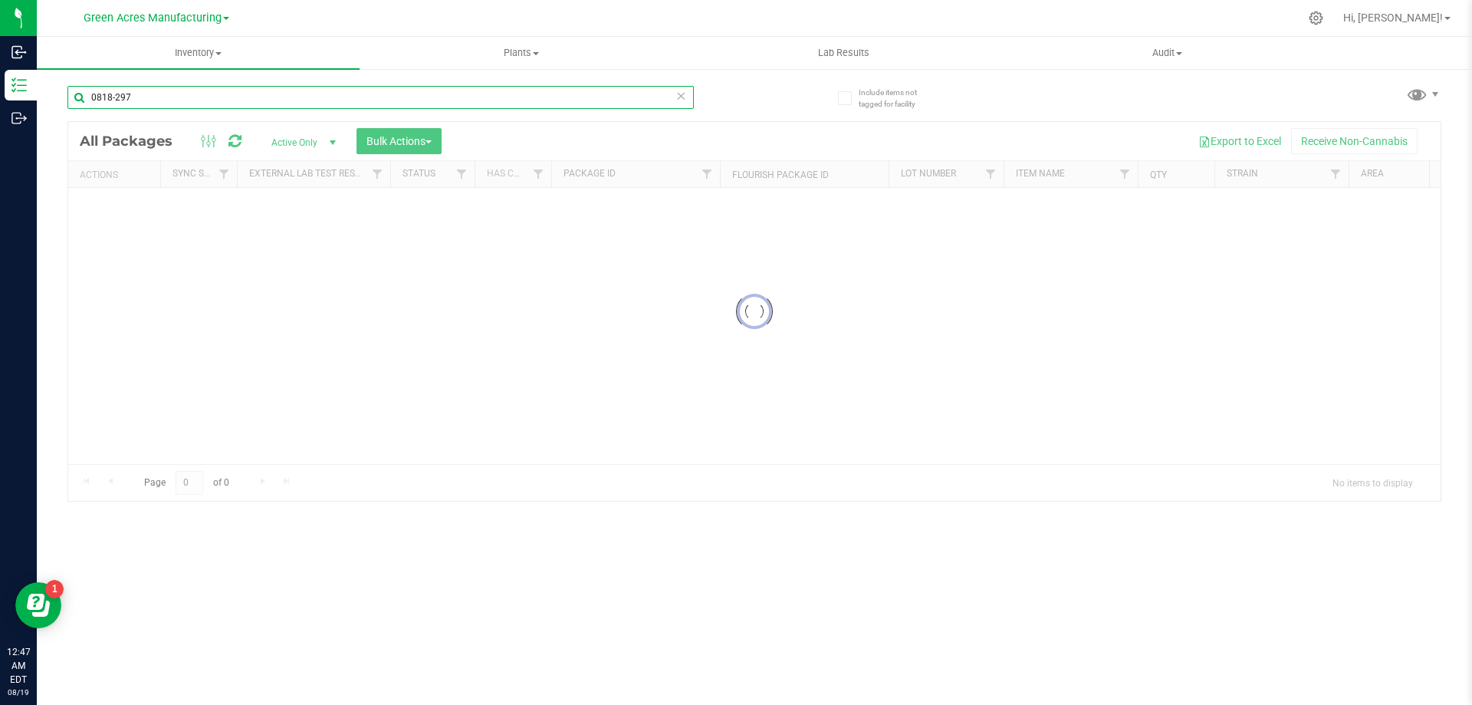
click at [165, 94] on input "0818-297" at bounding box center [380, 97] width 627 height 23
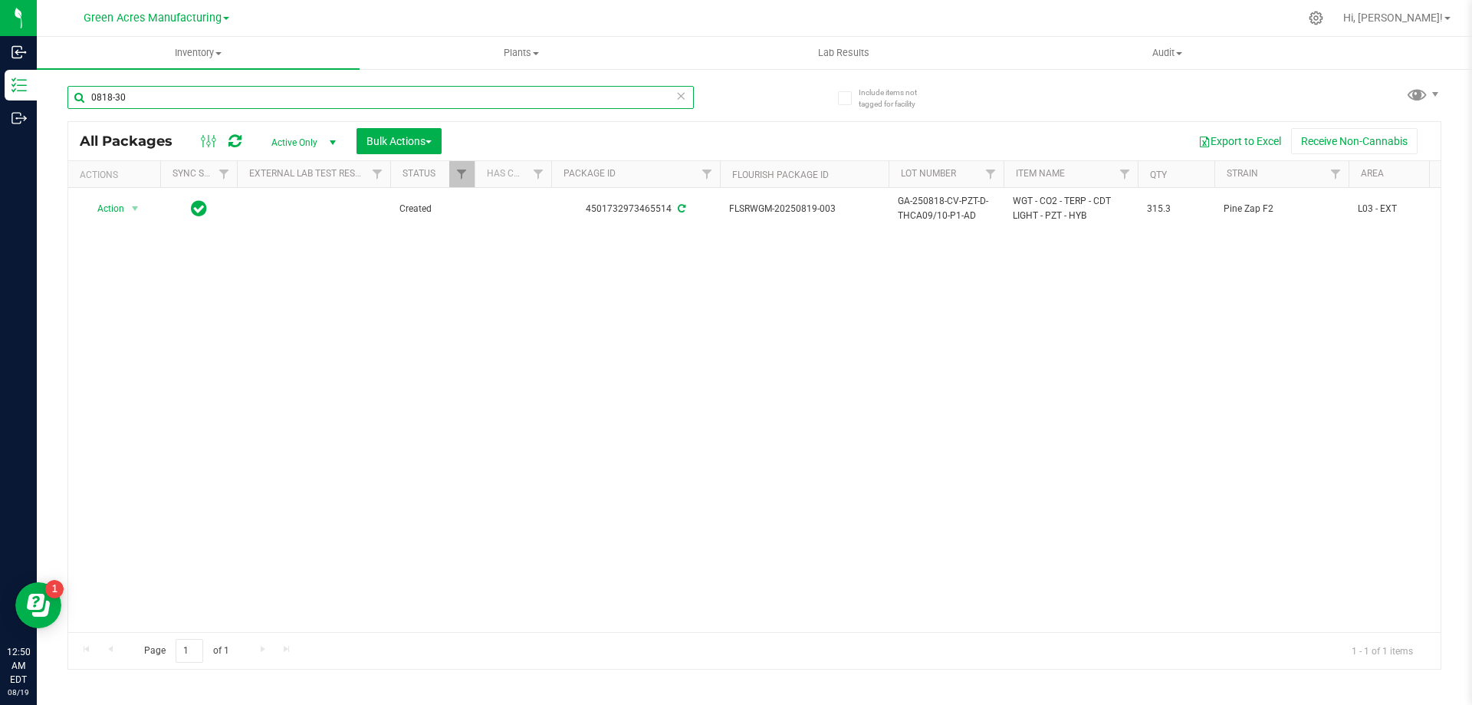
type input "0818-304"
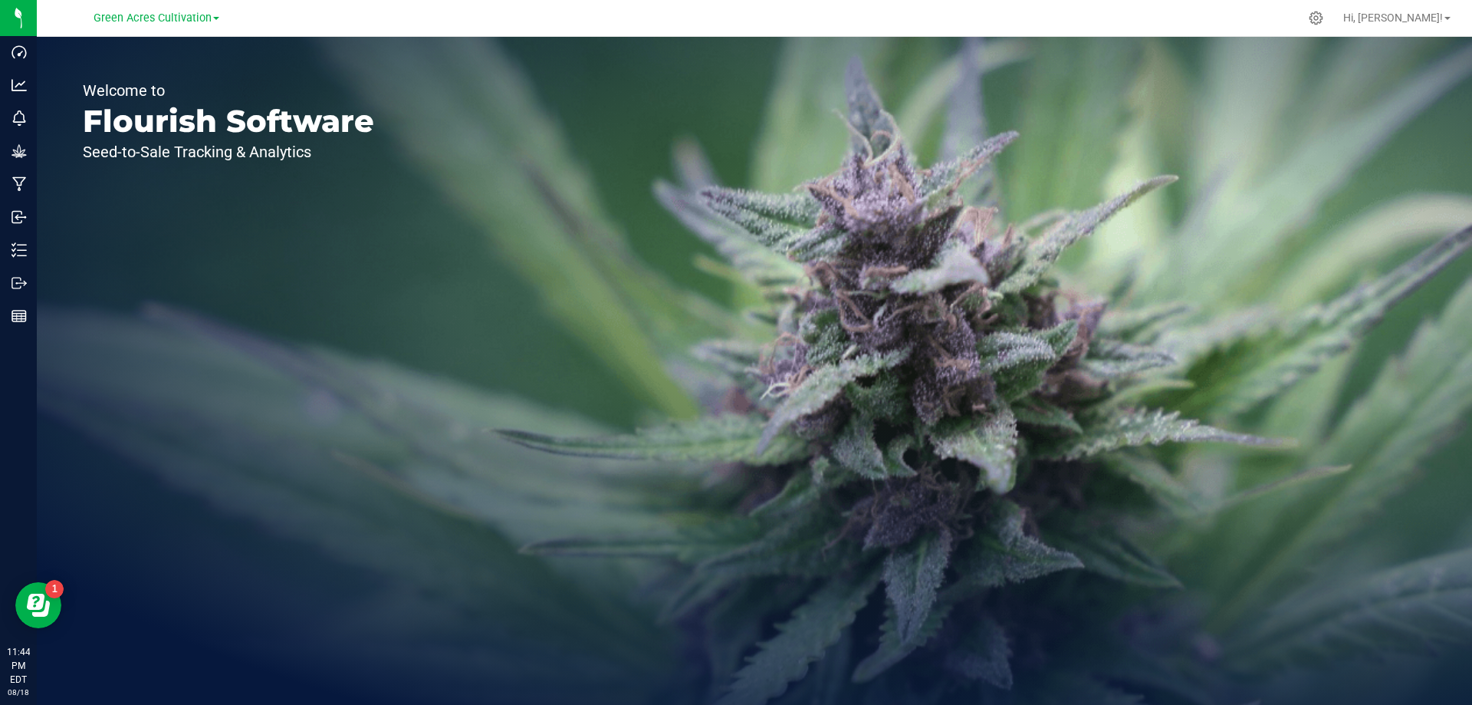
click at [213, 15] on link "Green Acres Cultivation" at bounding box center [157, 17] width 126 height 15
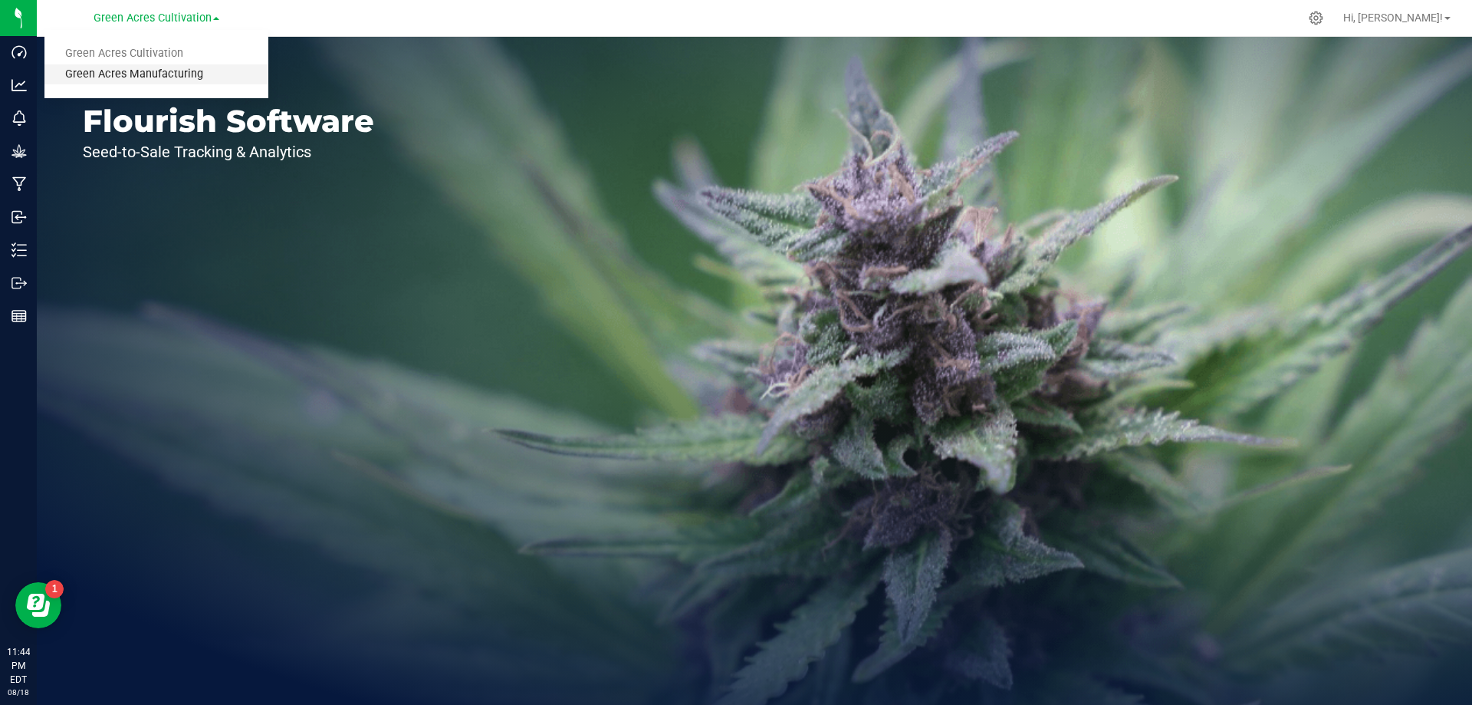
click at [145, 71] on link "Green Acres Manufacturing" at bounding box center [156, 74] width 224 height 21
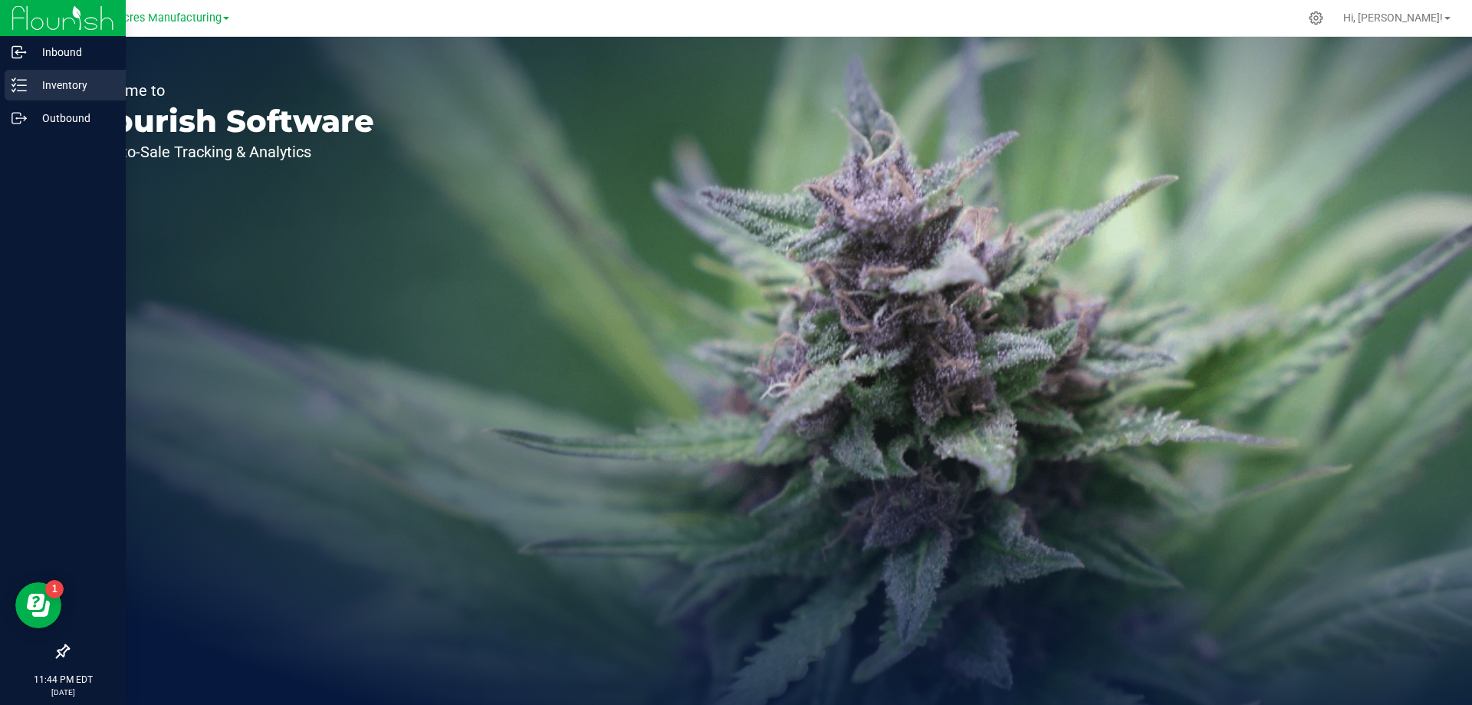
click at [61, 85] on p "Inventory" at bounding box center [73, 85] width 92 height 18
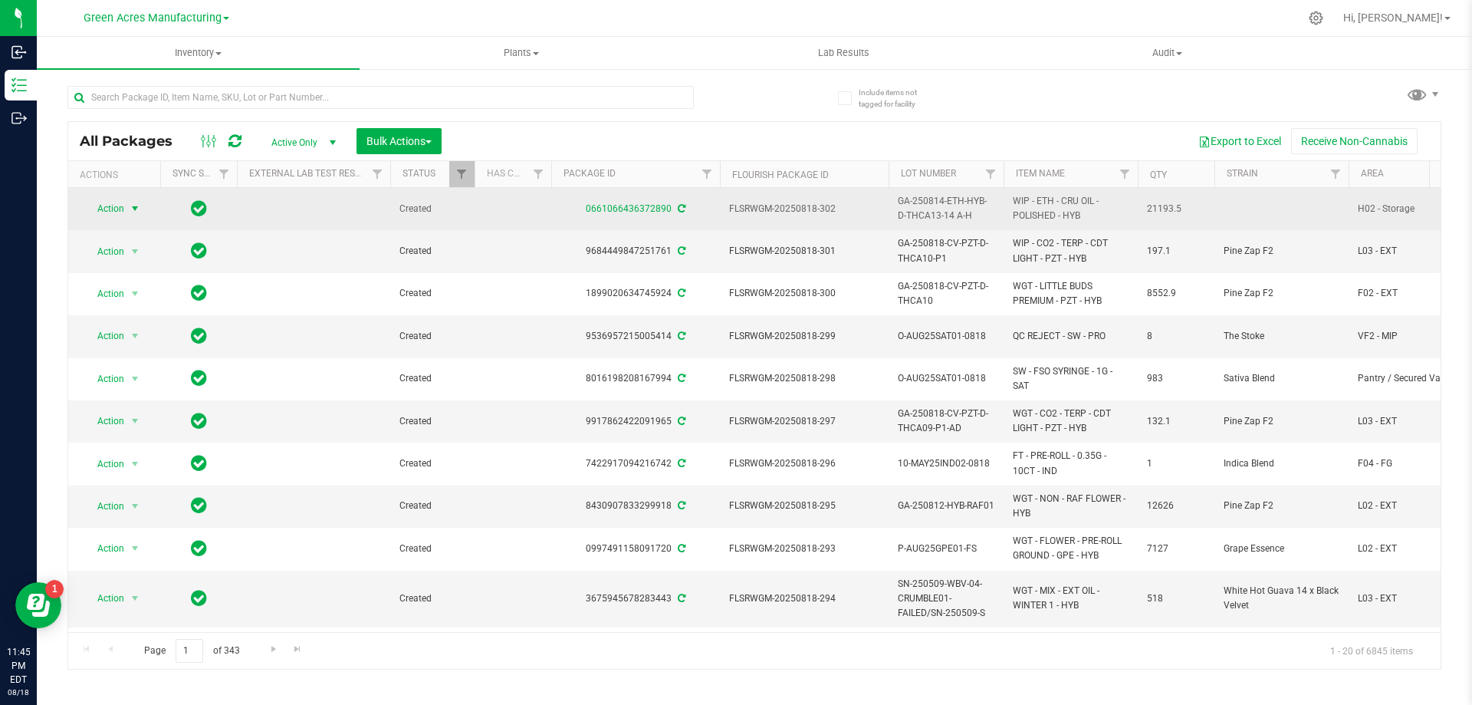
click at [133, 208] on span "select" at bounding box center [135, 208] width 12 height 12
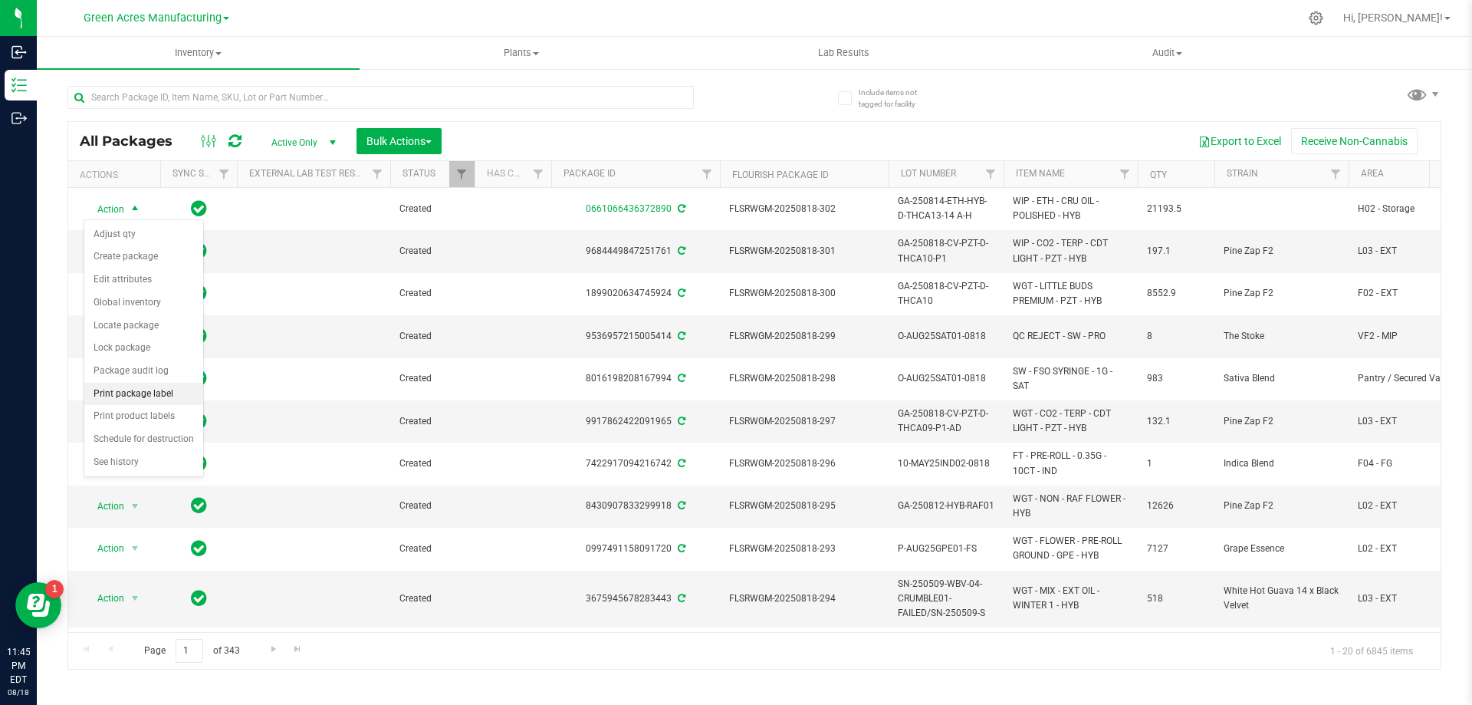
click at [150, 393] on li "Print package label" at bounding box center [143, 394] width 119 height 23
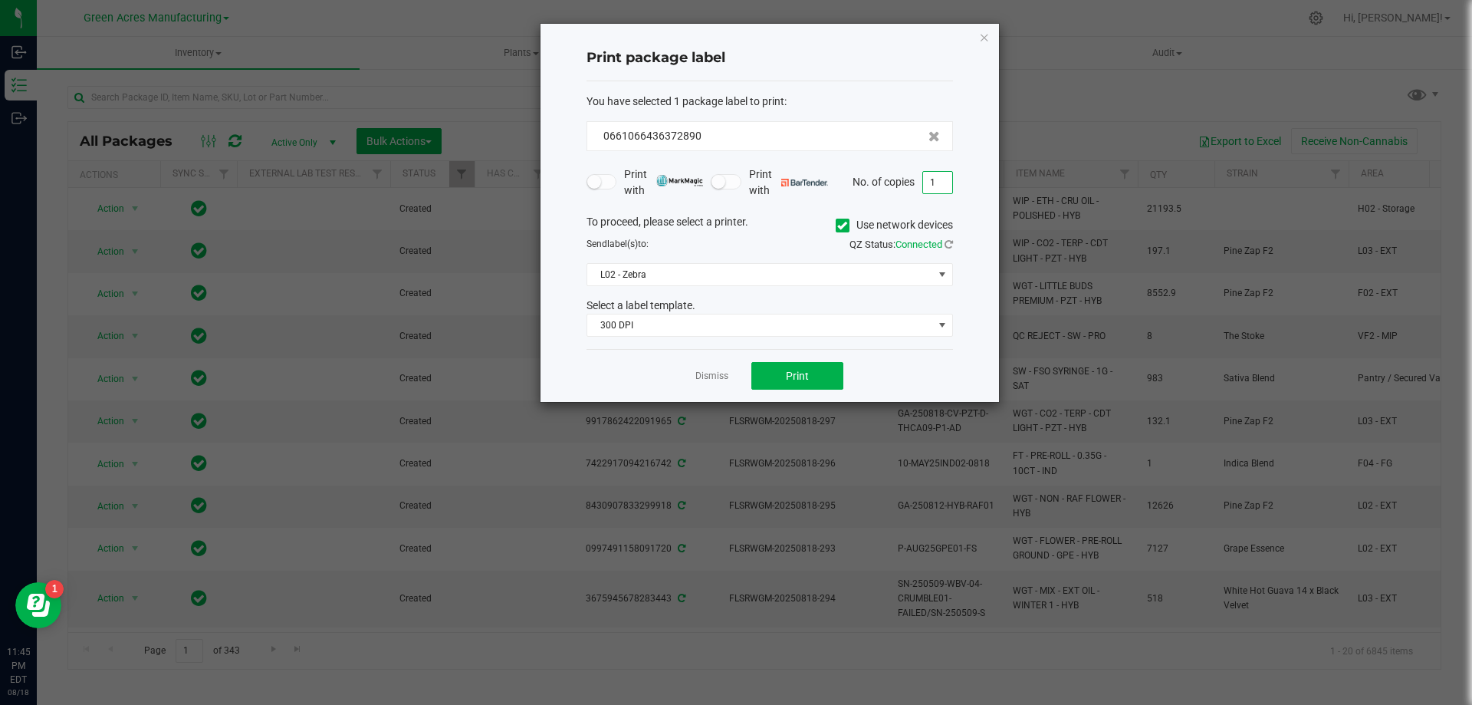
click at [941, 186] on input "1" at bounding box center [937, 182] width 29 height 21
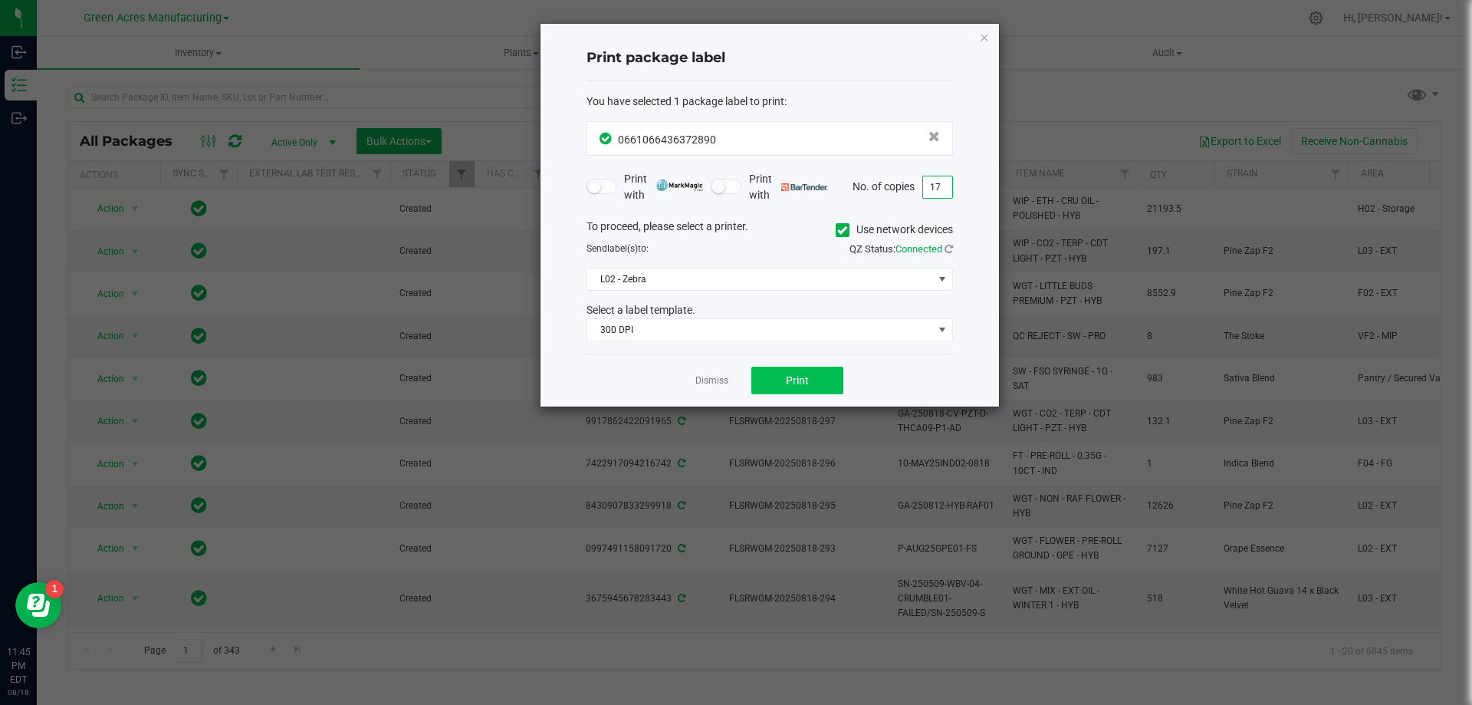
type input "17"
click at [816, 376] on button "Print" at bounding box center [798, 381] width 92 height 28
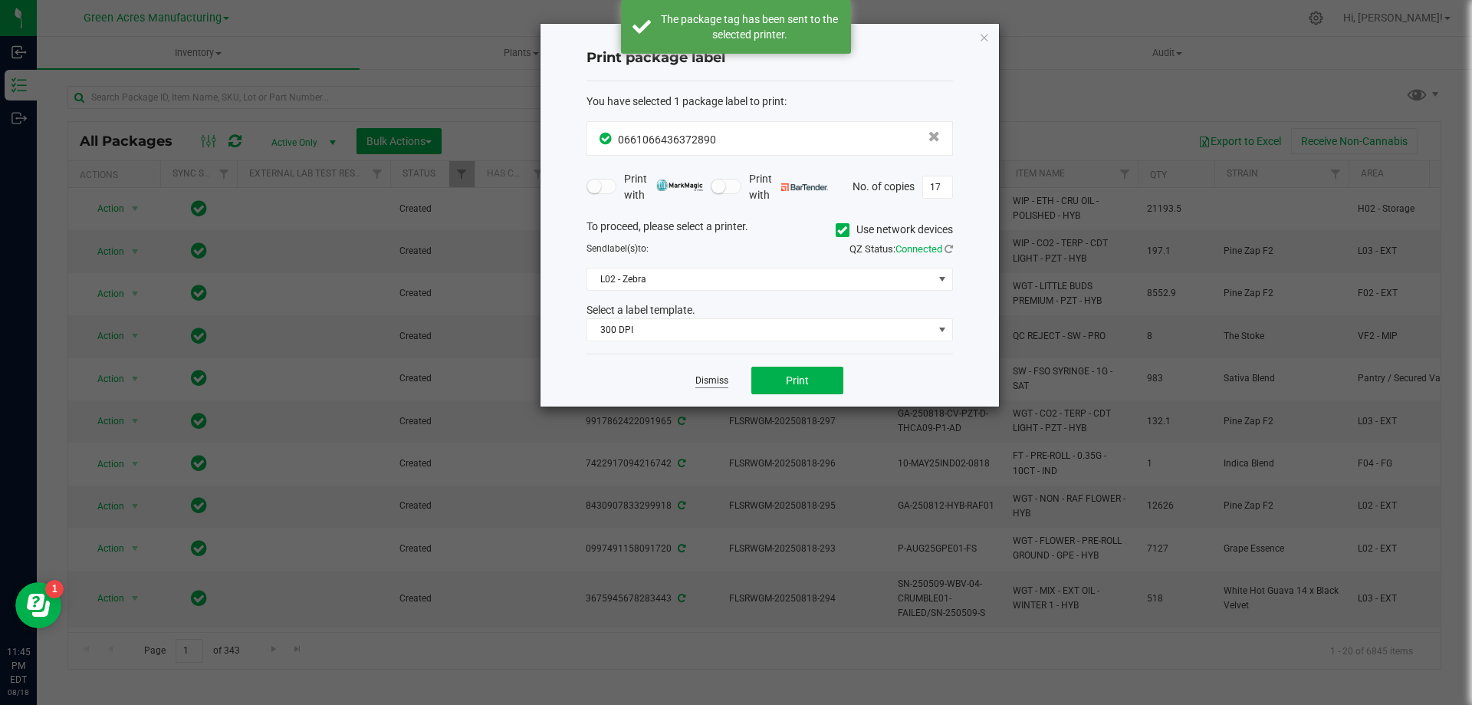
click at [712, 381] on link "Dismiss" at bounding box center [712, 380] width 33 height 13
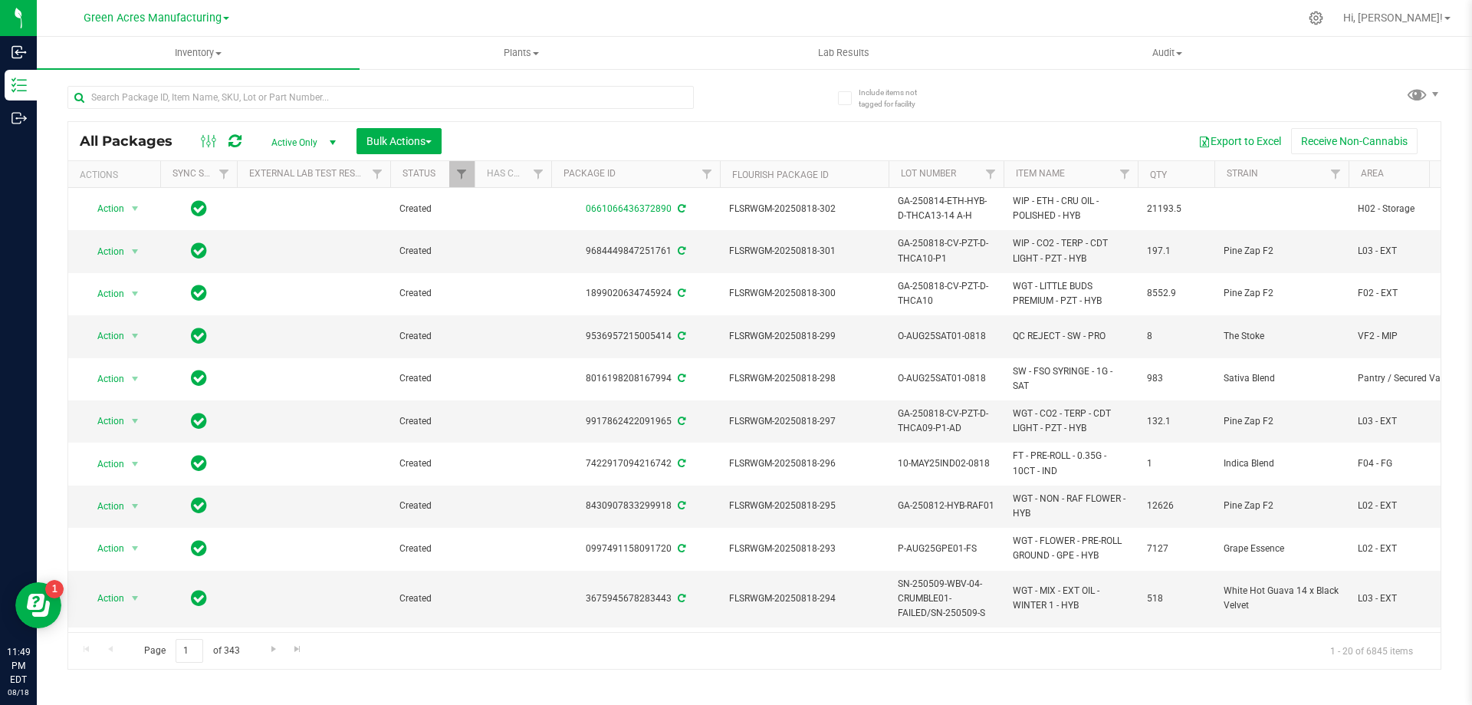
click at [573, 135] on div "Export to Excel Receive Non-Cannabis" at bounding box center [941, 141] width 976 height 26
